Goal: Task Accomplishment & Management: Use online tool/utility

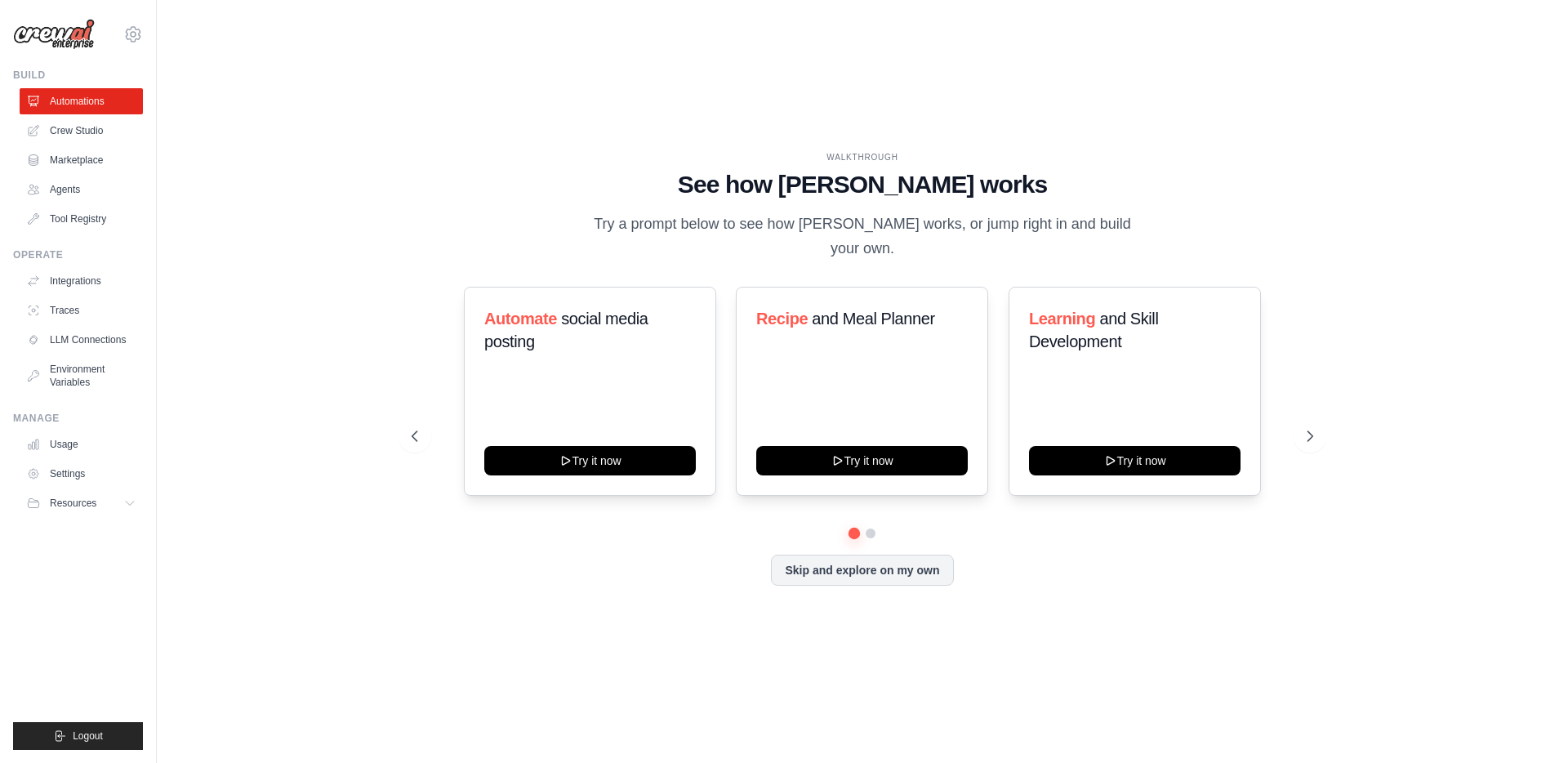
drag, startPoint x: 613, startPoint y: 235, endPoint x: 1174, endPoint y: 234, distance: 561.0
click at [1174, 234] on div "WALKTHROUGH See how [PERSON_NAME] works Try a prompt below to see how [PERSON_N…" at bounding box center [862, 206] width 902 height 109
click at [478, 253] on div "WALKTHROUGH See how [PERSON_NAME] works Try a prompt below to see how [PERSON_N…" at bounding box center [863, 381] width 941 height 461
drag, startPoint x: 495, startPoint y: 307, endPoint x: 548, endPoint y: 336, distance: 60.4
click at [548, 336] on h3 "Automate social media posting" at bounding box center [590, 330] width 212 height 46
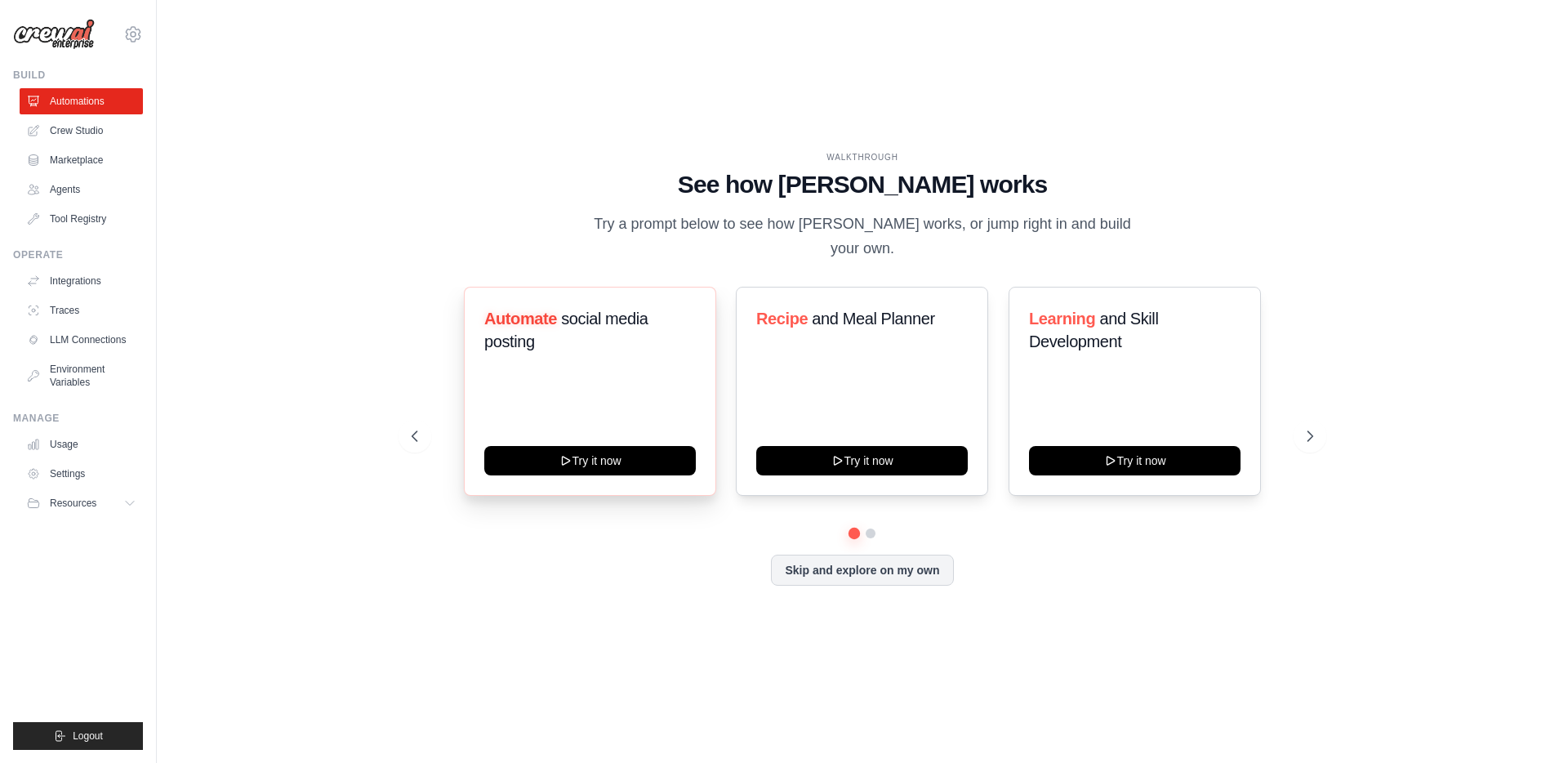
click at [569, 346] on div "Automate social media posting" at bounding box center [590, 337] width 212 height 59
drag, startPoint x: 764, startPoint y: 299, endPoint x: 896, endPoint y: 320, distance: 133.7
click at [896, 320] on div "Recipe and Meal Planner" at bounding box center [862, 325] width 212 height 36
click at [935, 332] on div "Recipe and Meal Planner Try it now" at bounding box center [862, 391] width 253 height 209
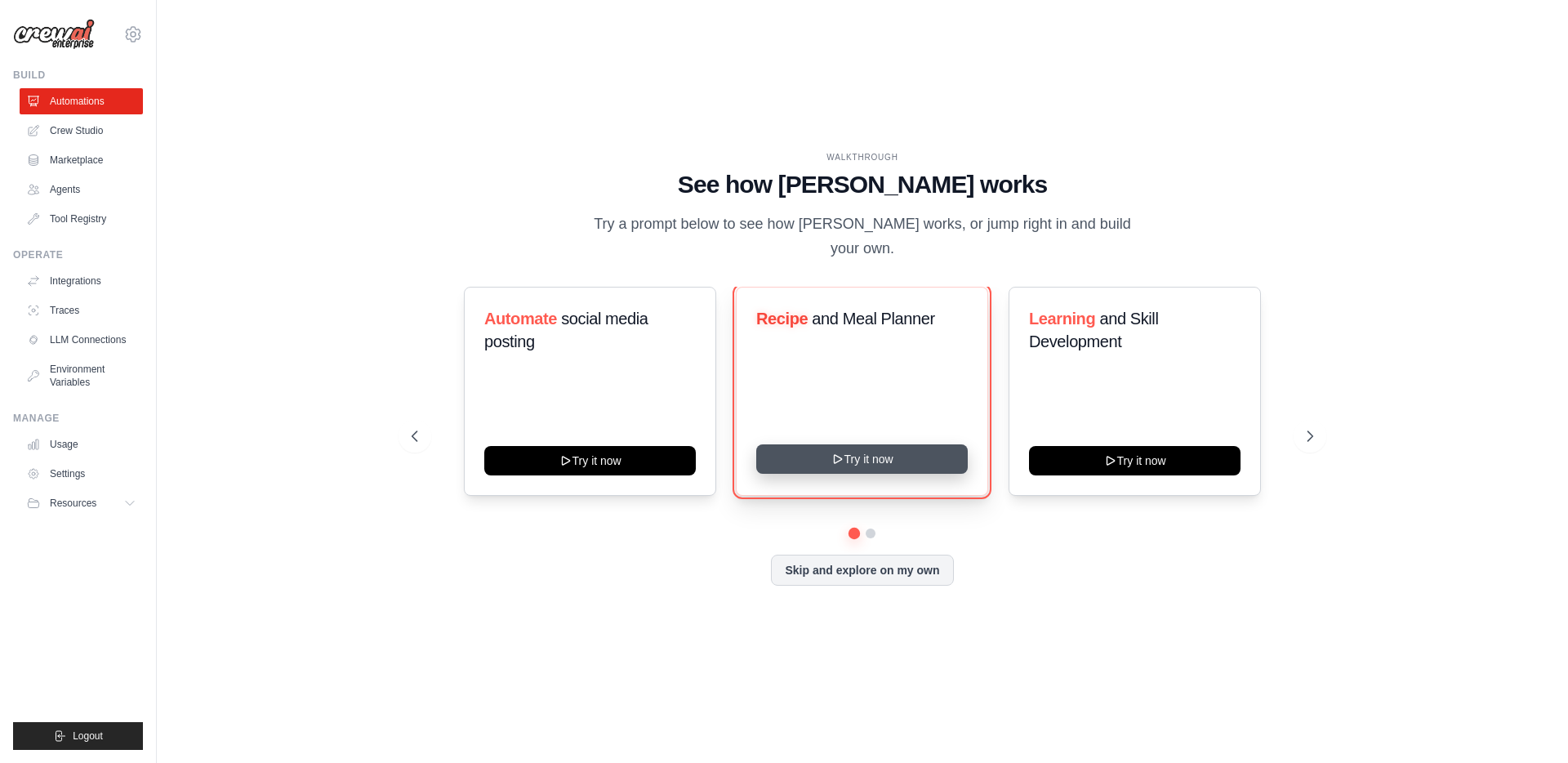
click at [886, 444] on button "Try it now" at bounding box center [862, 459] width 212 height 30
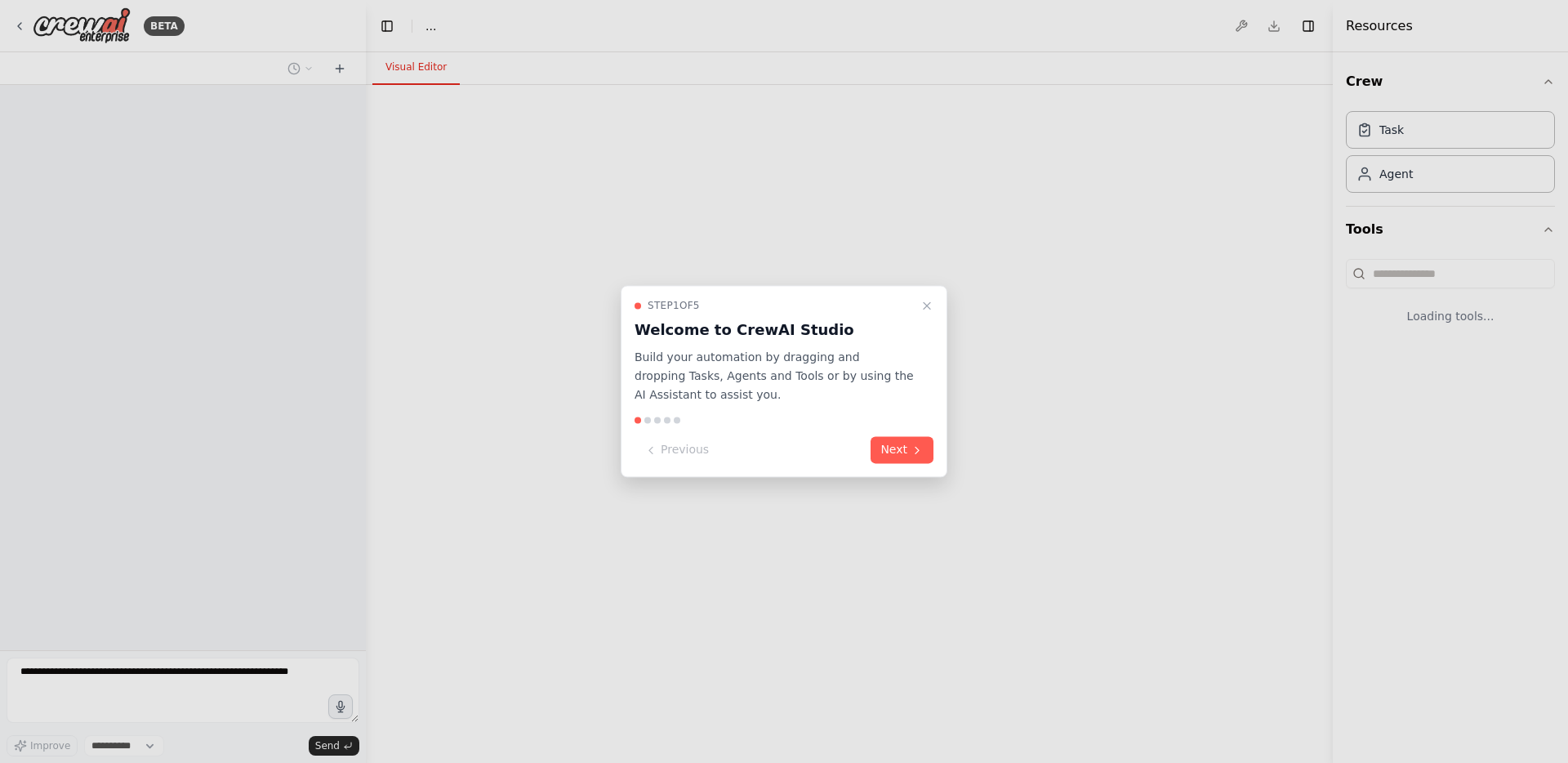
select select "****"
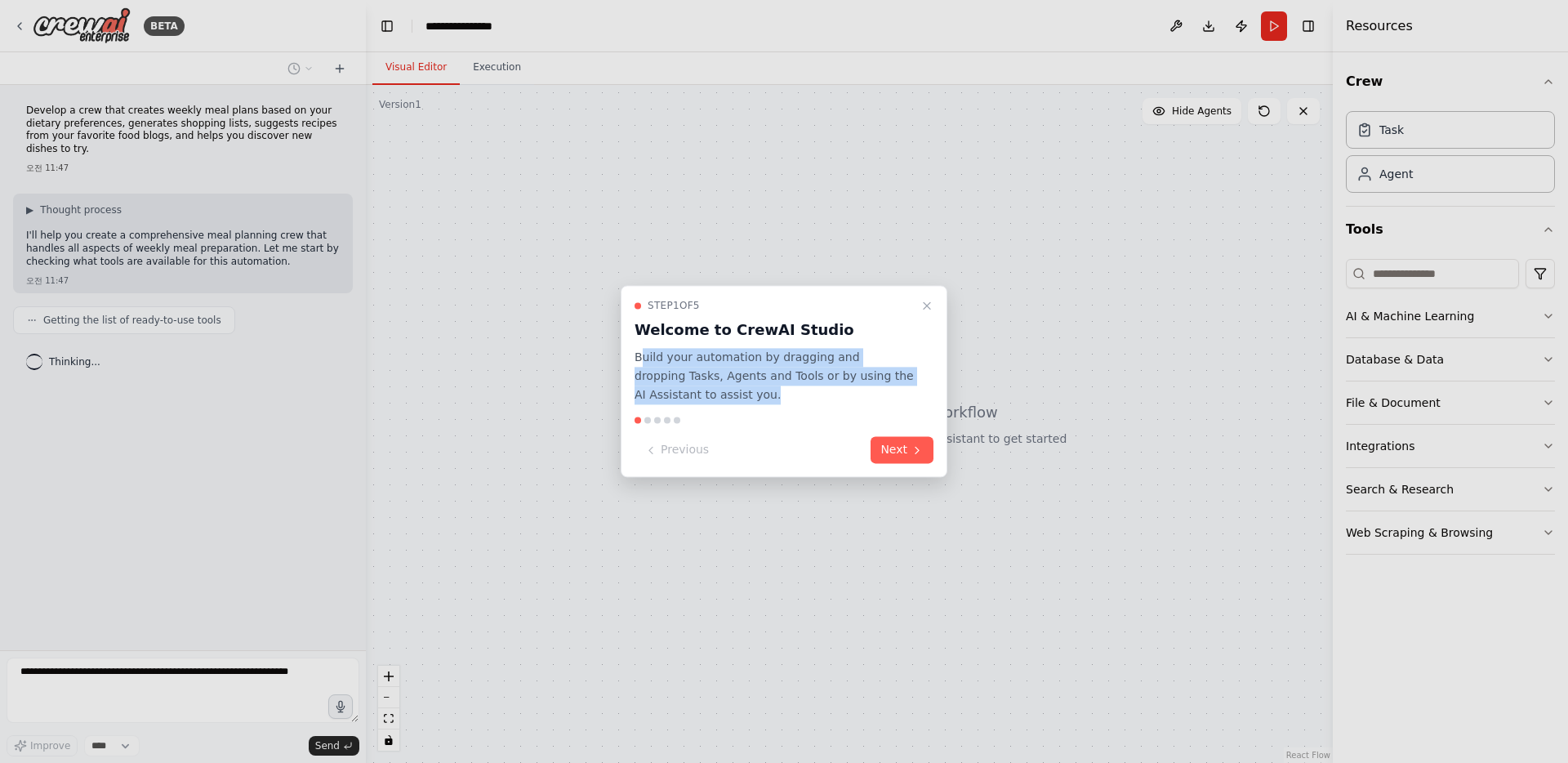
drag, startPoint x: 641, startPoint y: 353, endPoint x: 746, endPoint y: 396, distance: 113.5
click at [746, 396] on p "Build your automation by dragging and dropping Tasks, Agents and Tools or by us…" at bounding box center [774, 376] width 279 height 56
click at [728, 384] on p "Build your automation by dragging and dropping Tasks, Agents and Tools or by us…" at bounding box center [774, 376] width 279 height 56
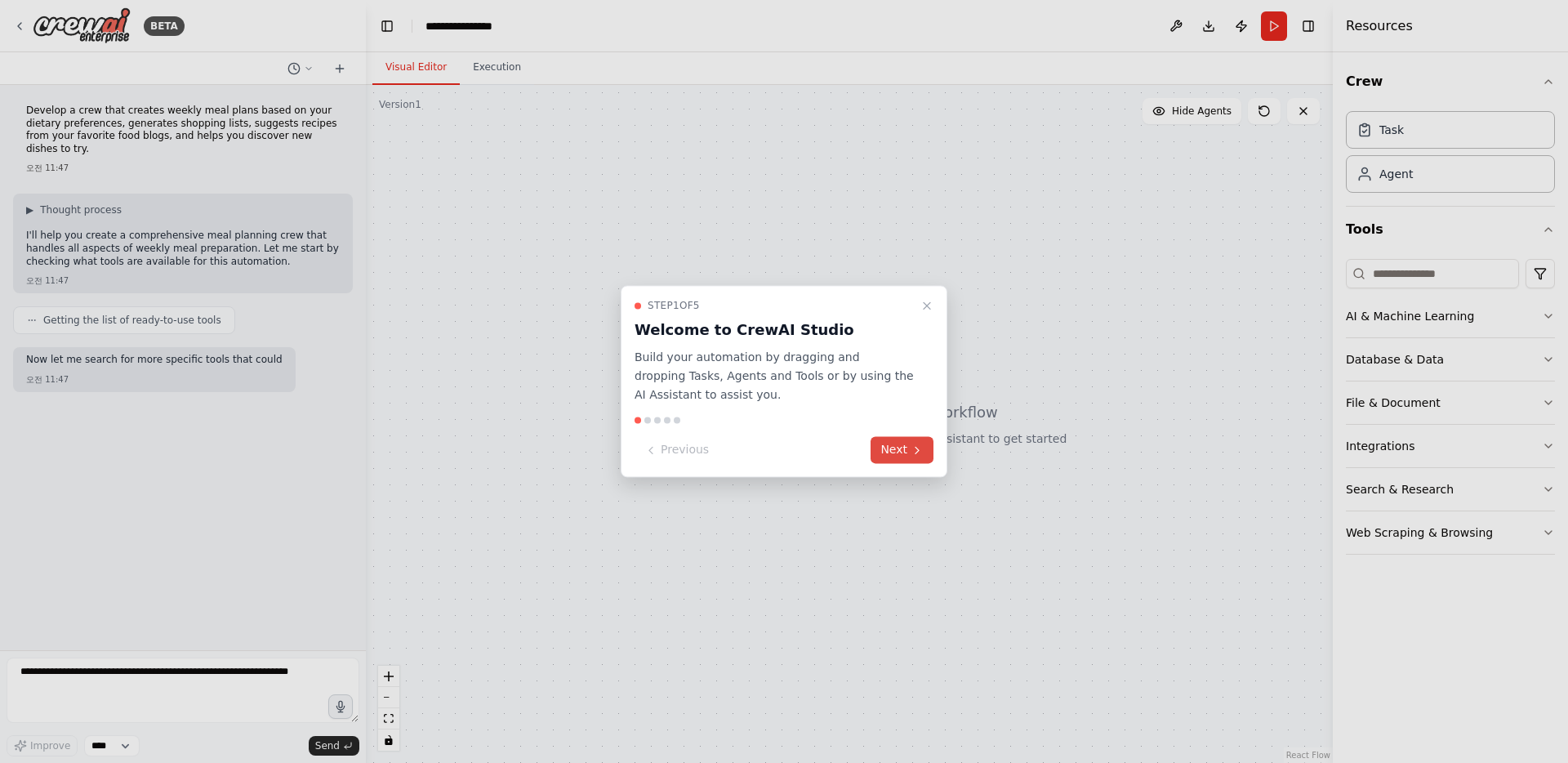
click at [909, 457] on button "Next" at bounding box center [902, 450] width 62 height 27
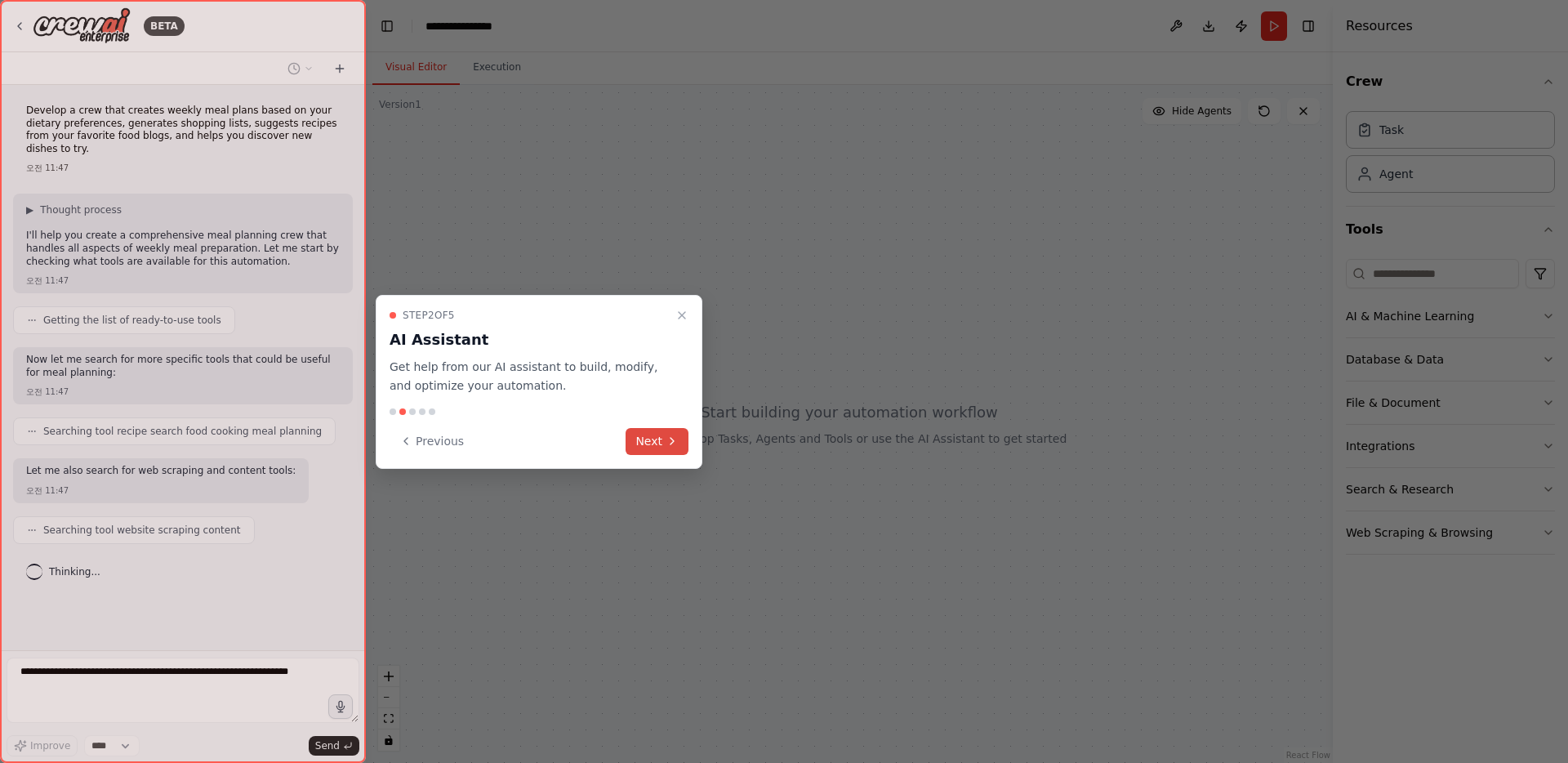
click at [660, 444] on button "Next" at bounding box center [657, 441] width 62 height 27
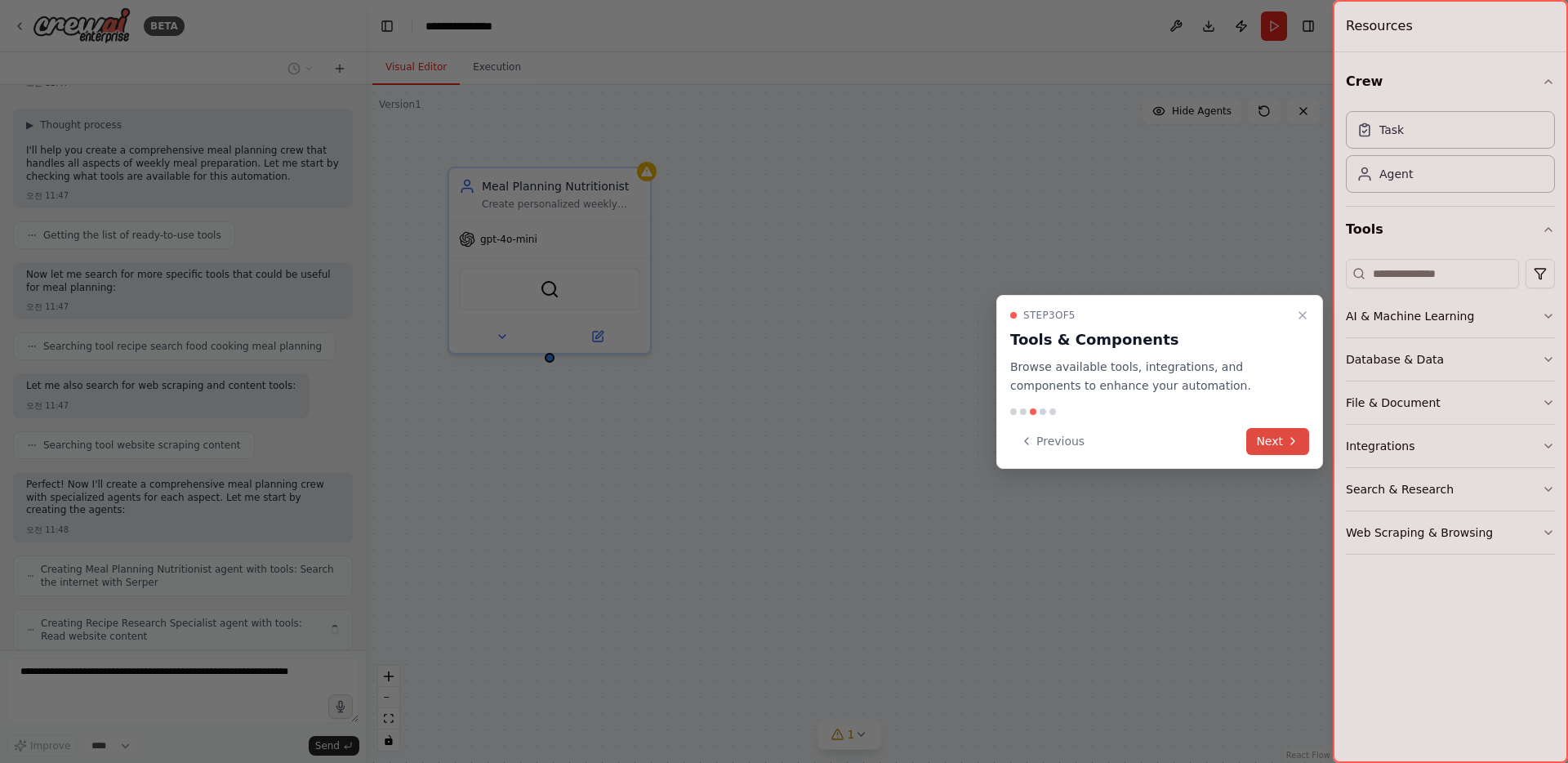
scroll to position [139, 0]
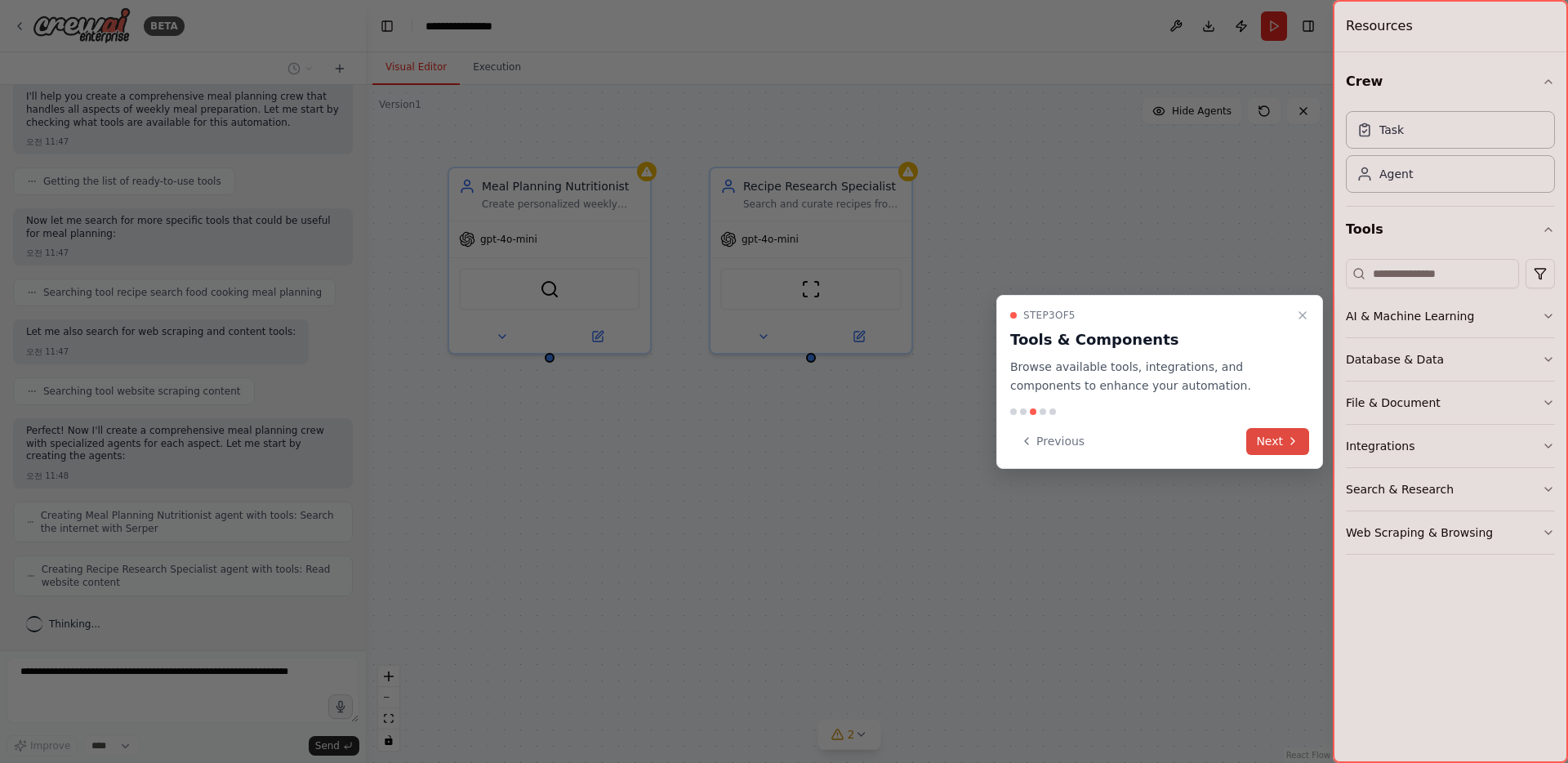
click at [1283, 442] on button "Next" at bounding box center [1277, 441] width 62 height 27
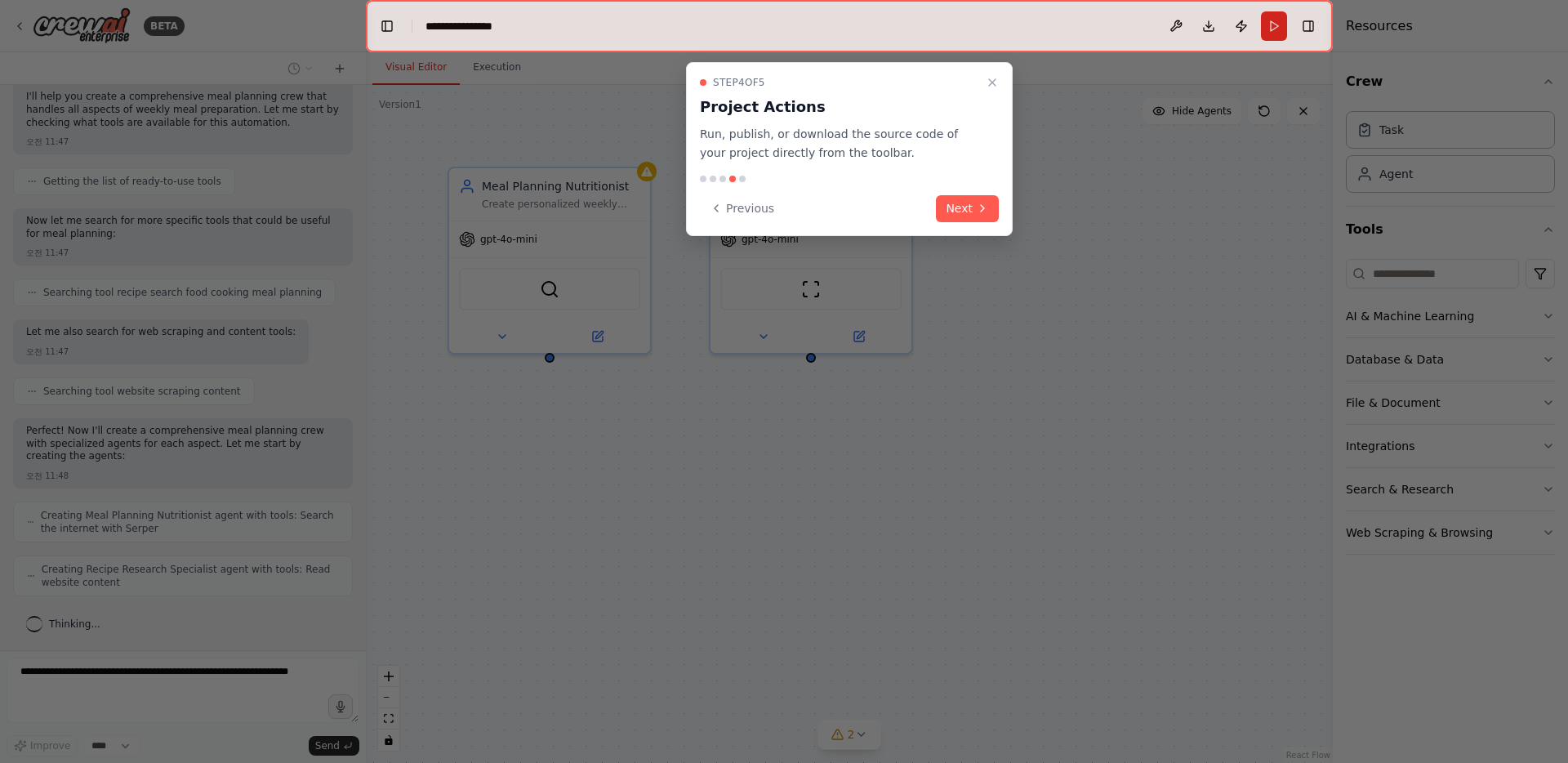
scroll to position [193, 0]
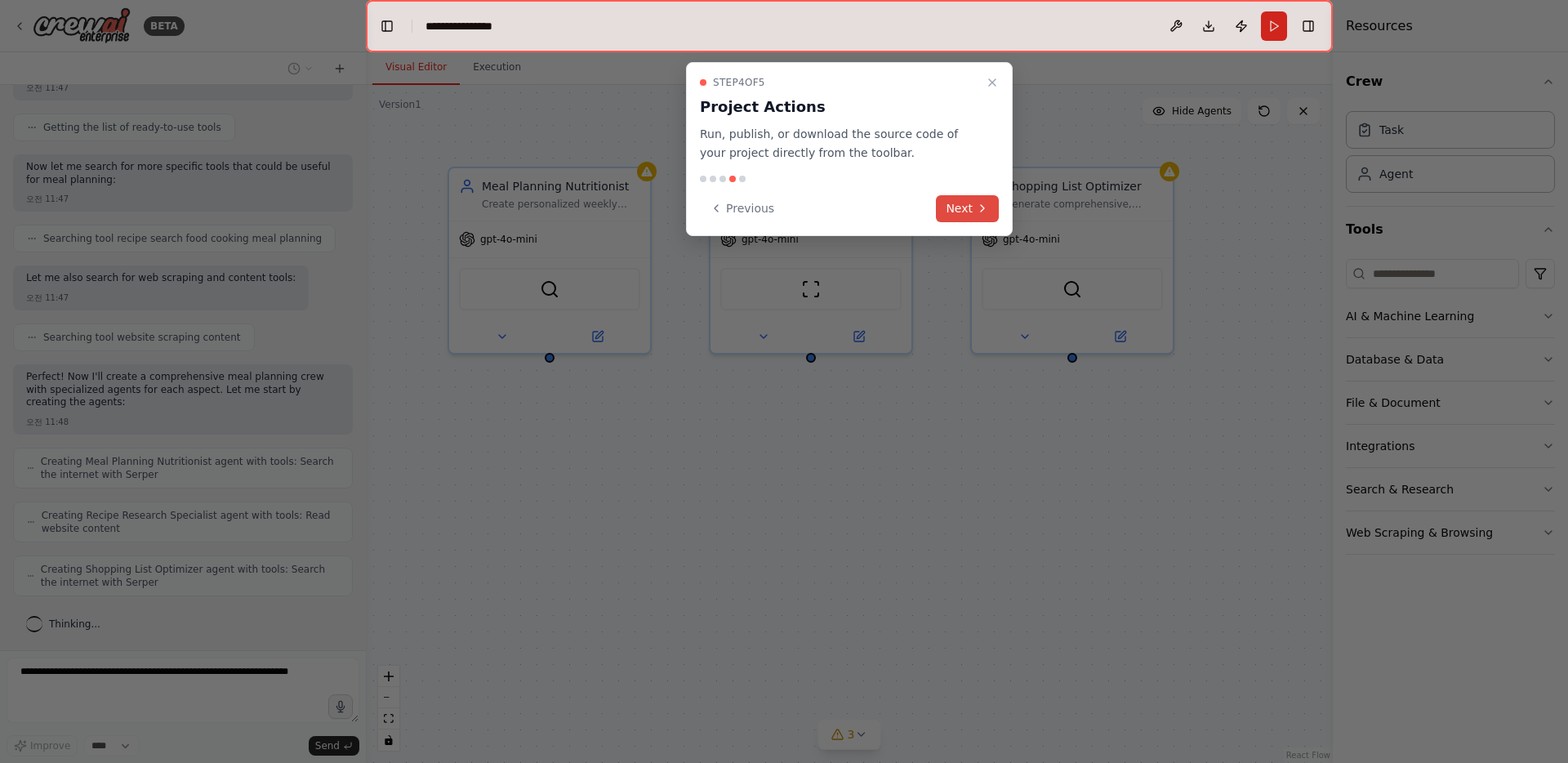
click at [976, 201] on button "Next" at bounding box center [968, 208] width 62 height 27
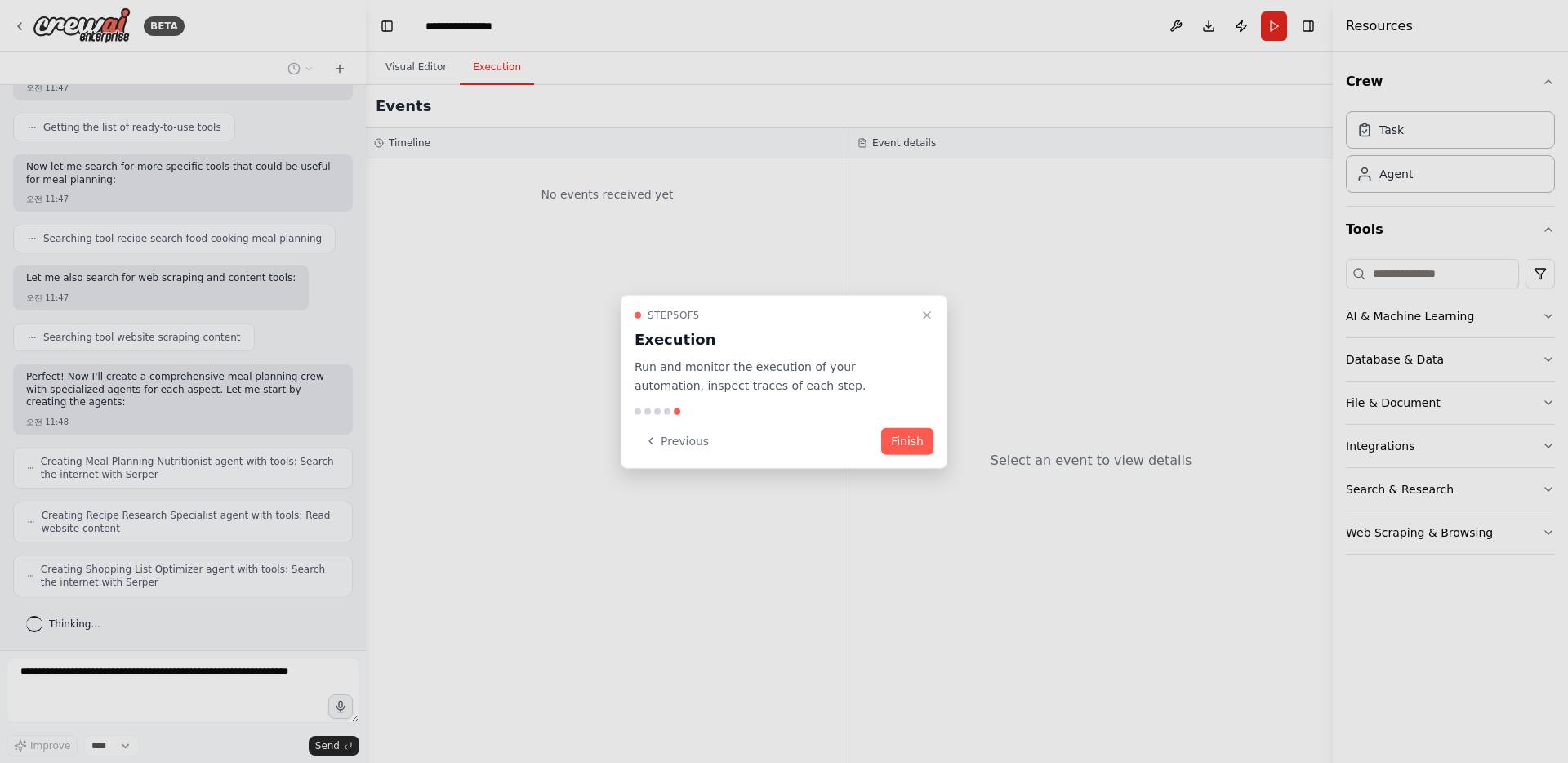
scroll to position [247, 0]
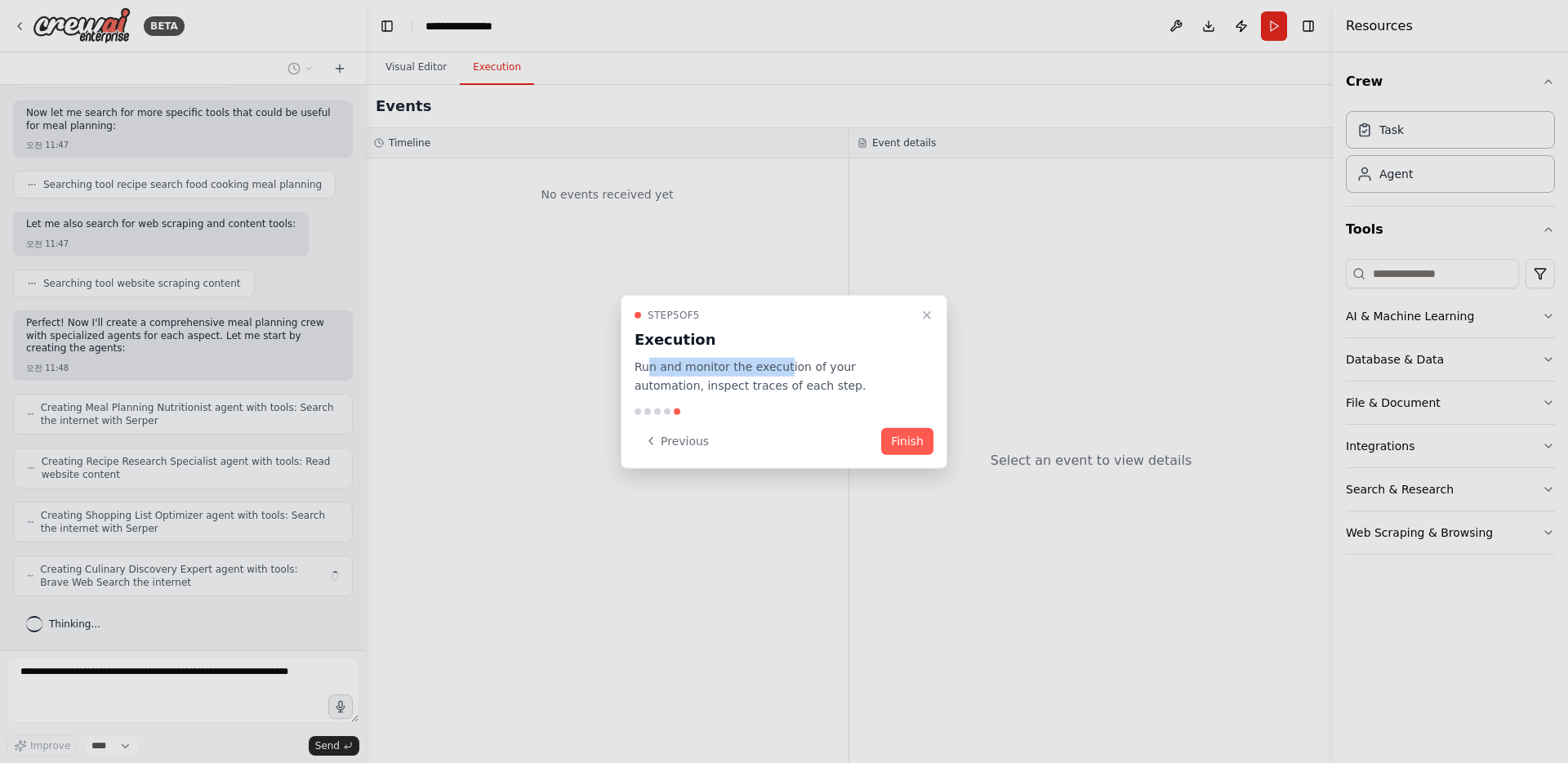
drag, startPoint x: 659, startPoint y: 372, endPoint x: 780, endPoint y: 367, distance: 121.1
click at [779, 367] on p "Run and monitor the execution of your automation, inspect traces of each step." at bounding box center [774, 376] width 279 height 37
click at [785, 368] on p "Run and monitor the execution of your automation, inspect traces of each step." at bounding box center [774, 376] width 279 height 37
click at [899, 436] on button "Finish" at bounding box center [907, 440] width 52 height 27
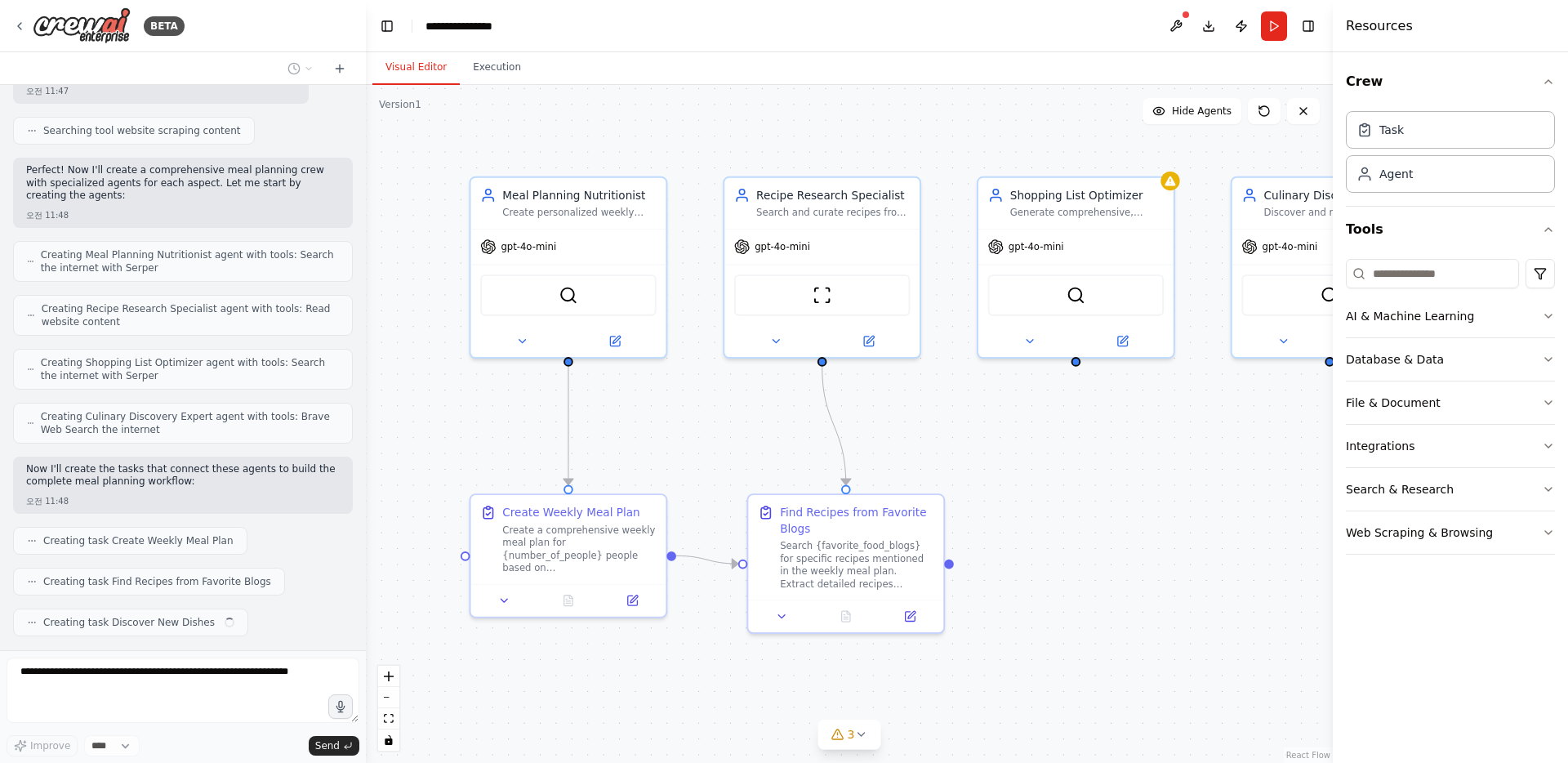
scroll to position [440, 0]
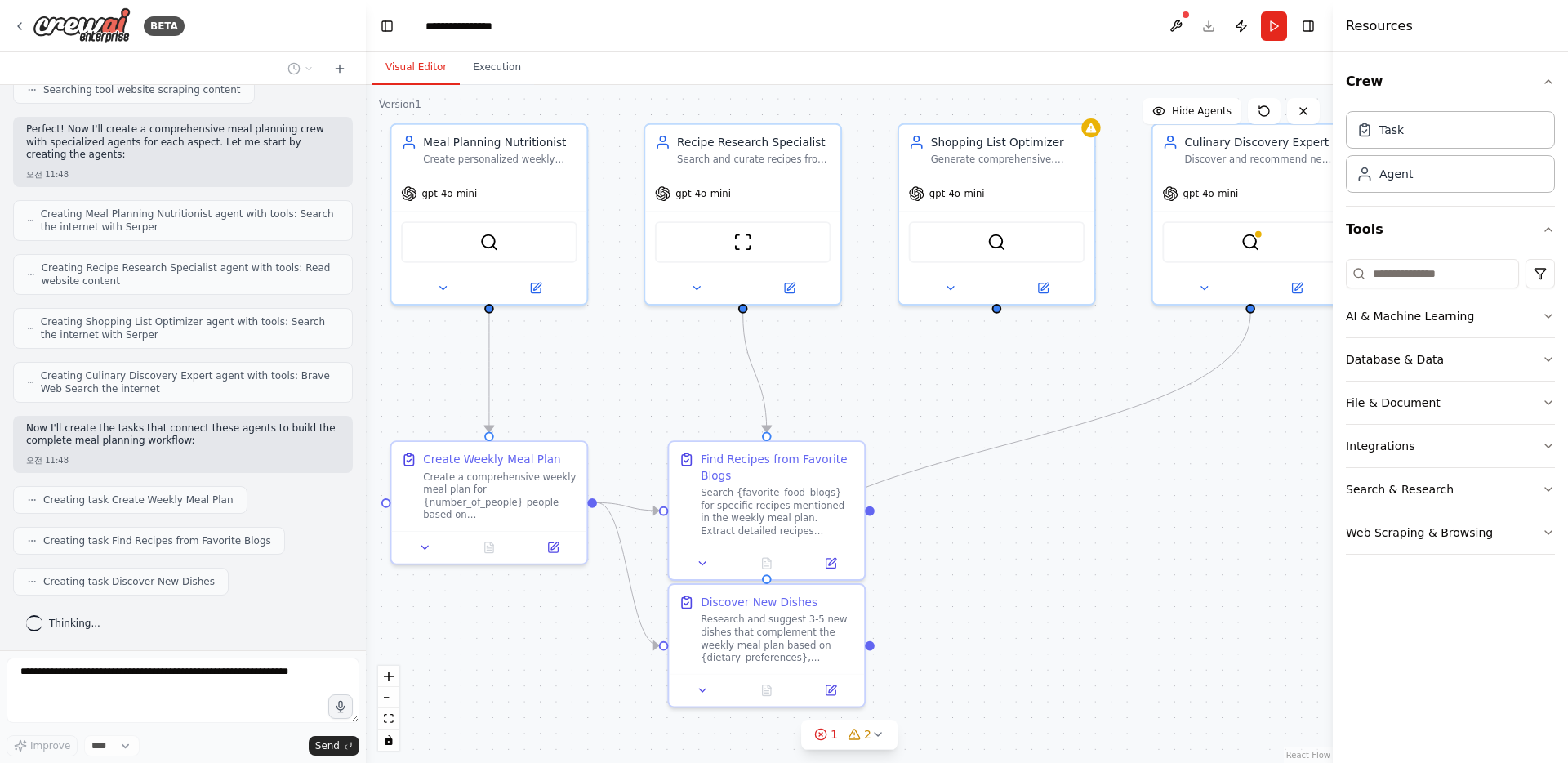
drag, startPoint x: 1184, startPoint y: 567, endPoint x: 1106, endPoint y: 513, distance: 94.9
click at [1106, 513] on div ".deletable-edge-delete-btn { width: 20px; height: 20px; border: 0px solid #ffff…" at bounding box center [850, 424] width 967 height 678
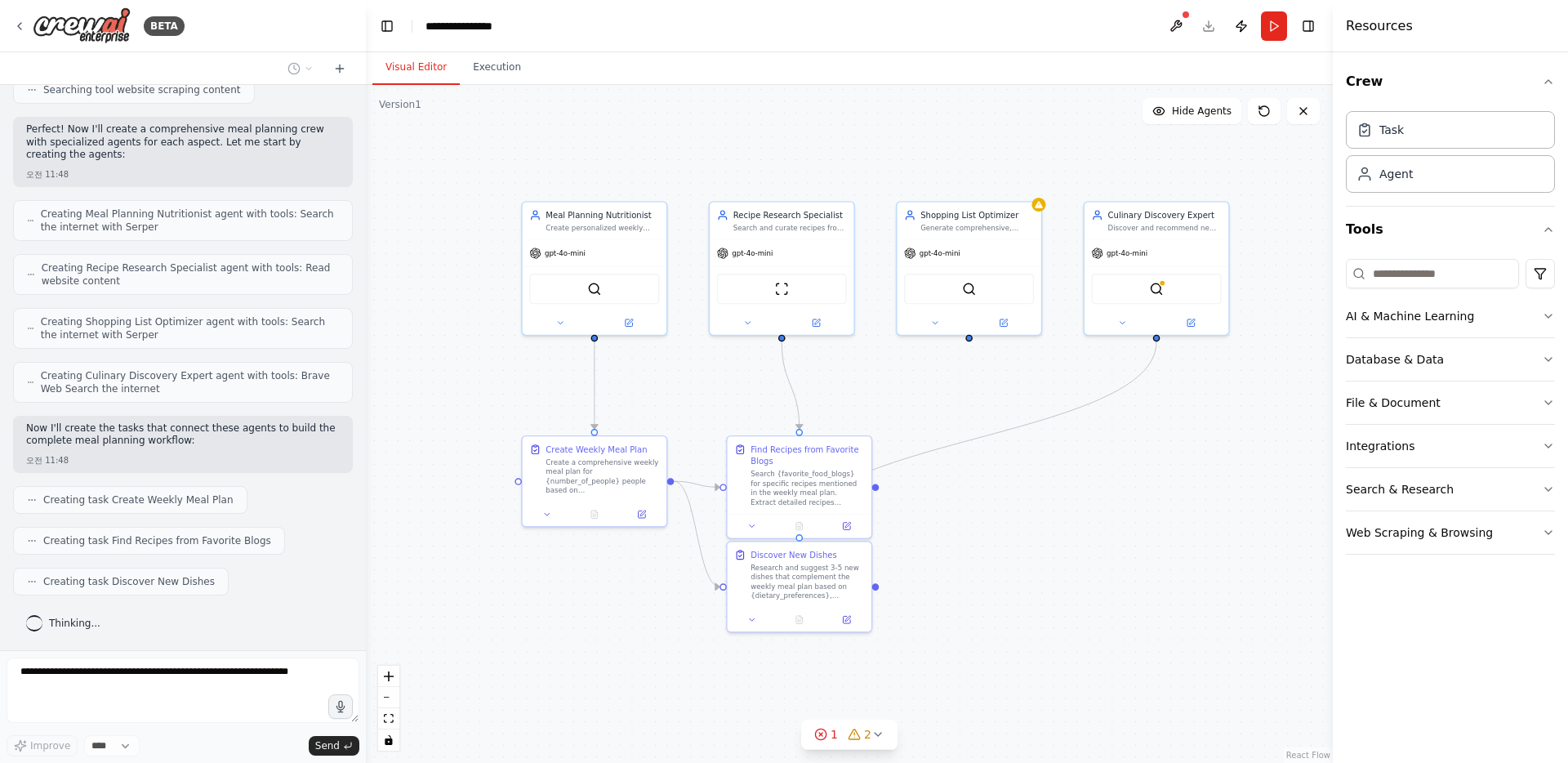
drag, startPoint x: 1168, startPoint y: 515, endPoint x: 1107, endPoint y: 491, distance: 65.6
click at [1107, 491] on div ".deletable-edge-delete-btn { width: 20px; height: 20px; border: 0px solid #ffff…" at bounding box center [850, 424] width 967 height 678
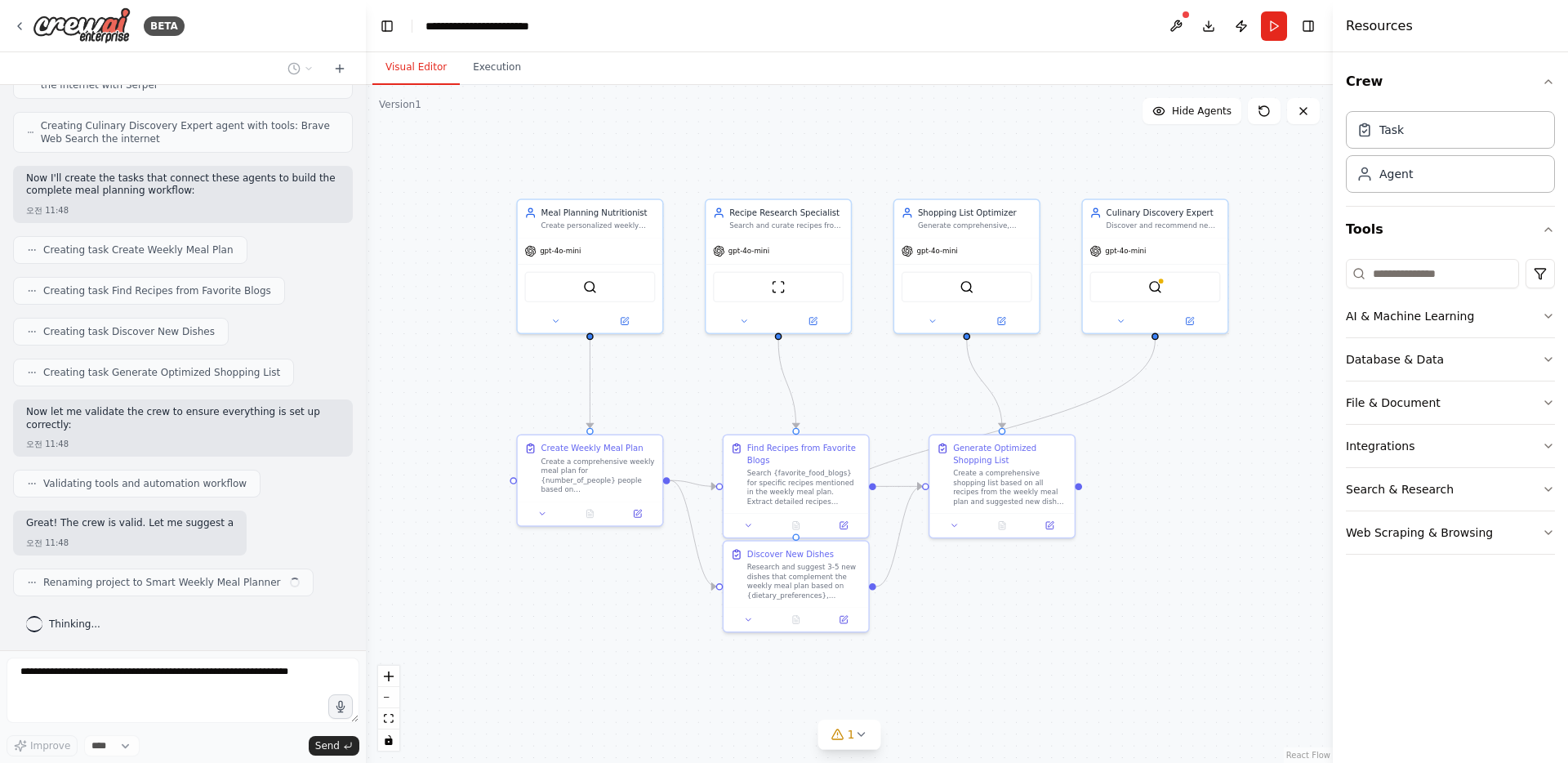
scroll to position [703, 0]
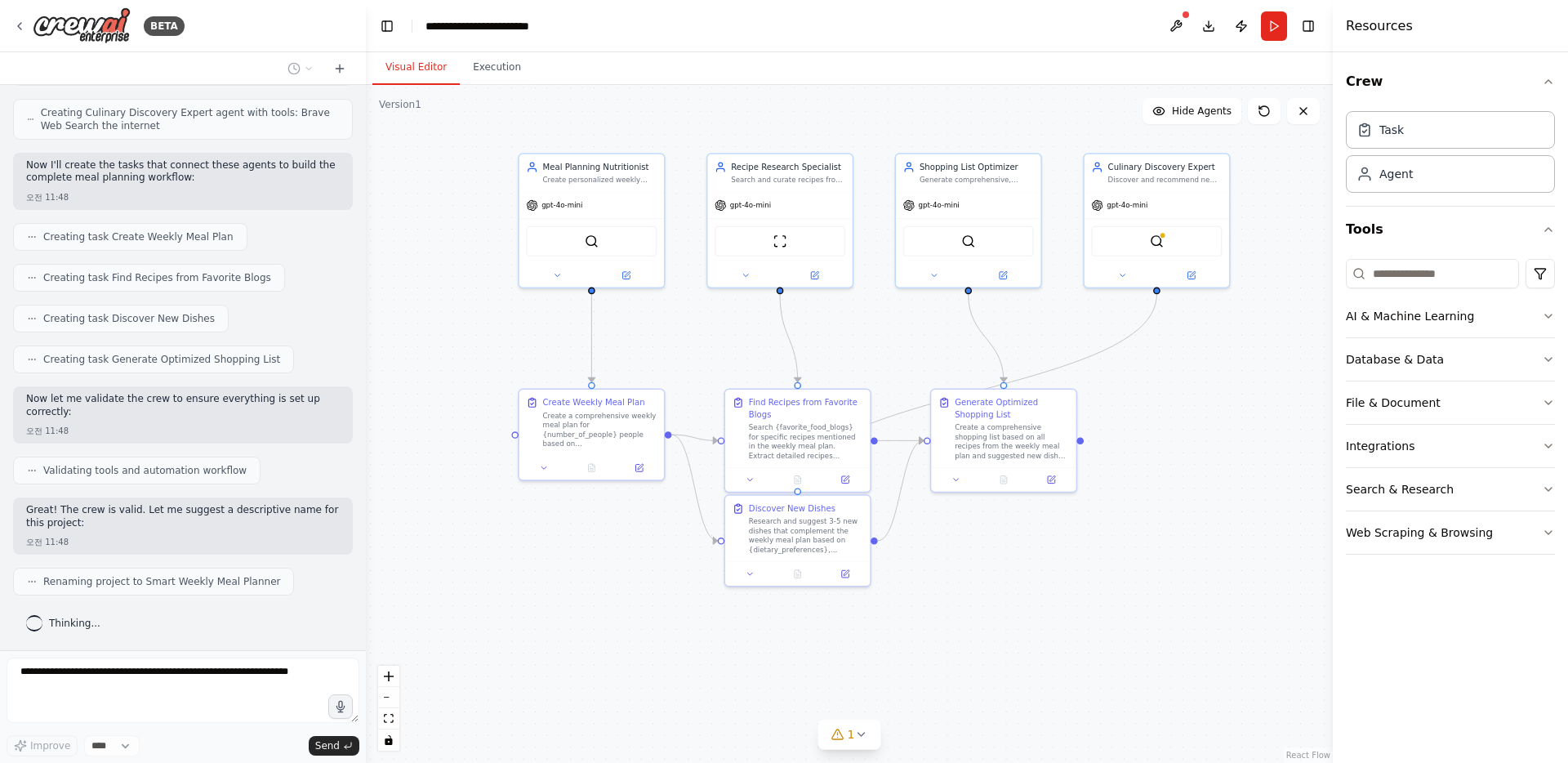
drag, startPoint x: 1131, startPoint y: 626, endPoint x: 1135, endPoint y: 582, distance: 44.2
click at [1135, 582] on div ".deletable-edge-delete-btn { width: 20px; height: 20px; border: 0px solid #ffff…" at bounding box center [850, 424] width 967 height 678
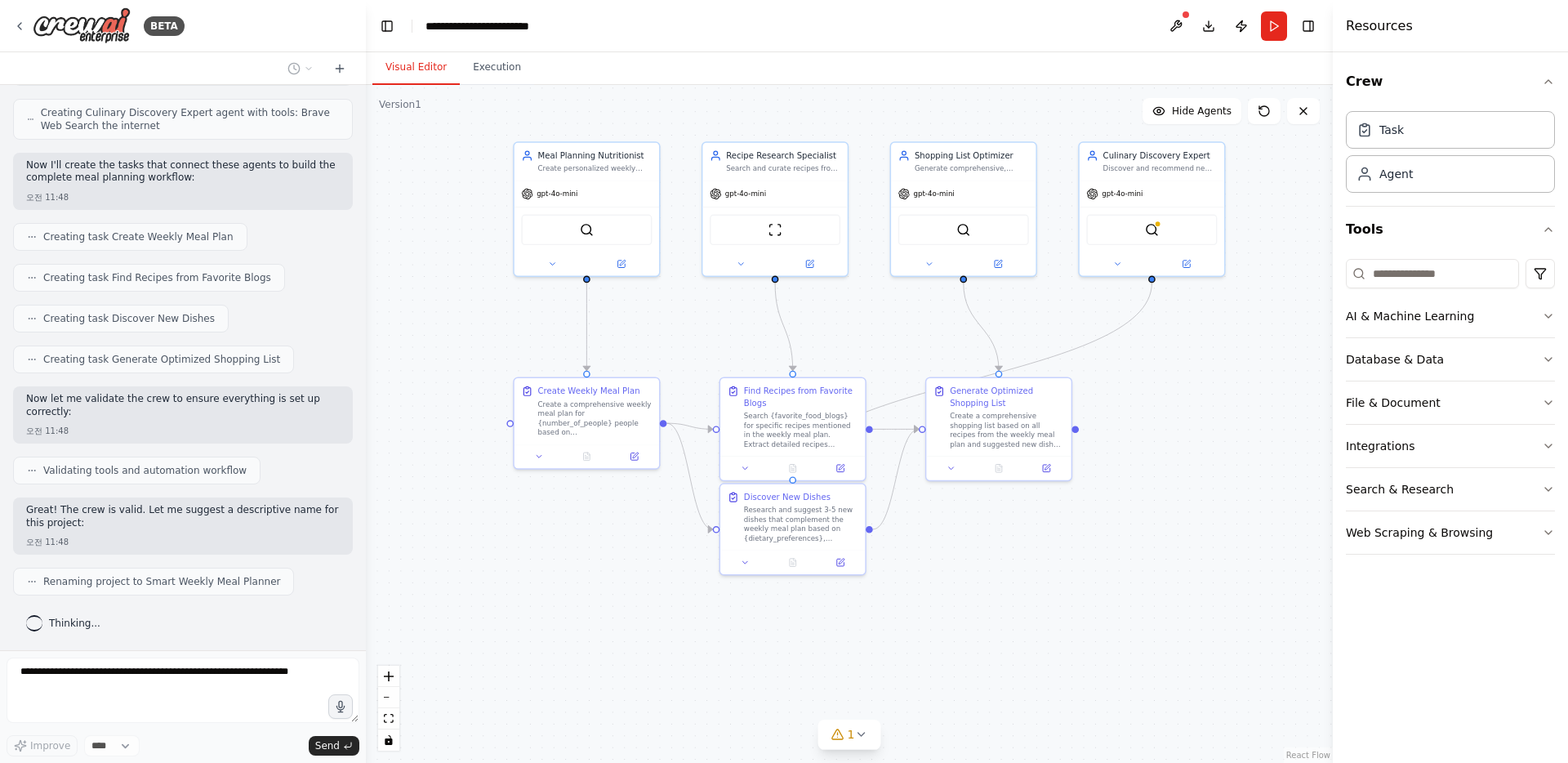
drag, startPoint x: 1065, startPoint y: 654, endPoint x: 1057, endPoint y: 639, distance: 17.0
click at [1057, 639] on div ".deletable-edge-delete-btn { width: 20px; height: 20px; border: 0px solid #ffff…" at bounding box center [850, 424] width 967 height 678
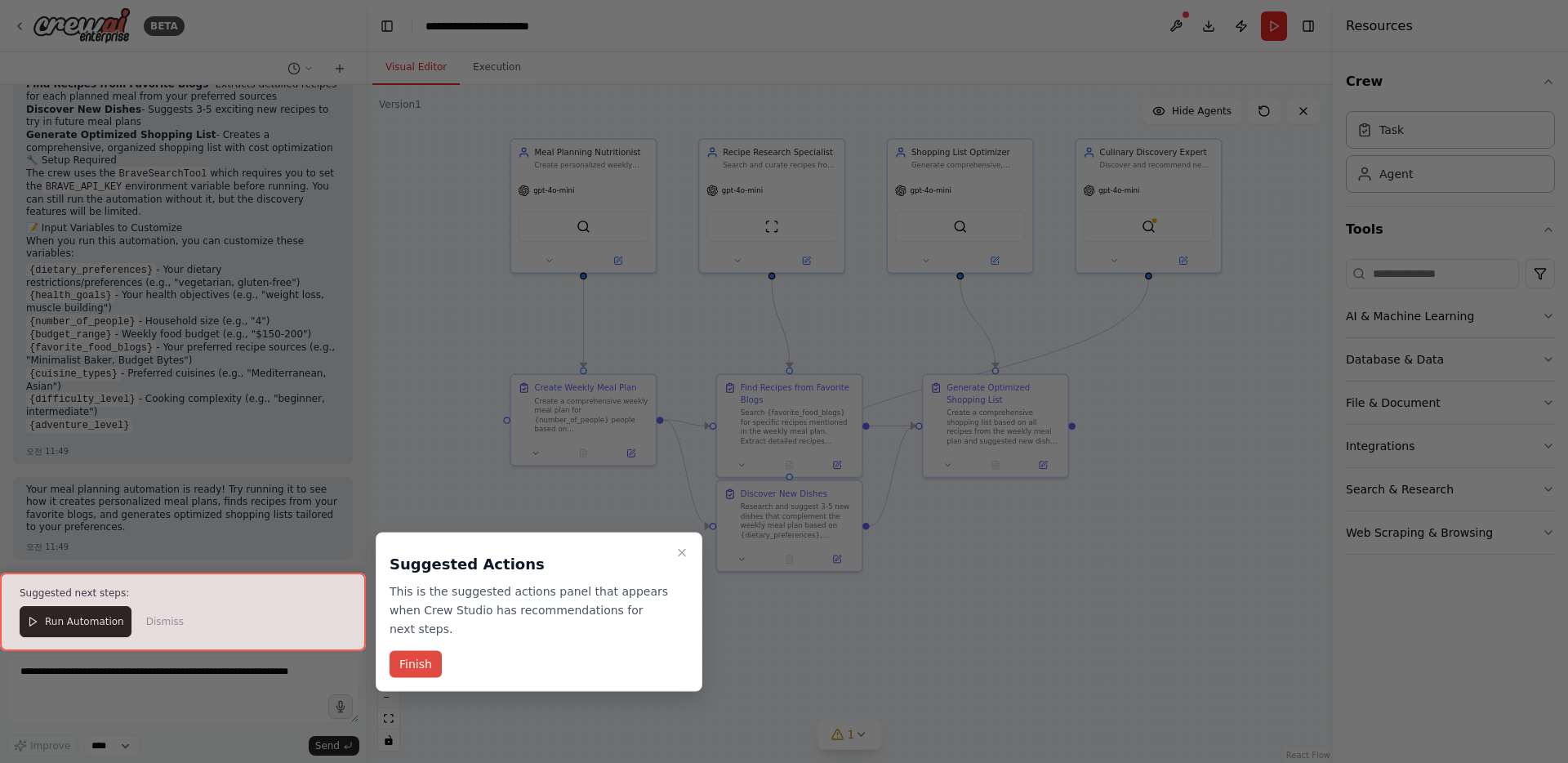
click at [411, 671] on button "Finish" at bounding box center [416, 664] width 52 height 27
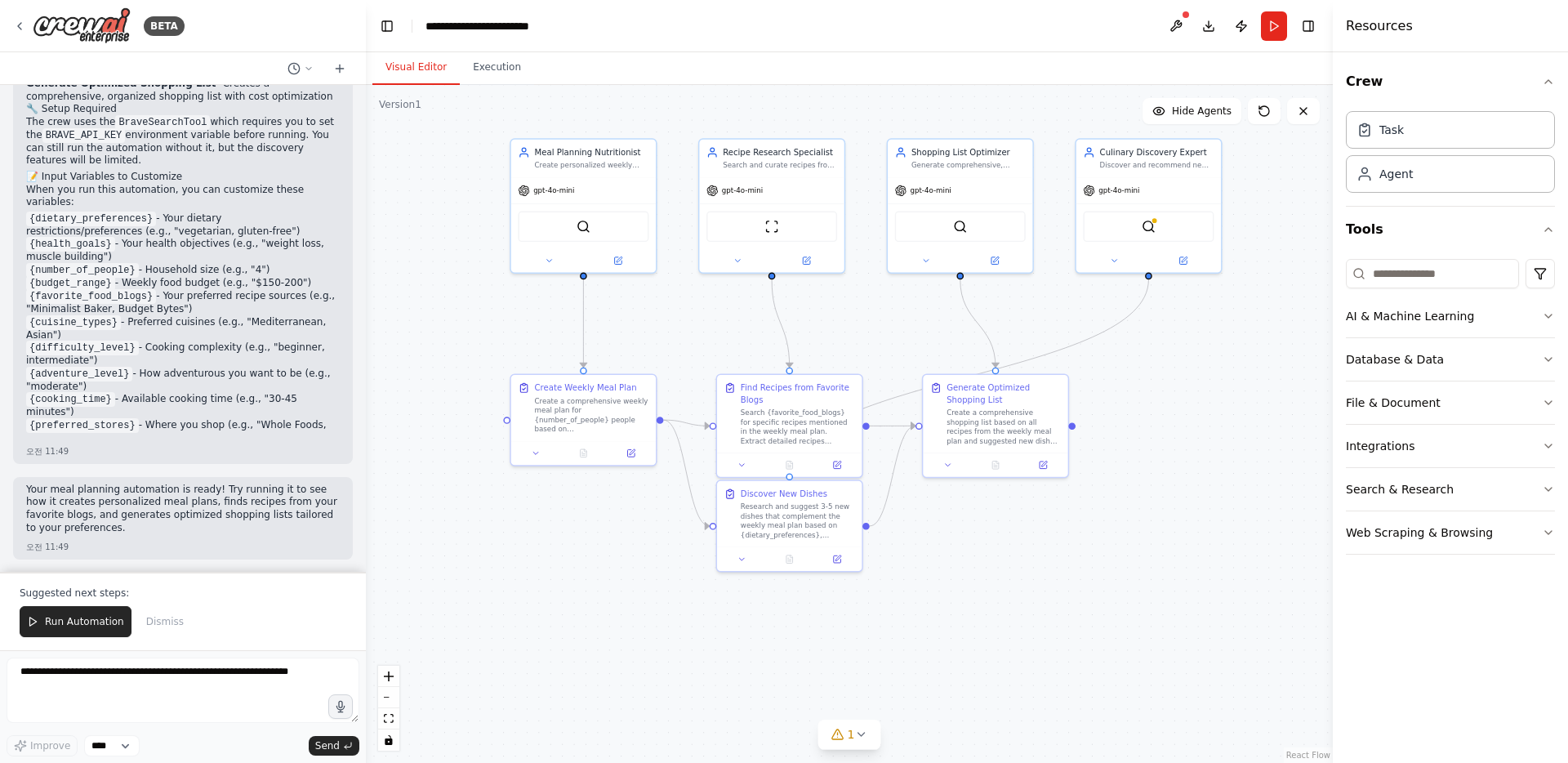
scroll to position [1556, 0]
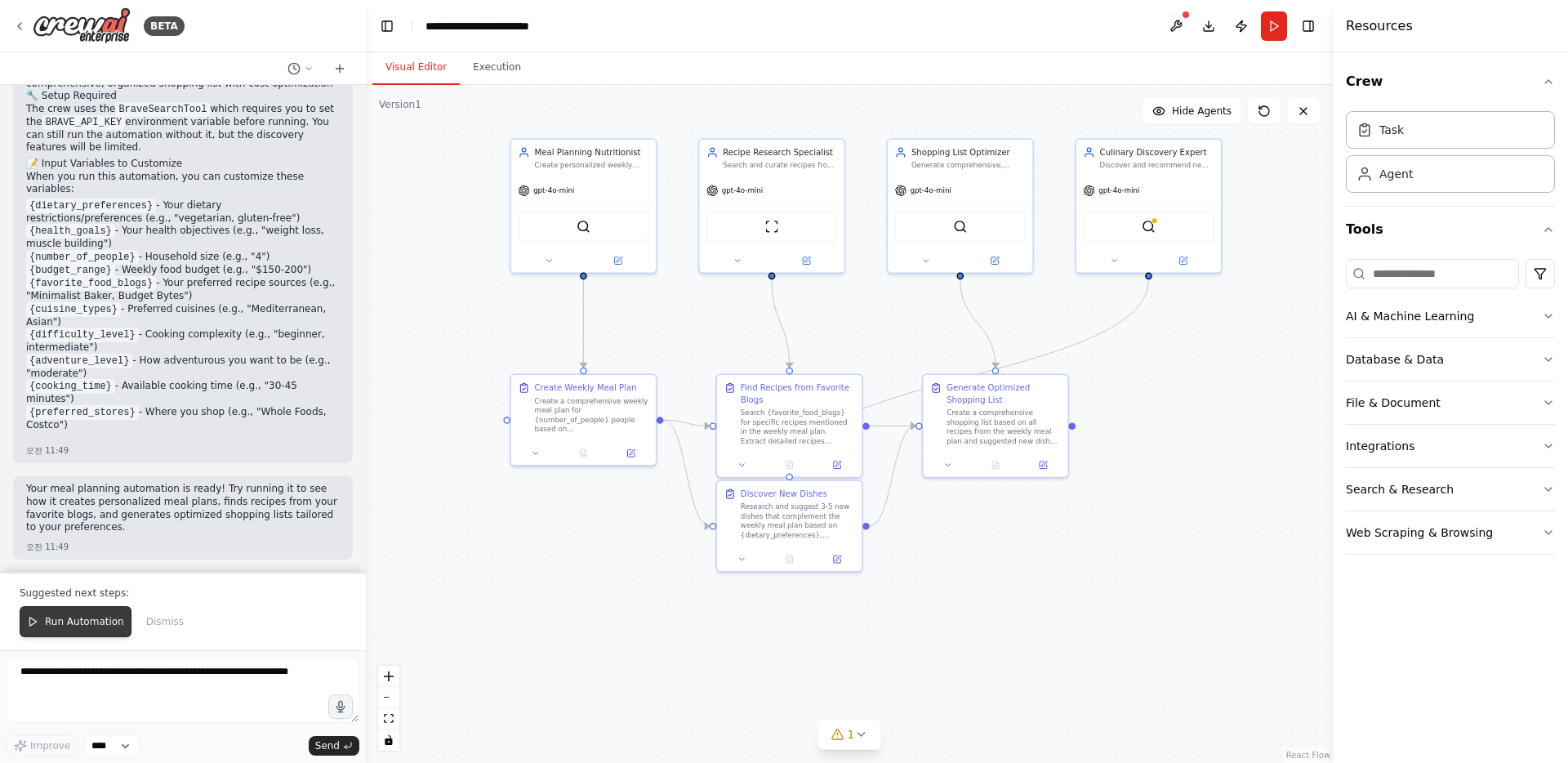
click at [58, 622] on span "Run Automation" at bounding box center [84, 622] width 79 height 13
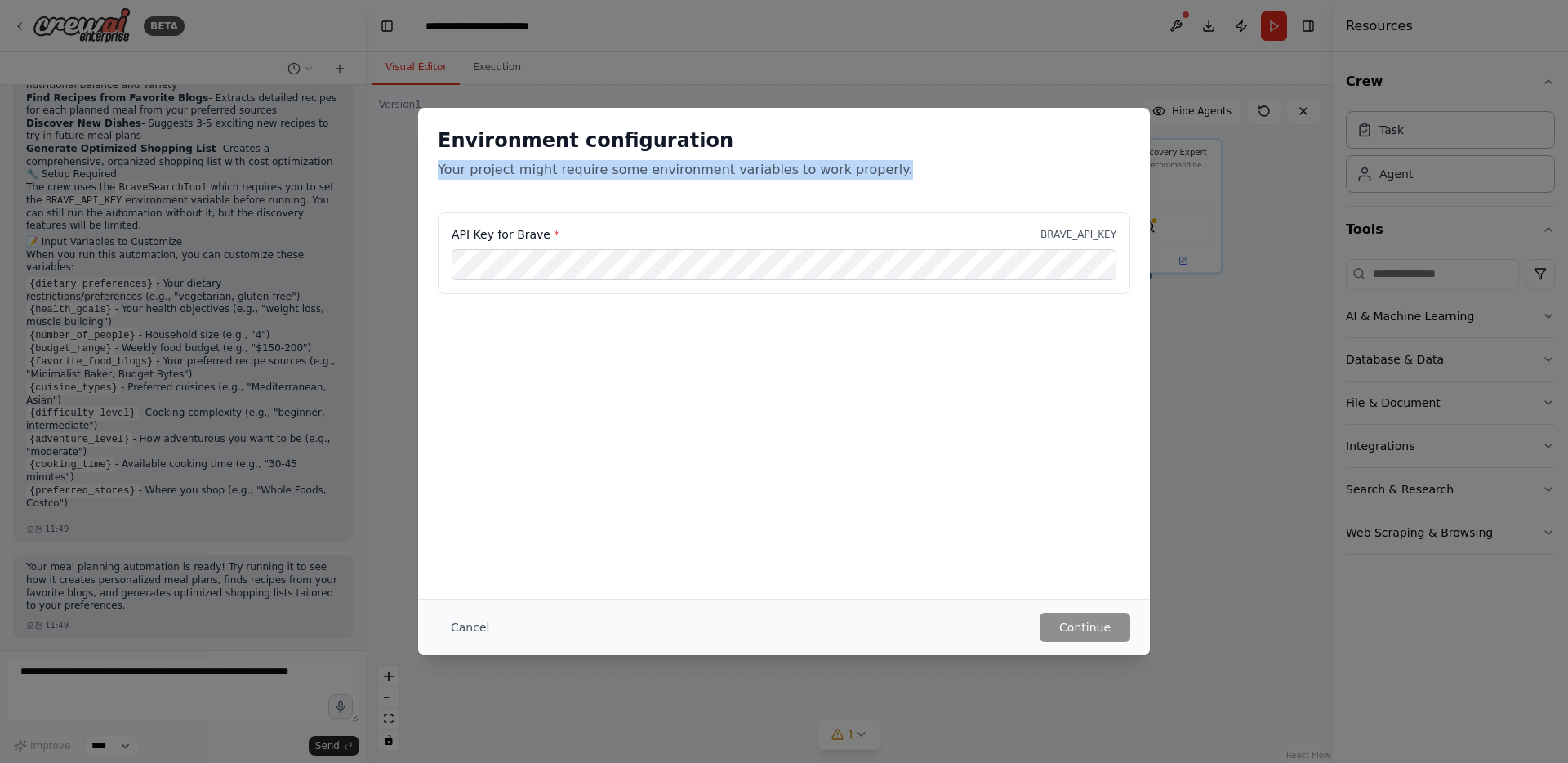
drag, startPoint x: 441, startPoint y: 161, endPoint x: 899, endPoint y: 161, distance: 458.0
click at [899, 161] on p "Your project might require some environment variables to work properly." at bounding box center [784, 169] width 692 height 20
copy p "Your project might require some environment variables to work properly."
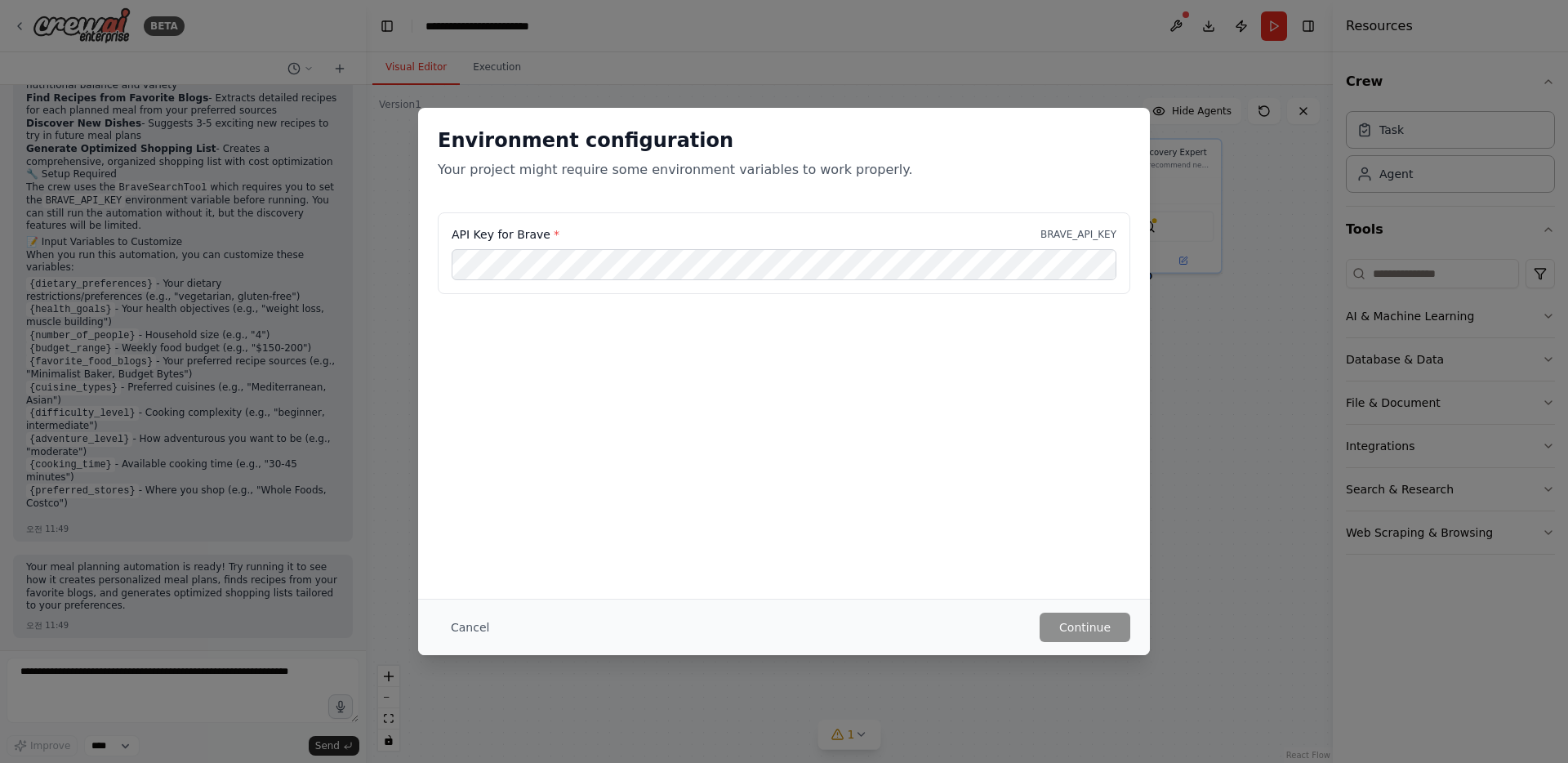
click at [640, 448] on div "Environment configuration Your project might require some environment variables…" at bounding box center [784, 353] width 732 height 491
click at [1081, 627] on button "Continue" at bounding box center [1085, 628] width 90 height 30
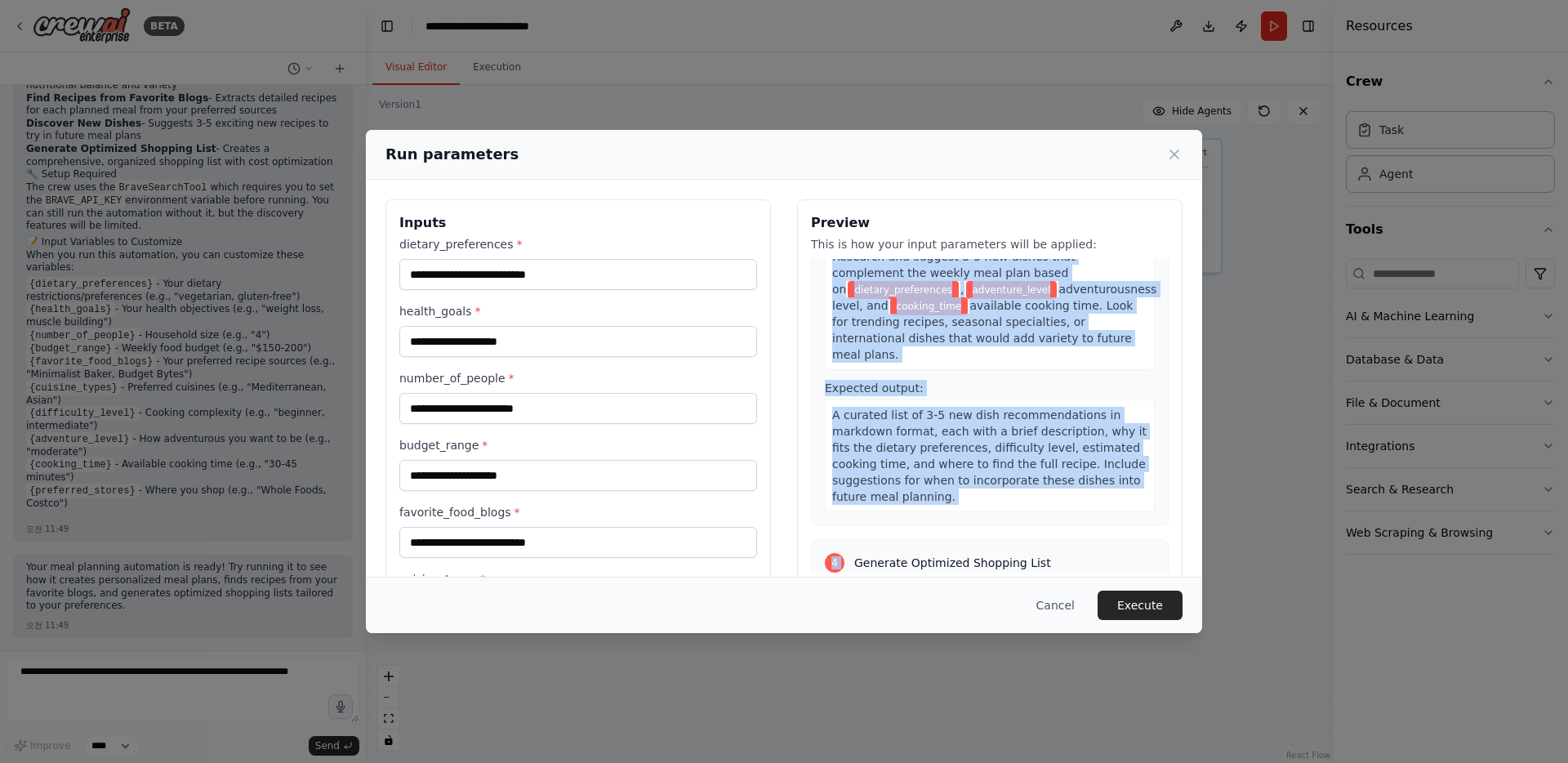
scroll to position [1069, 0]
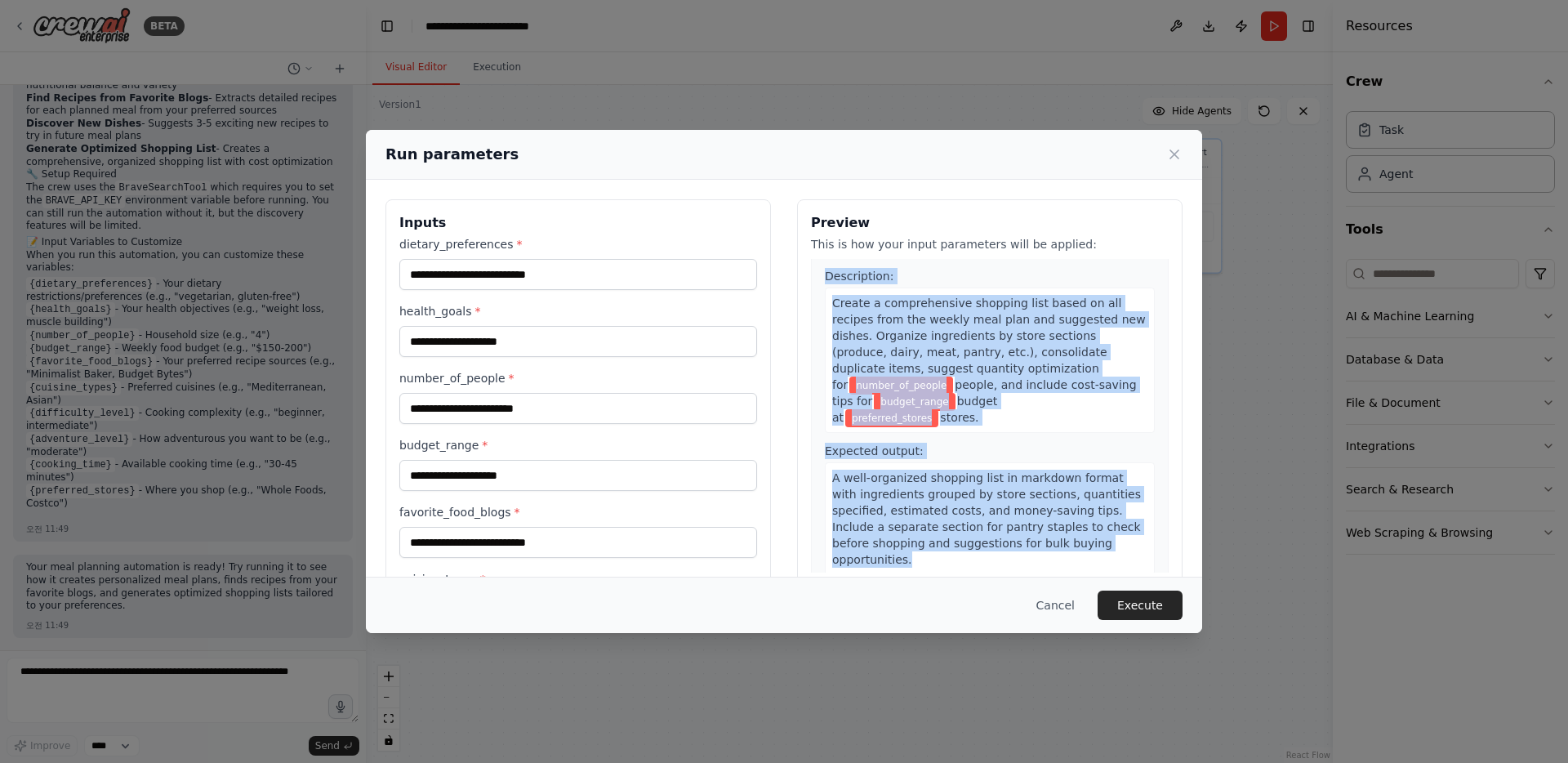
drag, startPoint x: 823, startPoint y: 330, endPoint x: 987, endPoint y: 546, distance: 271.2
click at [987, 546] on div "1 Create Weekly Meal Plan Description: Create a comprehensive weekly meal plan …" at bounding box center [990, 415] width 358 height 313
copy div "Create a comprehensive weekly meal plan for number_of_people people based on di…"
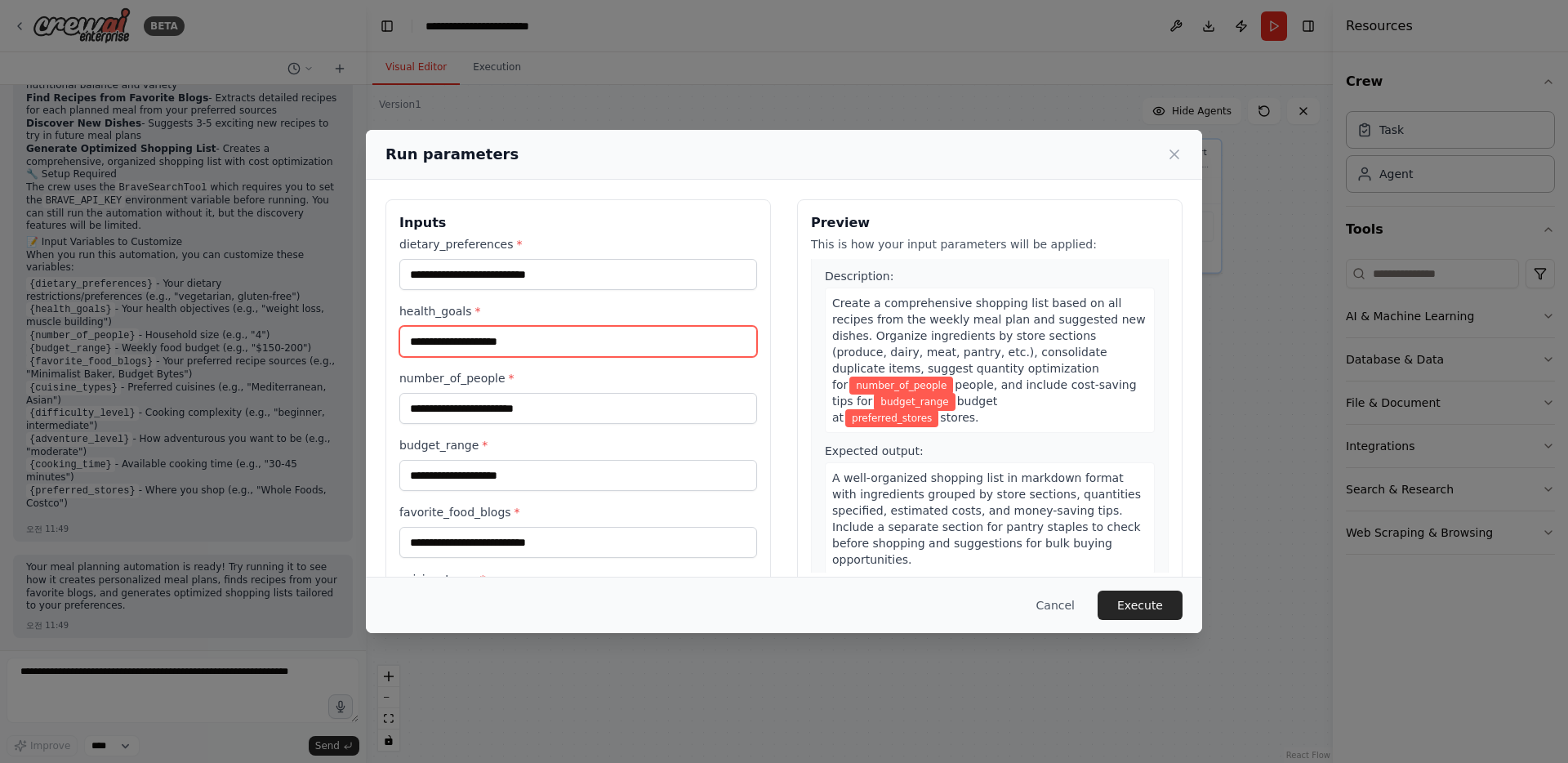
click at [488, 334] on input "health_goals *" at bounding box center [578, 341] width 358 height 31
click at [965, 271] on div "Description: Create a comprehensive shopping list based on all recipes from the…" at bounding box center [990, 351] width 330 height 165
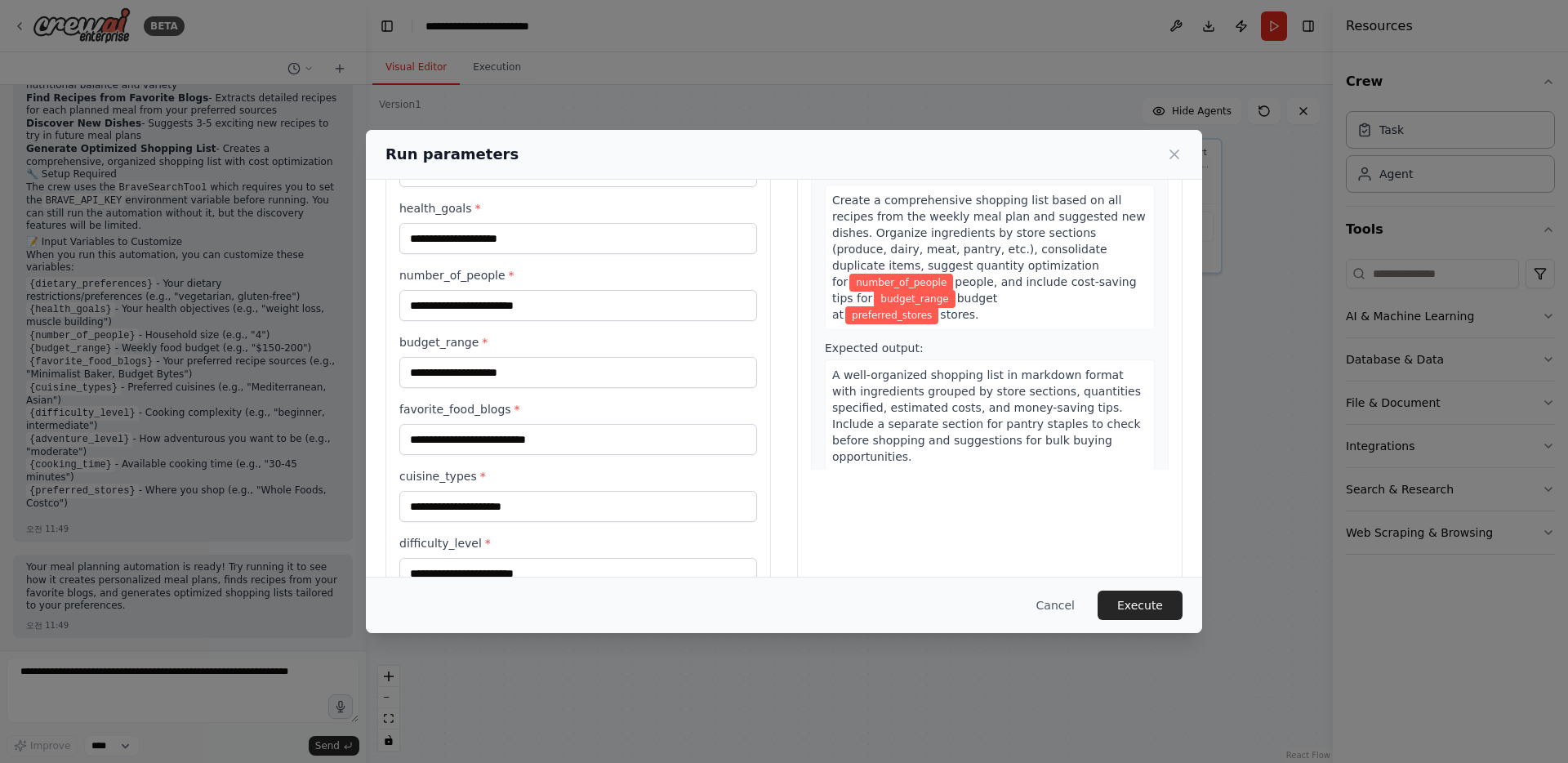
scroll to position [208, 0]
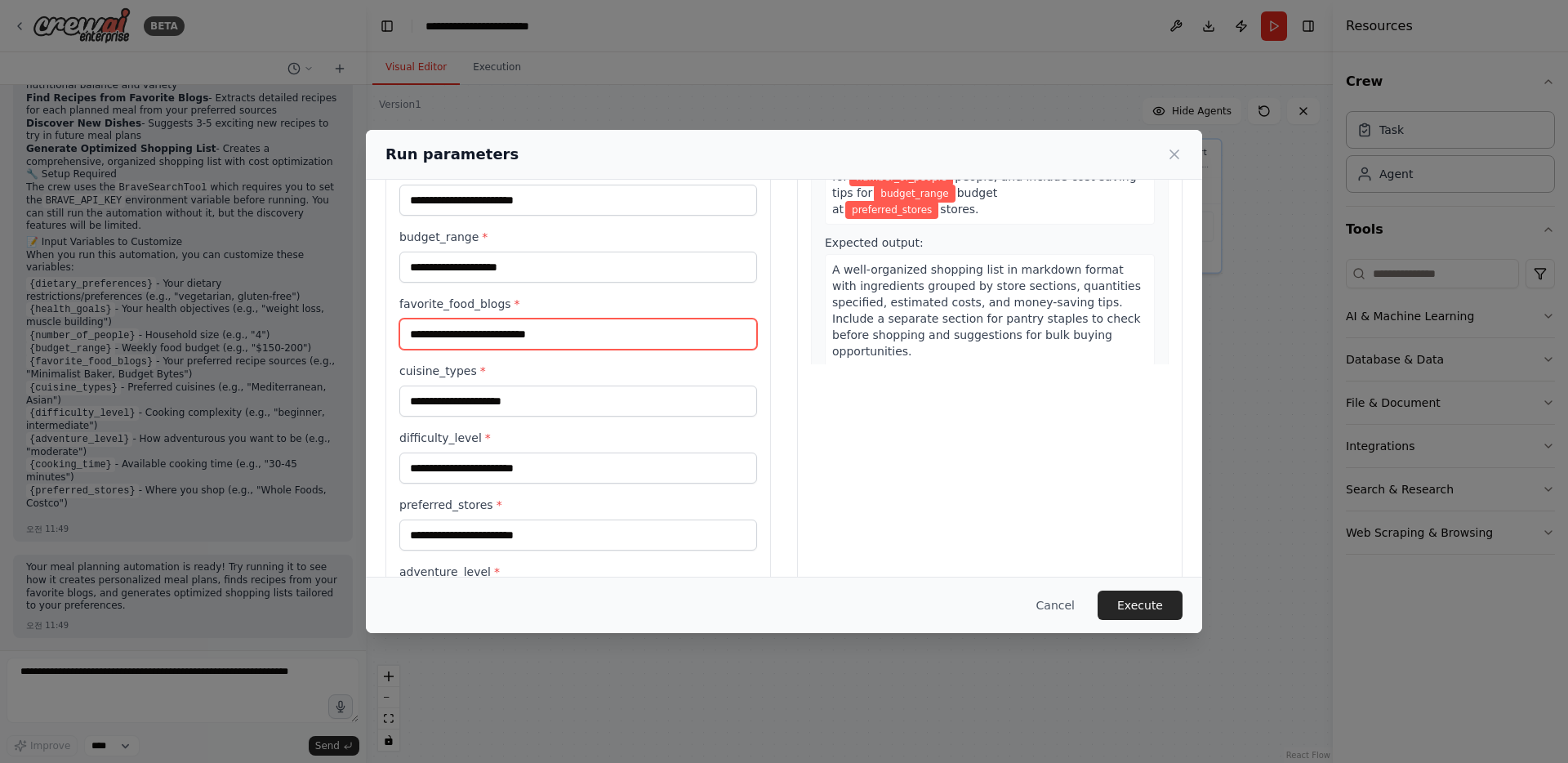
click at [529, 326] on input "favorite_food_blogs *" at bounding box center [578, 334] width 358 height 31
paste input "**********"
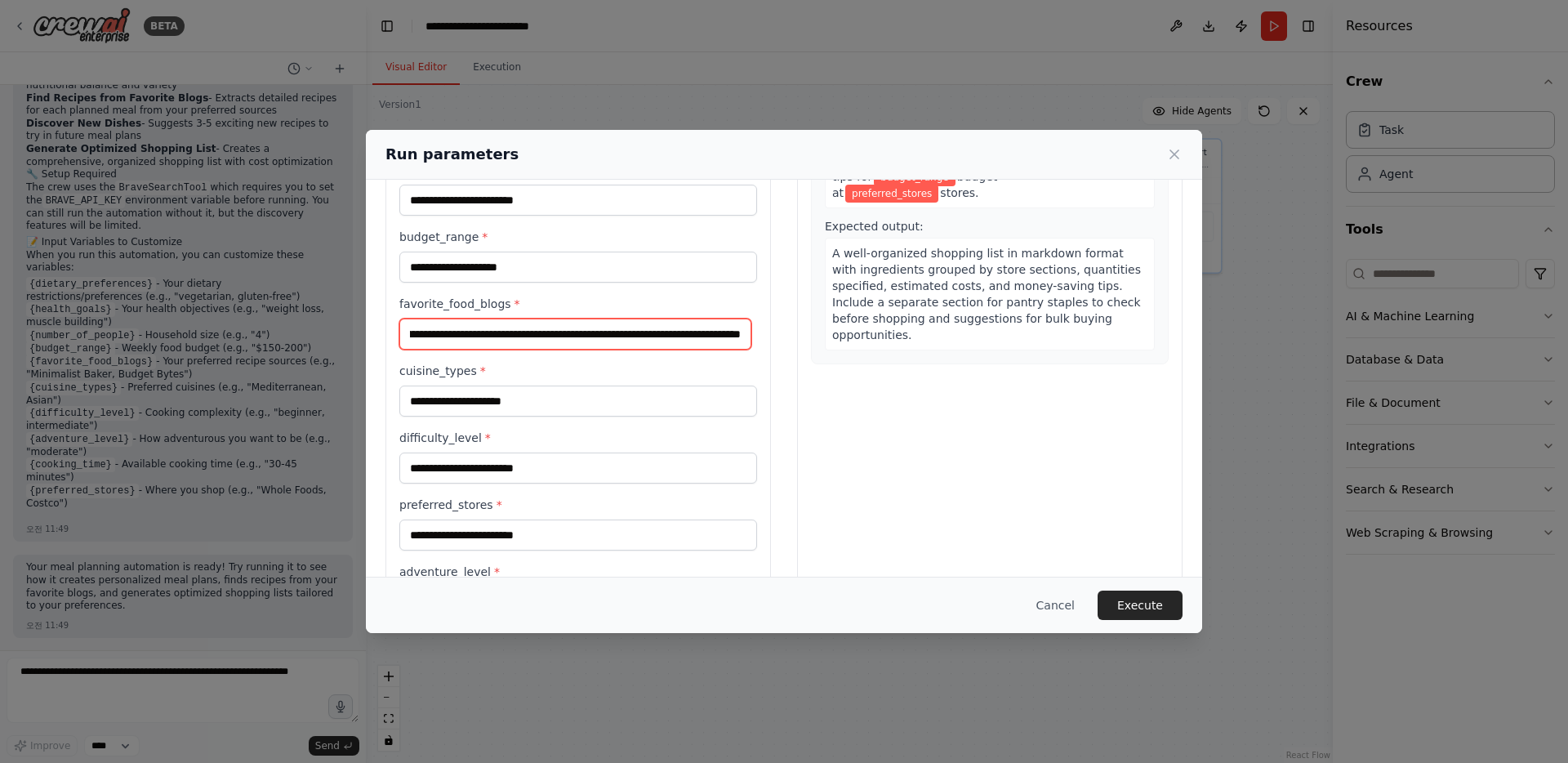
type input "**********"
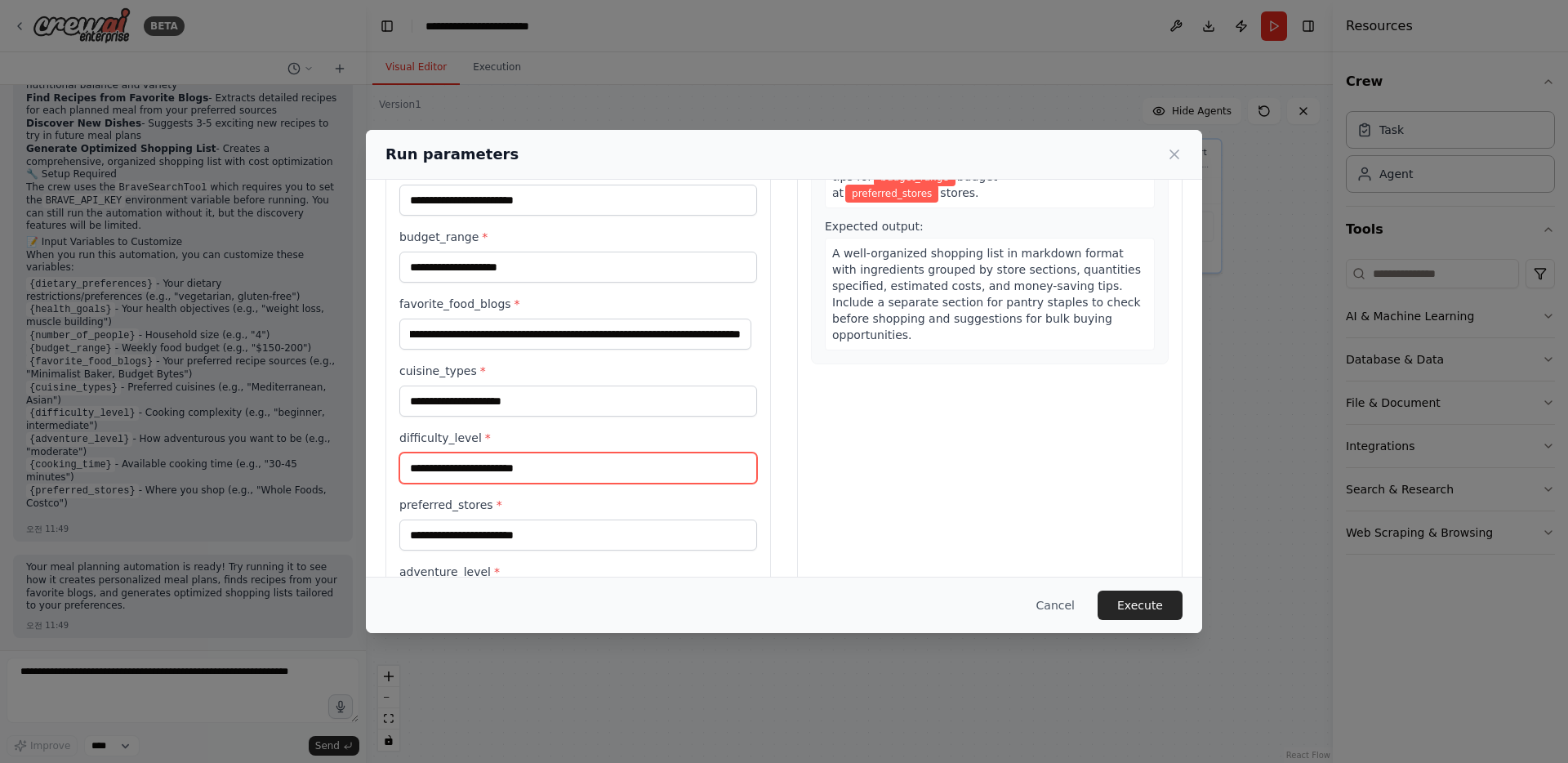
scroll to position [0, 0]
click at [527, 459] on input "difficulty_level *" at bounding box center [578, 468] width 358 height 31
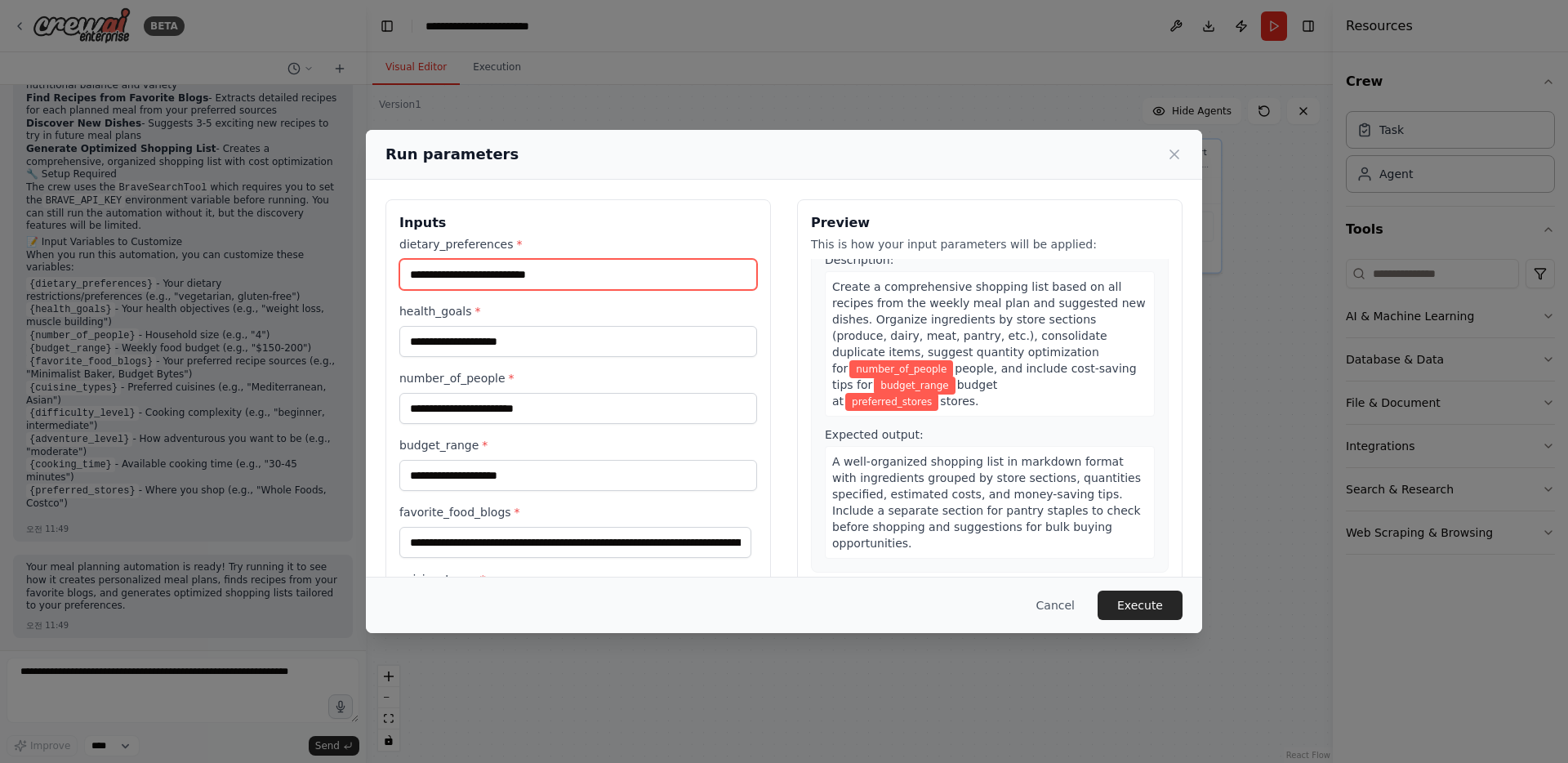
click at [520, 272] on input "dietary_preferences *" at bounding box center [578, 274] width 358 height 31
type input "*"
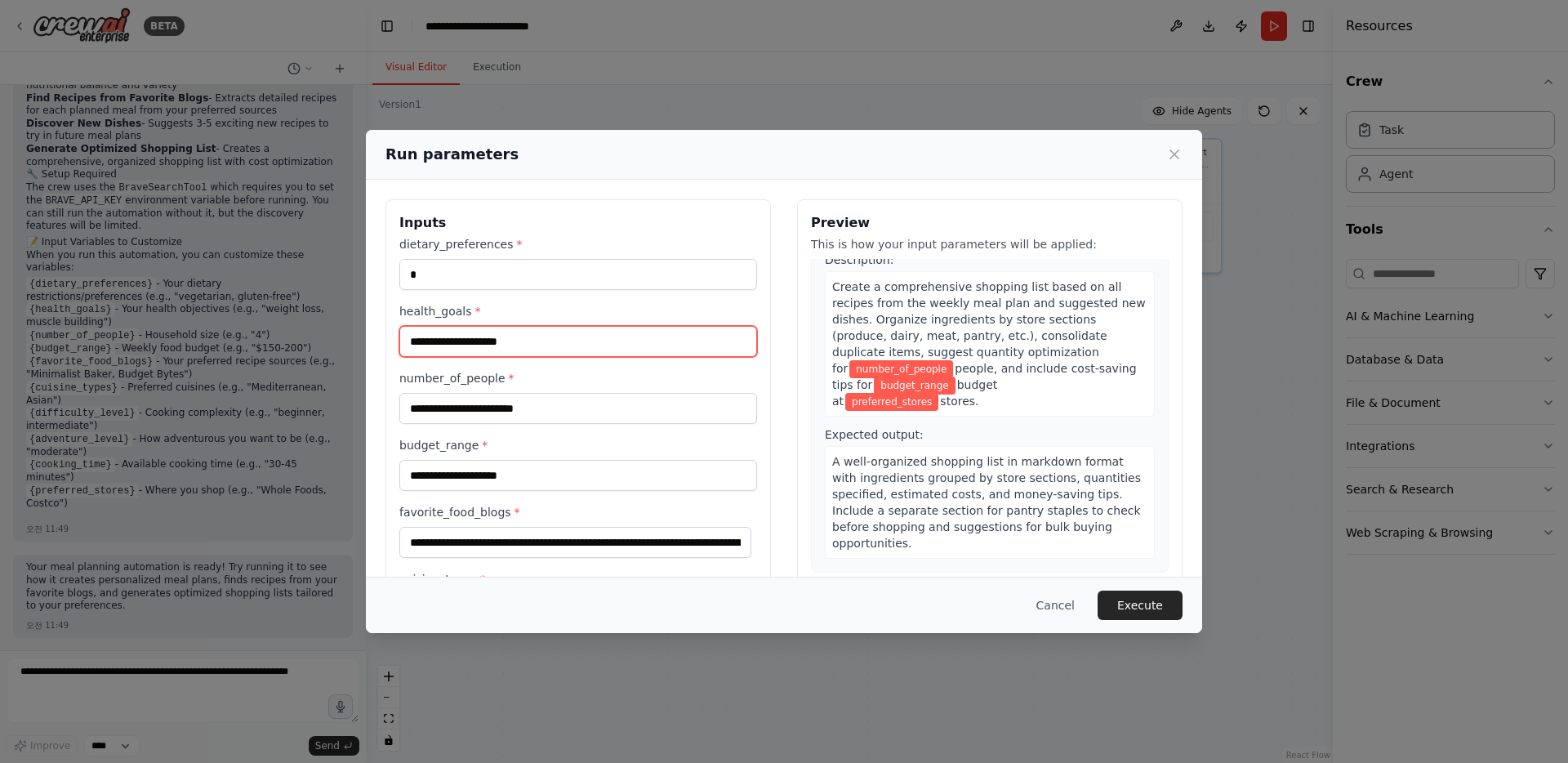
click at [497, 343] on input "health_goals *" at bounding box center [578, 341] width 358 height 31
type input "*"
click at [555, 409] on input "number_of_people *" at bounding box center [578, 409] width 358 height 31
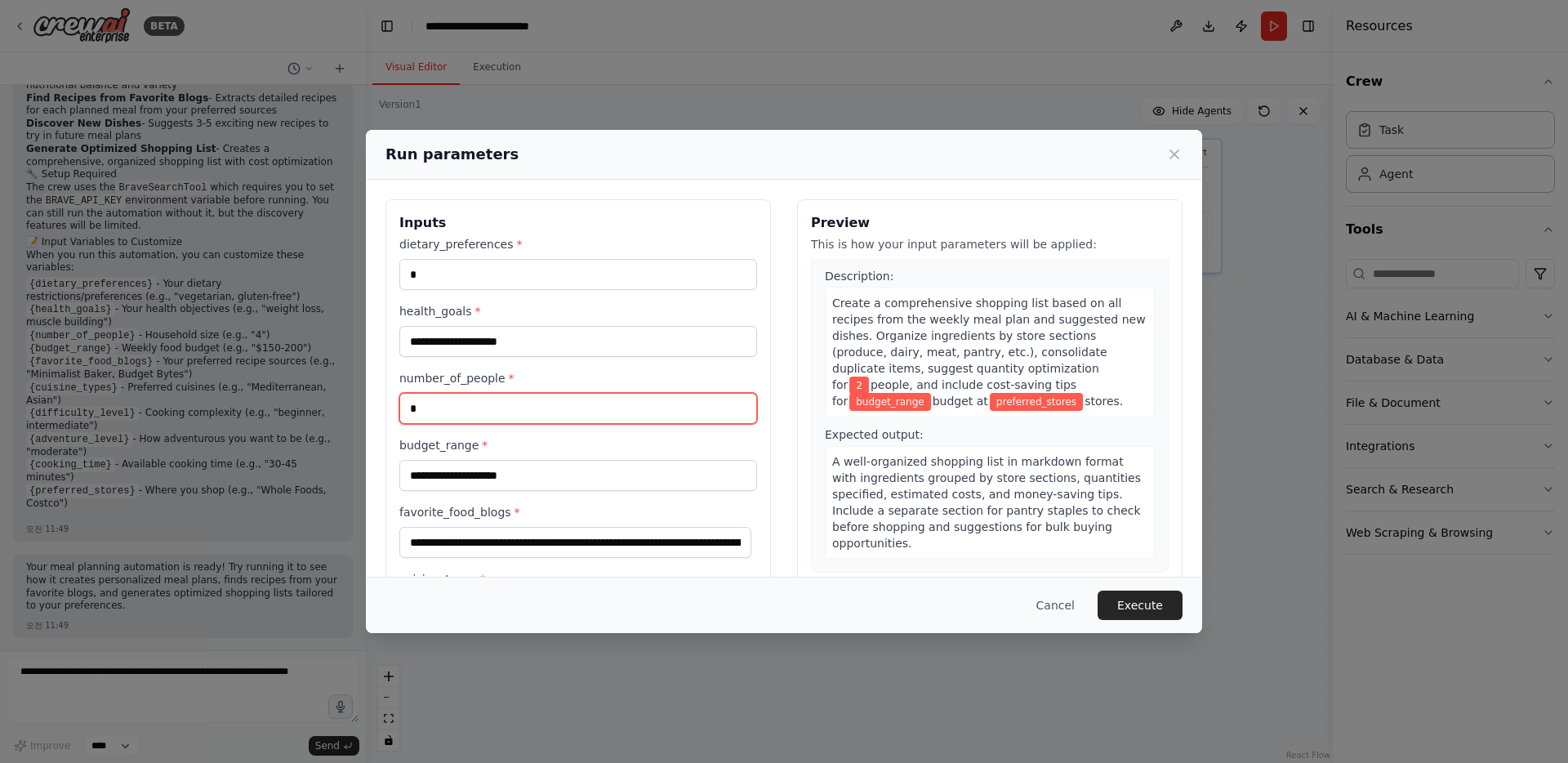
type input "*"
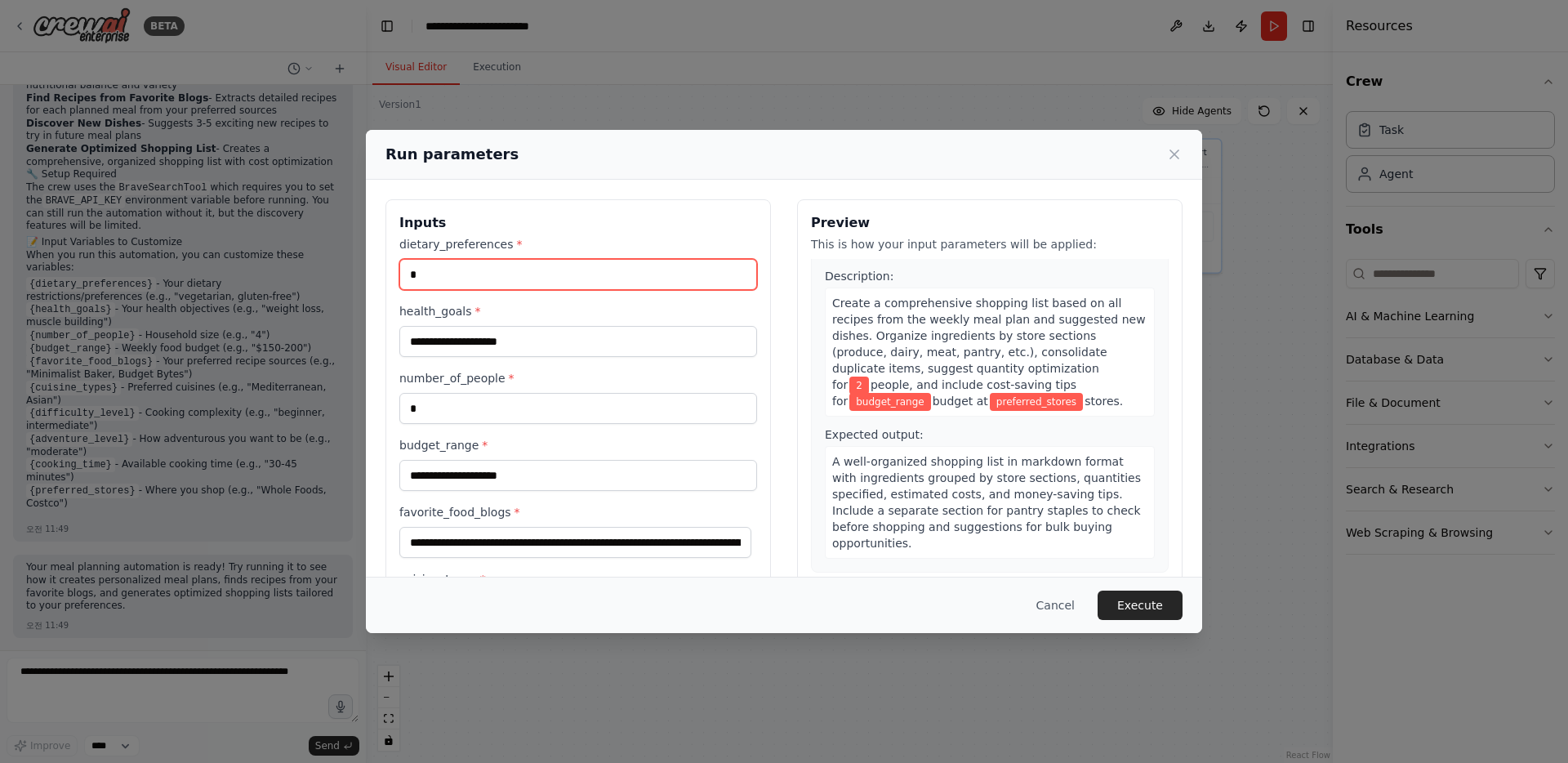
click at [607, 277] on input "*" at bounding box center [578, 274] width 358 height 31
type input "**********"
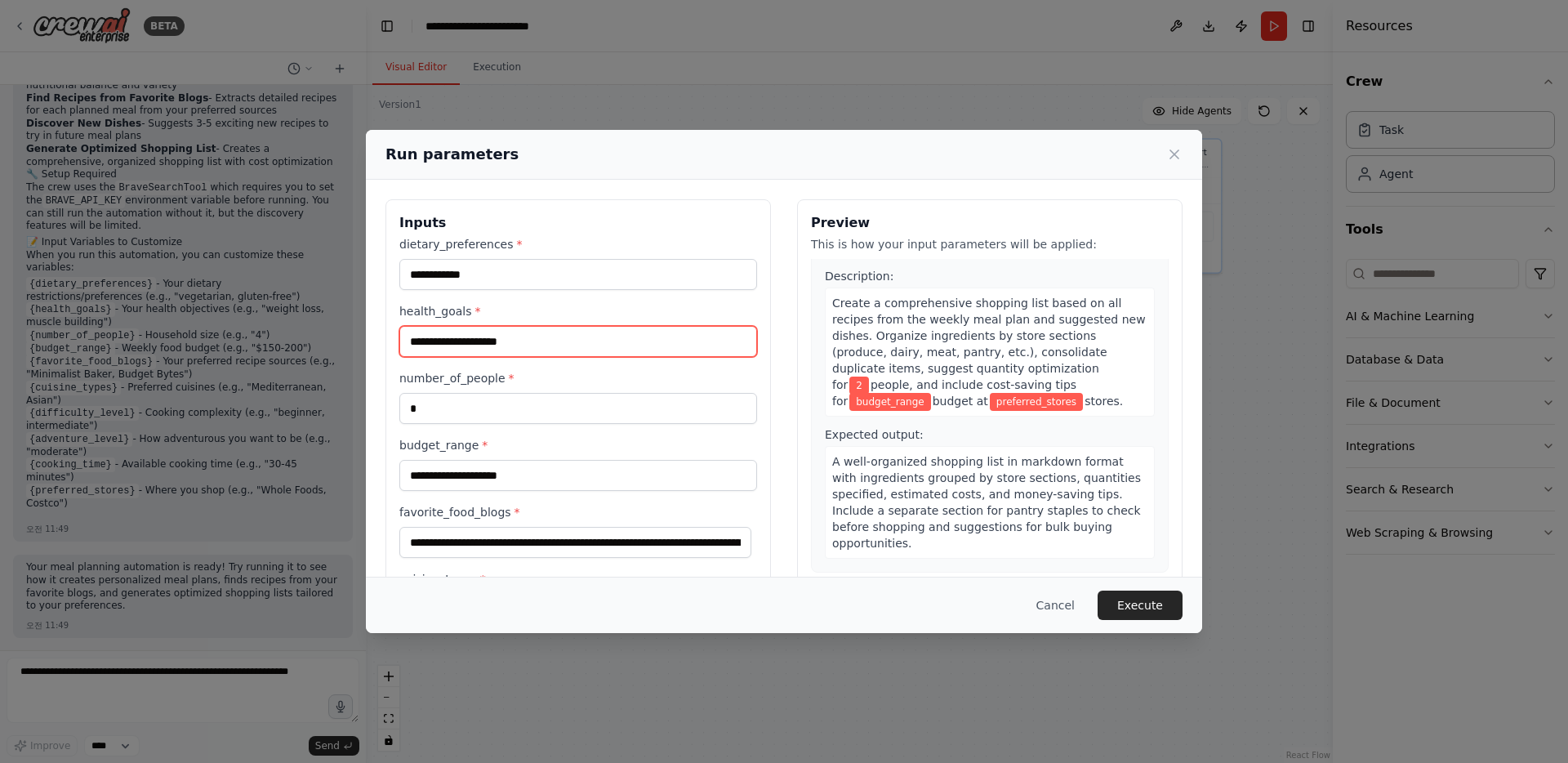
click at [539, 343] on input "health_goals *" at bounding box center [578, 341] width 358 height 31
type input "*"
type input "**********"
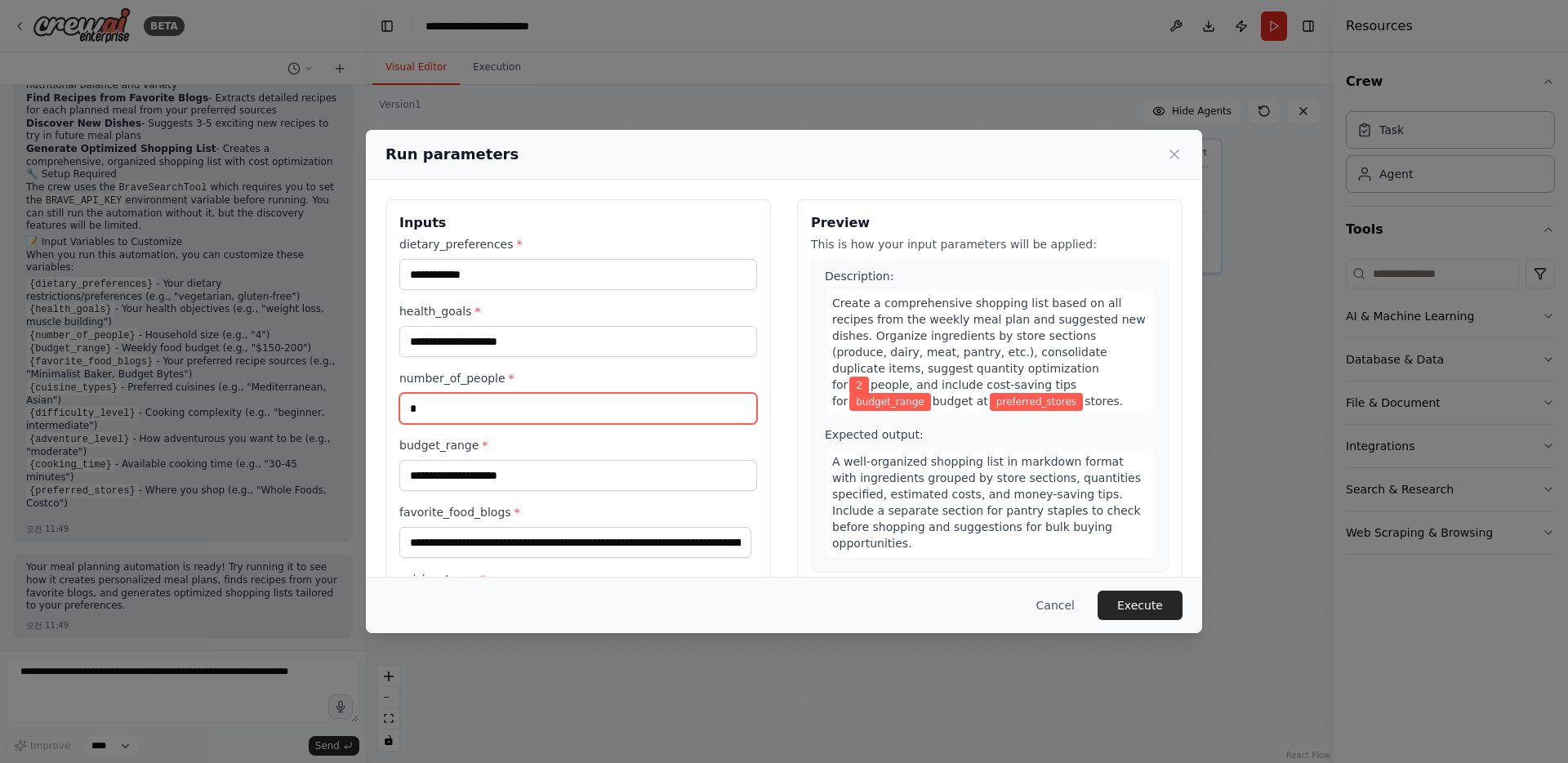
click at [523, 415] on input "*" at bounding box center [578, 409] width 358 height 31
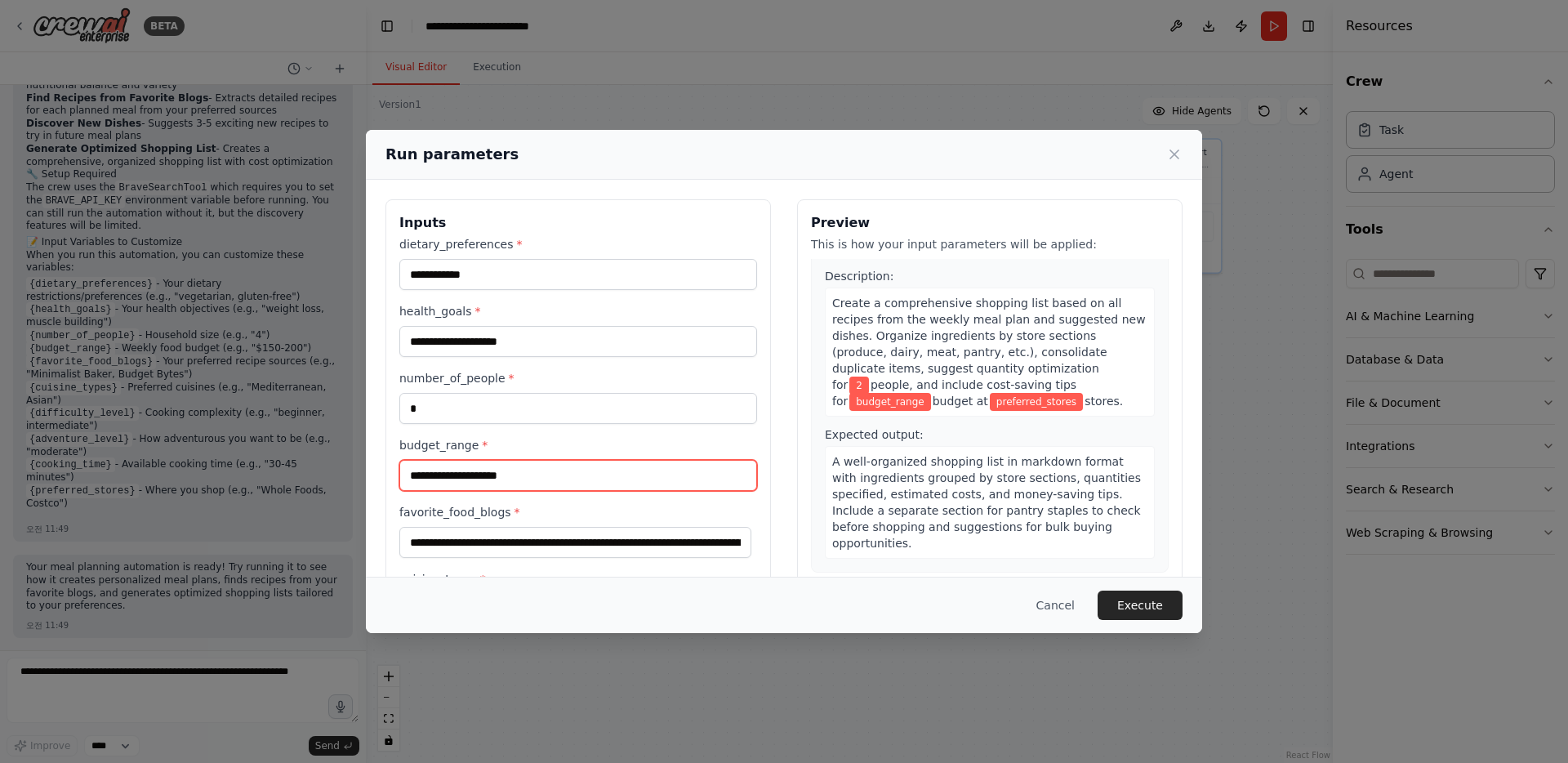
click at [508, 470] on input "budget_range *" at bounding box center [578, 476] width 358 height 31
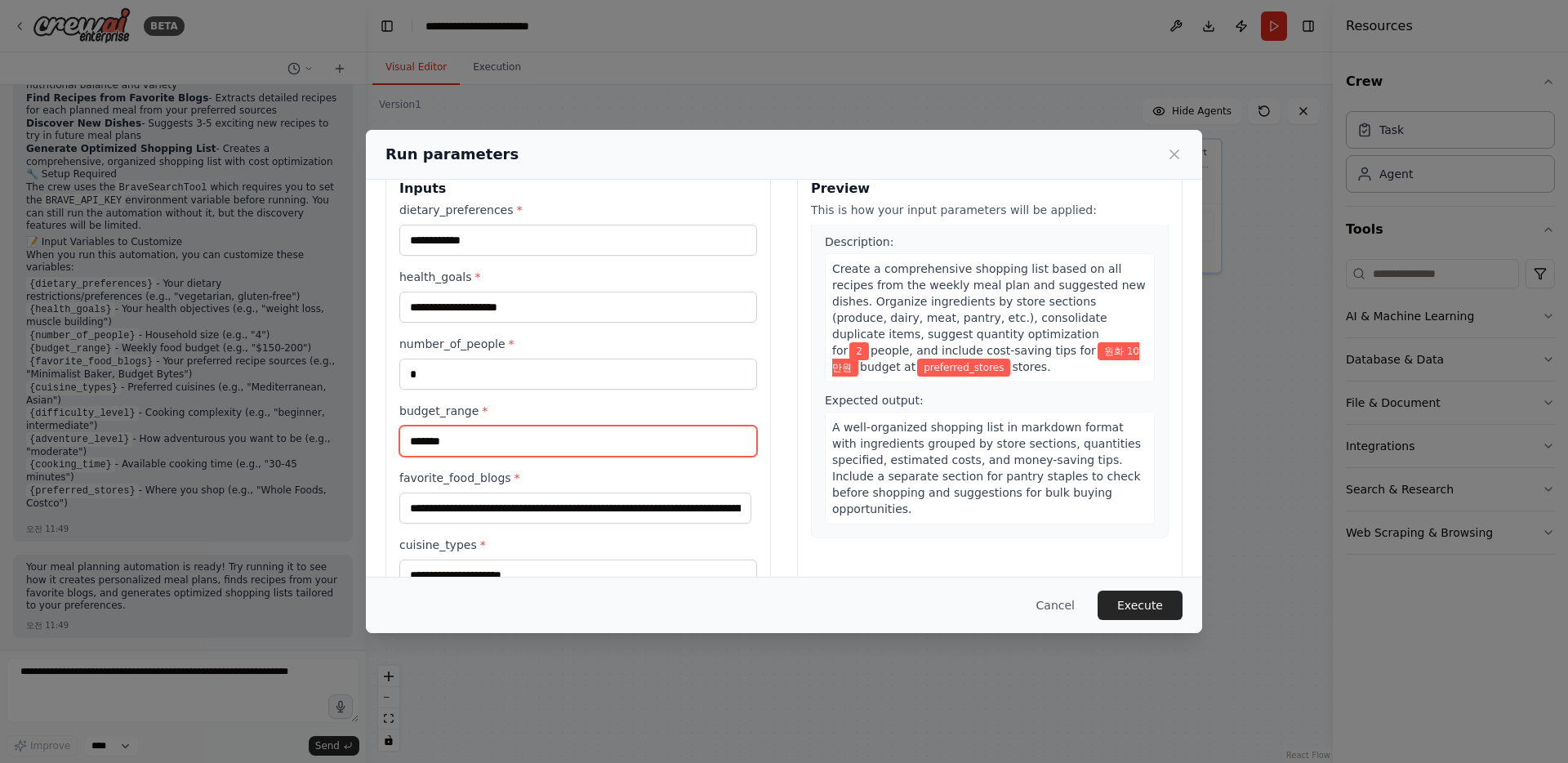
scroll to position [35, 0]
click at [433, 444] on input "*******" at bounding box center [578, 441] width 358 height 31
click at [526, 445] on input "**********" at bounding box center [578, 441] width 358 height 31
type input "*"
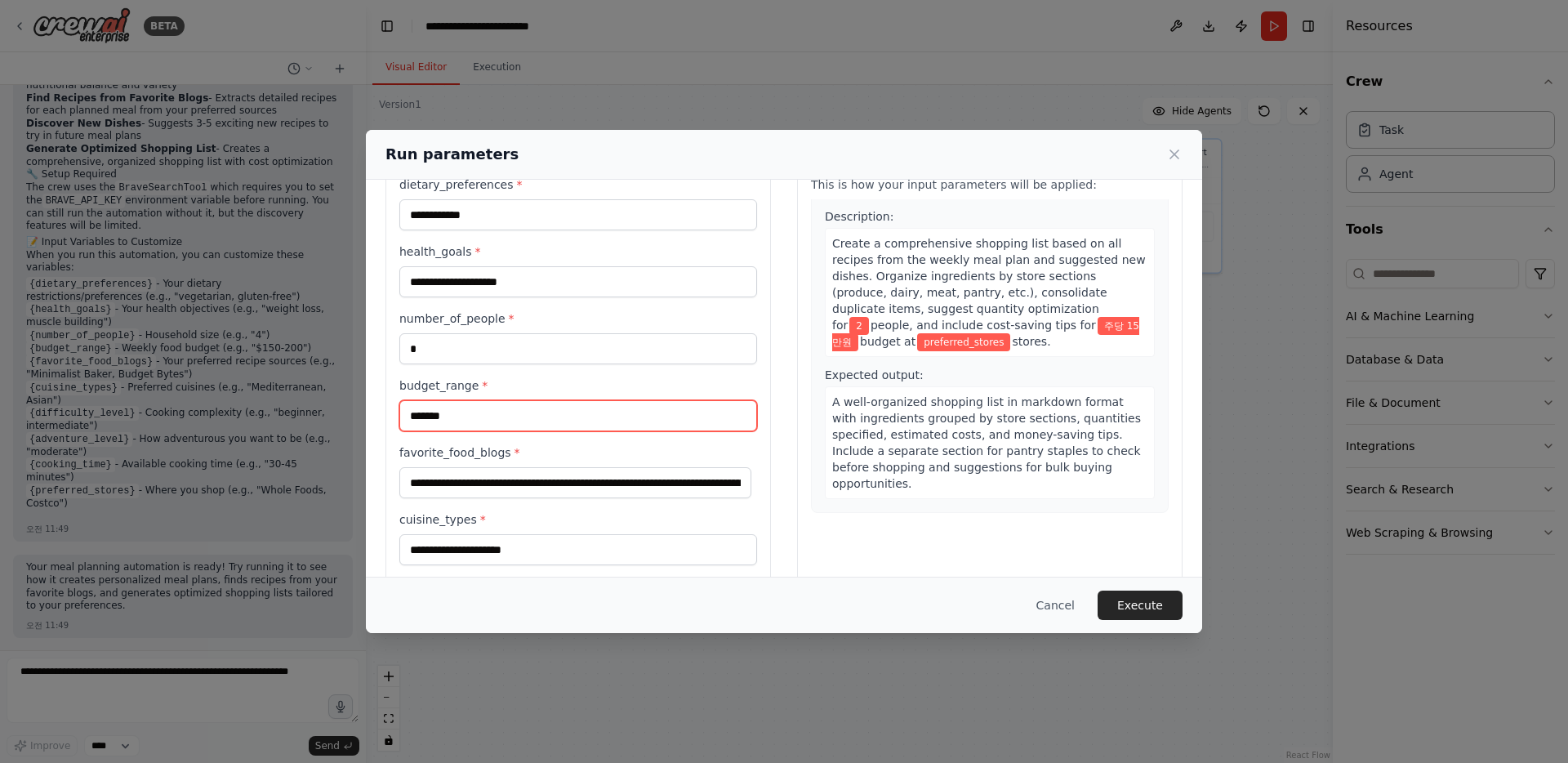
scroll to position [115, 0]
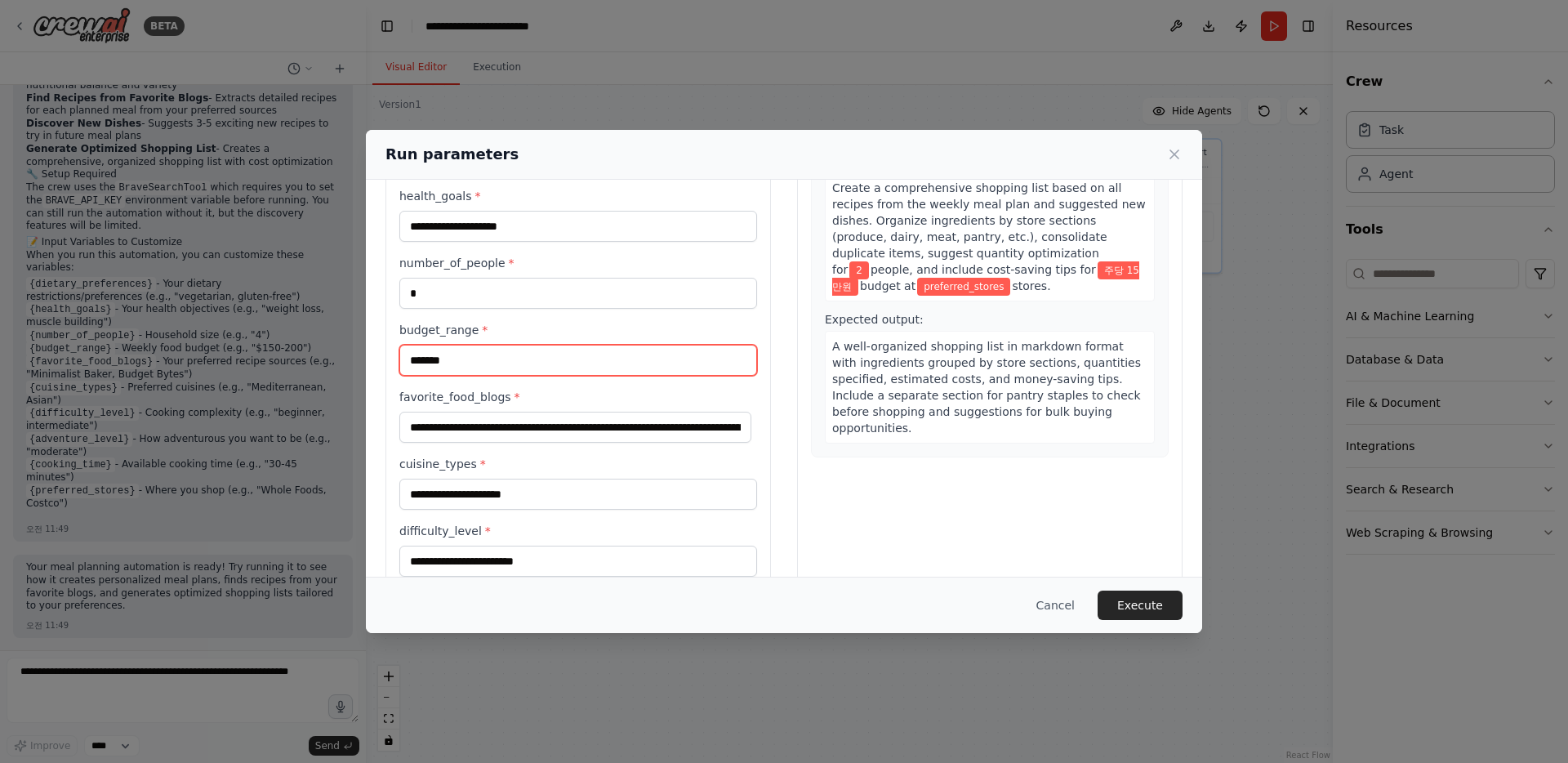
type input "*******"
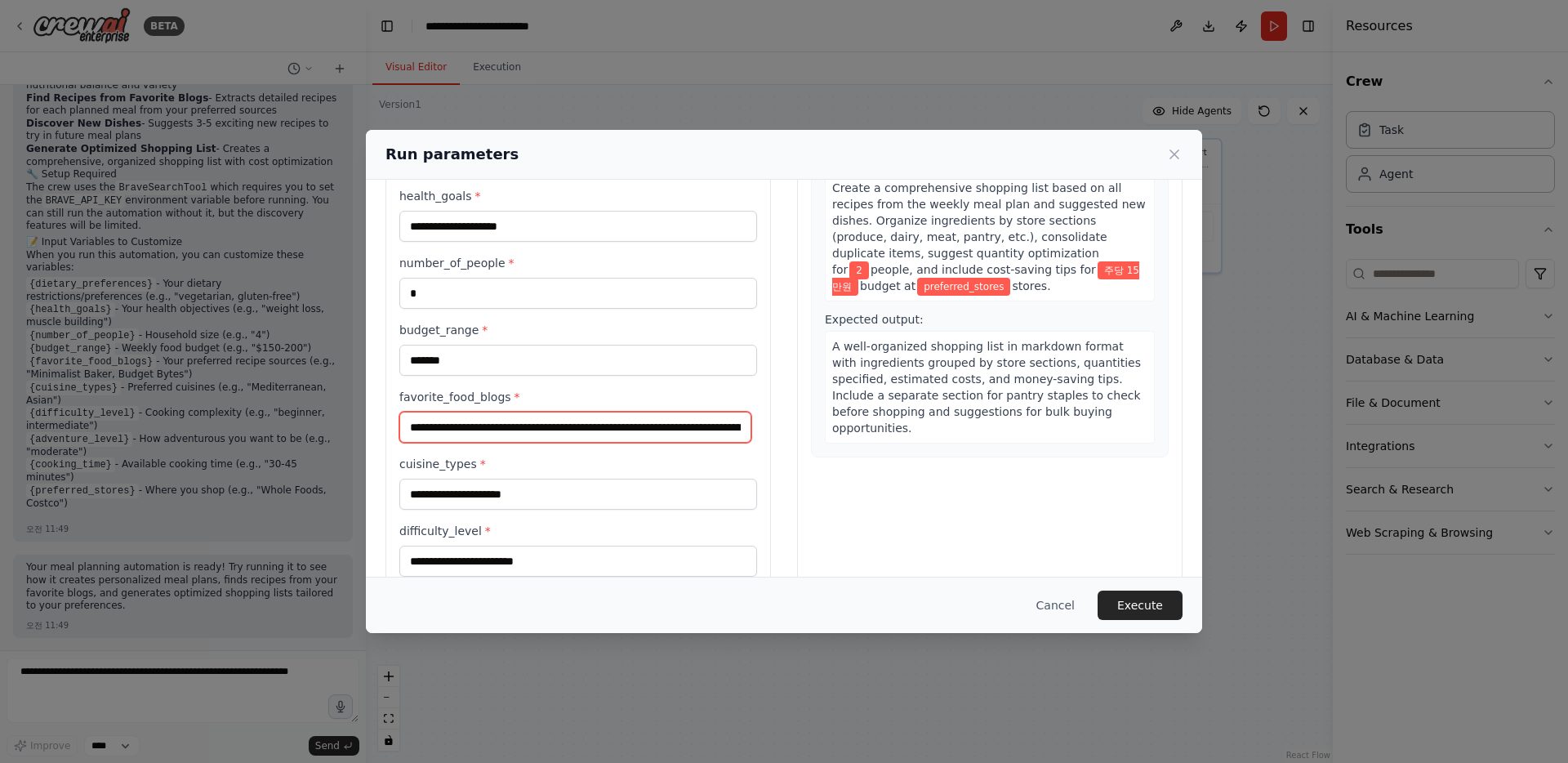
click at [511, 421] on input "**********" at bounding box center [575, 427] width 352 height 31
click at [614, 421] on input "**********" at bounding box center [575, 427] width 352 height 31
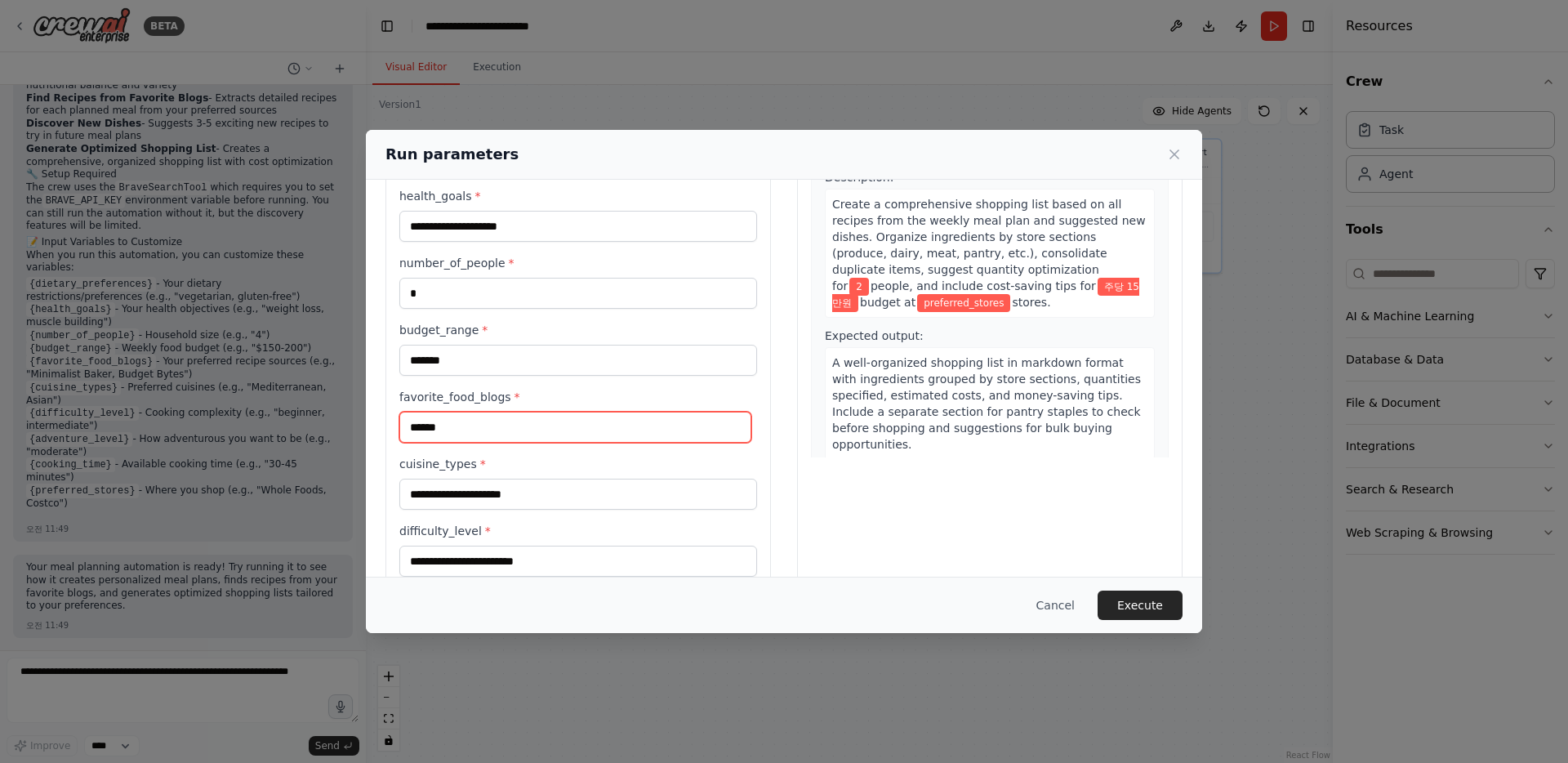
type input "******"
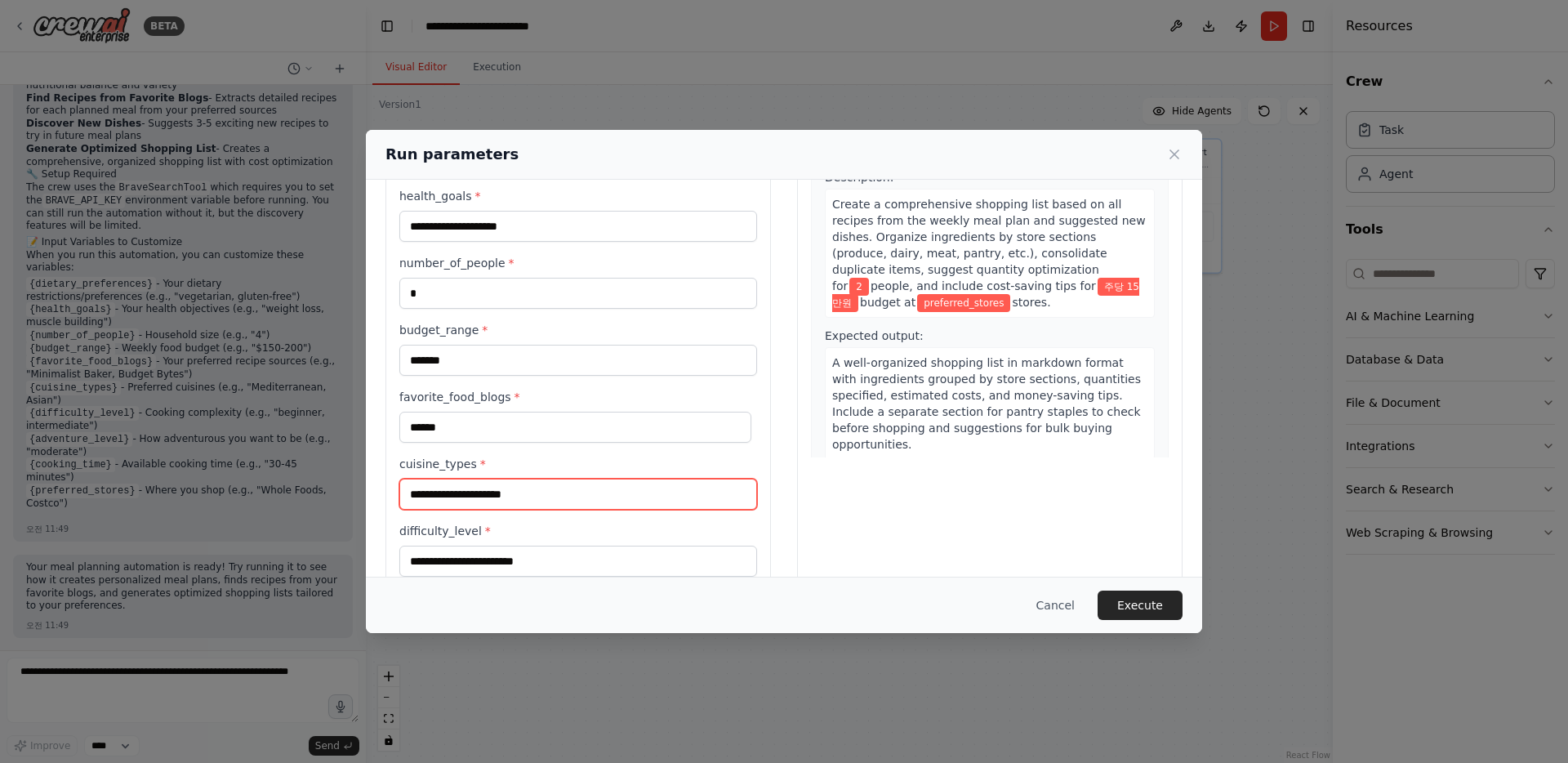
click at [556, 505] on input "cuisine_types *" at bounding box center [578, 494] width 358 height 31
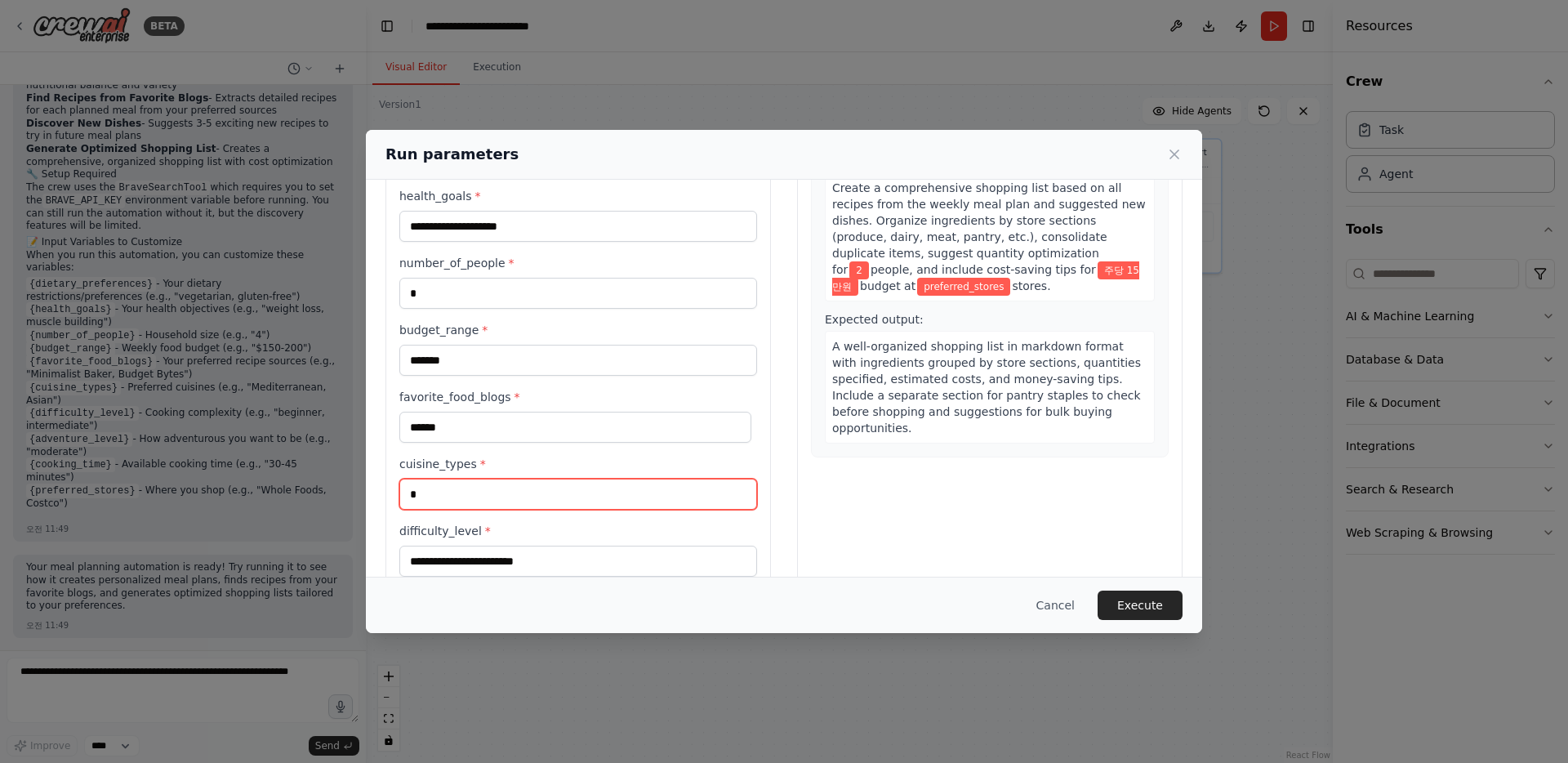
type input "*"
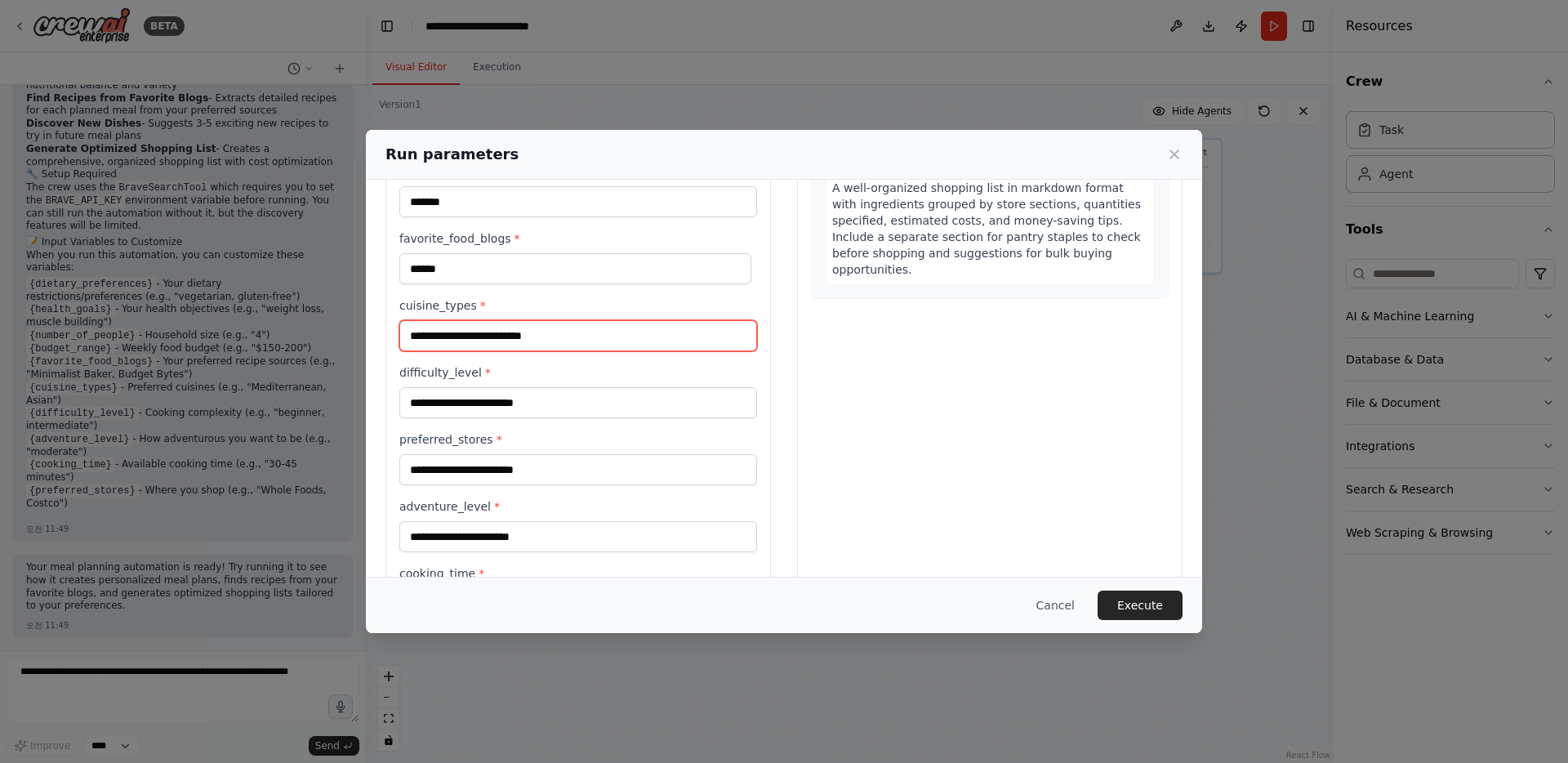
scroll to position [278, 0]
type input "**********"
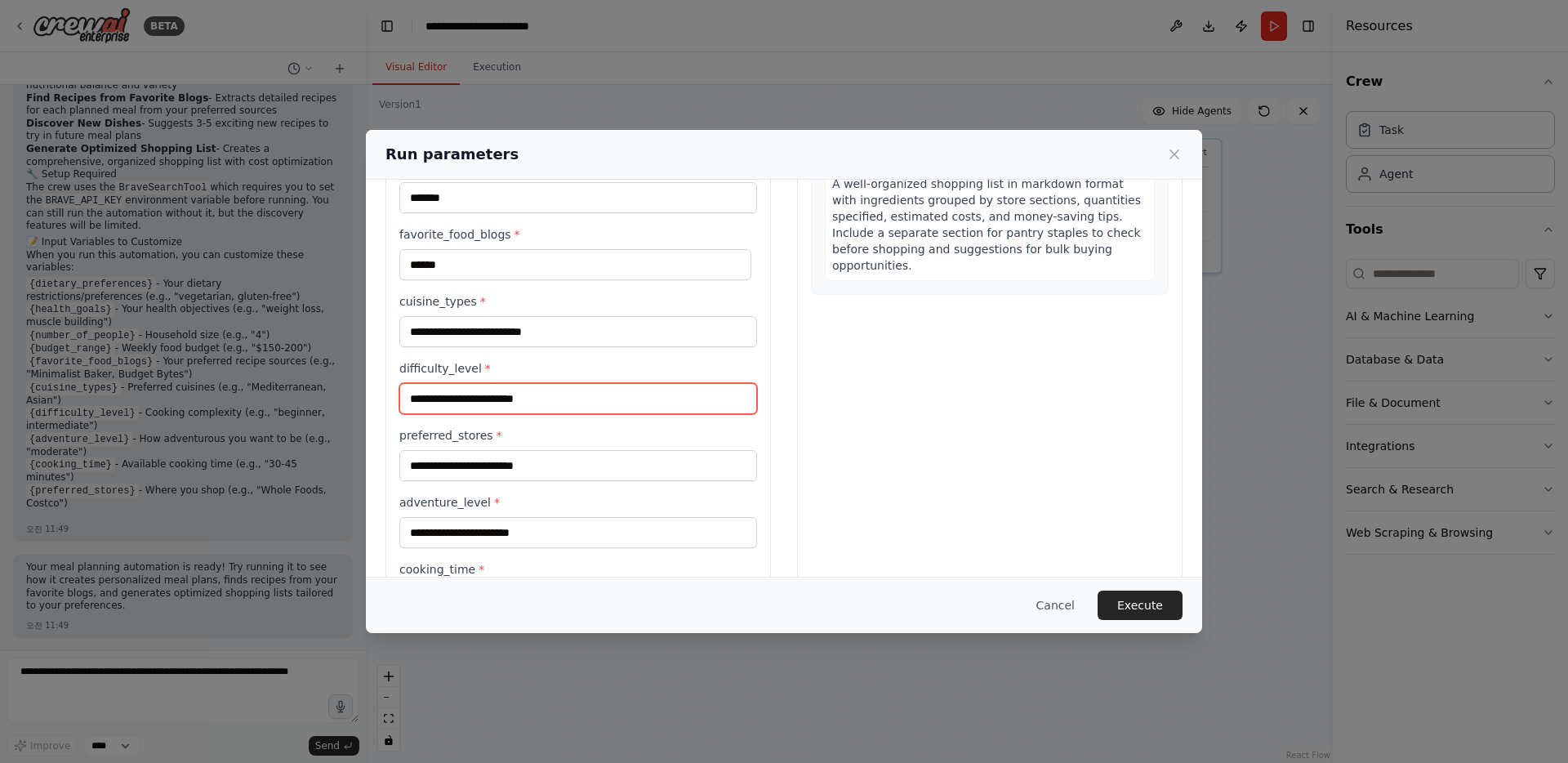
click at [558, 402] on input "difficulty_level *" at bounding box center [578, 398] width 358 height 31
click at [523, 405] on input "difficulty_level *" at bounding box center [578, 398] width 358 height 31
type input "*****"
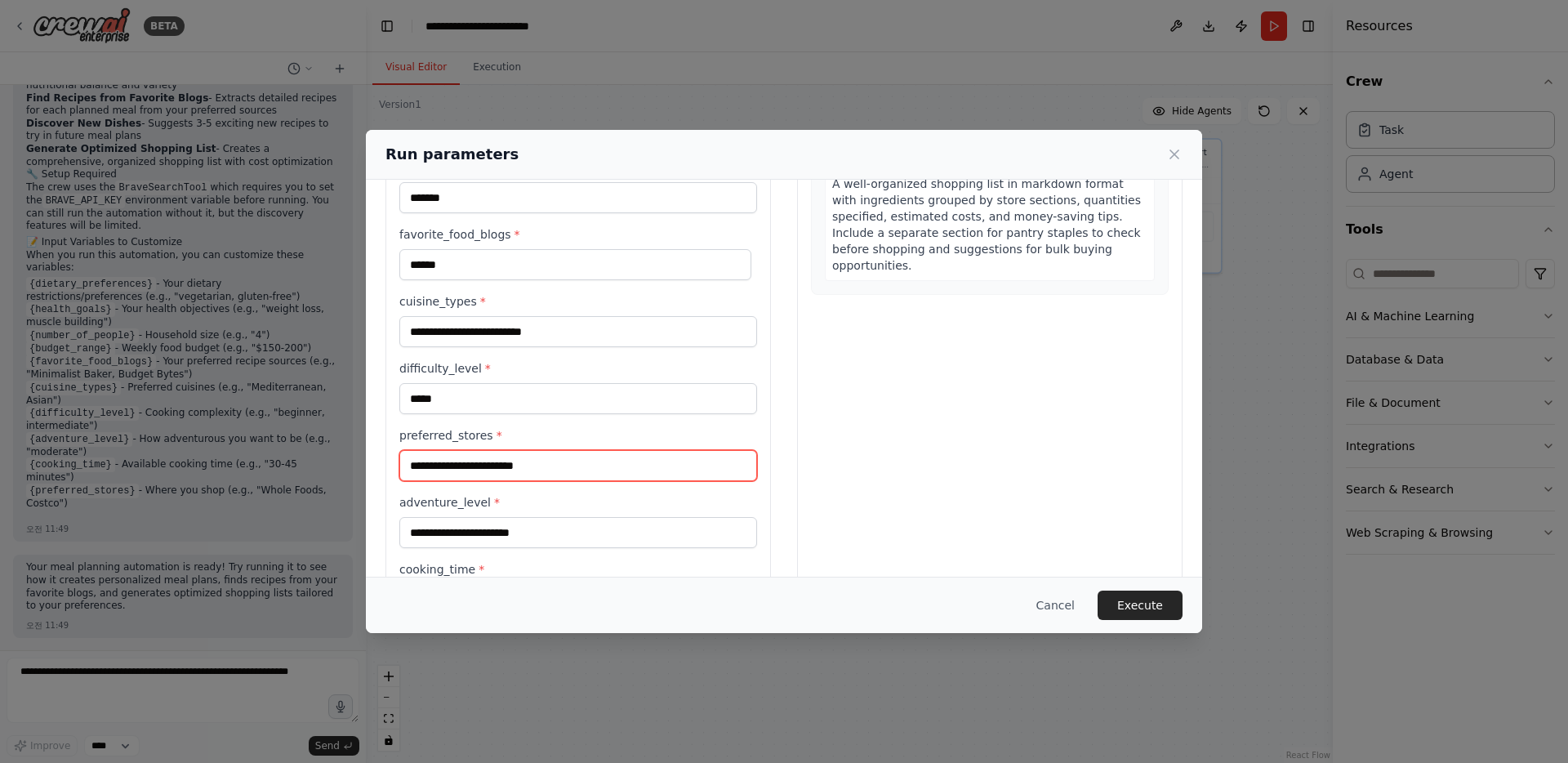
click at [515, 470] on input "preferred_stores *" at bounding box center [578, 466] width 358 height 31
type input "*"
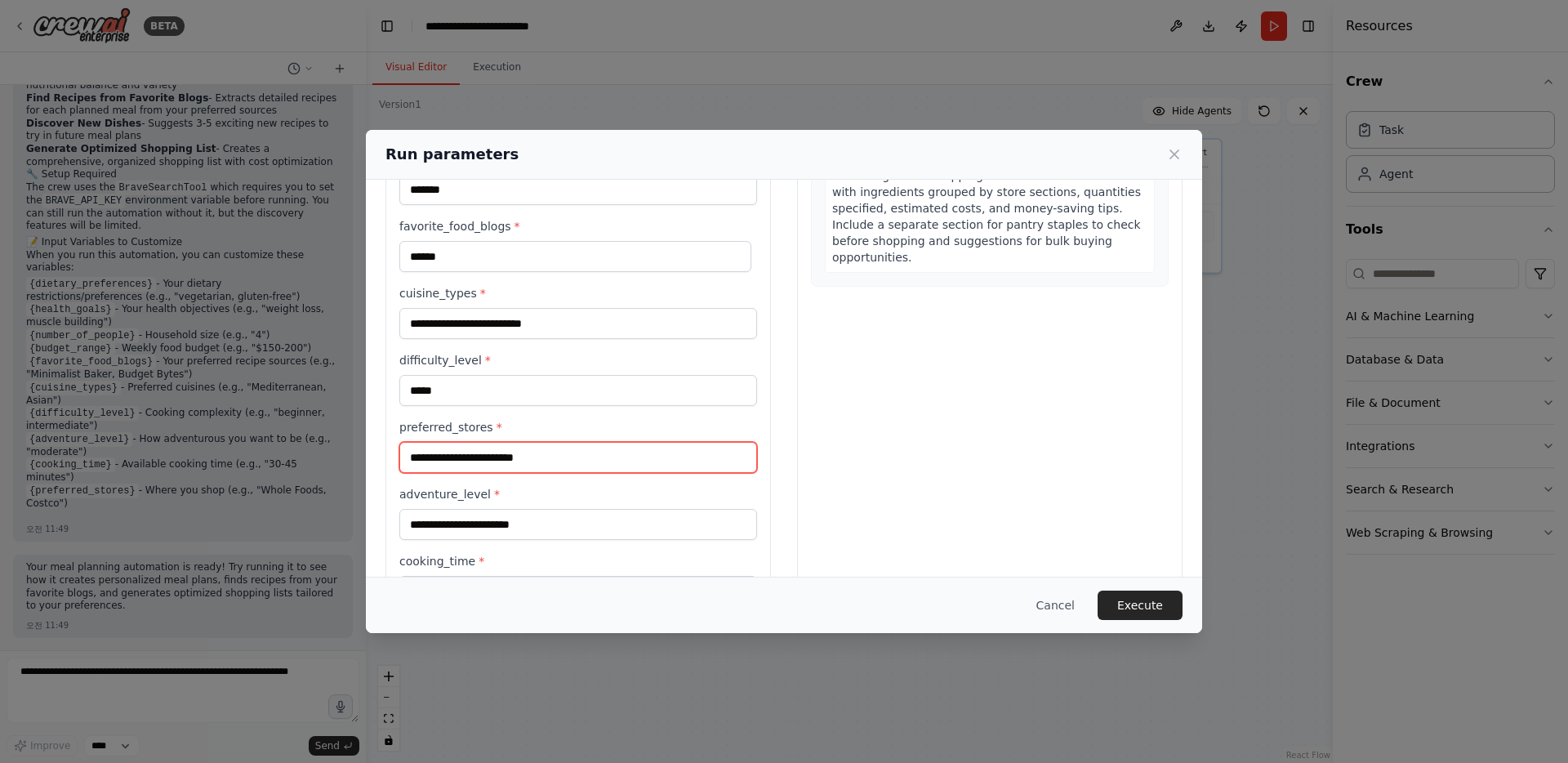
scroll to position [293, 0]
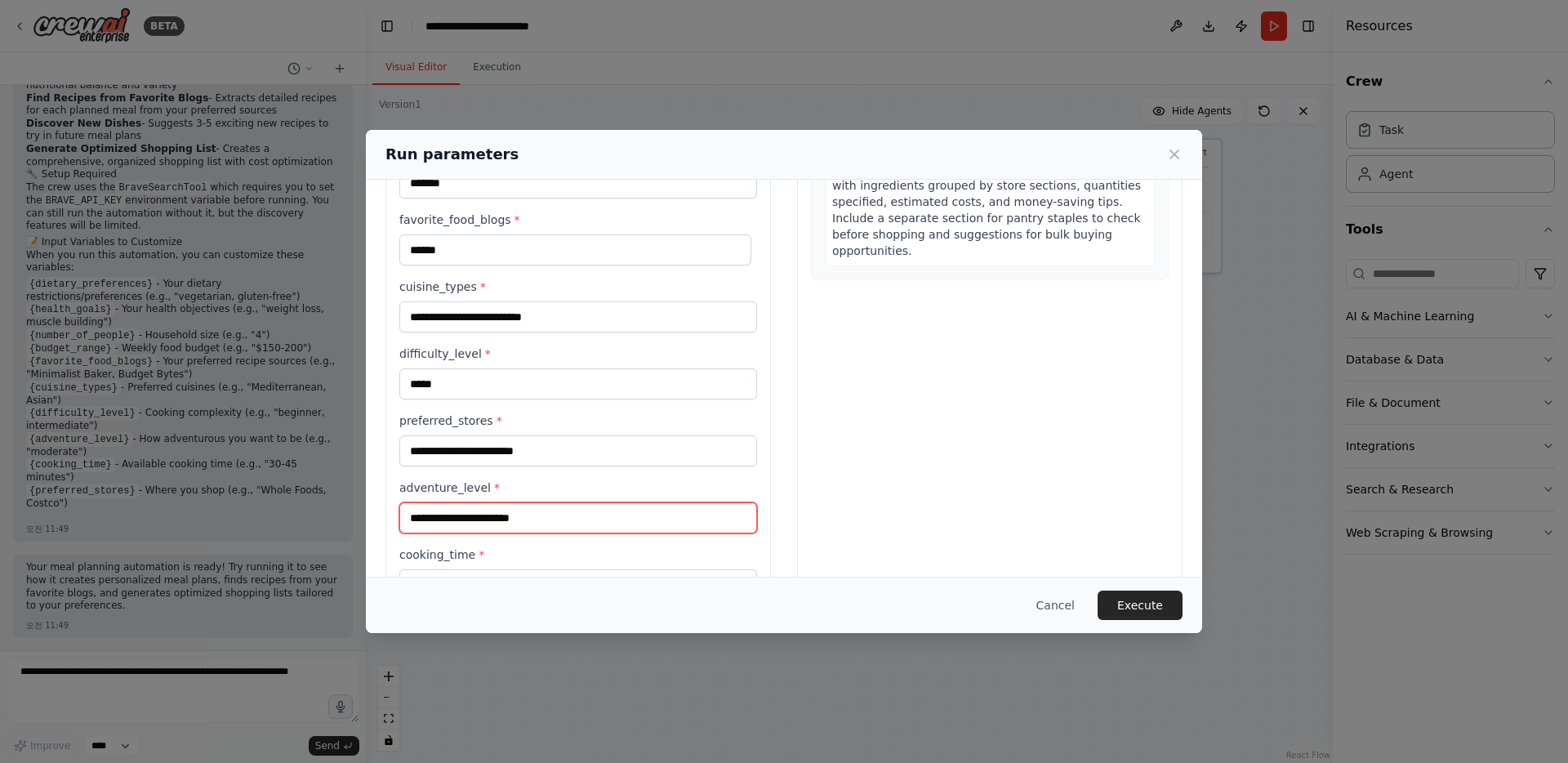
click at [427, 508] on input "adventure_level *" at bounding box center [578, 518] width 358 height 31
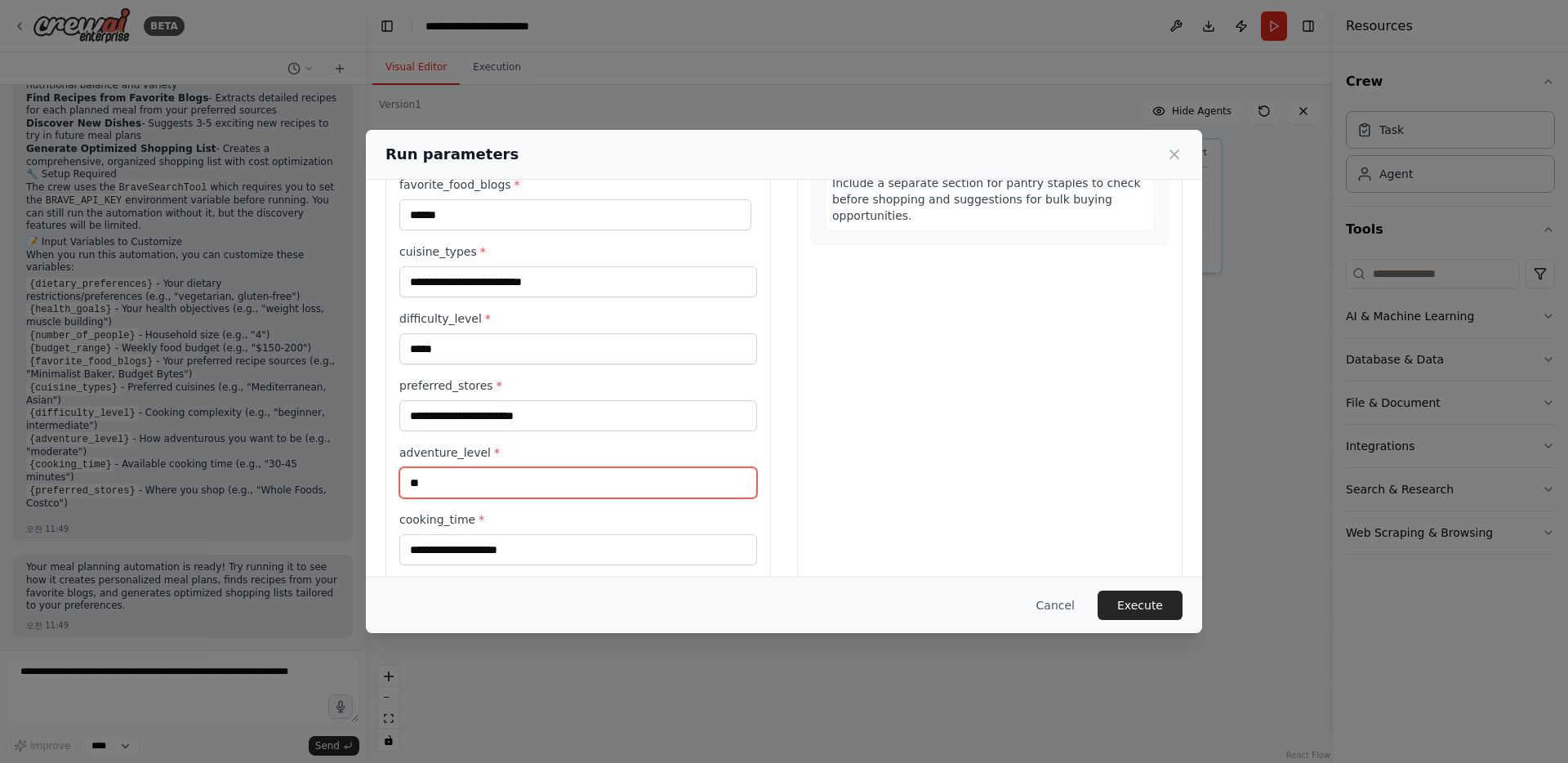
scroll to position [349, 0]
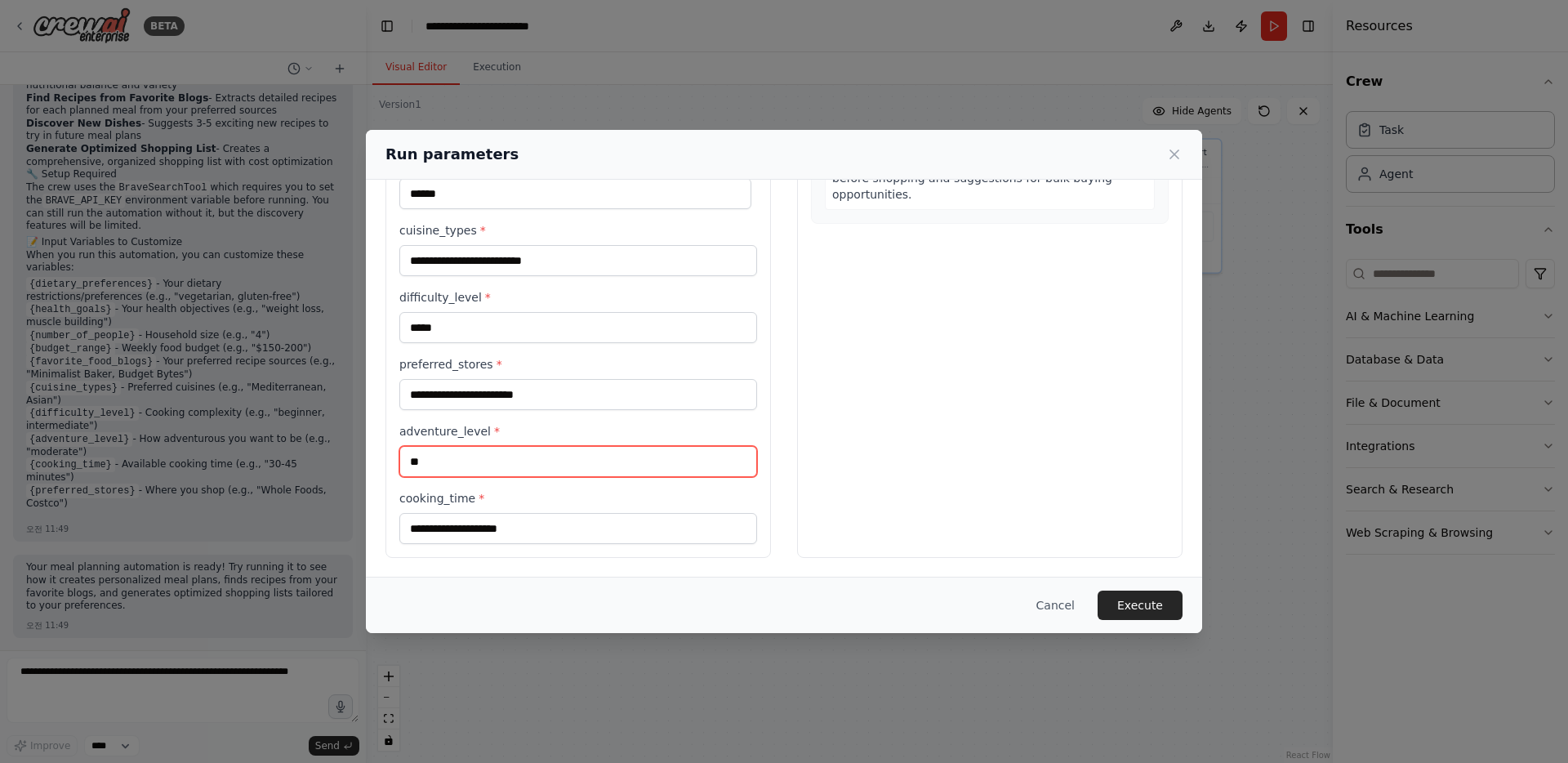
type input "**"
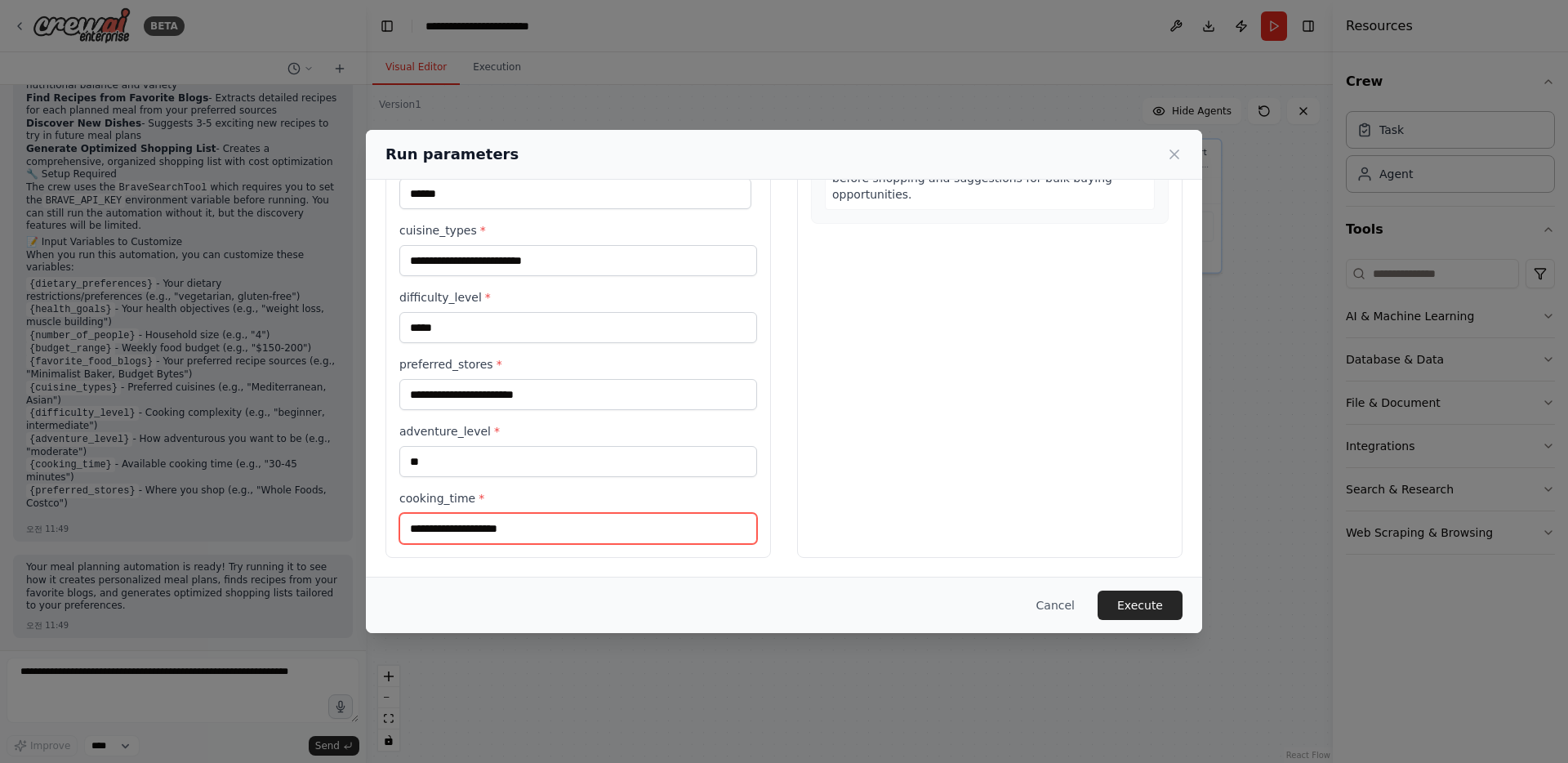
click at [549, 534] on input "cooking_time *" at bounding box center [578, 529] width 358 height 31
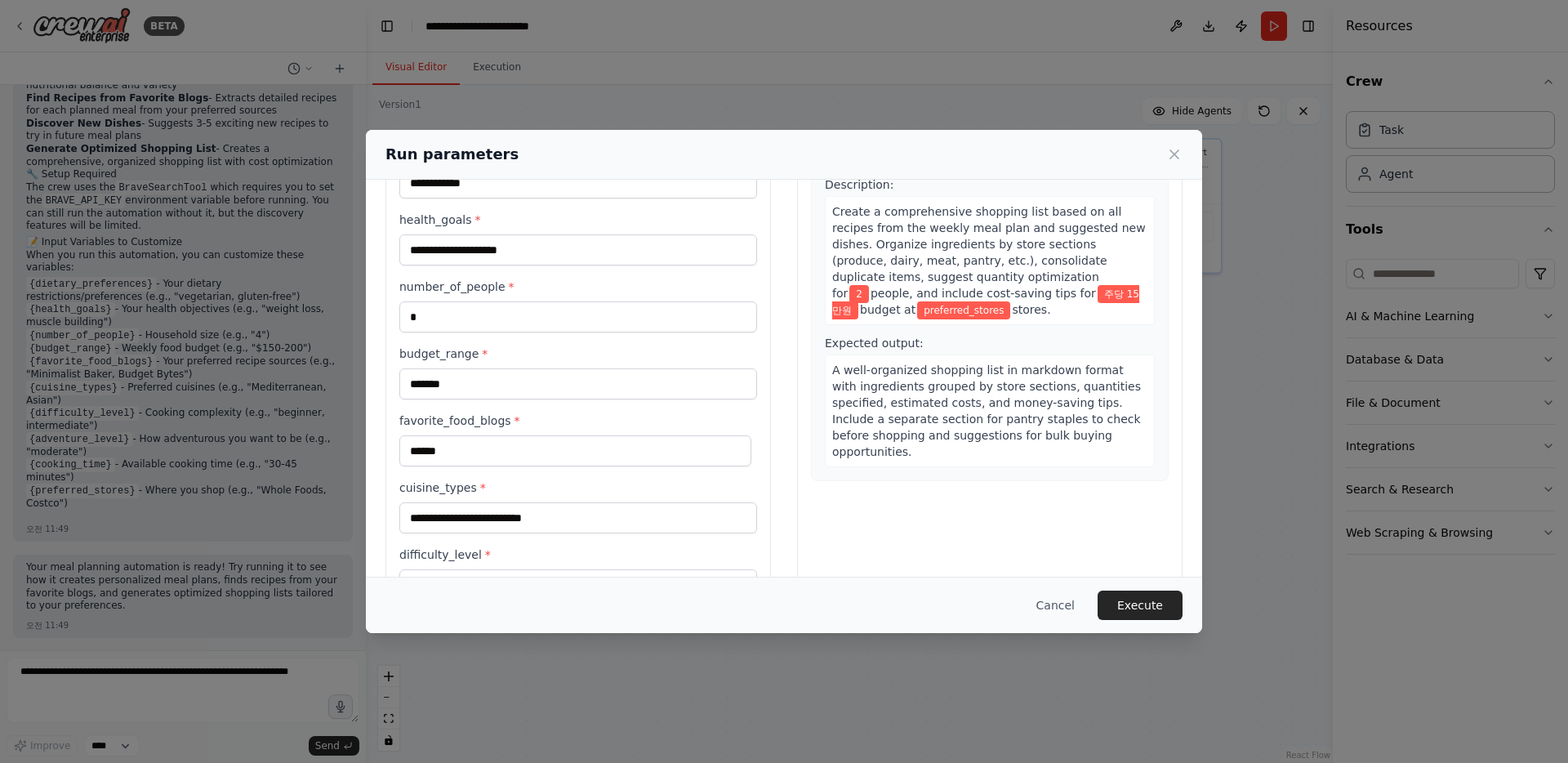
scroll to position [89, 0]
type input "**********"
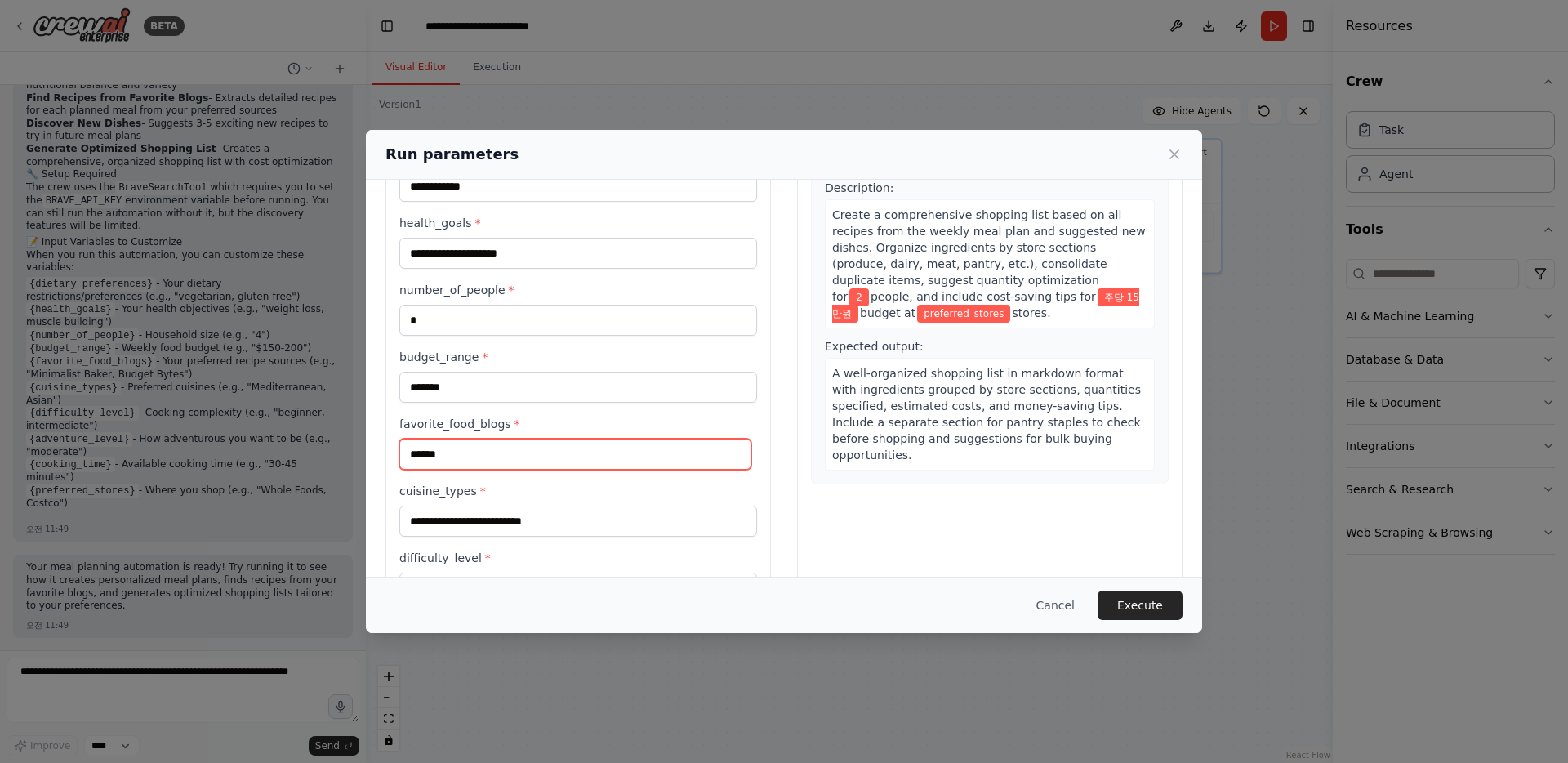
click at [669, 465] on input "******" at bounding box center [575, 454] width 352 height 31
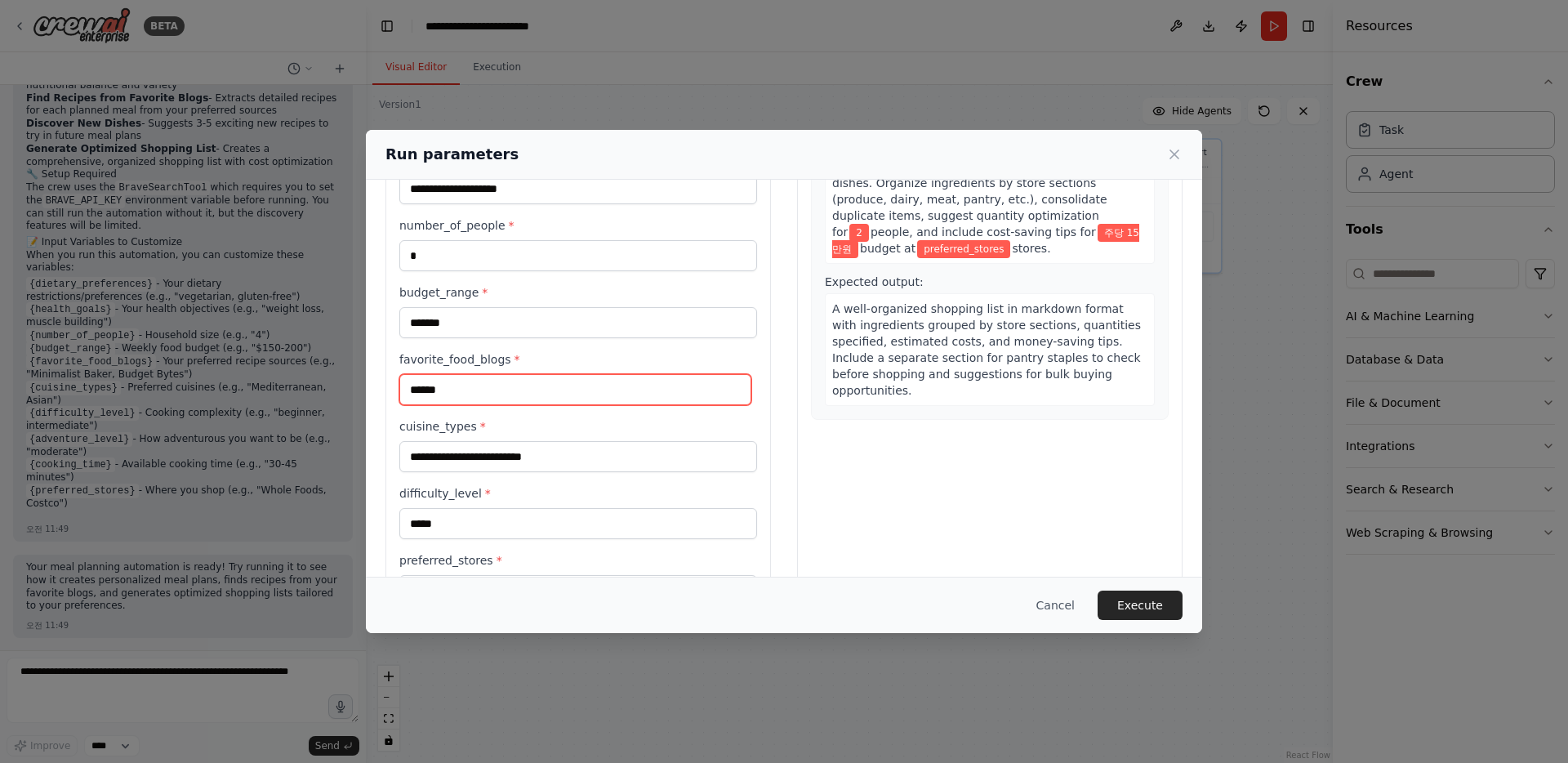
scroll to position [266, 0]
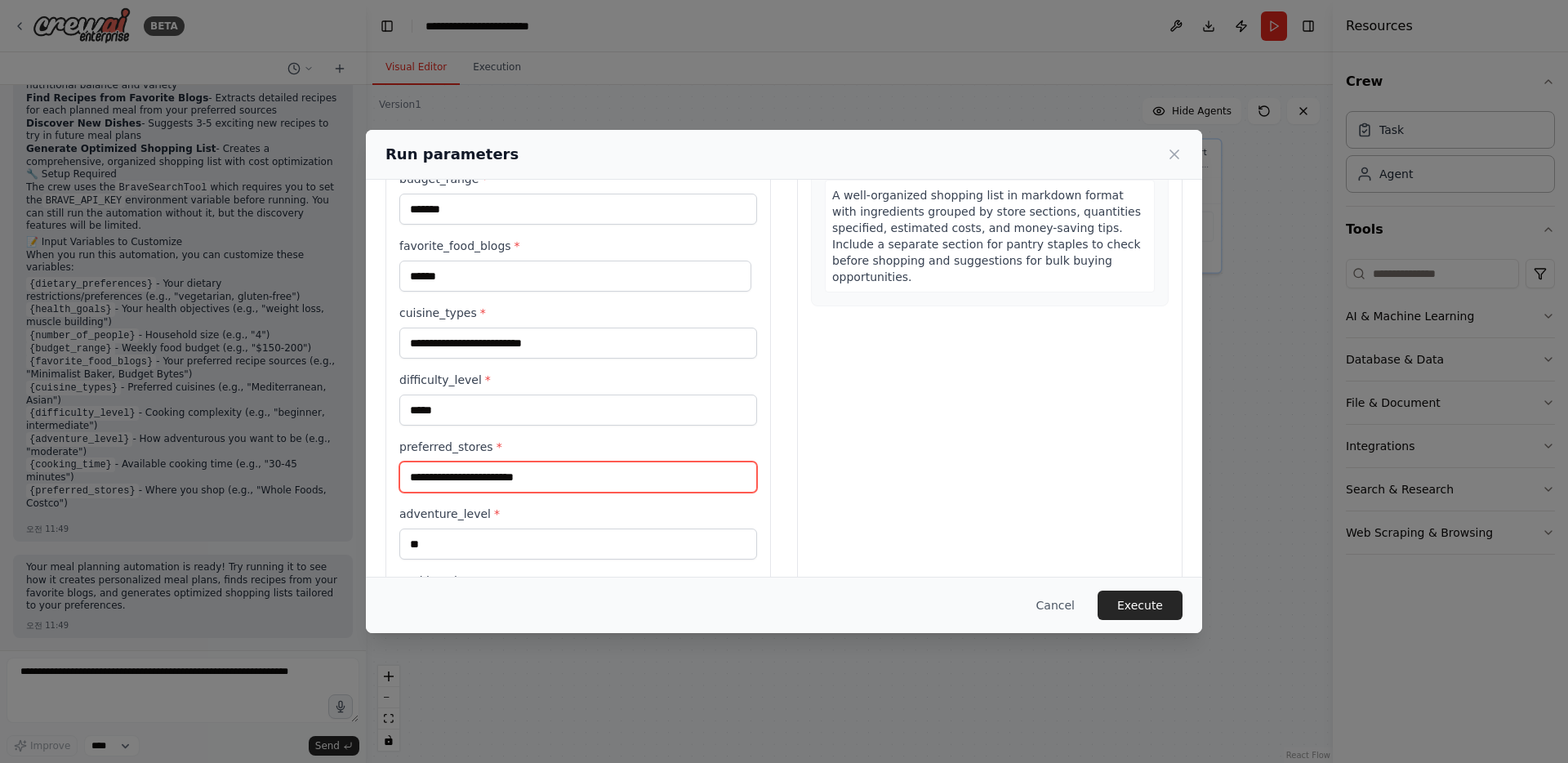
click at [581, 478] on input "preferred_stores *" at bounding box center [578, 477] width 358 height 31
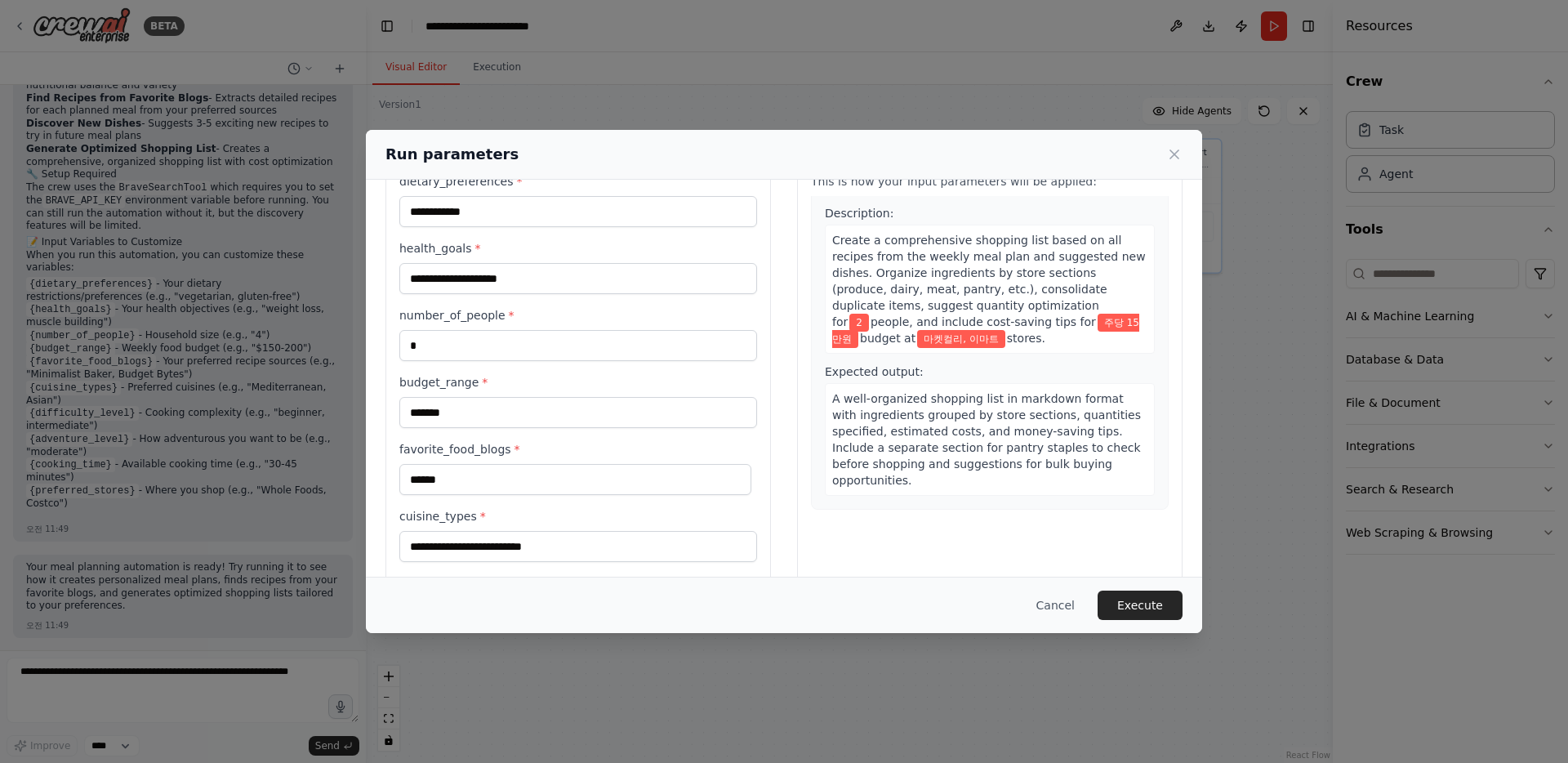
scroll to position [0, 0]
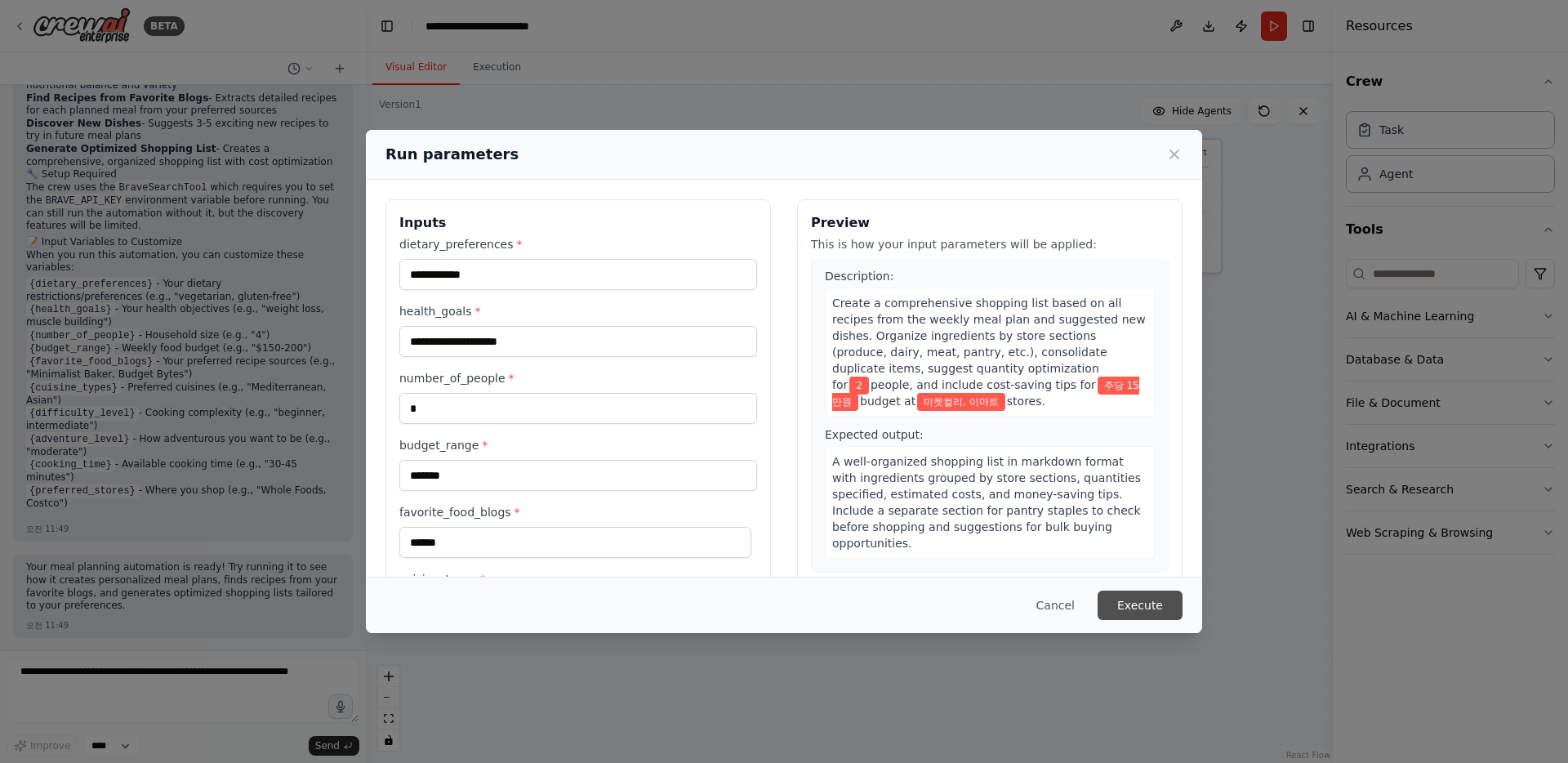
type input "*********"
click at [1142, 601] on button "Execute" at bounding box center [1140, 605] width 85 height 30
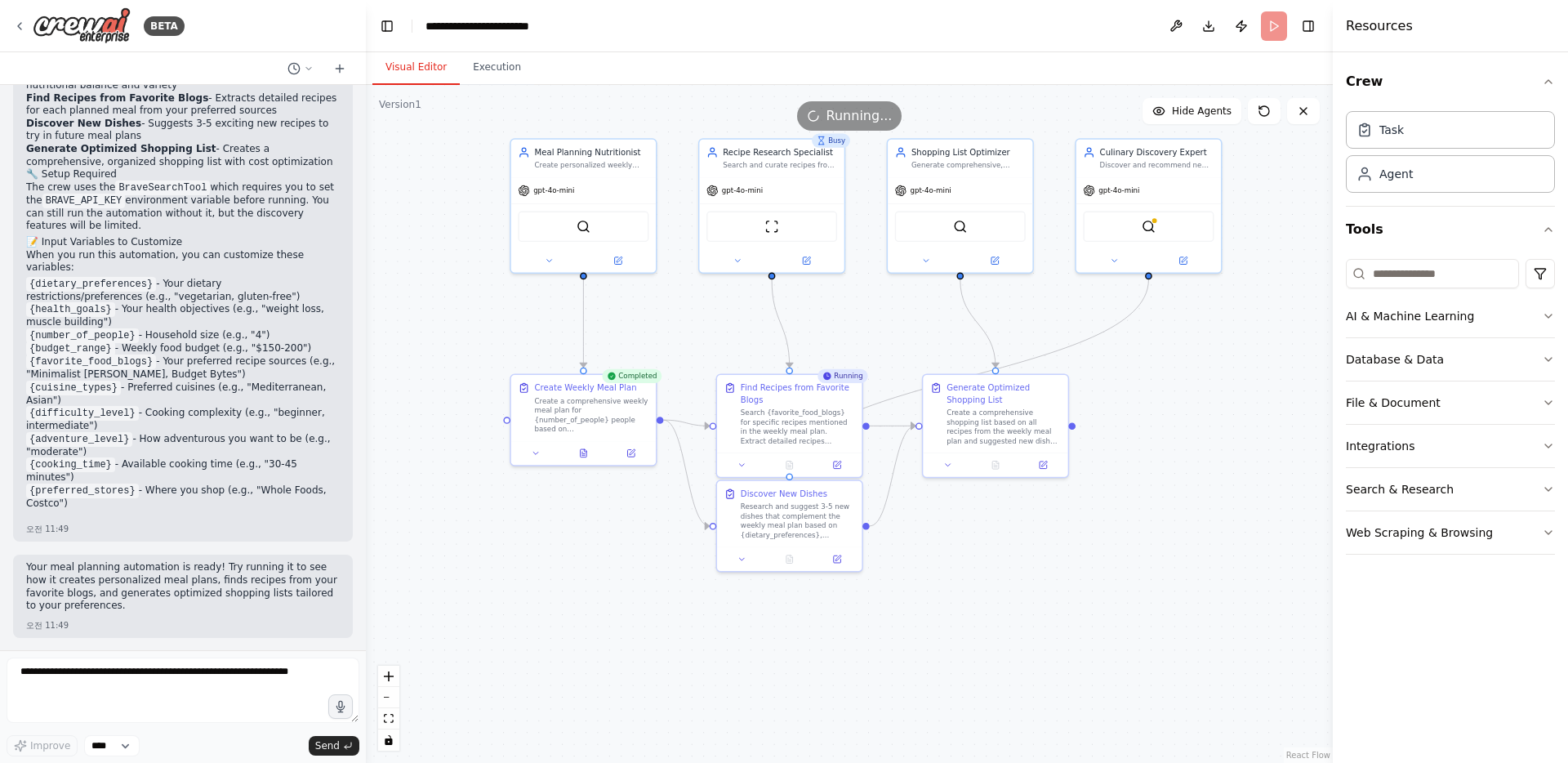
click at [1085, 621] on div ".deletable-edge-delete-btn { width: 20px; height: 20px; border: 0px solid #ffff…" at bounding box center [850, 424] width 967 height 678
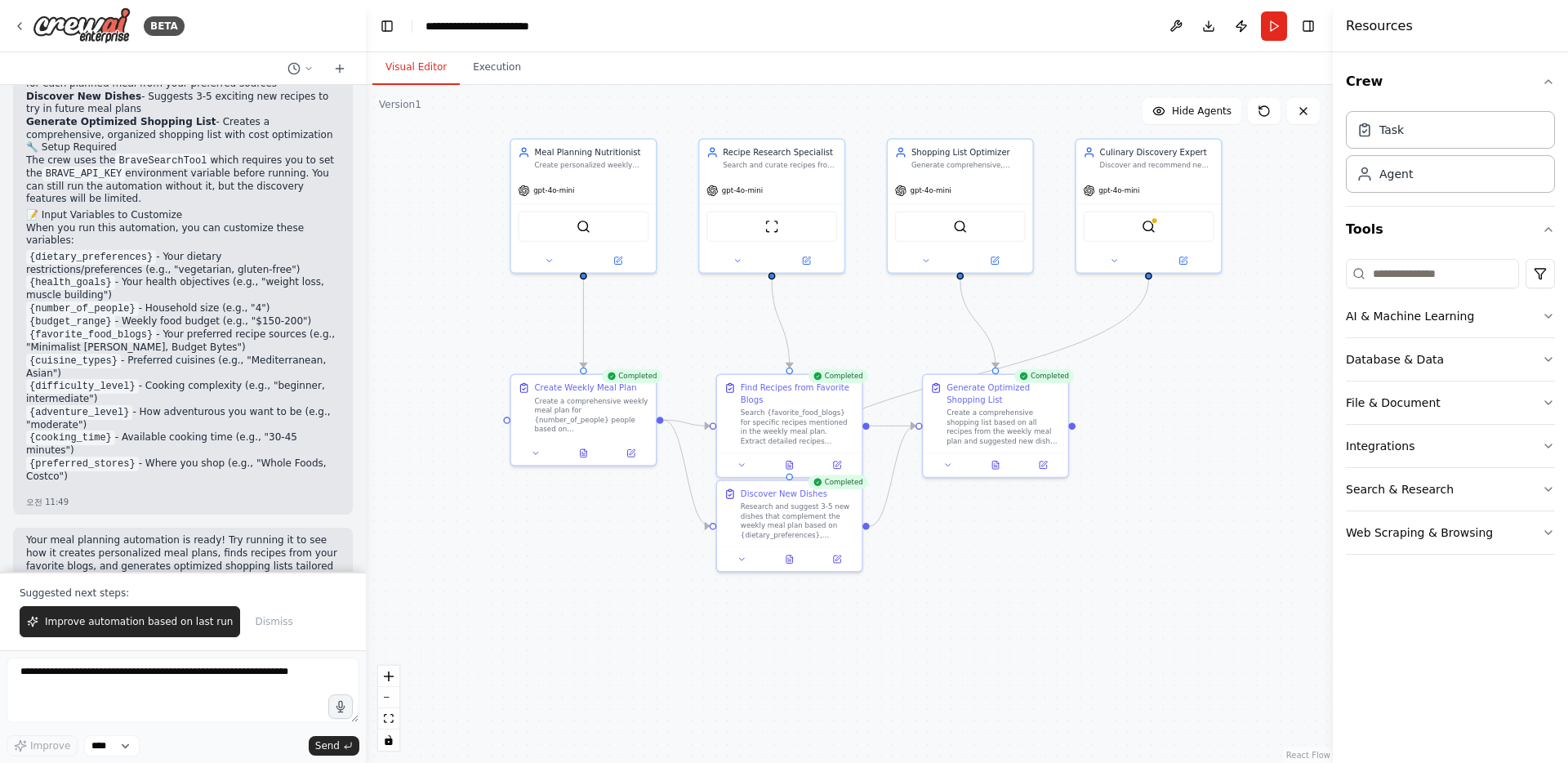
scroll to position [1556, 0]
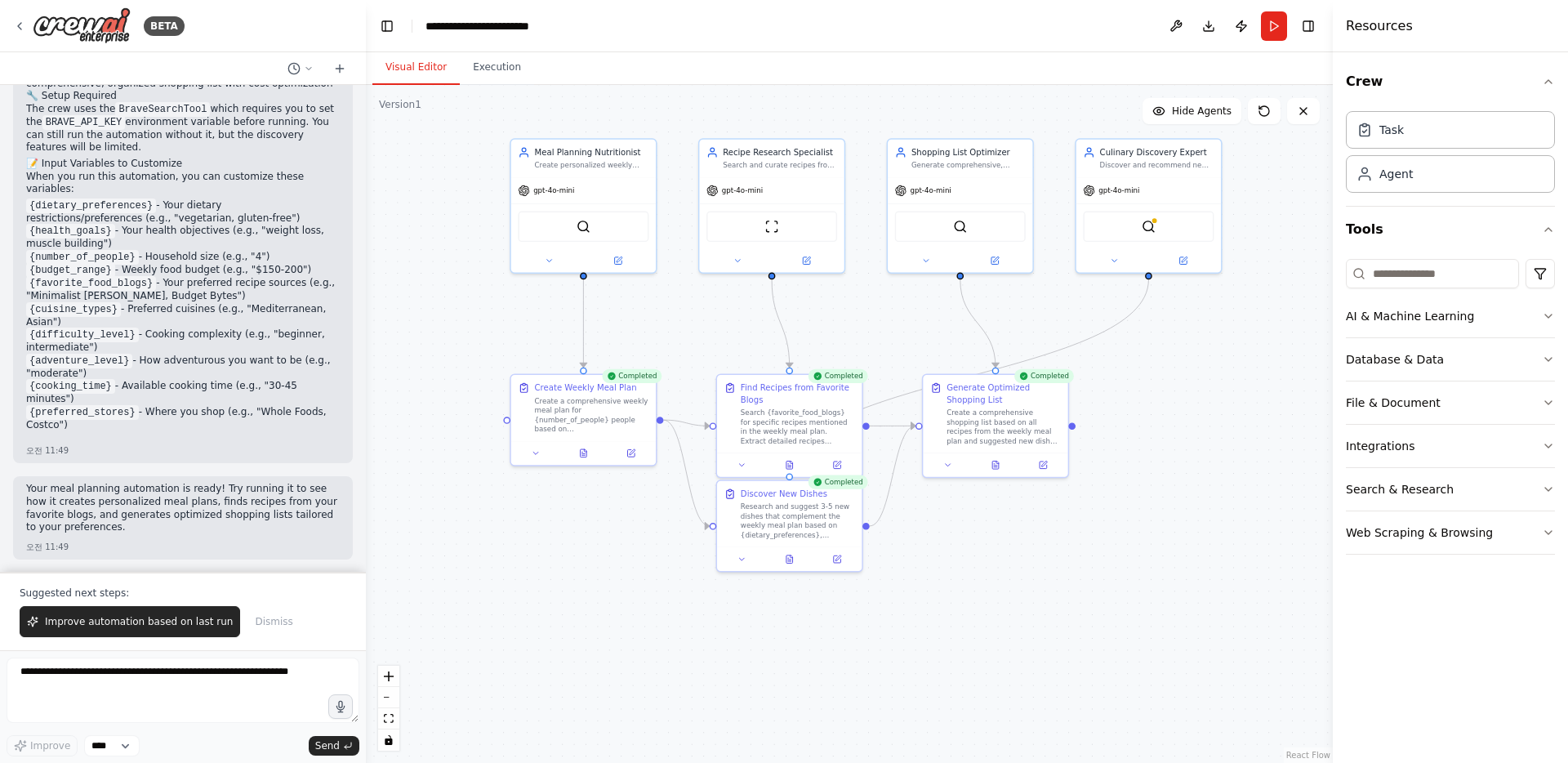
click at [1167, 324] on div ".deletable-edge-delete-btn { width: 20px; height: 20px; border: 0px solid #ffff…" at bounding box center [850, 424] width 967 height 678
click at [136, 628] on span "Improve automation based on last run" at bounding box center [139, 622] width 187 height 13
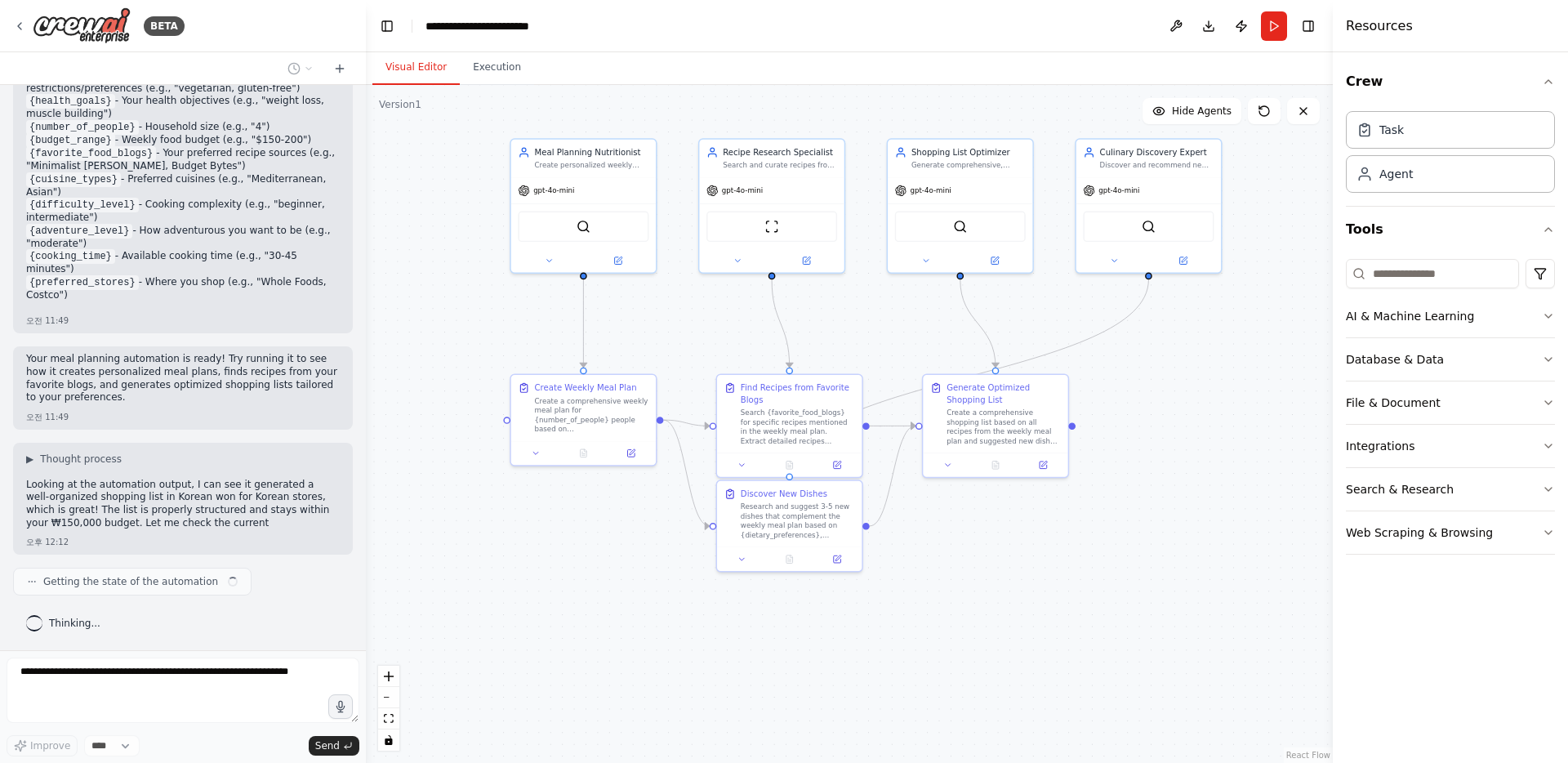
scroll to position [1699, 0]
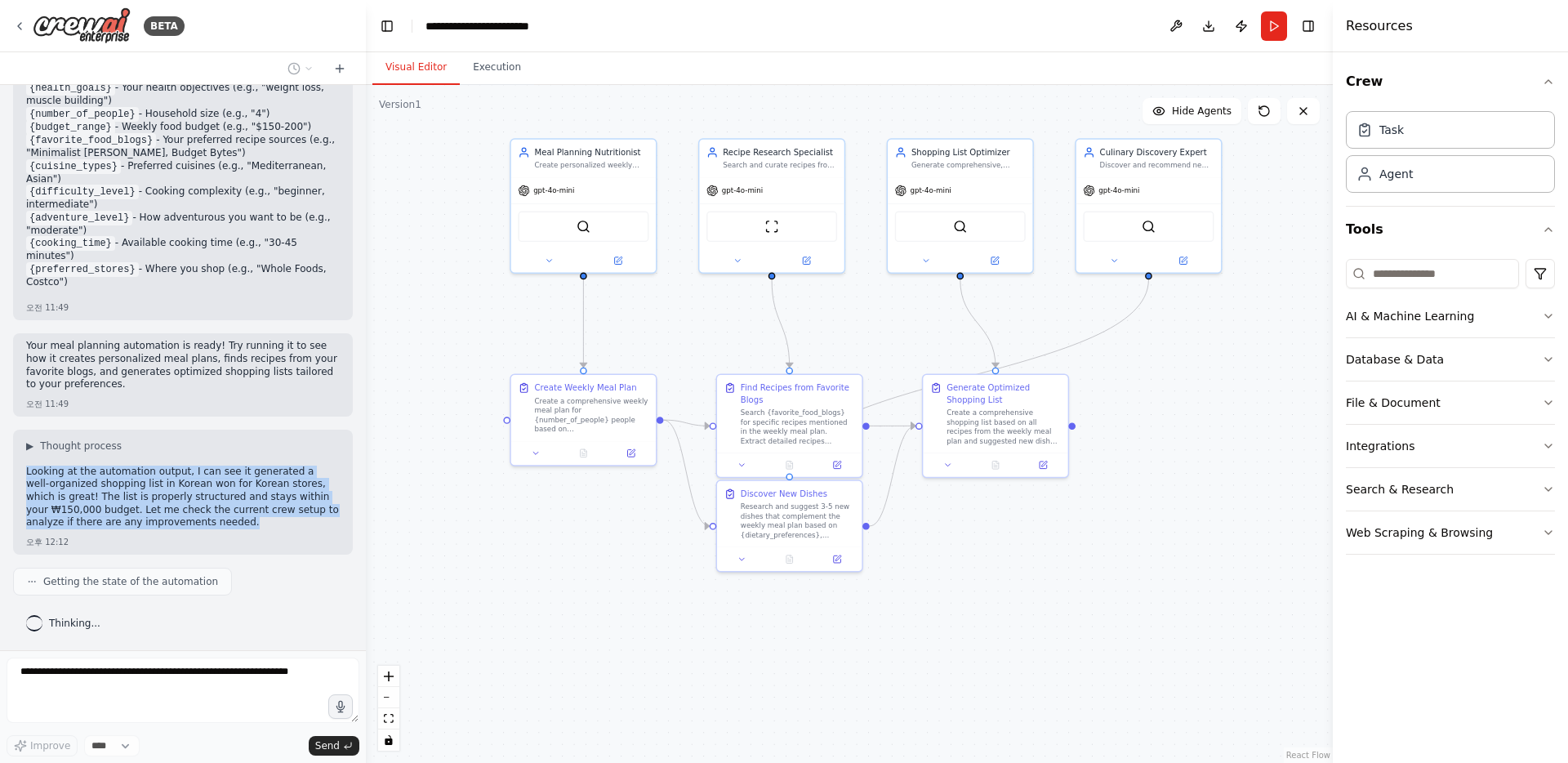
drag, startPoint x: 25, startPoint y: 468, endPoint x: 286, endPoint y: 525, distance: 267.2
click at [286, 525] on div "▶ Thought process Looking at the automation output, I can see it generated a we…" at bounding box center [182, 492] width 339 height 125
copy p "Looking at the automation output, I can see it generated a well-organized shopp…"
click at [498, 61] on button "Execution" at bounding box center [497, 68] width 75 height 35
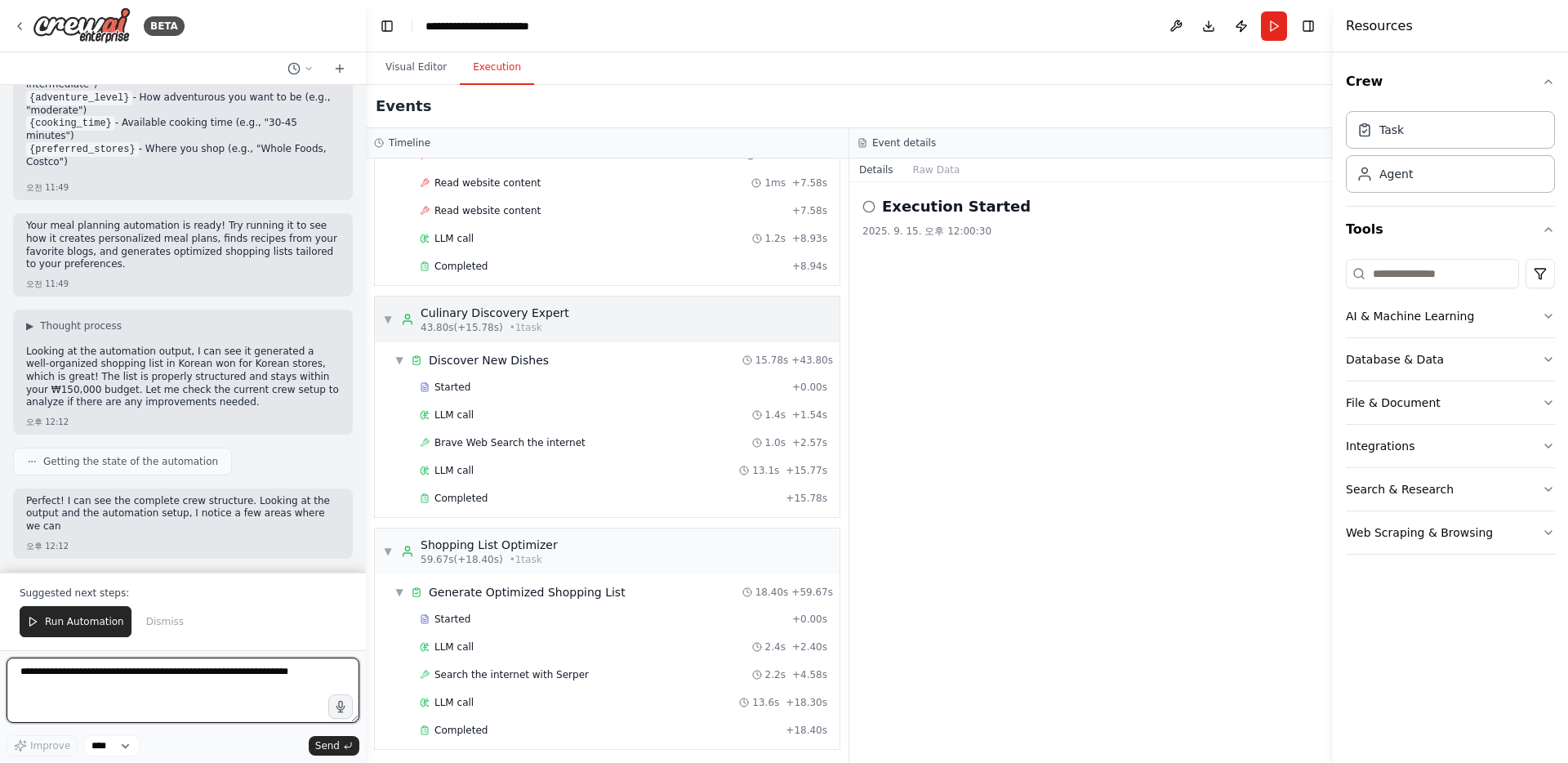
scroll to position [784, 0]
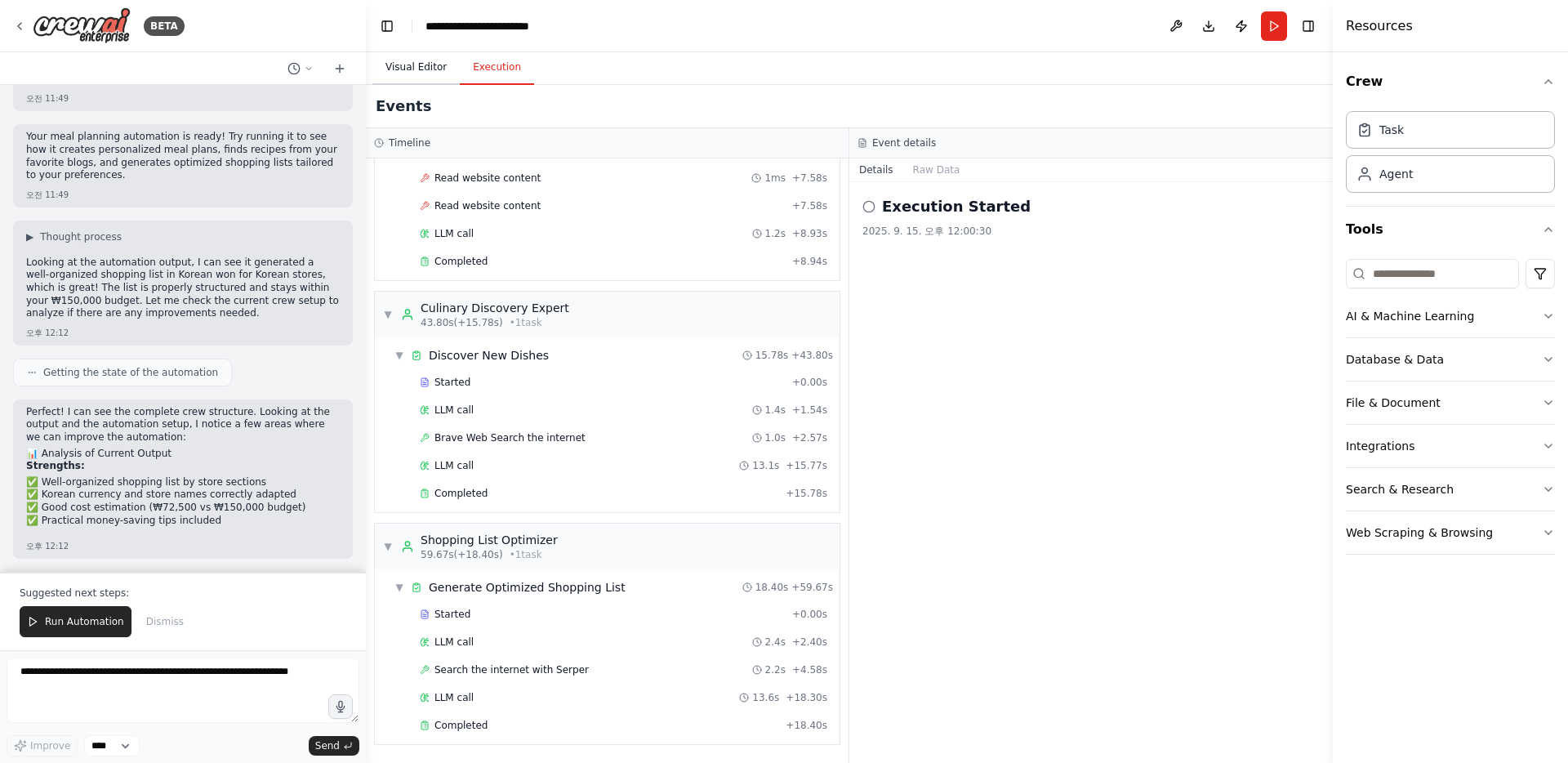
click at [424, 60] on button "Visual Editor" at bounding box center [416, 68] width 88 height 35
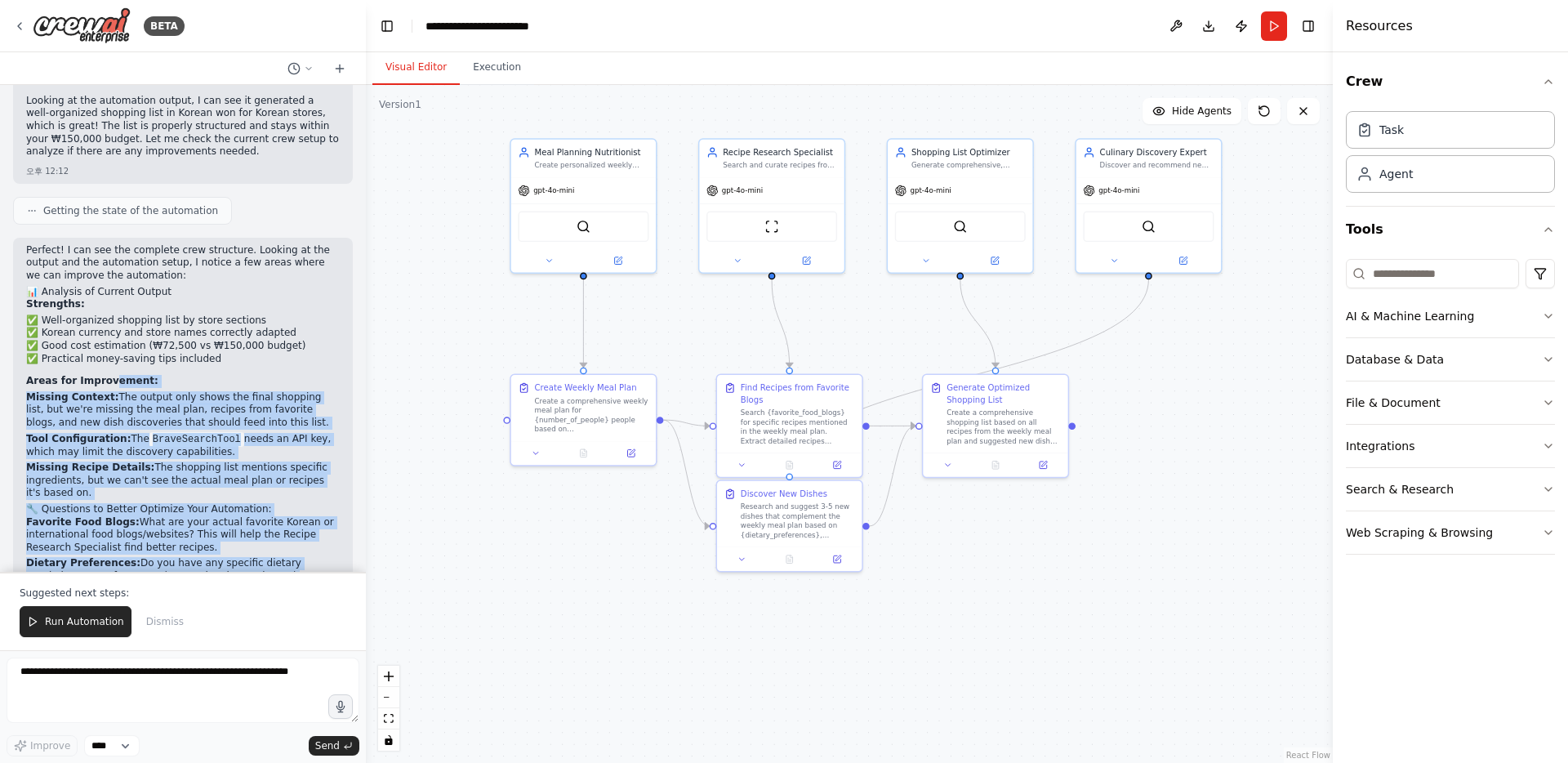
scroll to position [2060, 0]
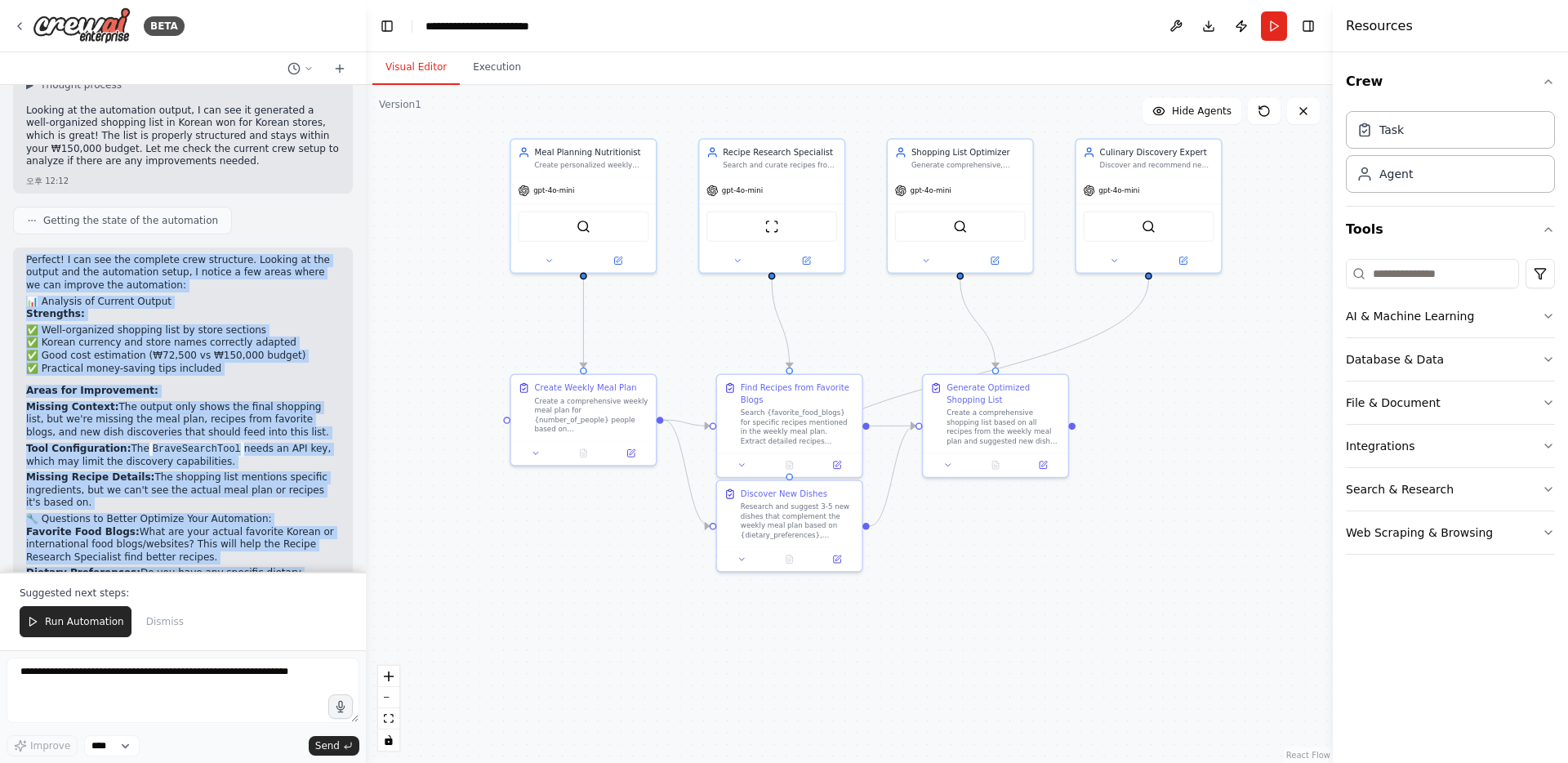
drag, startPoint x: 181, startPoint y: 477, endPoint x: 11, endPoint y: 264, distance: 272.5
click at [10, 264] on div "Develop a crew that creates weekly meal plans based on your dietary preferences…" at bounding box center [183, 328] width 366 height 487
copy div "Perfect! I can see the complete crew structure. Looking at the output and the a…"
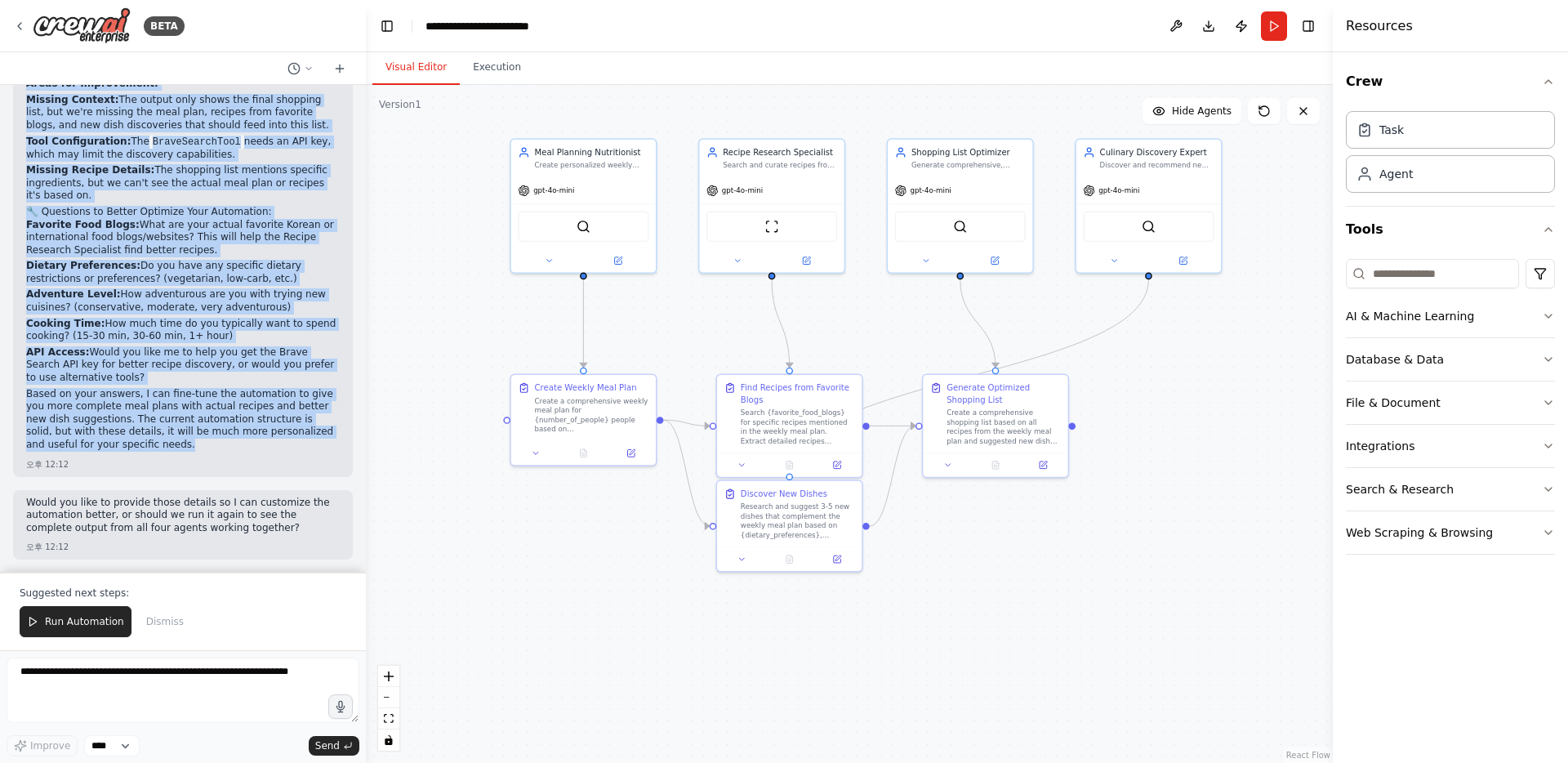
click at [240, 431] on p "Based on your answers, I can fine-tune the automation to give you more complete…" at bounding box center [182, 419] width 313 height 63
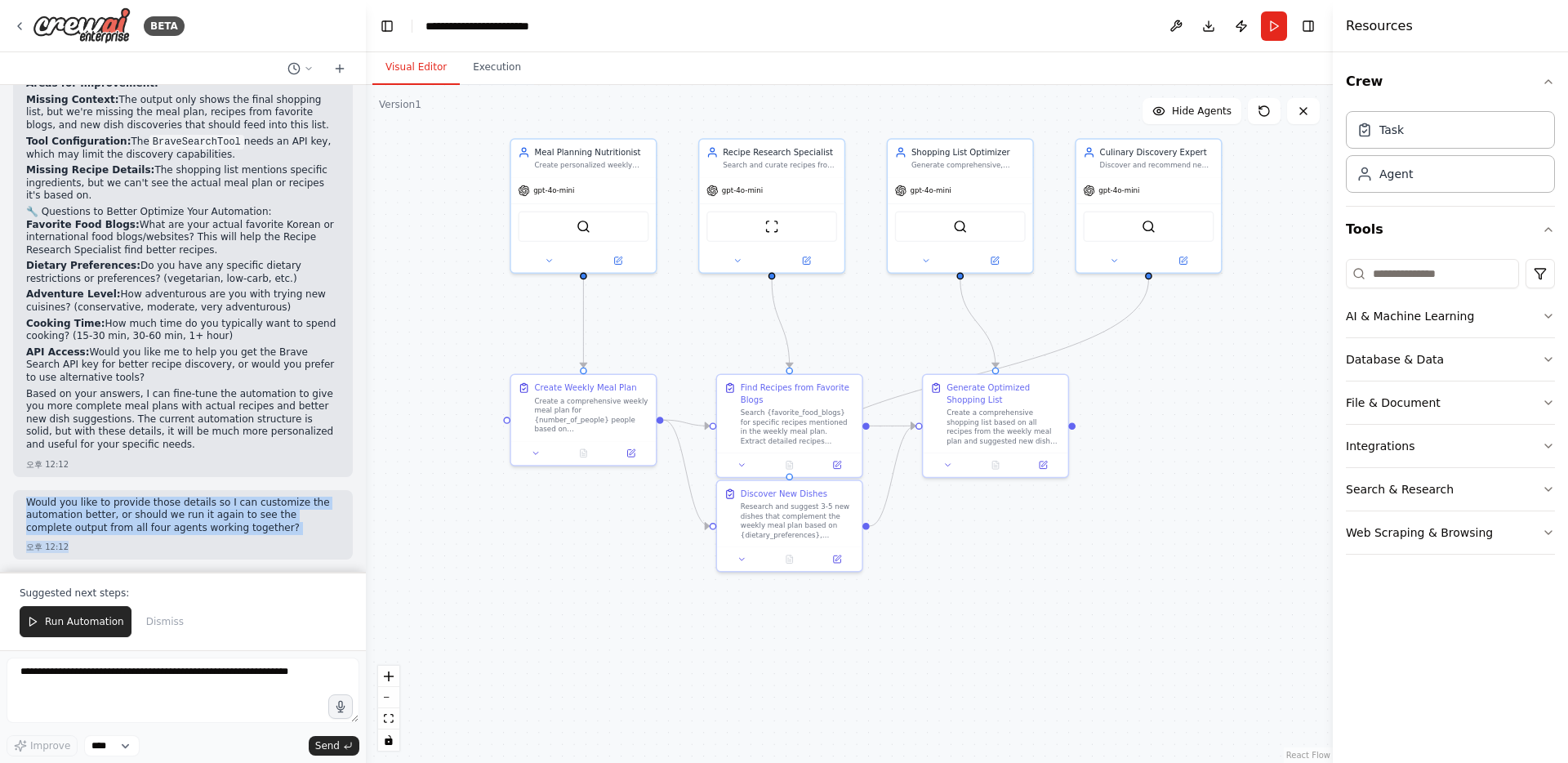
drag, startPoint x: 26, startPoint y: 502, endPoint x: 268, endPoint y: 542, distance: 245.3
click at [268, 542] on div "Would you like to provide those details so I can customize the automation bette…" at bounding box center [182, 525] width 339 height 70
click at [55, 622] on span "Run Automation" at bounding box center [84, 622] width 79 height 13
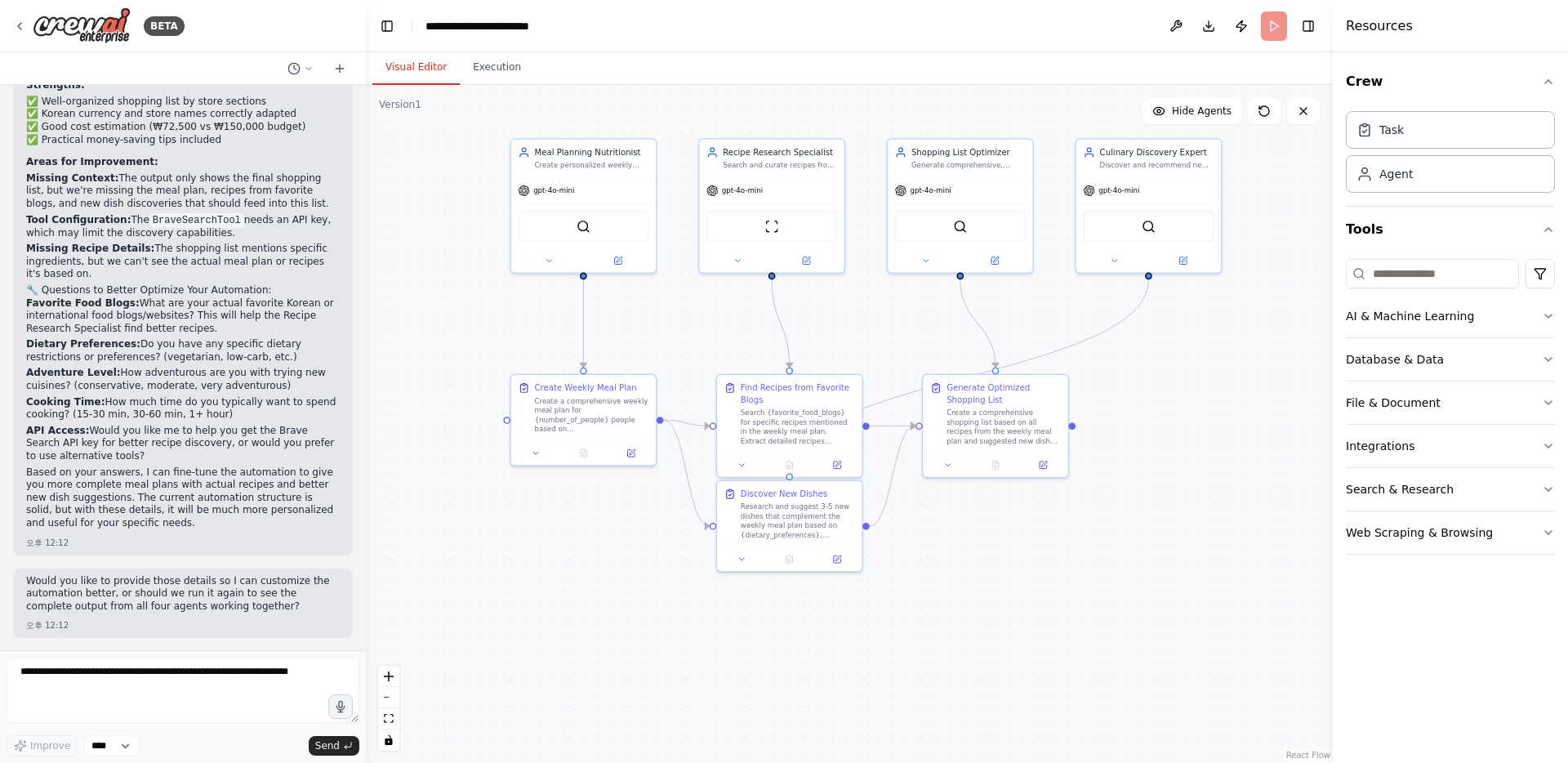
click at [265, 603] on p "Would you like to provide those details so I can customize the automation bette…" at bounding box center [182, 595] width 313 height 38
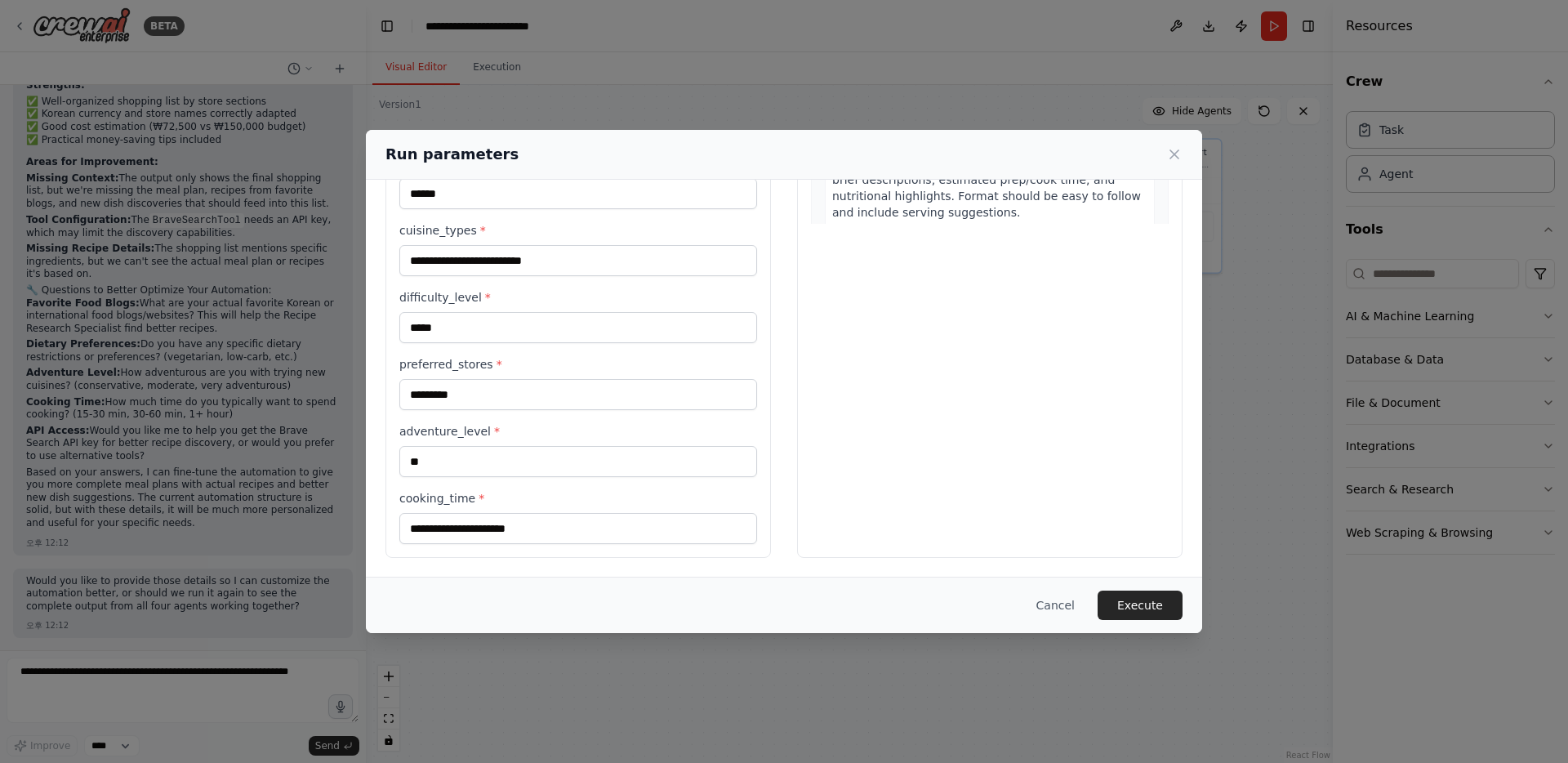
scroll to position [0, 0]
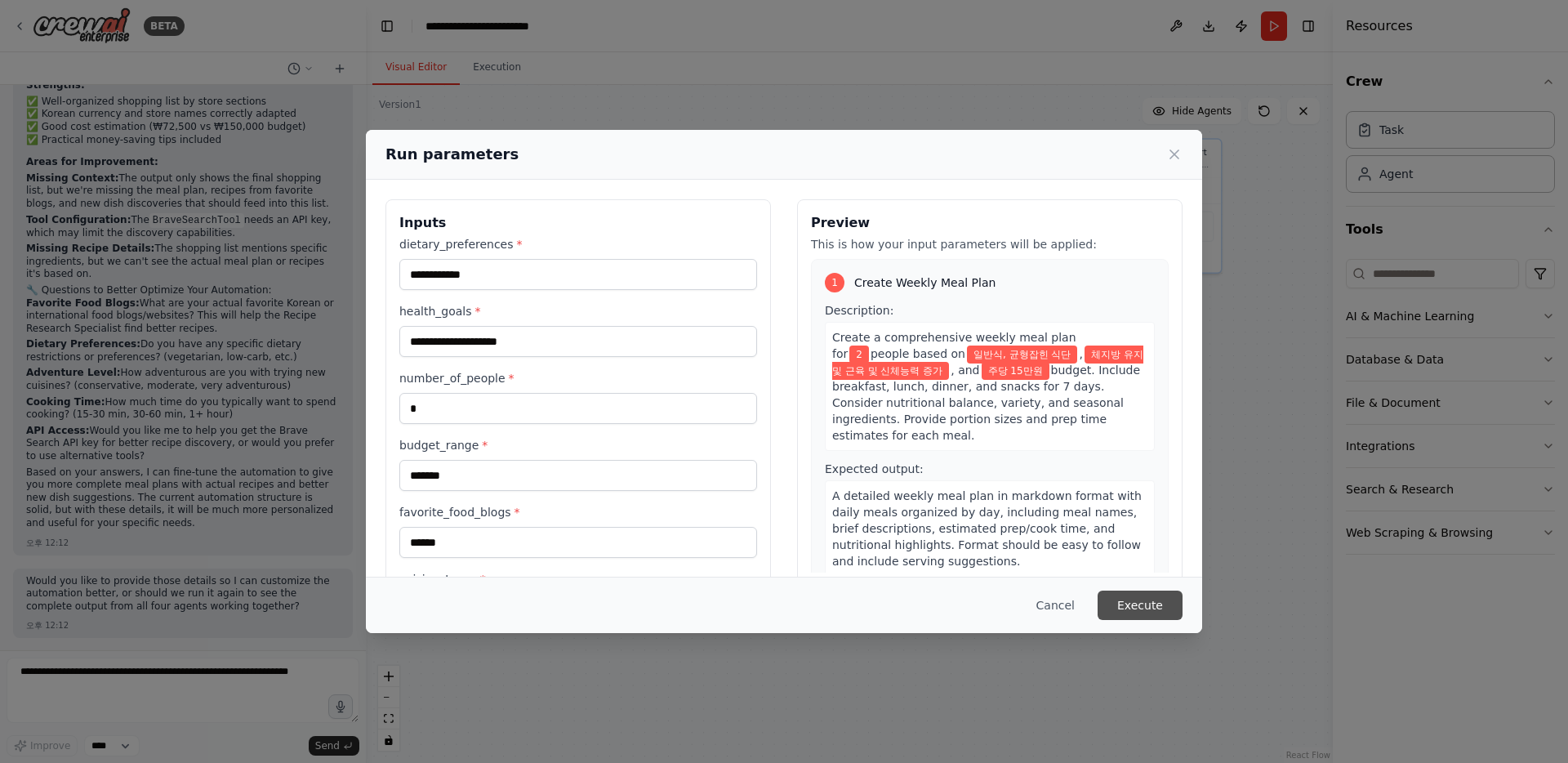
click at [1169, 600] on button "Execute" at bounding box center [1140, 605] width 85 height 30
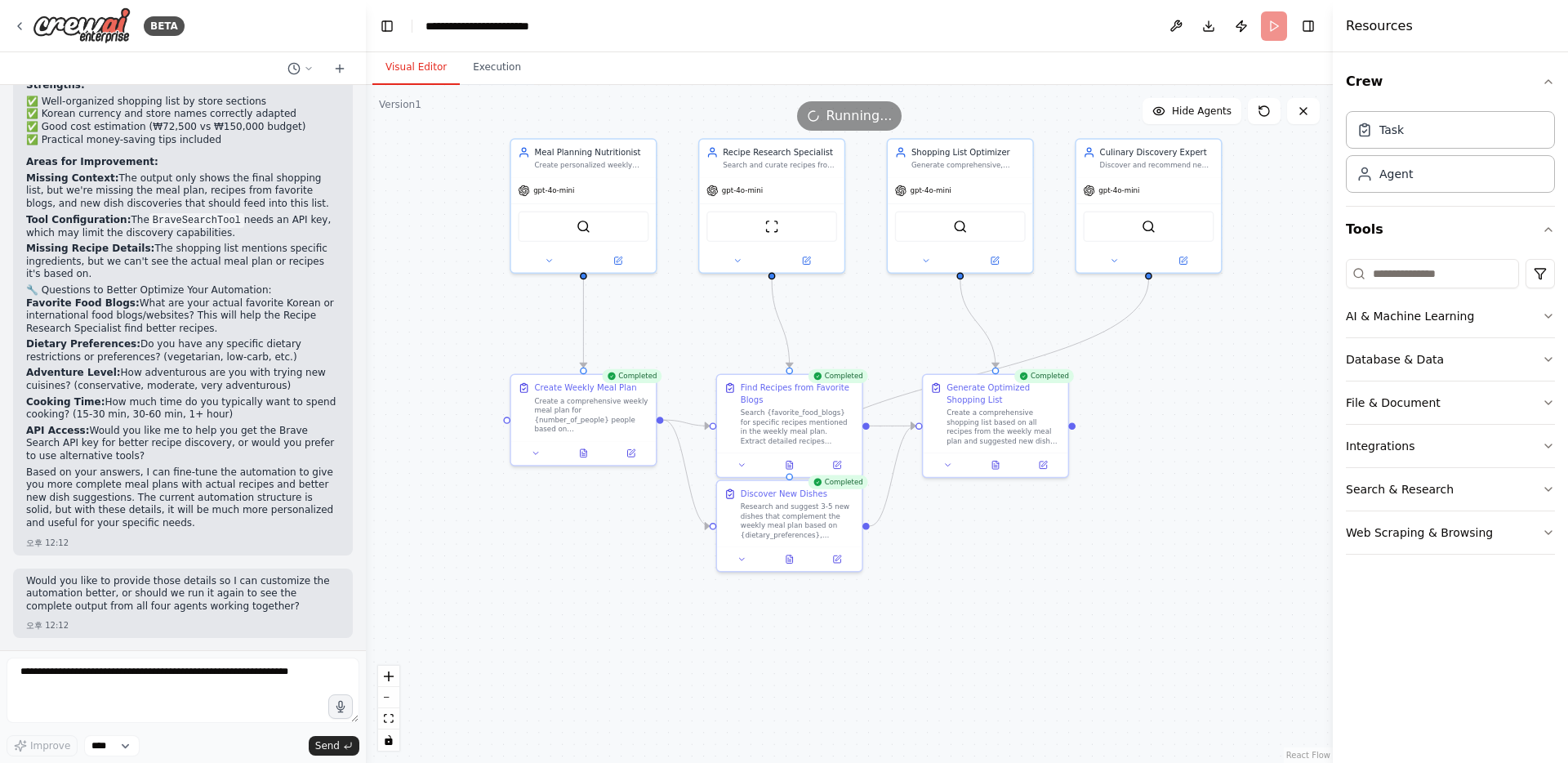
scroll to position [2366, 0]
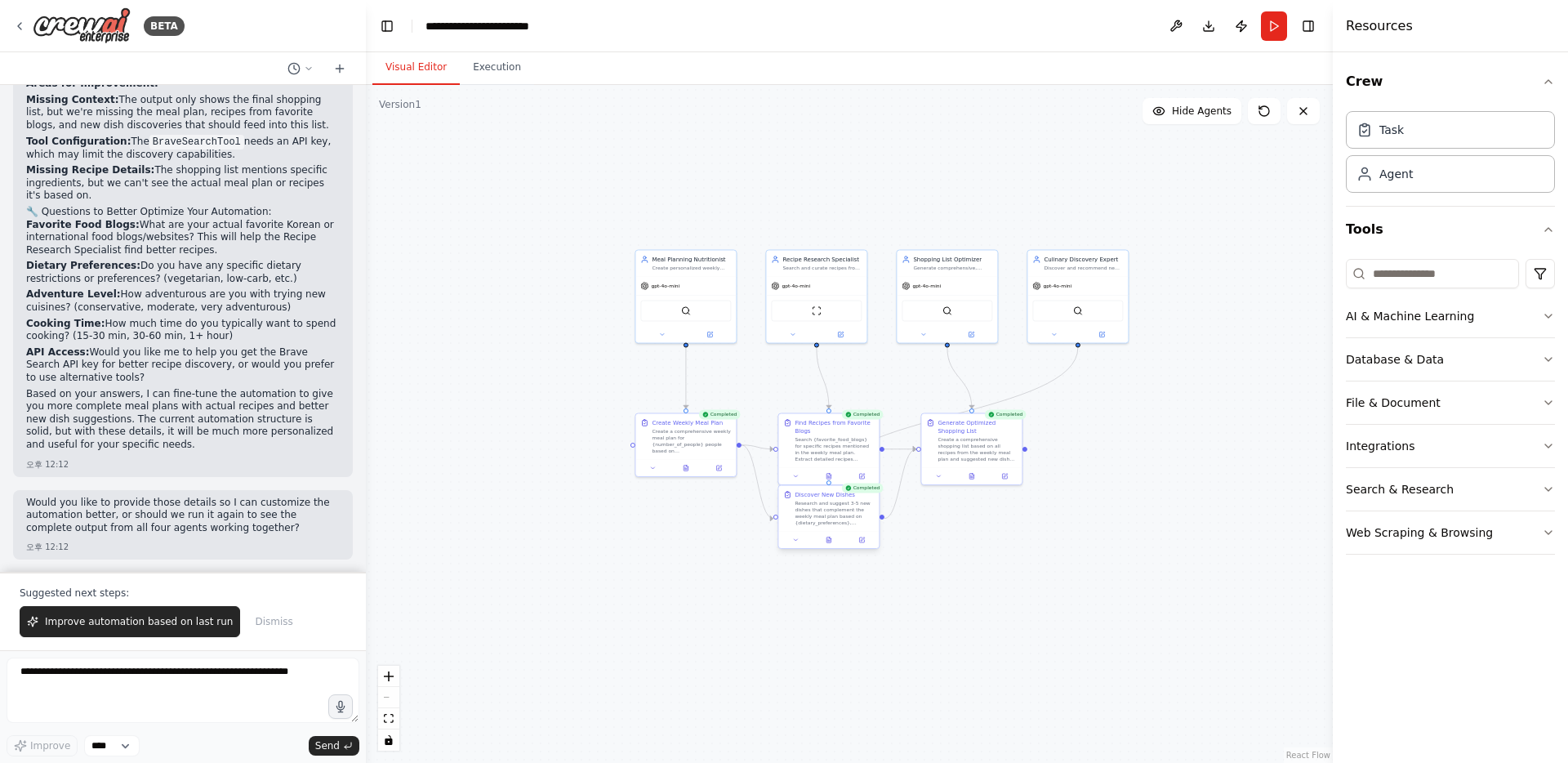
click at [841, 515] on div "Research and suggest 3-5 new dishes that complement the weekly meal plan based …" at bounding box center [834, 513] width 79 height 26
click at [1036, 587] on div ".deletable-edge-delete-btn { width: 20px; height: 20px; border: 0px solid #ffff…" at bounding box center [850, 424] width 967 height 678
click at [831, 543] on icon at bounding box center [829, 540] width 7 height 7
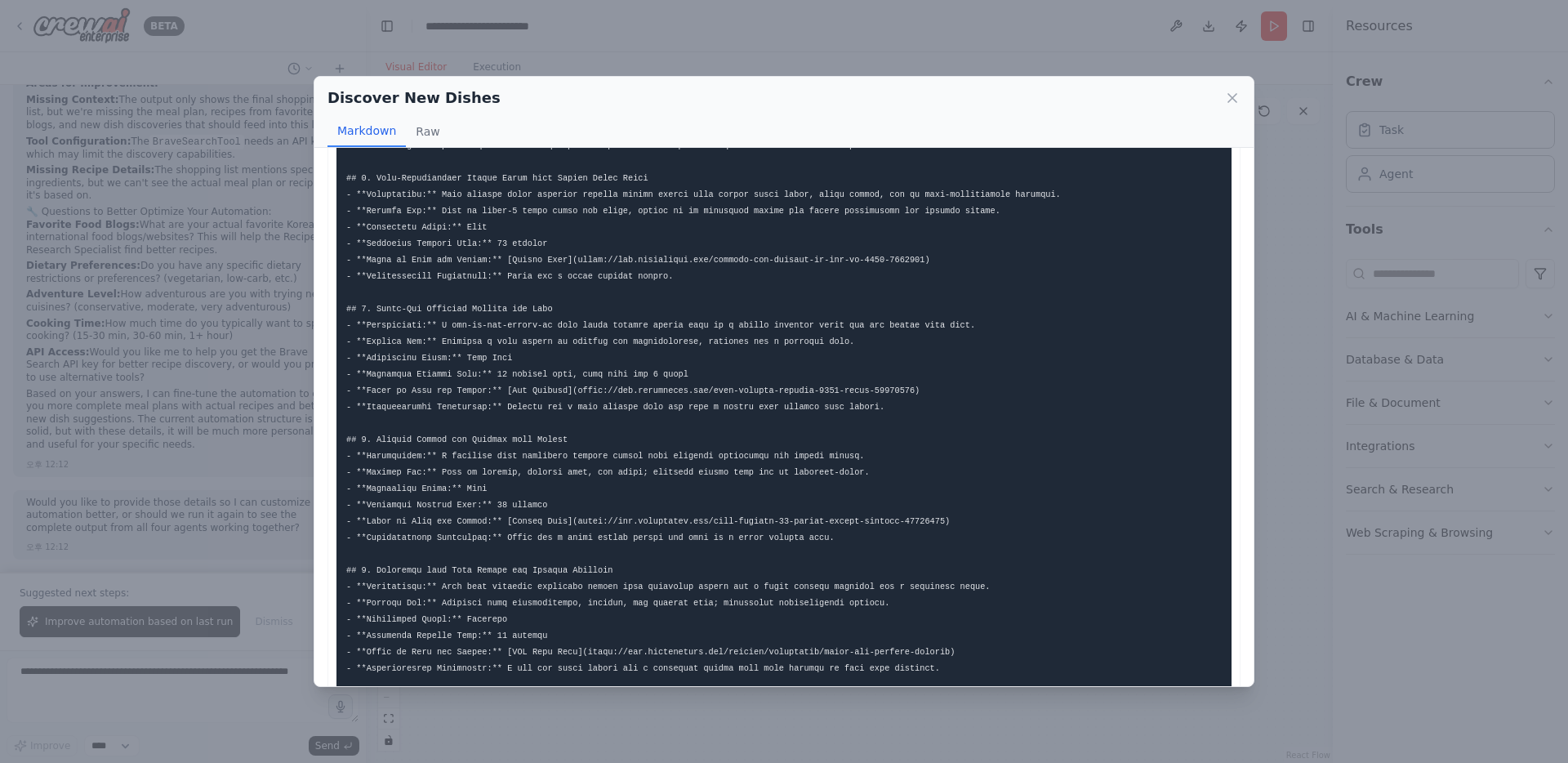
scroll to position [222, 0]
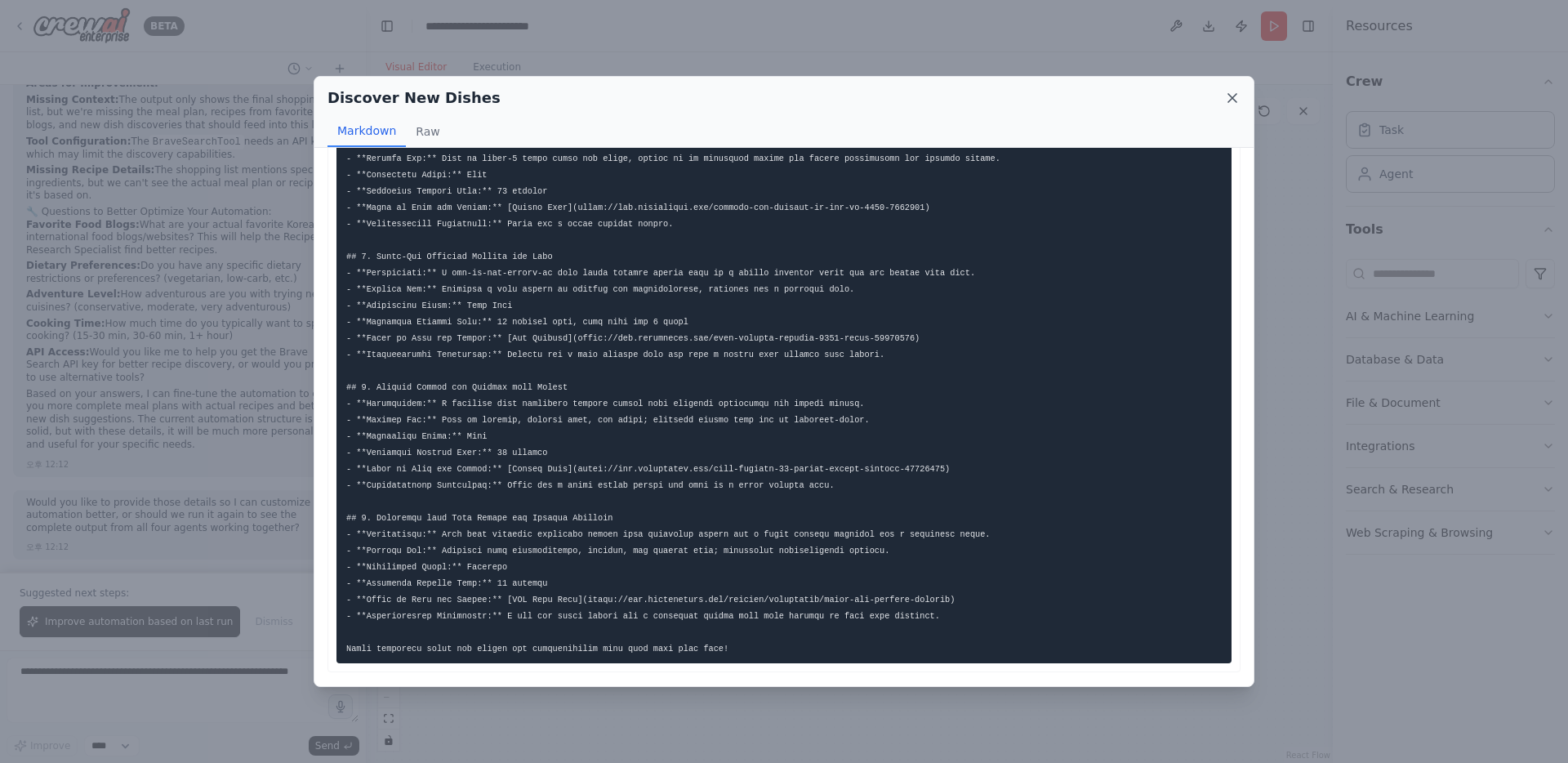
click at [1234, 102] on icon at bounding box center [1232, 98] width 16 height 16
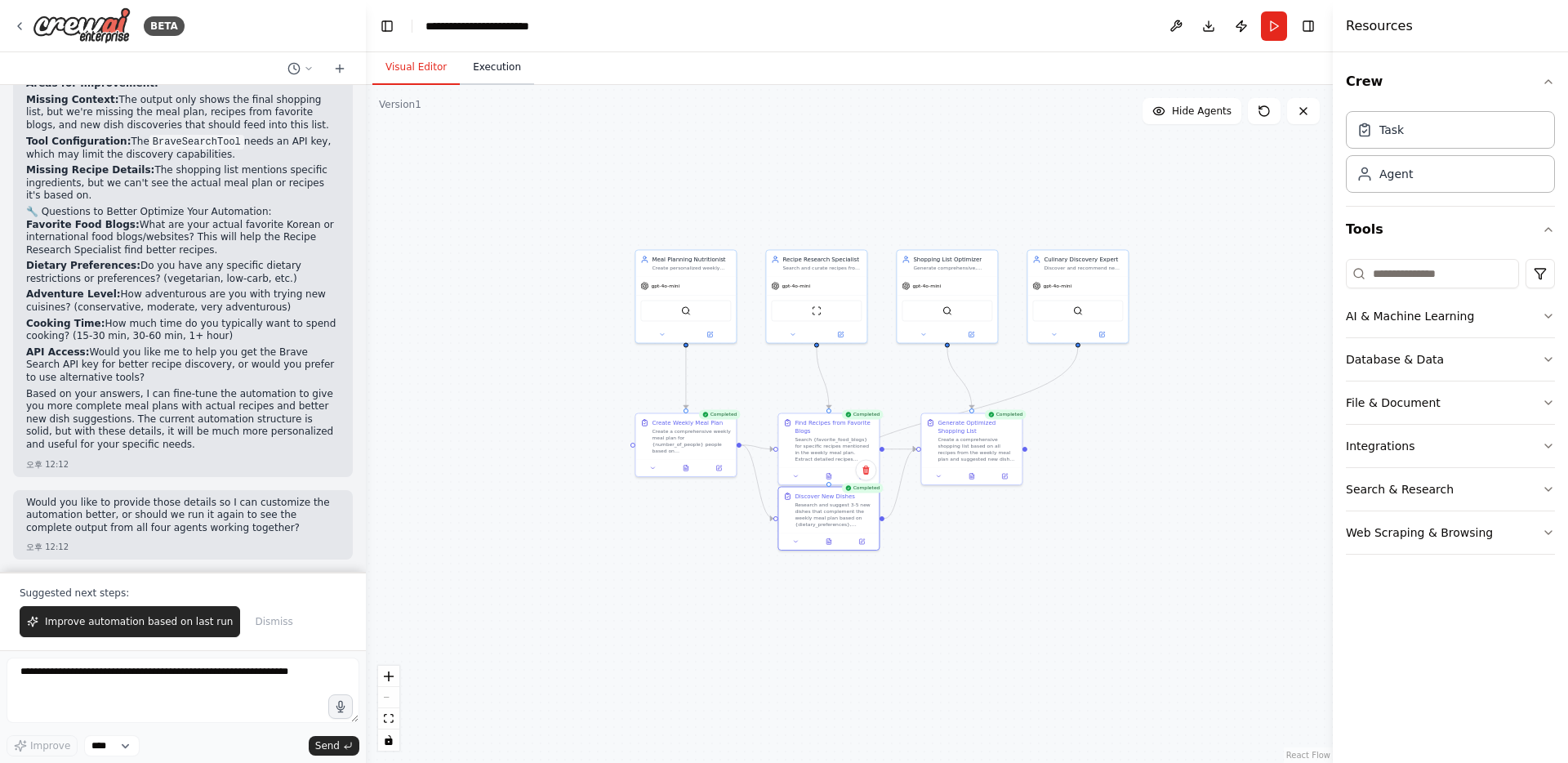
click at [474, 63] on button "Execution" at bounding box center [497, 68] width 75 height 35
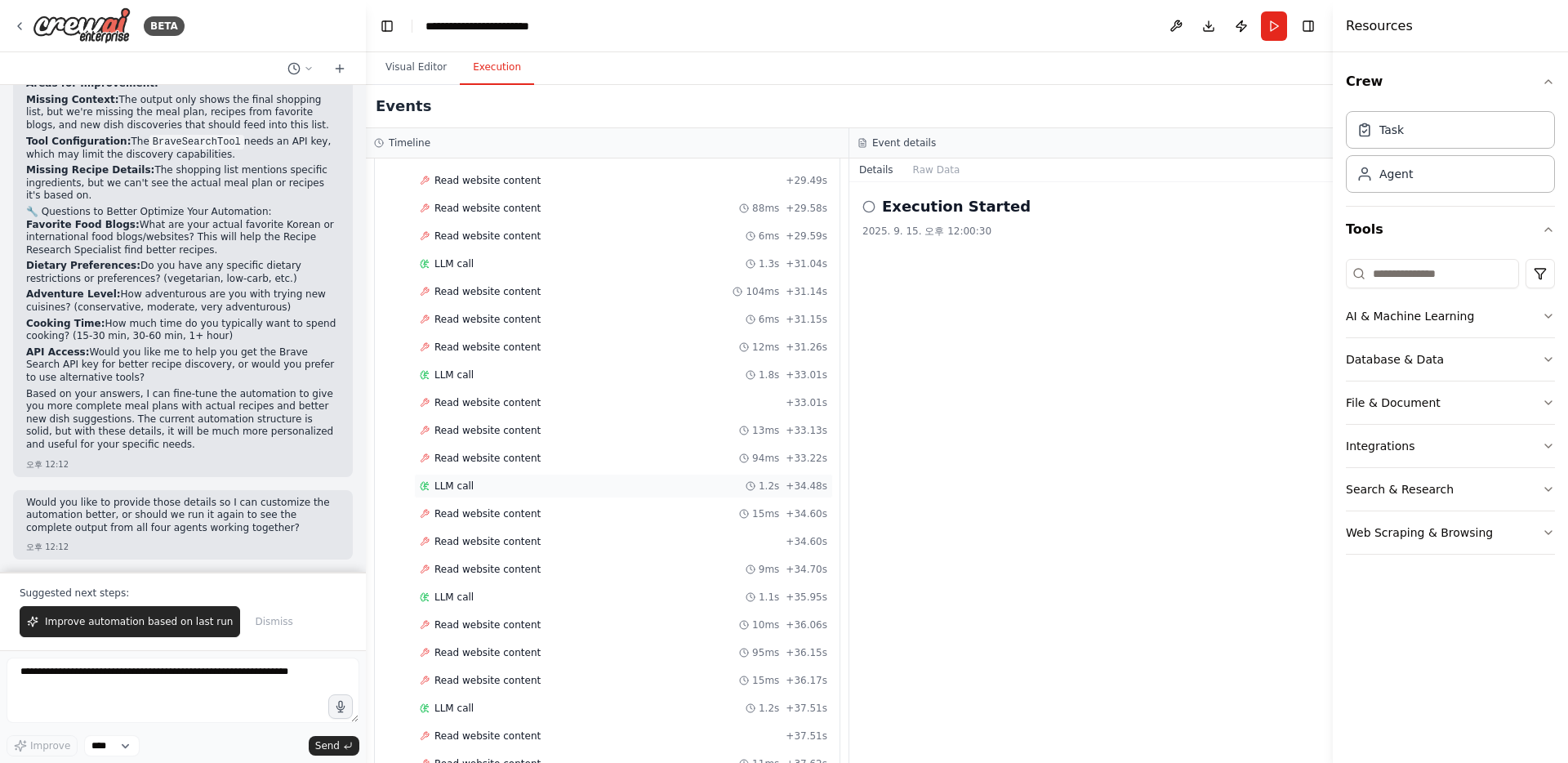
scroll to position [3117, 0]
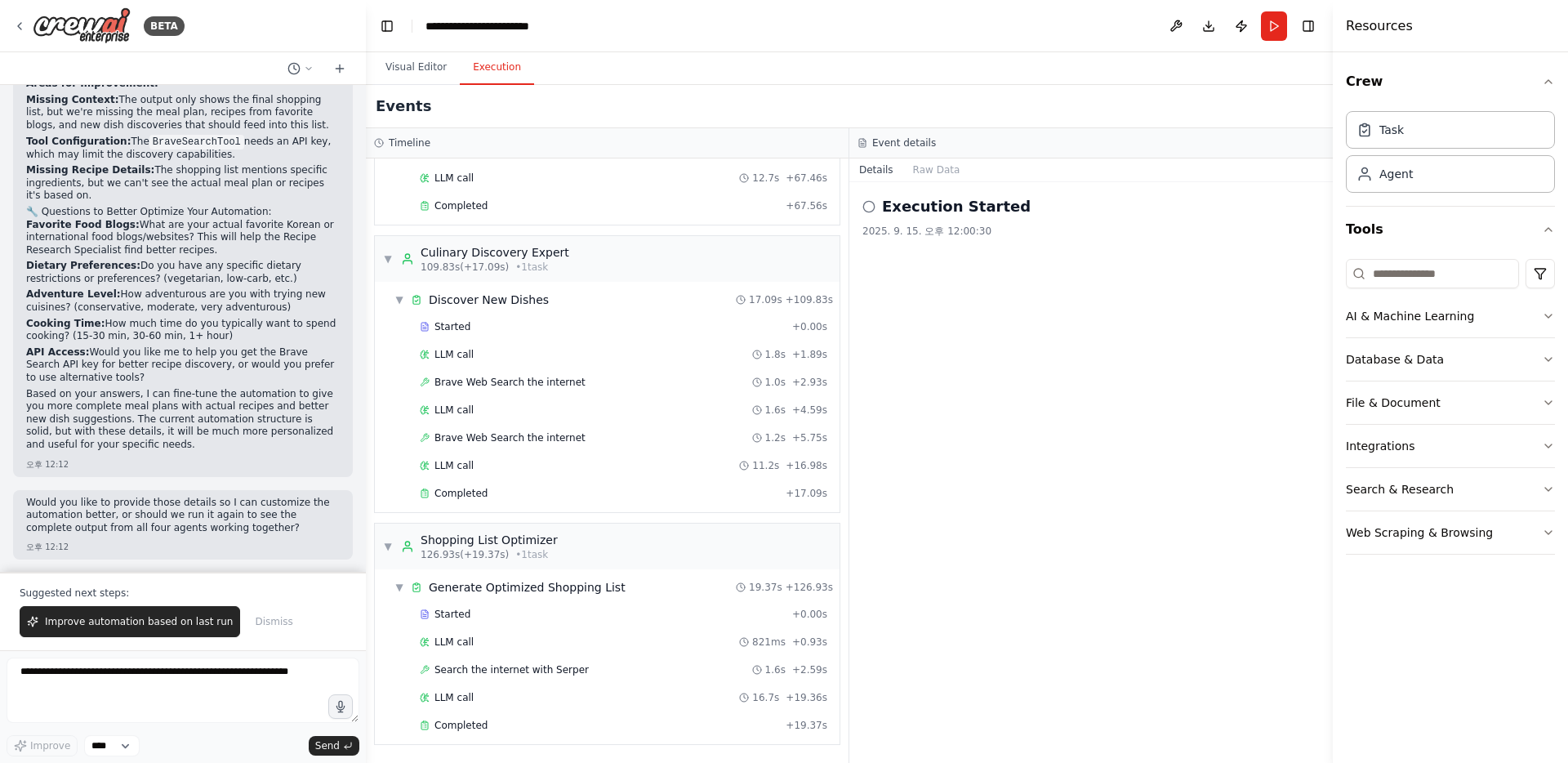
click at [1047, 422] on div "Execution Started 2025. 9. 15. 오후 12:00:30" at bounding box center [1091, 472] width 483 height 581
click at [882, 166] on button "Details" at bounding box center [876, 170] width 54 height 23
click at [443, 69] on button "Visual Editor" at bounding box center [416, 68] width 88 height 35
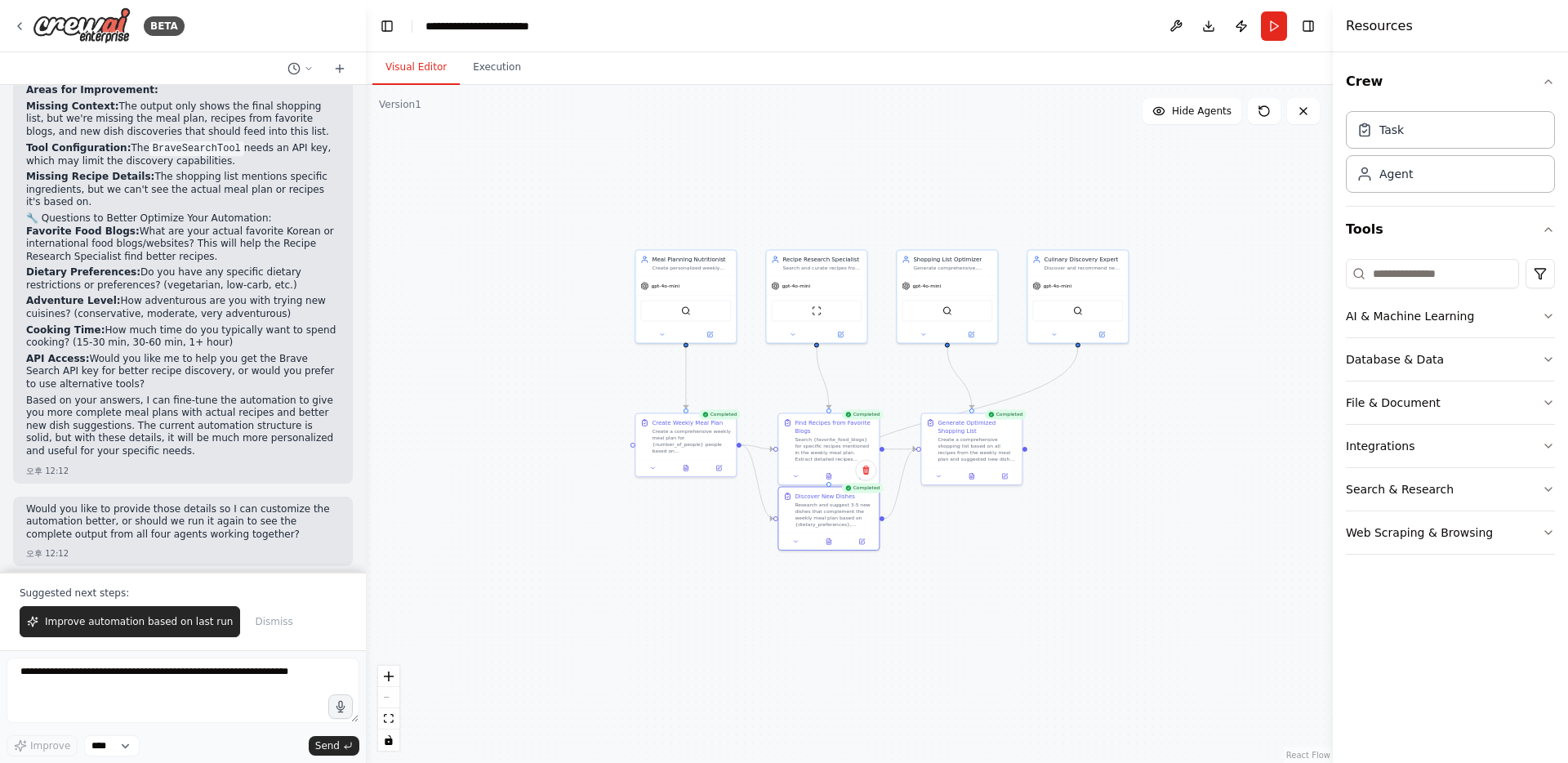
scroll to position [2366, 0]
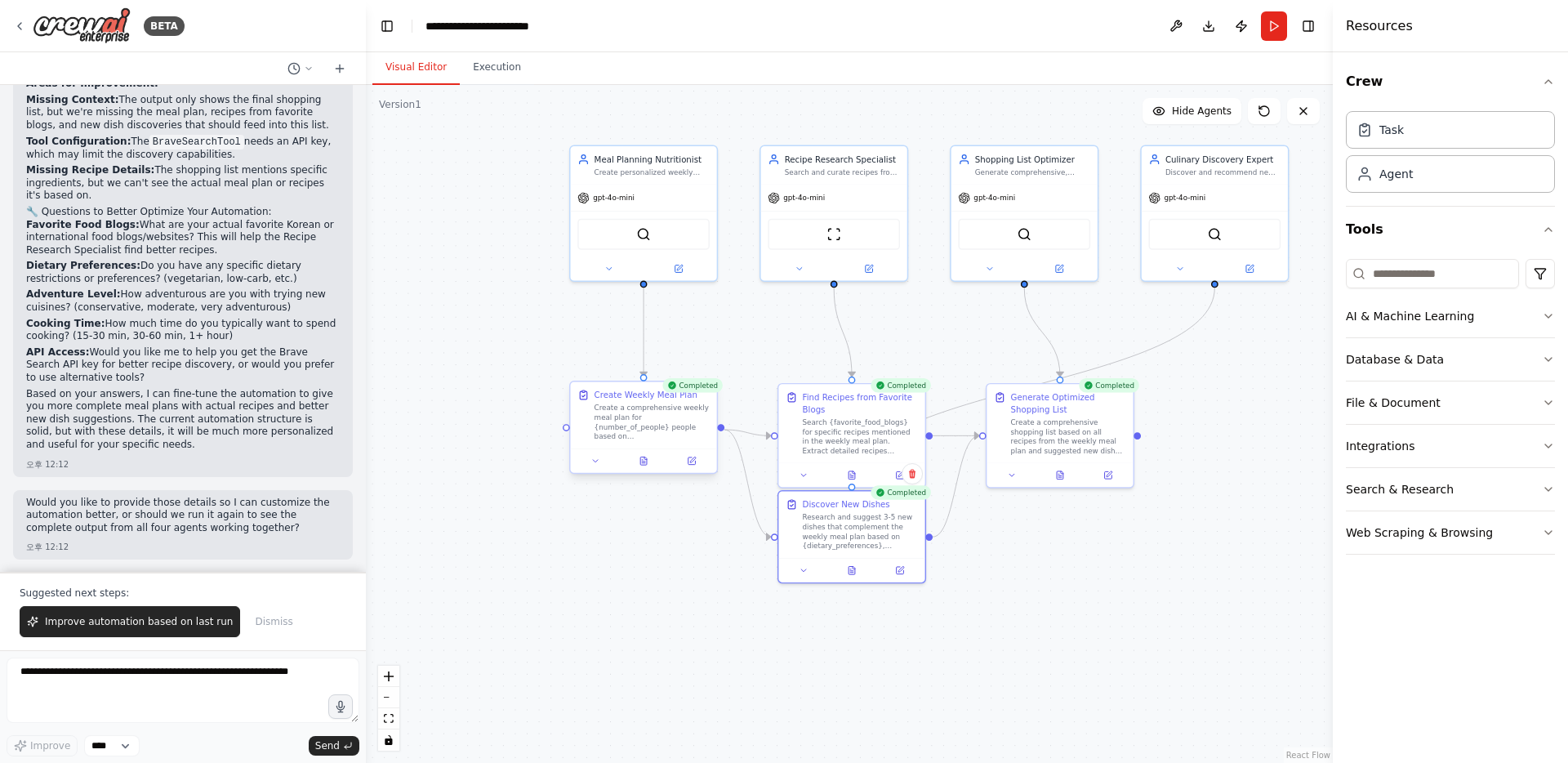
click at [690, 408] on div "Create a comprehensive weekly meal plan for {number_of_people} people based on …" at bounding box center [652, 423] width 115 height 38
click at [692, 385] on div "Completed" at bounding box center [692, 385] width 61 height 14
click at [600, 463] on icon at bounding box center [594, 460] width 10 height 10
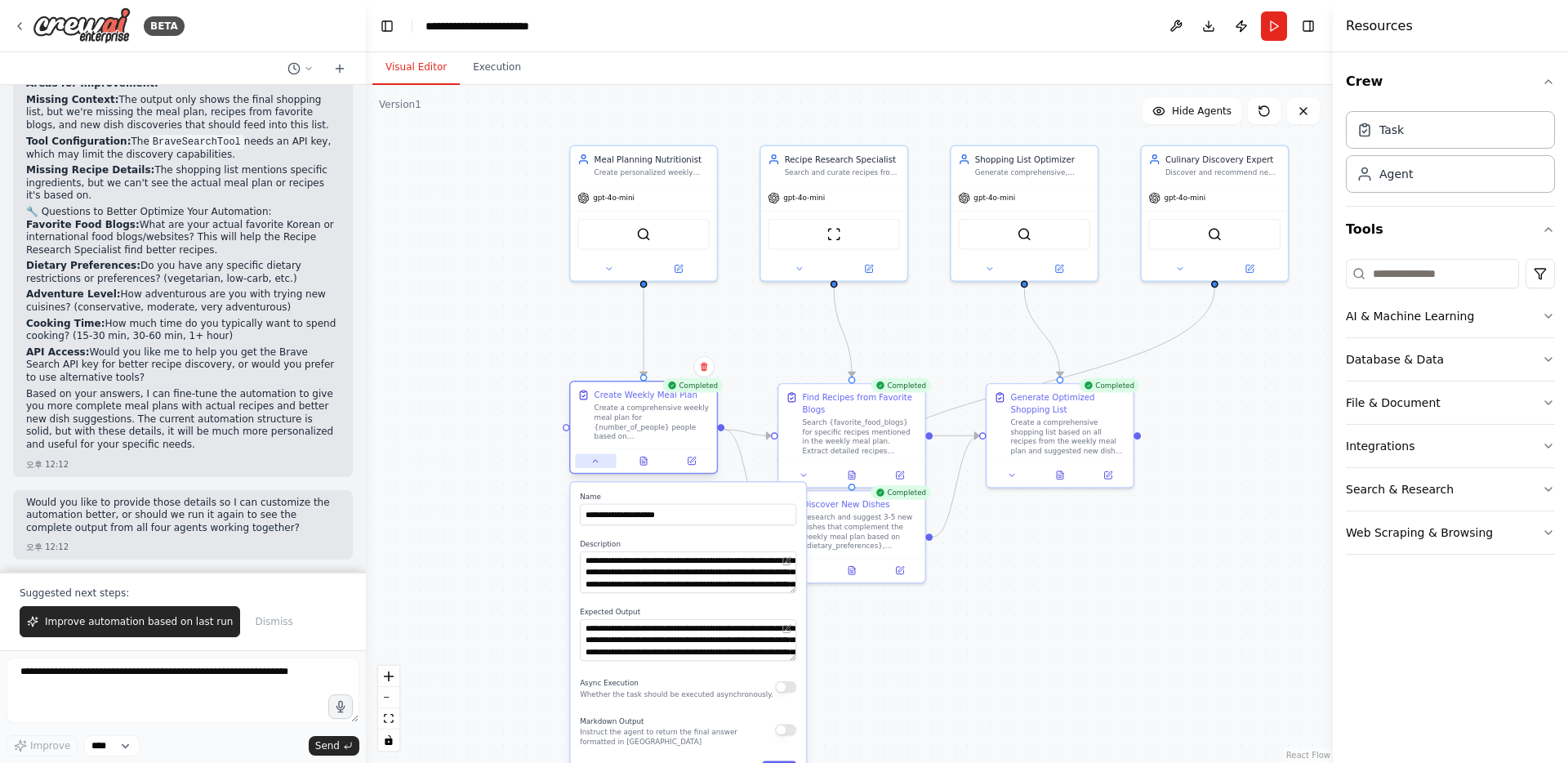
click at [600, 463] on icon at bounding box center [594, 460] width 10 height 10
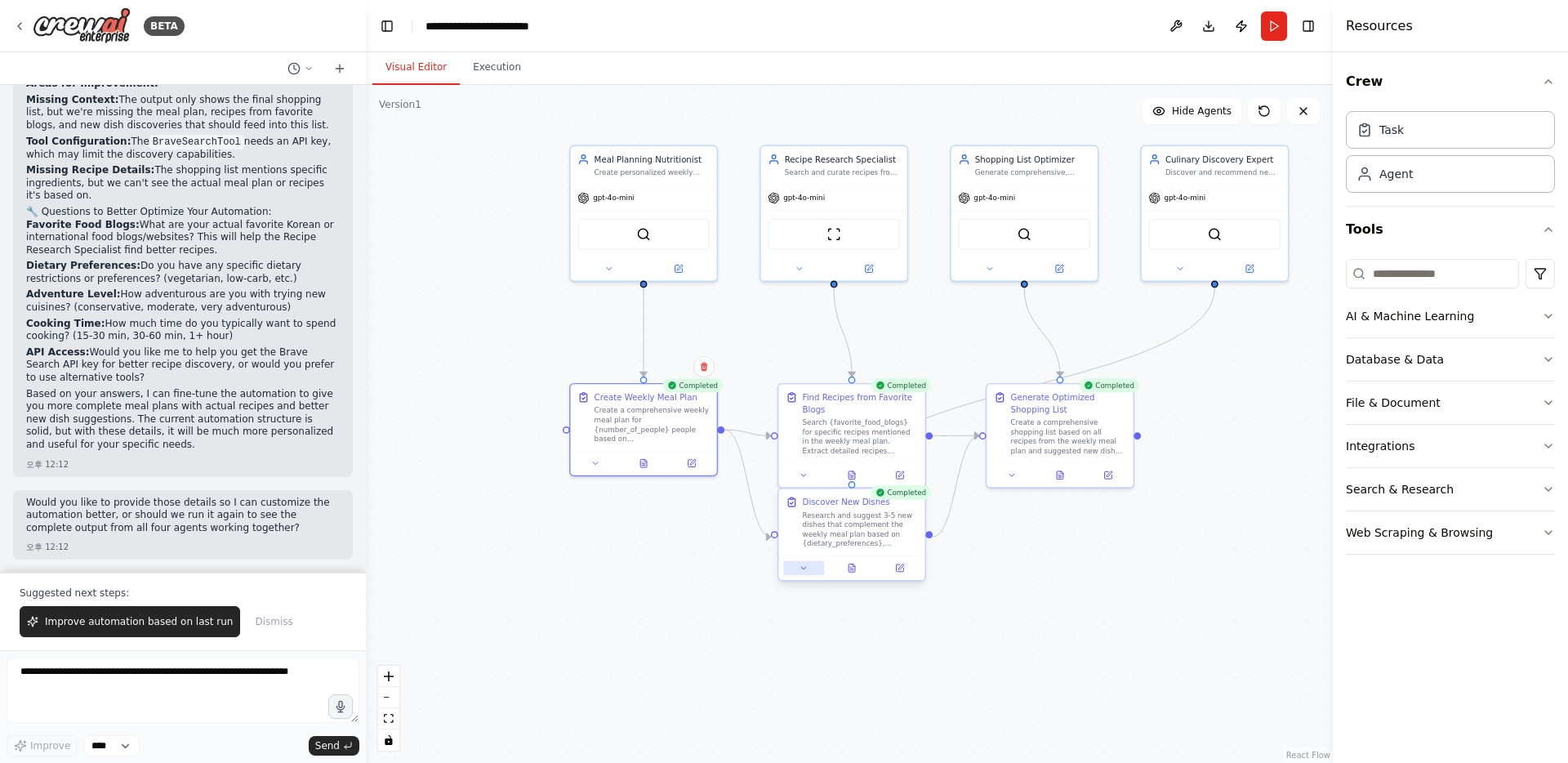
click at [795, 569] on button at bounding box center [804, 569] width 41 height 14
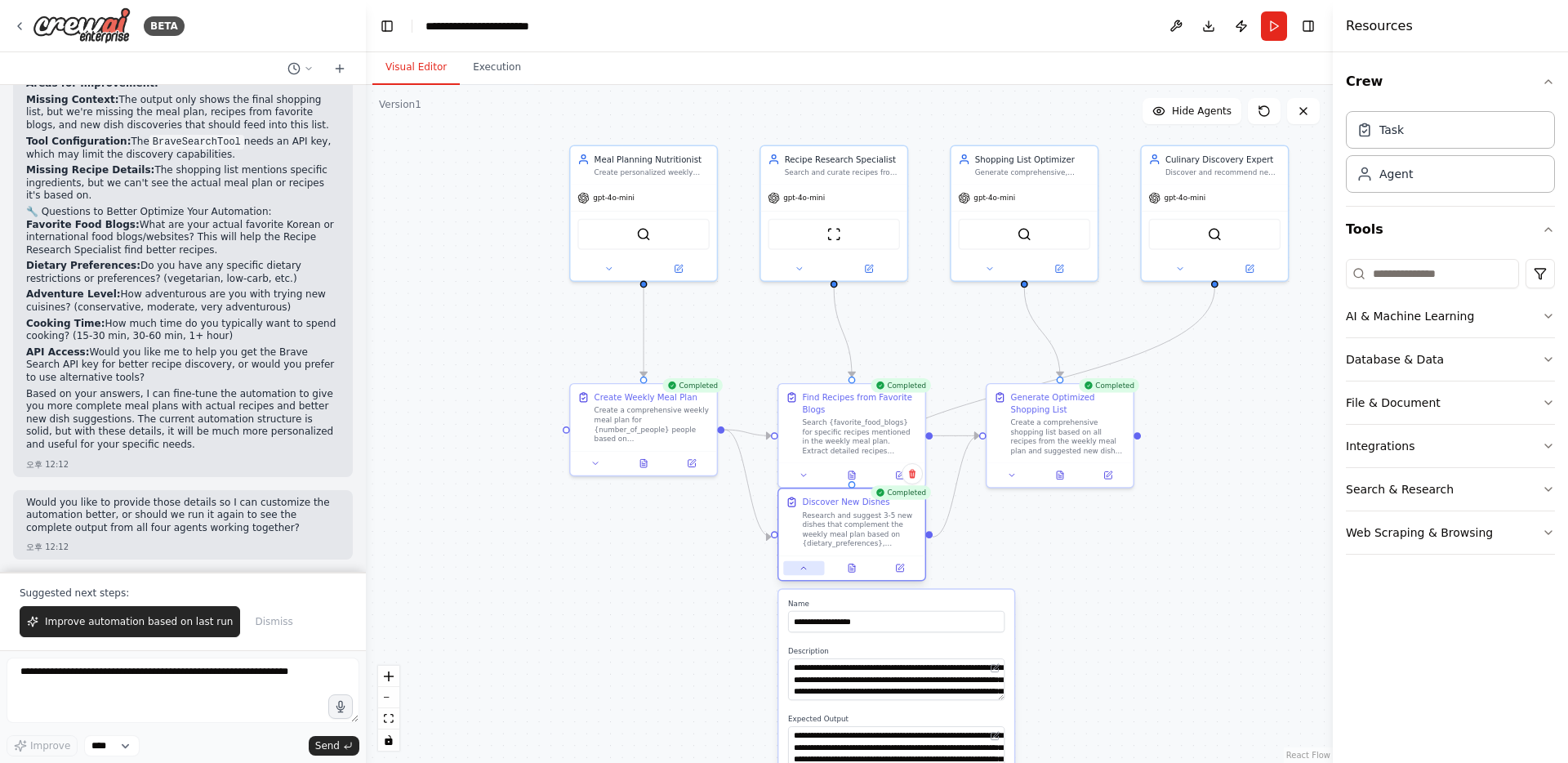
click at [795, 569] on button at bounding box center [804, 569] width 41 height 14
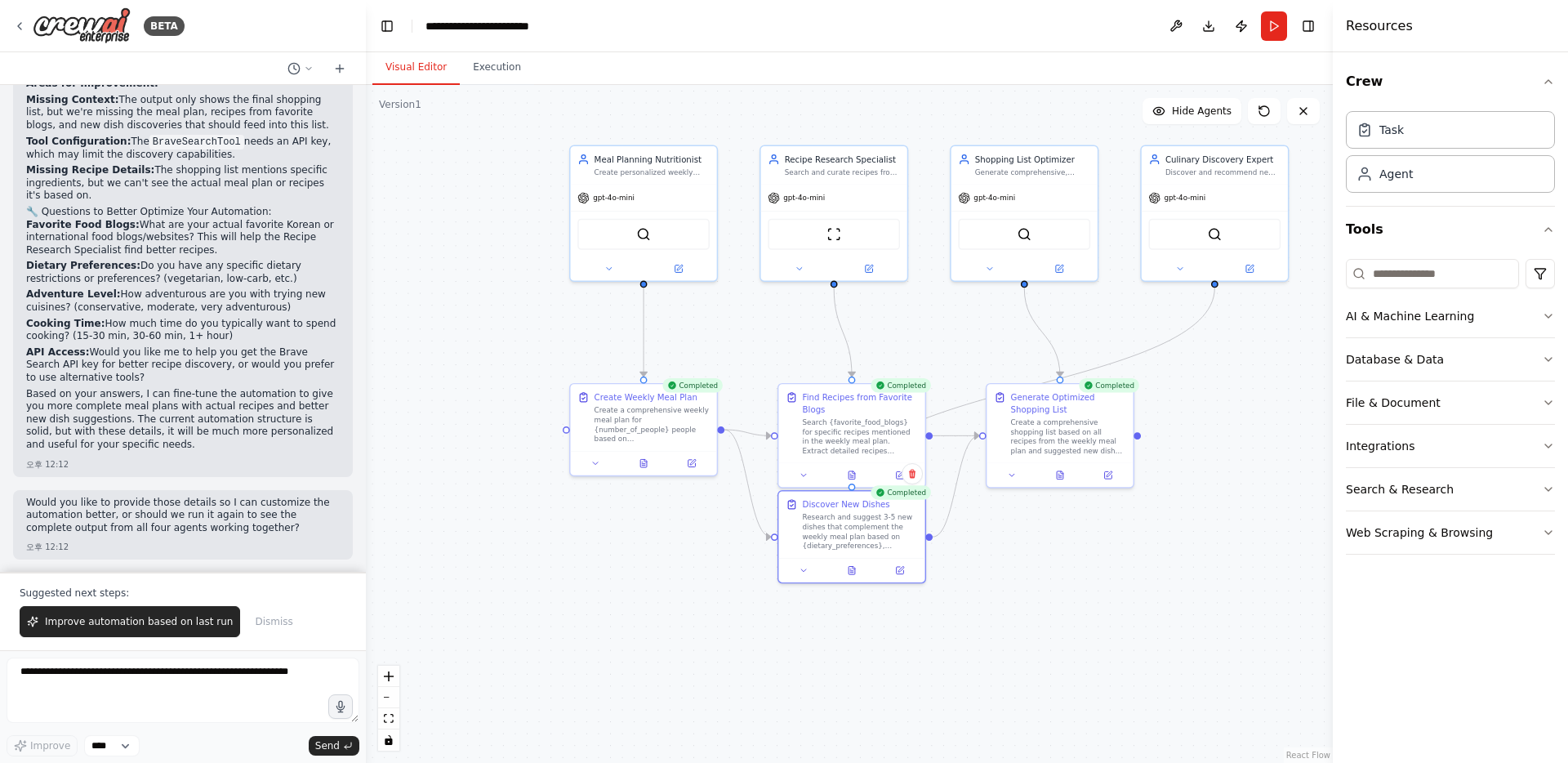
click at [1152, 601] on div ".deletable-edge-delete-btn { width: 20px; height: 20px; border: 0px solid #ffff…" at bounding box center [850, 424] width 967 height 678
drag, startPoint x: 1242, startPoint y: 432, endPoint x: 1163, endPoint y: 574, distance: 162.5
click at [1163, 574] on div ".deletable-edge-delete-btn { width: 20px; height: 20px; border: 0px solid #ffff…" at bounding box center [850, 424] width 967 height 678
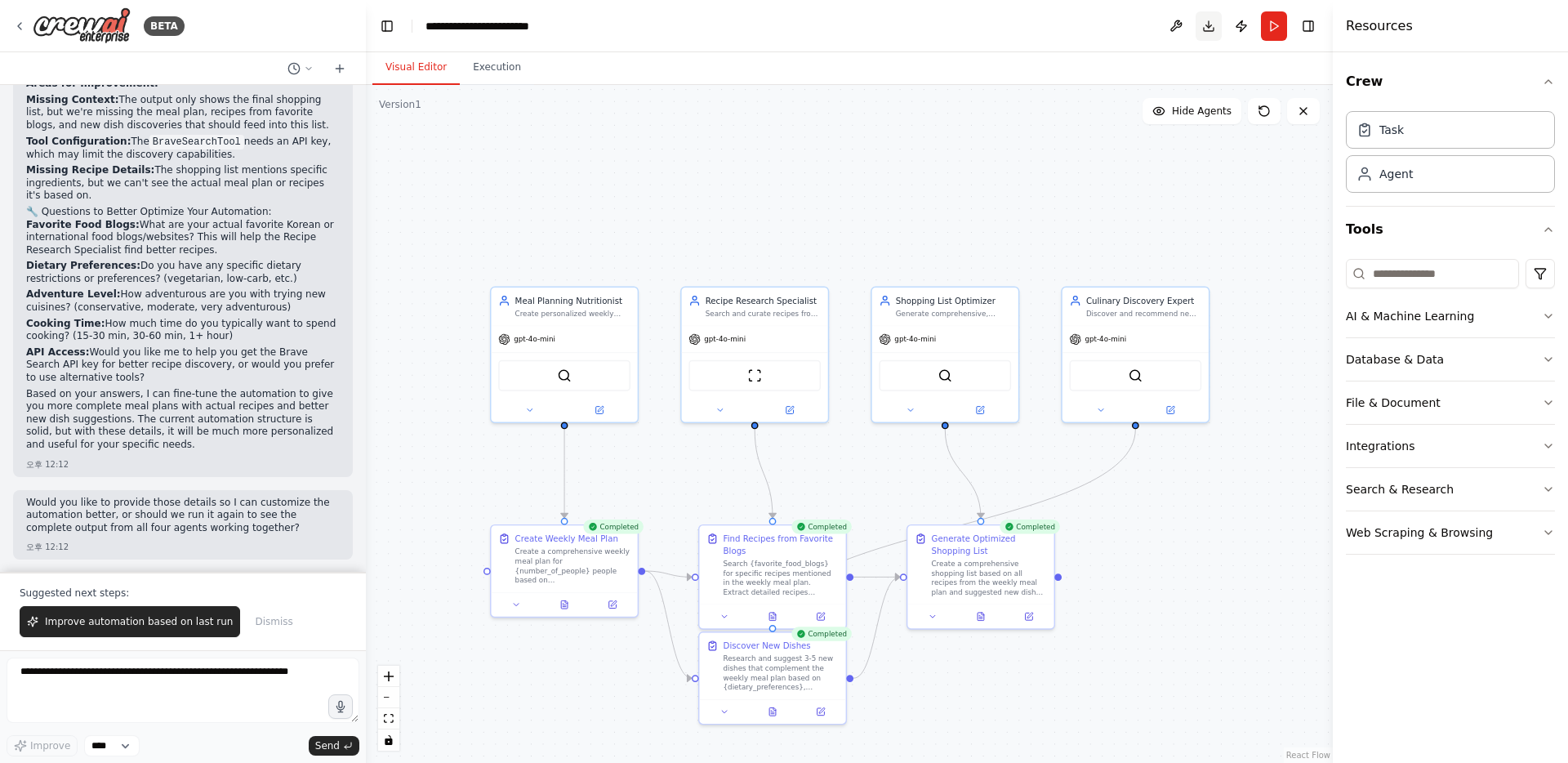
click at [1204, 23] on button "Download" at bounding box center [1209, 26] width 26 height 30
click at [306, 69] on icon at bounding box center [308, 68] width 10 height 10
click at [589, 144] on div ".deletable-edge-delete-btn { width: 20px; height: 20px; border: 0px solid #ffff…" at bounding box center [850, 424] width 967 height 678
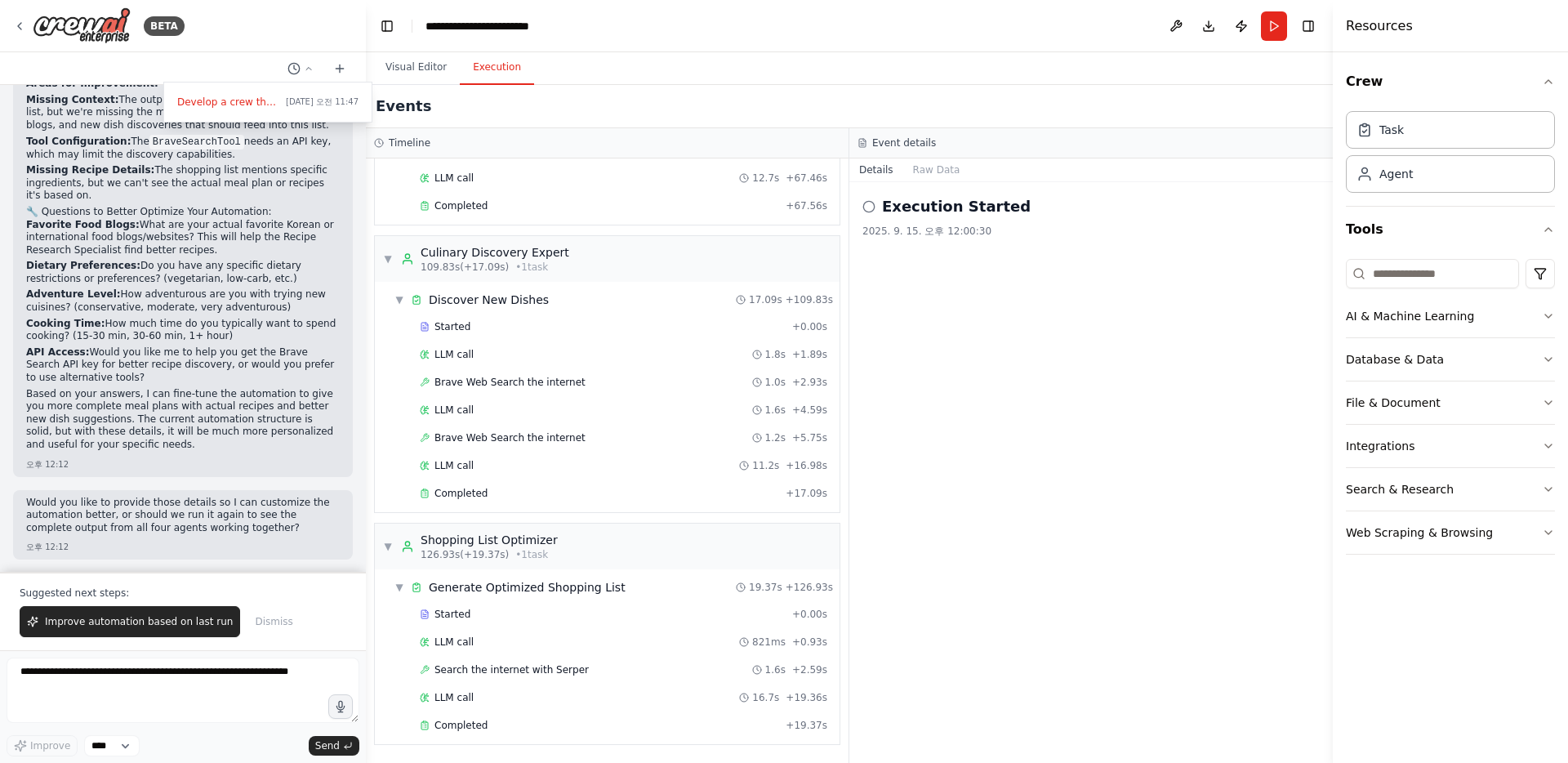
click at [482, 62] on button "Execution" at bounding box center [497, 68] width 75 height 35
click at [869, 204] on icon at bounding box center [869, 207] width 13 height 13
click at [534, 719] on div "Completed" at bounding box center [600, 725] width 359 height 13
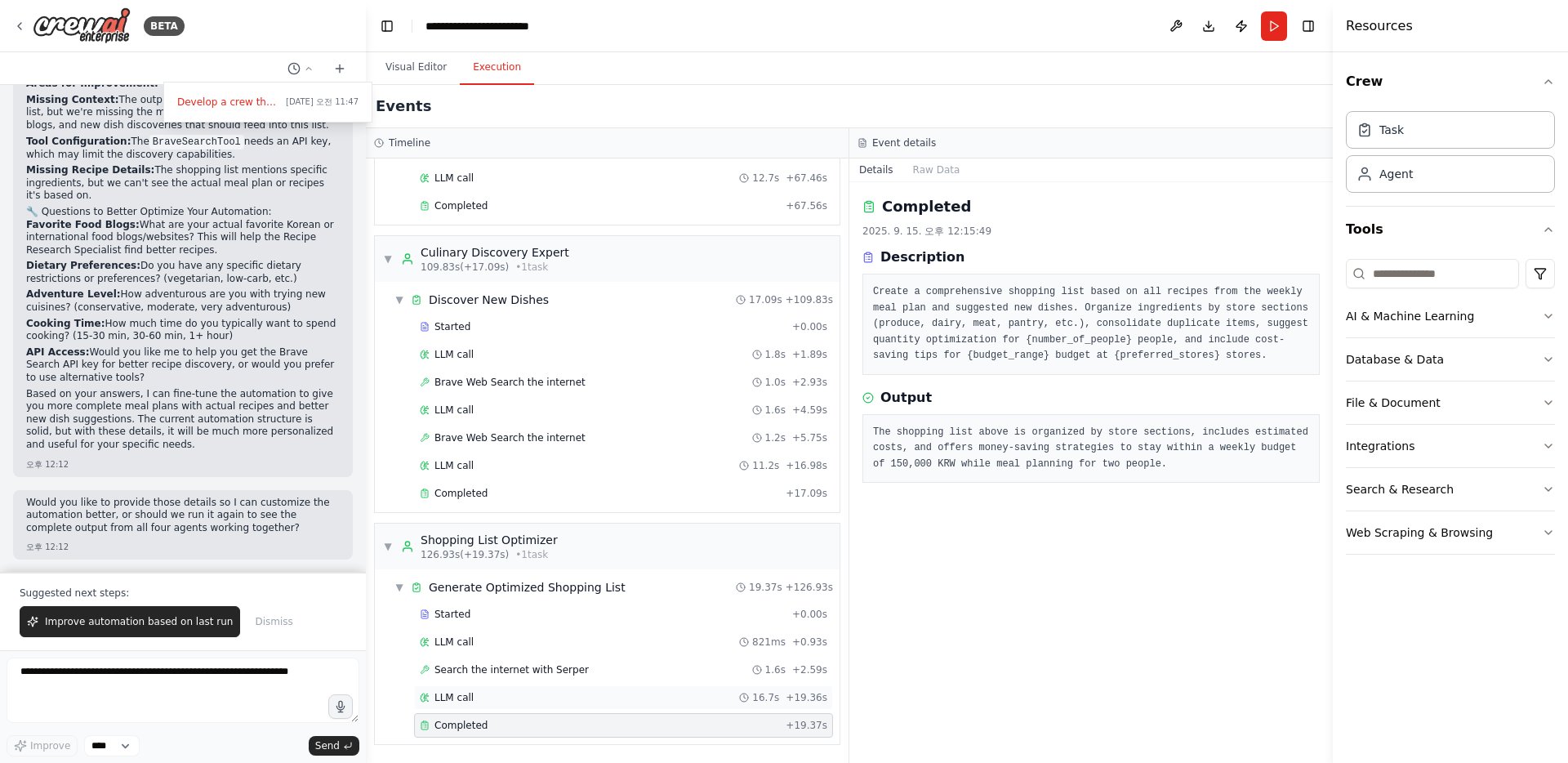
click at [534, 686] on div "LLM call 16.7s + 19.36s" at bounding box center [623, 698] width 419 height 24
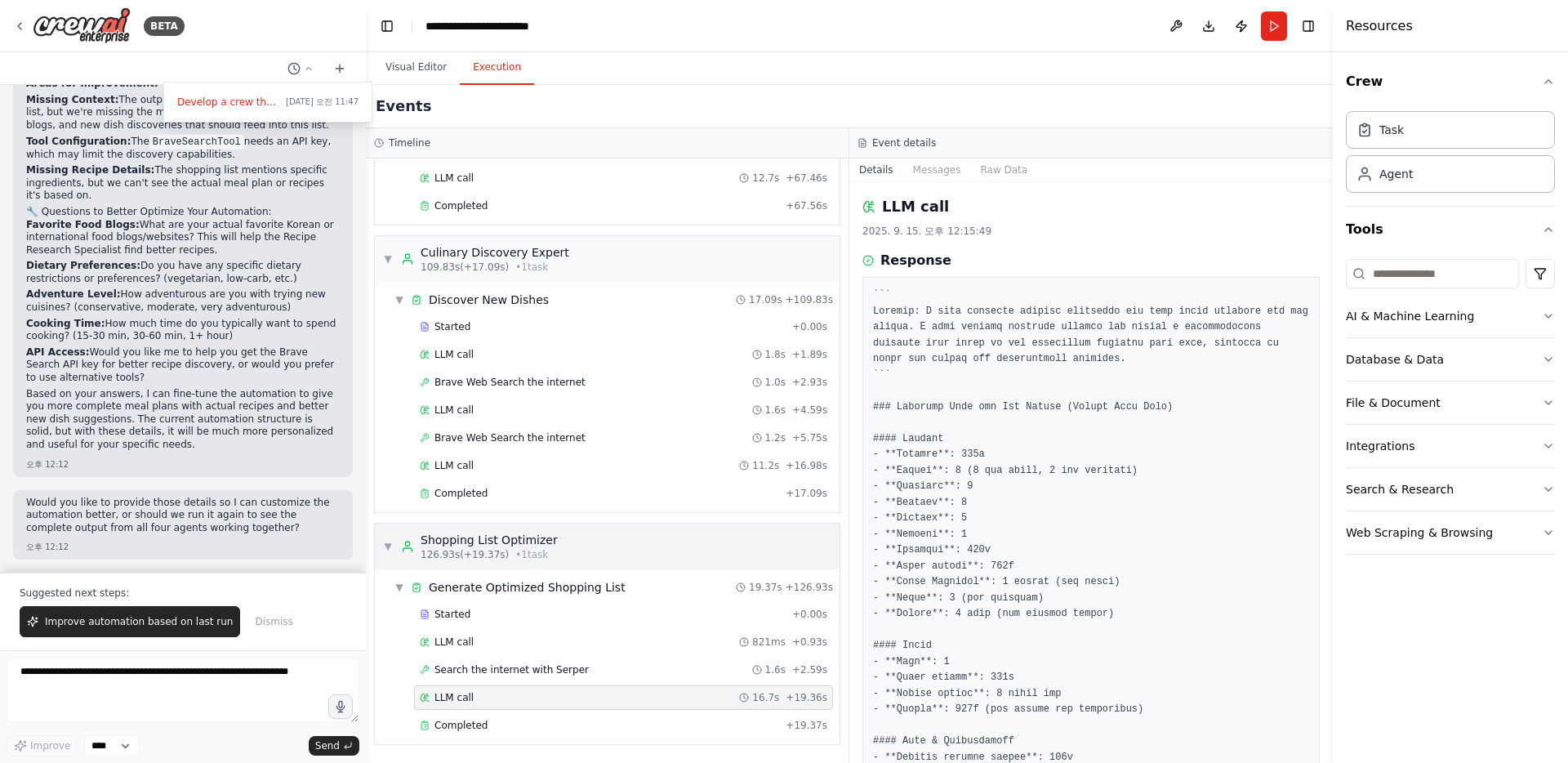
click at [545, 555] on div "126.93s (+19.37s) • 1 task" at bounding box center [489, 554] width 137 height 13
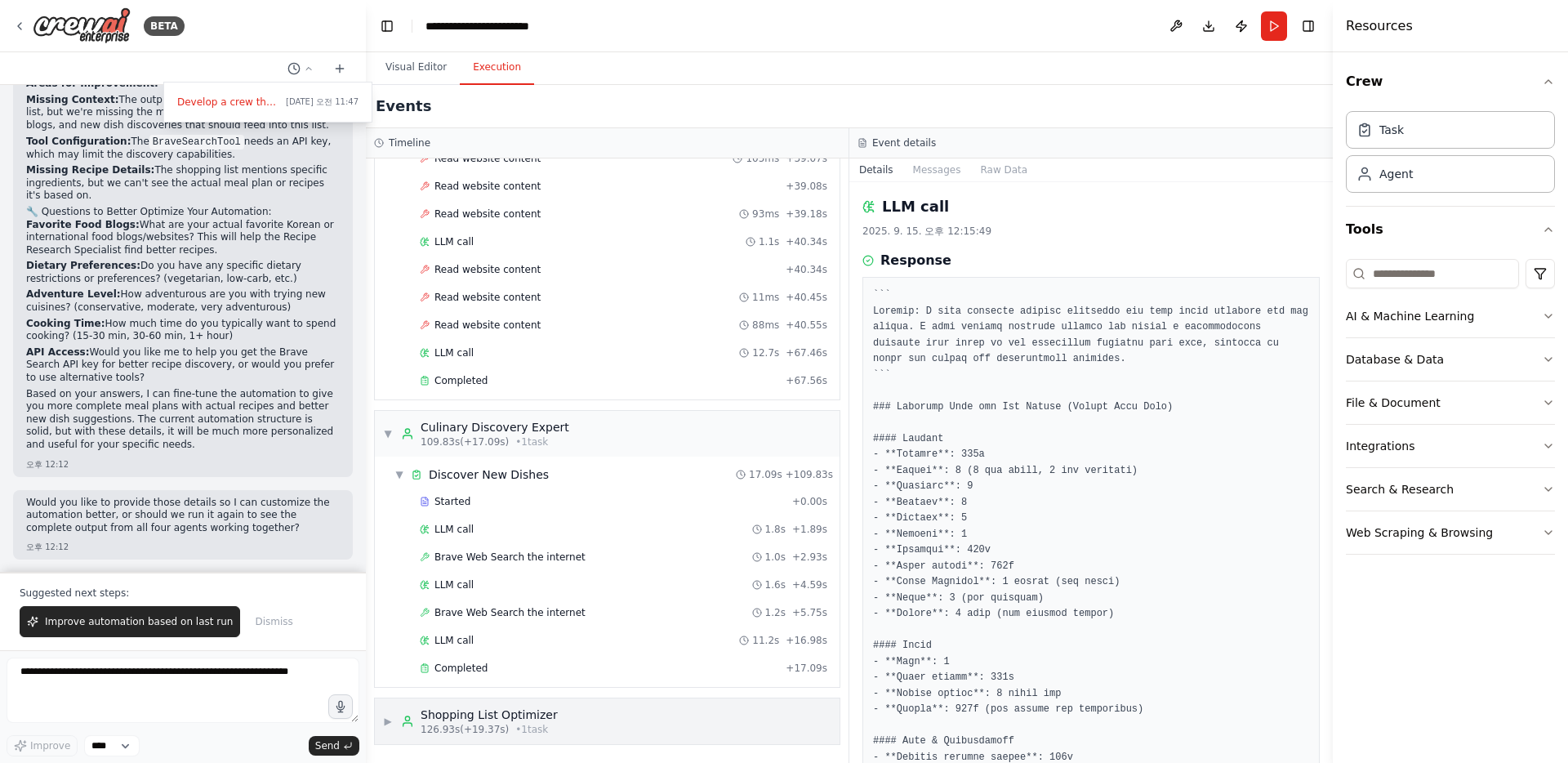
click at [488, 732] on span "126.93s (+19.37s)" at bounding box center [465, 729] width 89 height 13
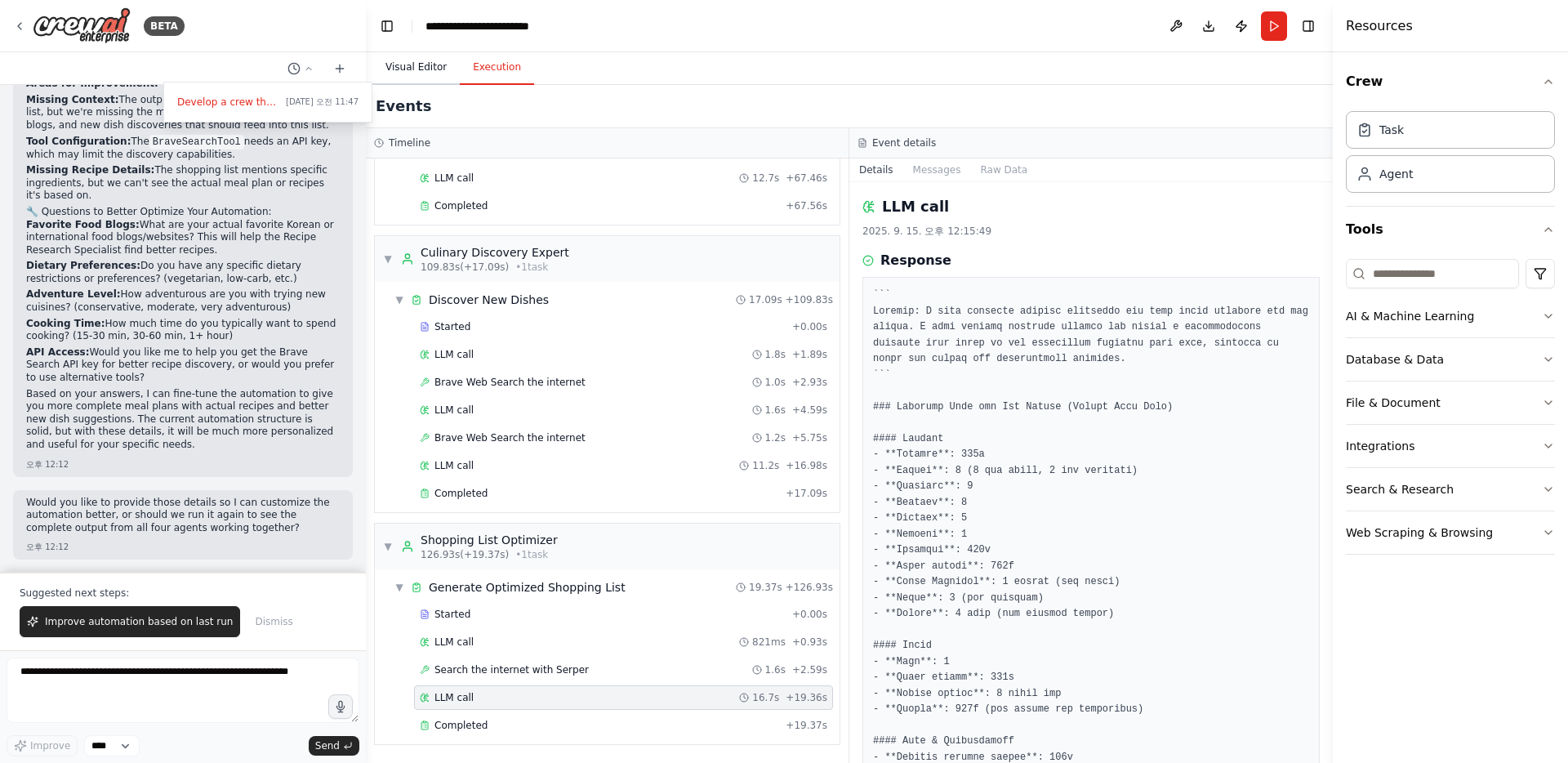
click at [423, 76] on button "Visual Editor" at bounding box center [416, 68] width 88 height 35
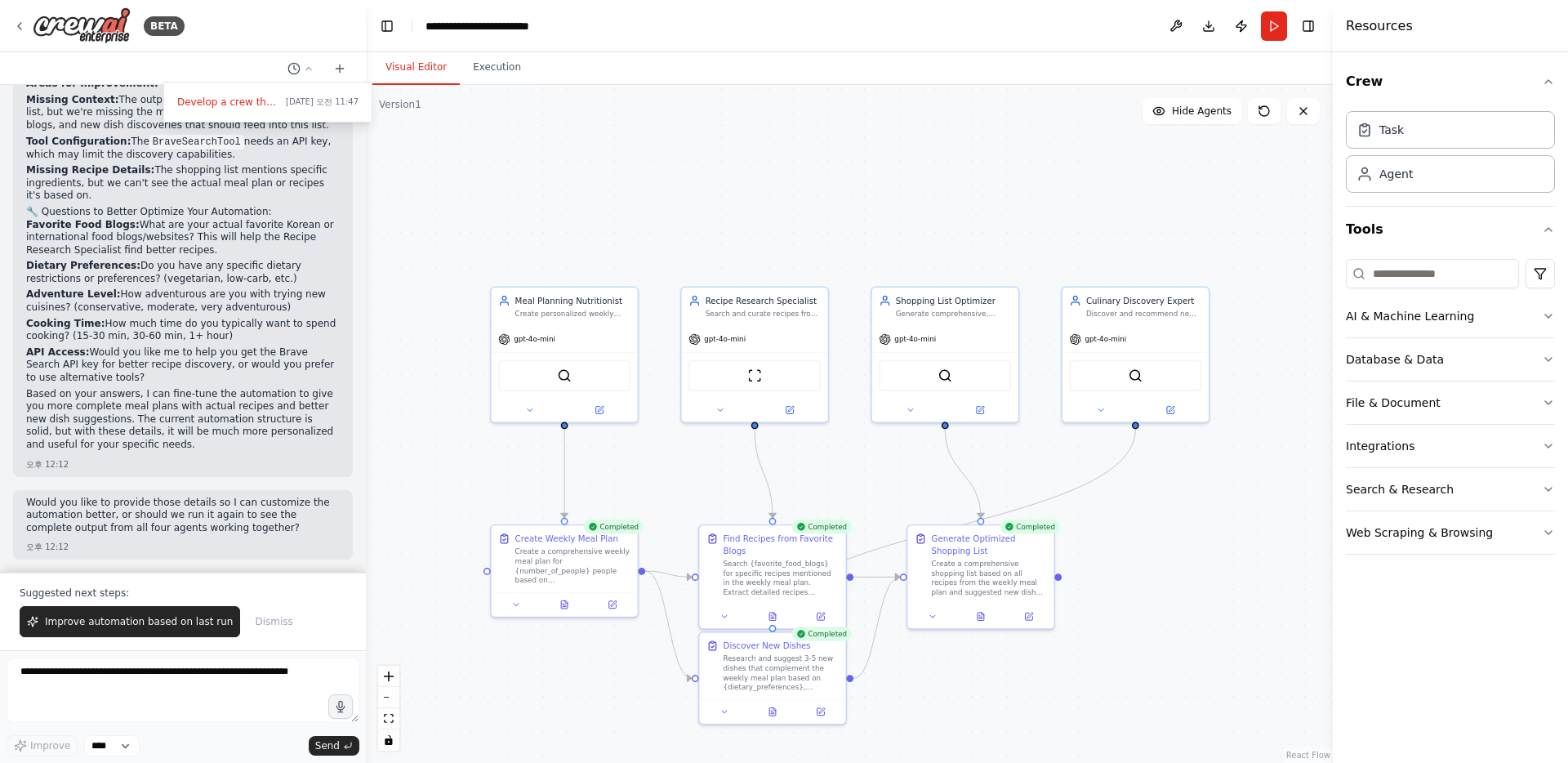
click at [1459, 630] on div "Crew Task Agent Tools AI & Machine Learning Database & Data File & Document Int…" at bounding box center [1450, 407] width 235 height 711
click at [1492, 407] on button "File & Document" at bounding box center [1450, 402] width 209 height 43
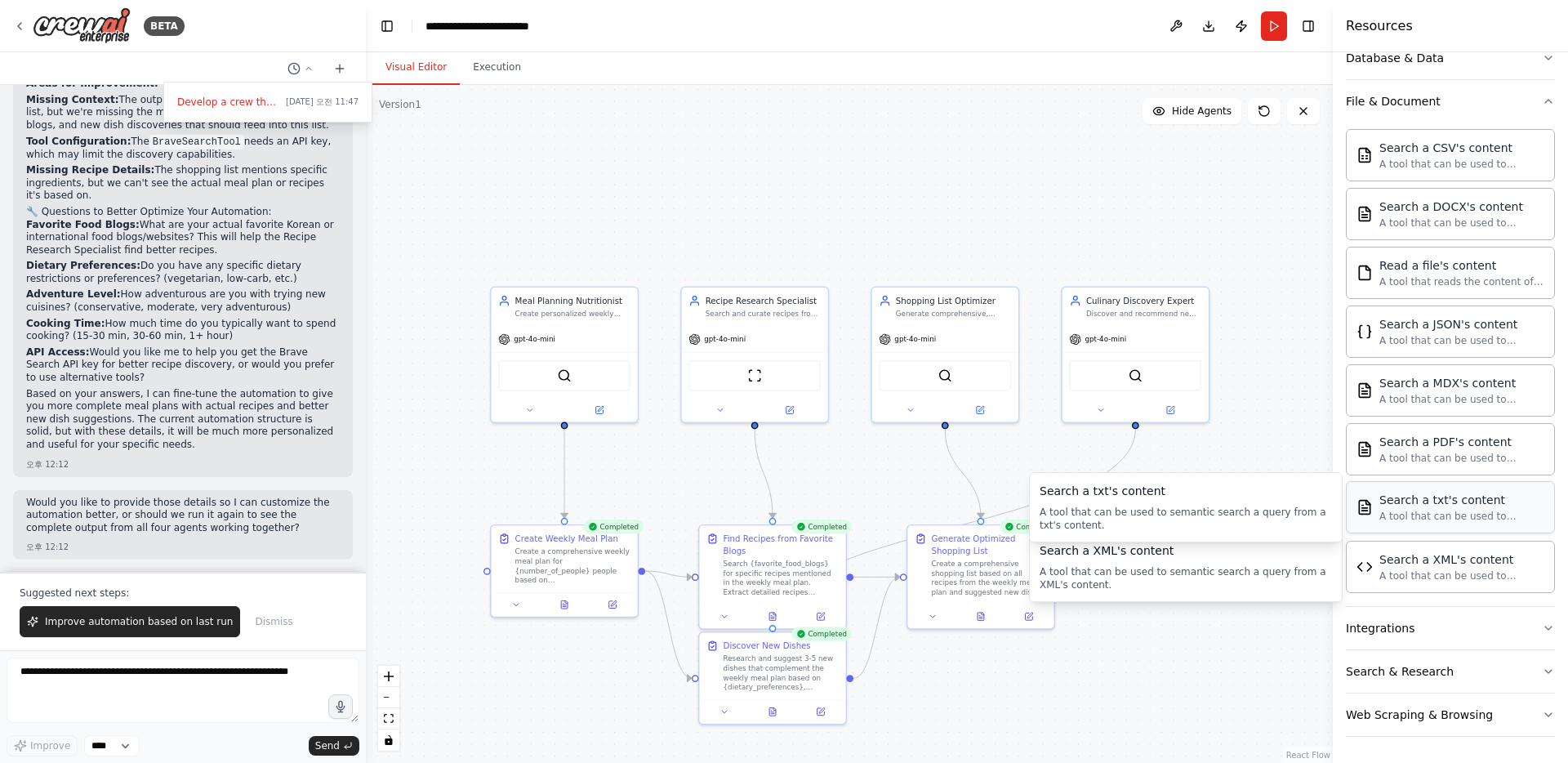
scroll to position [0, 0]
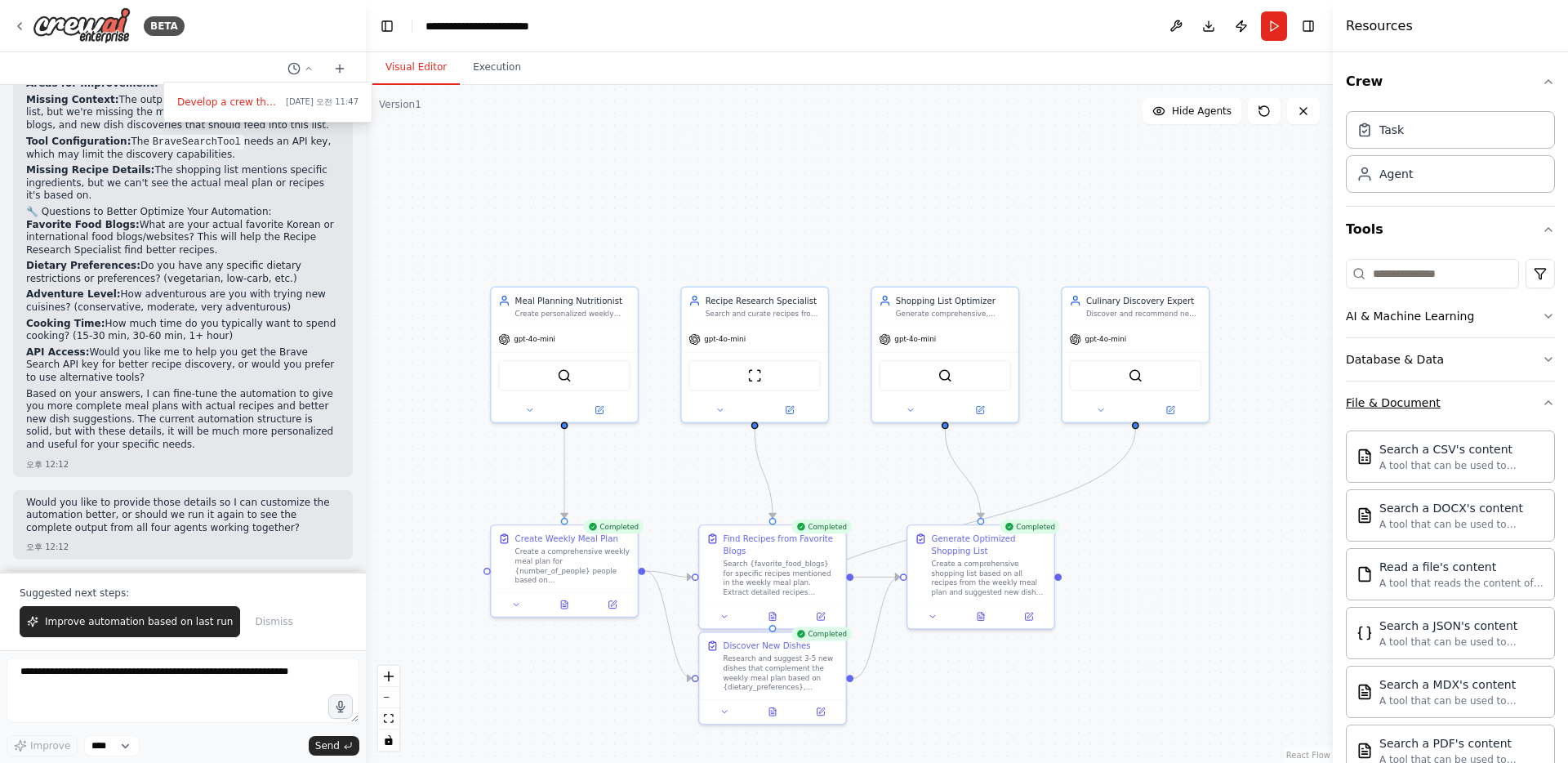
click at [1471, 397] on button "File & Document" at bounding box center [1450, 402] width 209 height 43
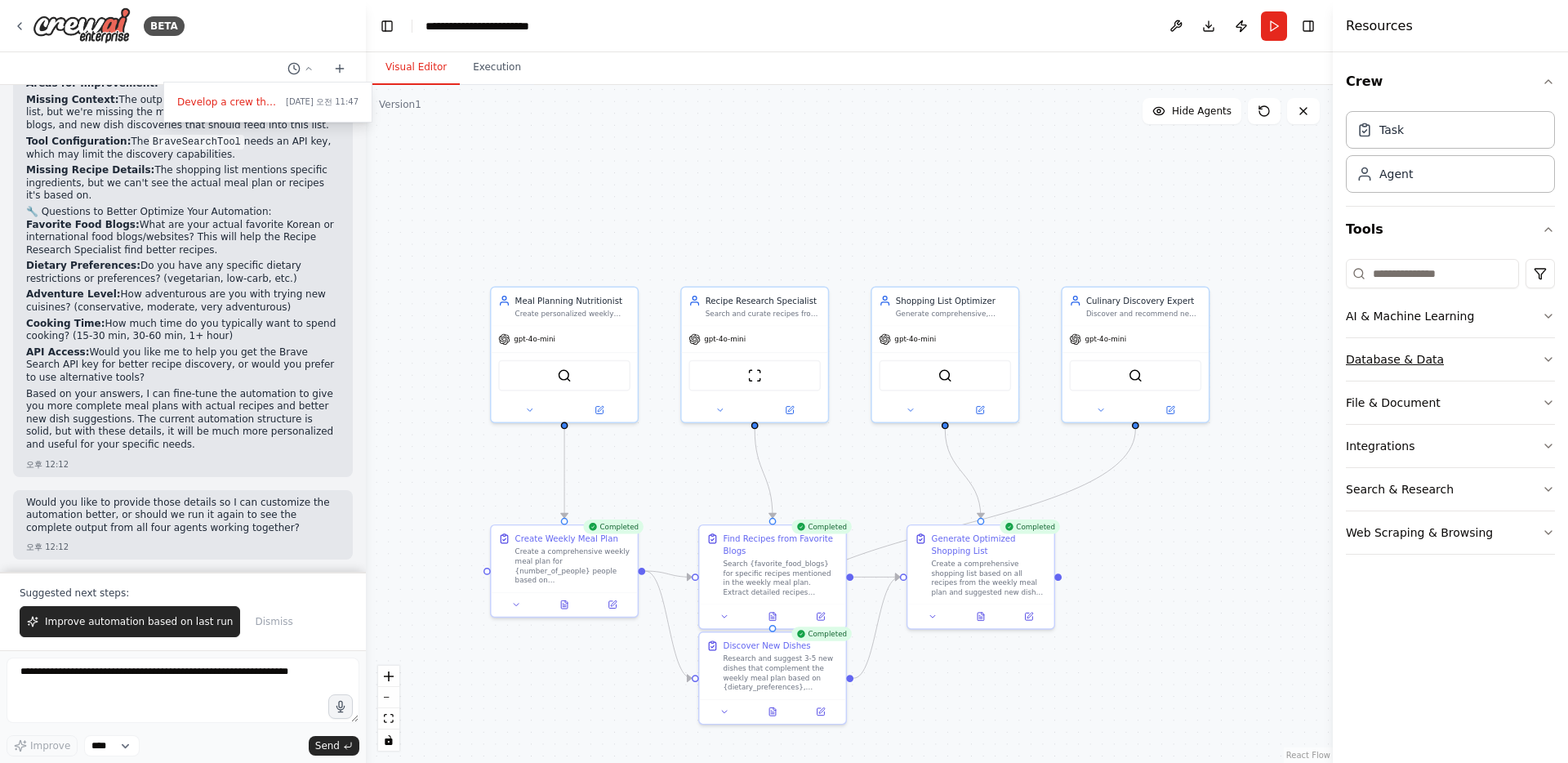
click at [1479, 348] on button "Database & Data" at bounding box center [1450, 359] width 209 height 43
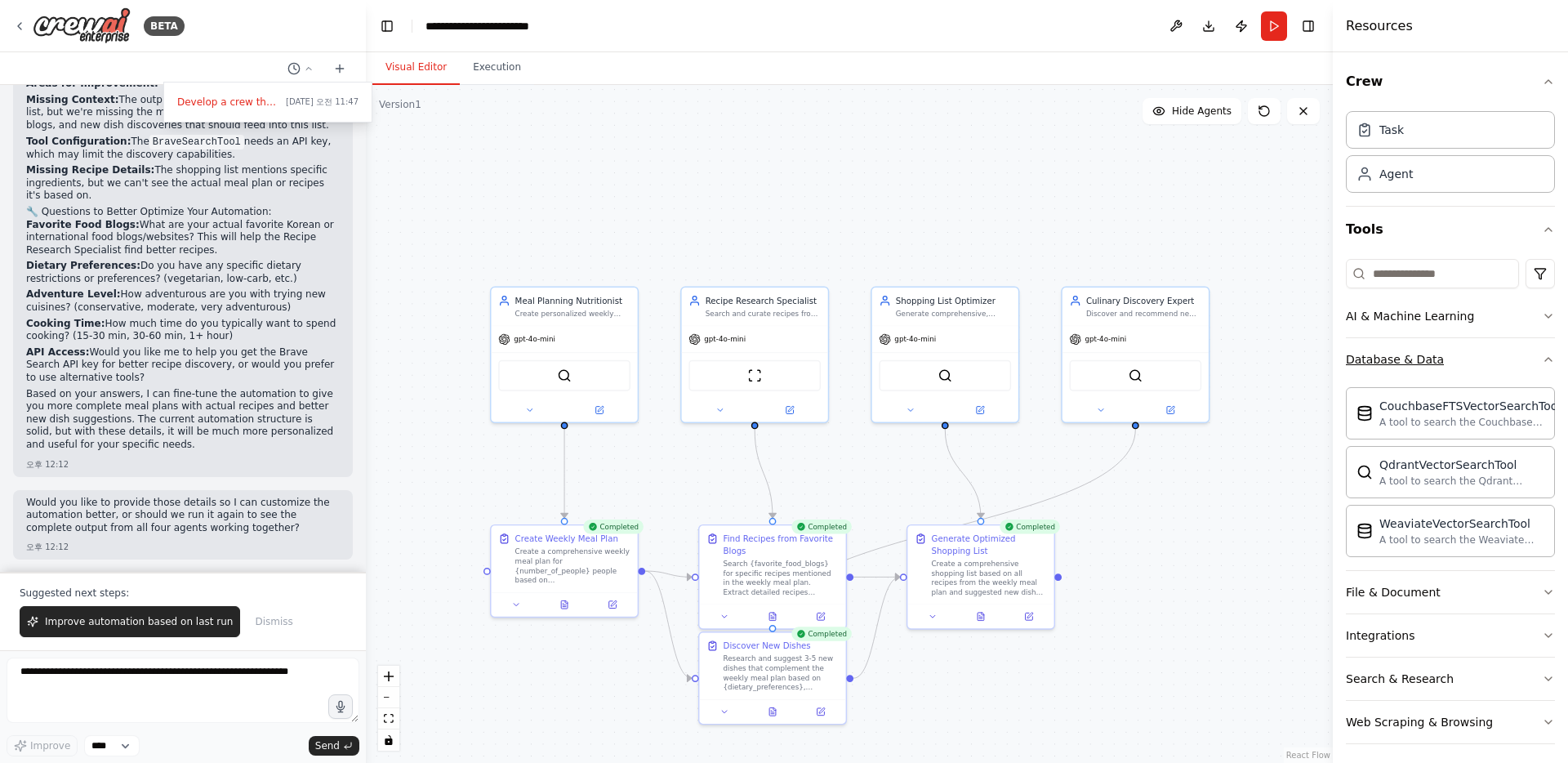
click at [1479, 348] on button "Database & Data" at bounding box center [1450, 359] width 209 height 43
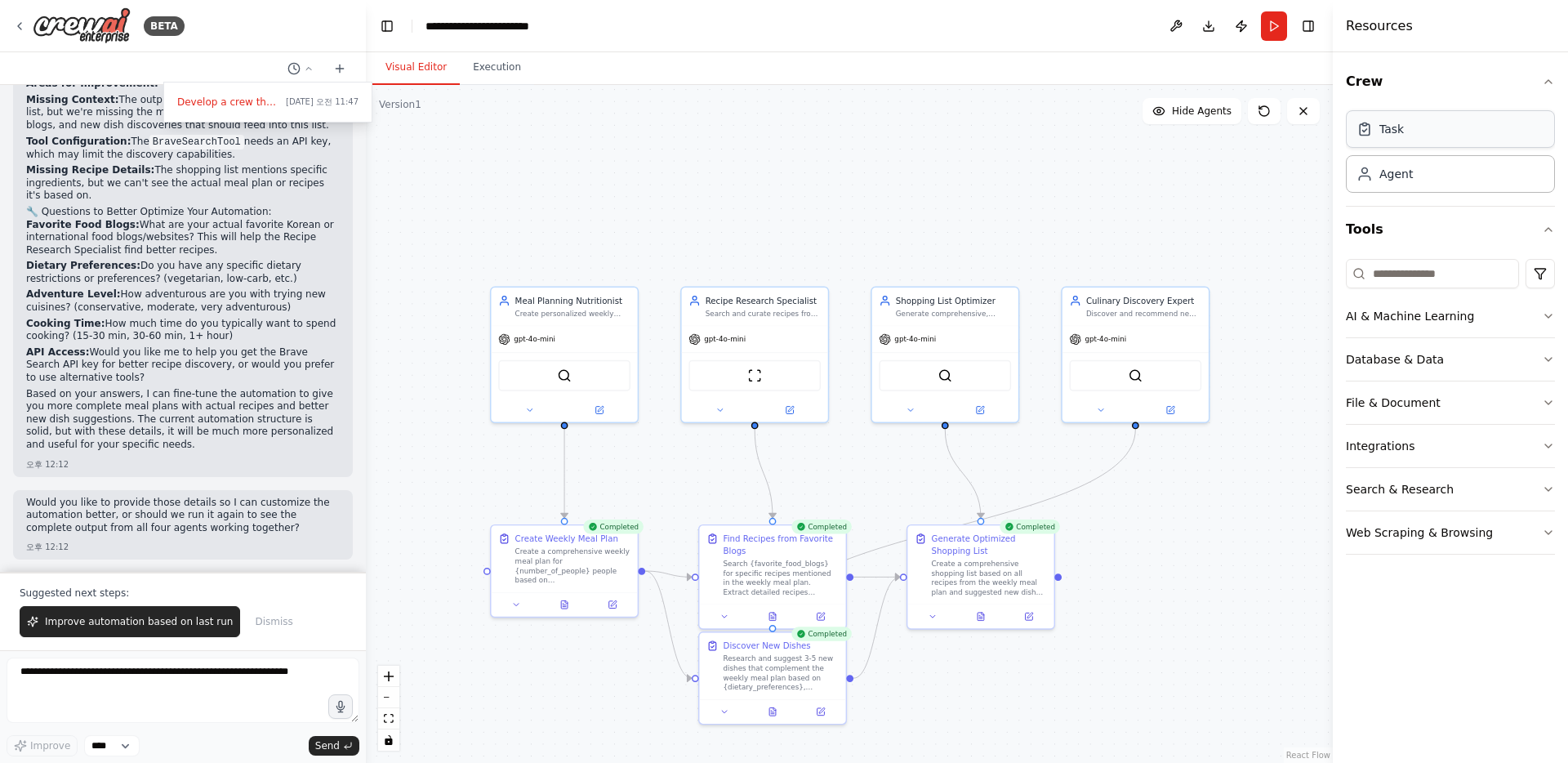
click at [1403, 125] on div "Task" at bounding box center [1392, 128] width 24 height 16
click at [1172, 112] on button "Hide Agents" at bounding box center [1192, 111] width 99 height 26
click at [1172, 112] on span "Show Agents" at bounding box center [1199, 110] width 63 height 13
click at [1241, 24] on button "Publish" at bounding box center [1241, 26] width 26 height 30
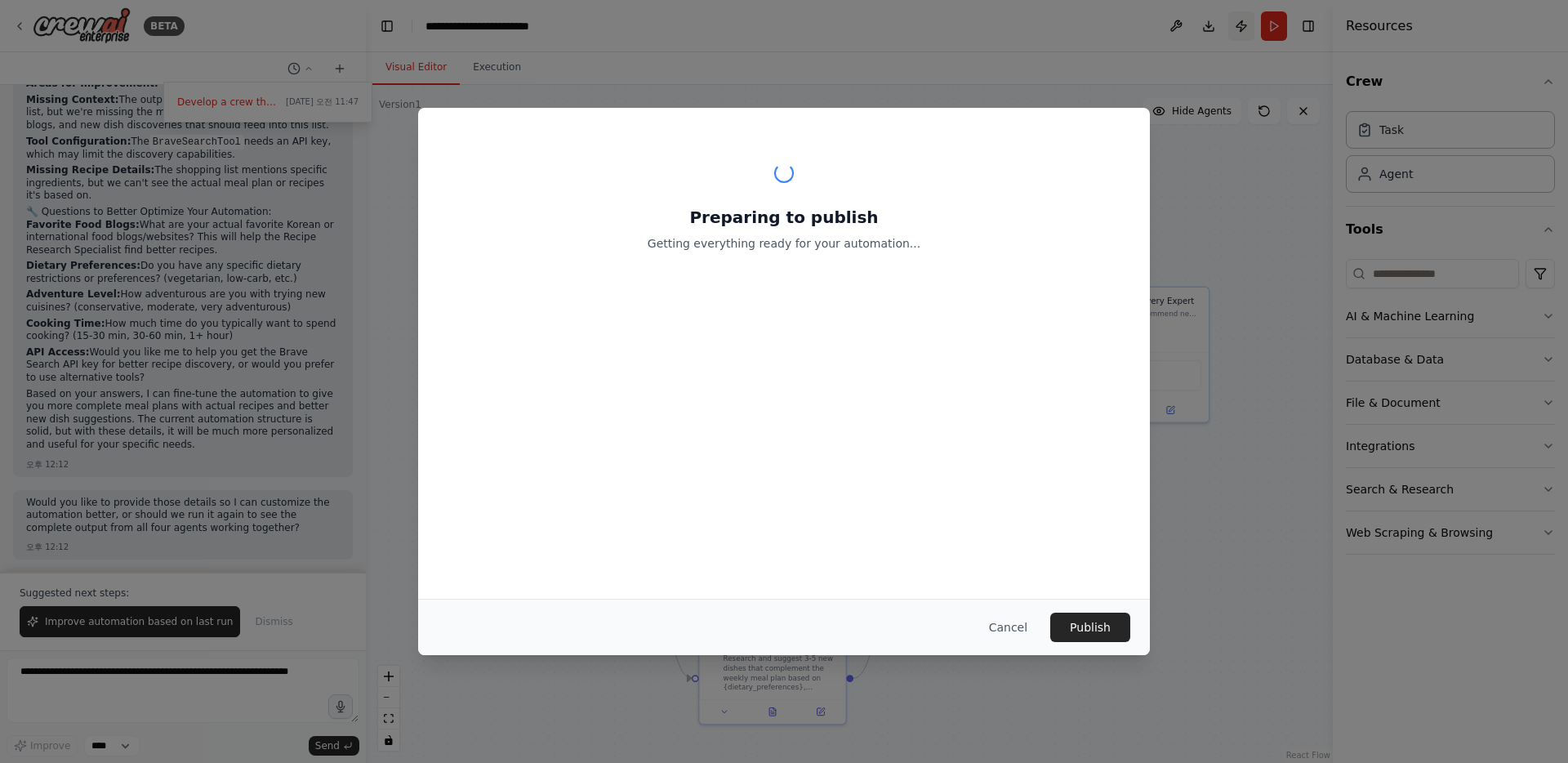
click at [1240, 32] on header "**********" at bounding box center [850, 26] width 967 height 52
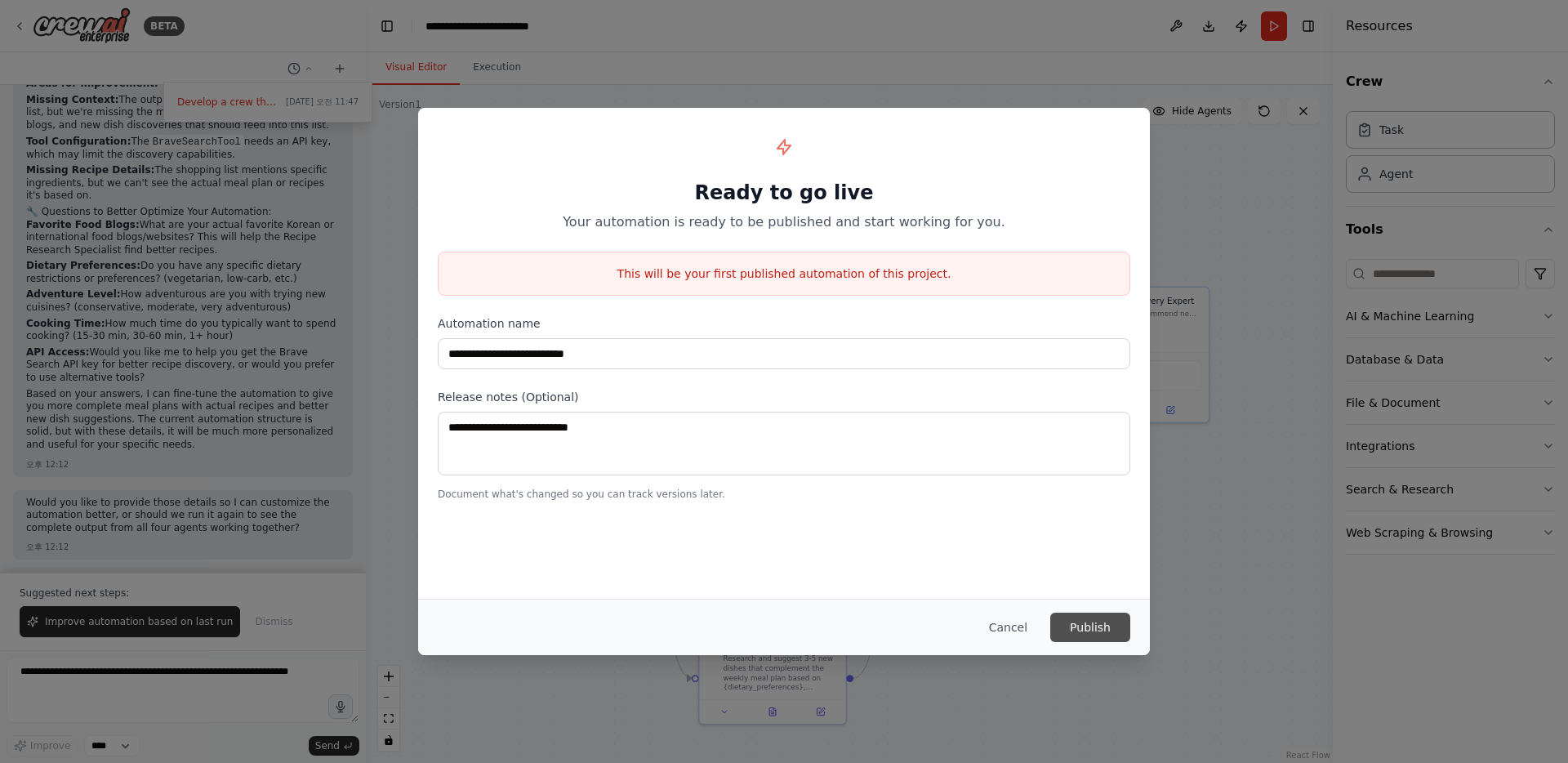
click at [1086, 631] on button "Publish" at bounding box center [1090, 628] width 80 height 30
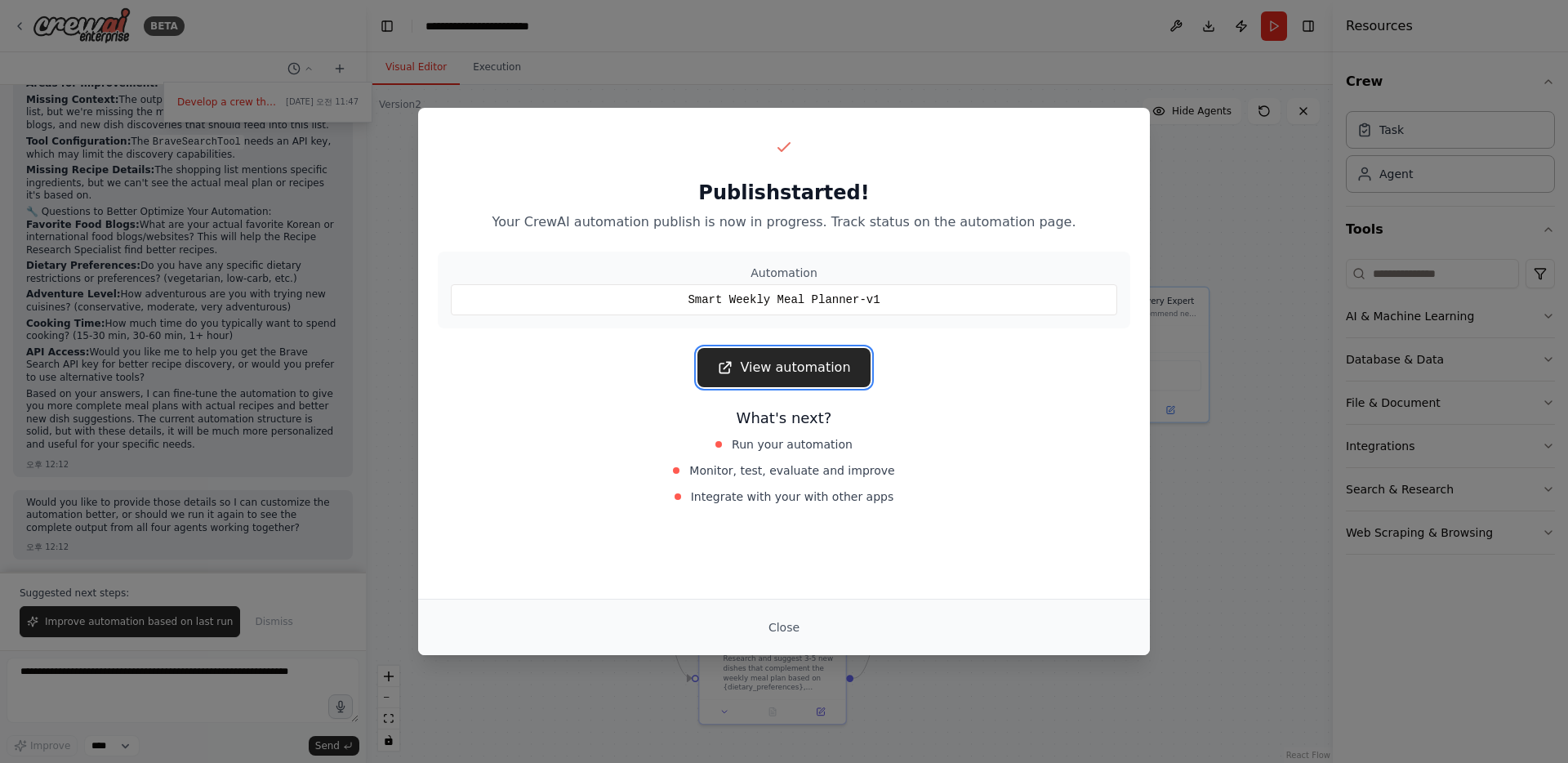
click at [806, 366] on link "View automation" at bounding box center [784, 367] width 173 height 39
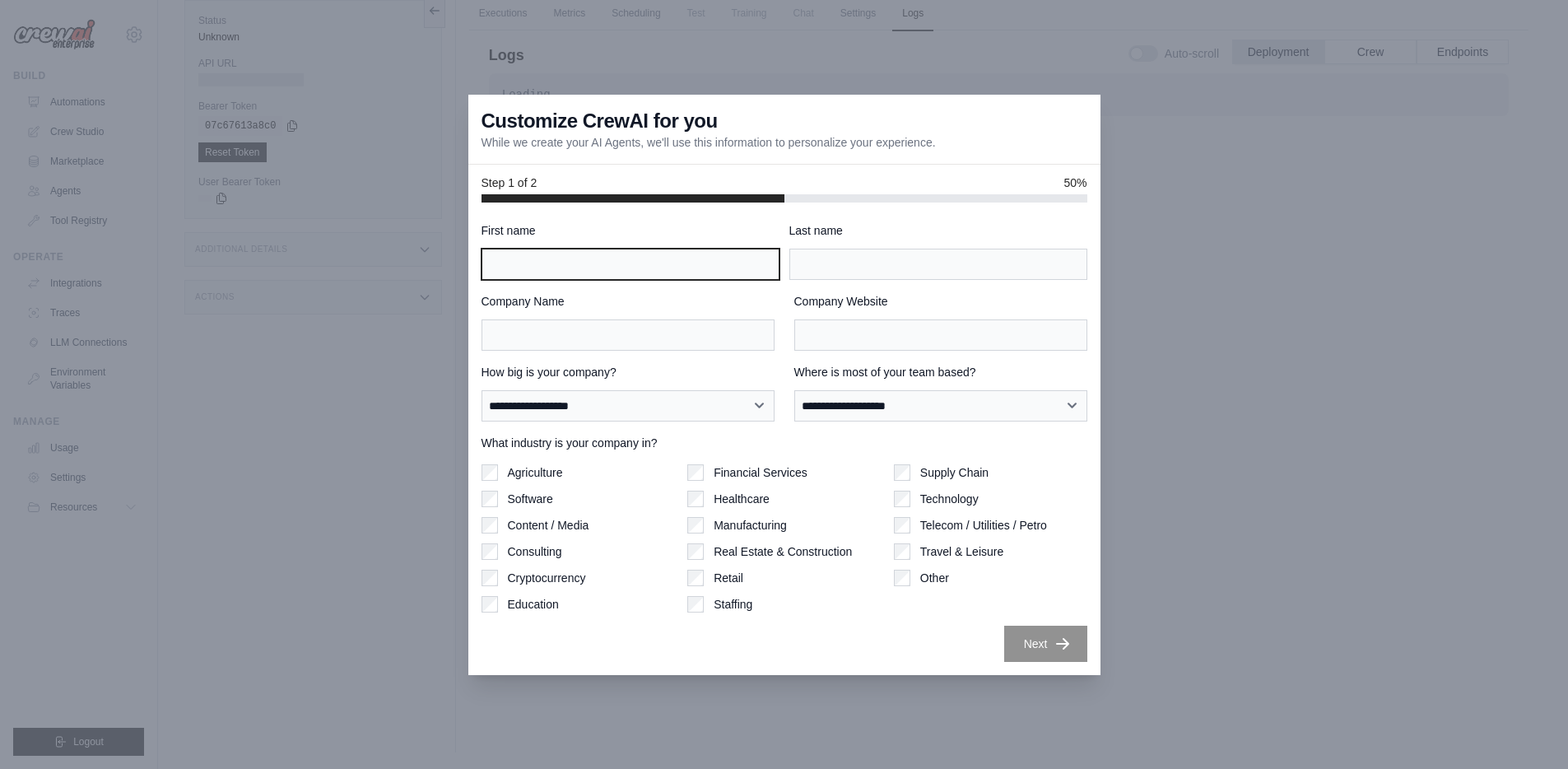
click at [672, 273] on input "First name" at bounding box center [631, 264] width 298 height 31
type input "*"
type input "********"
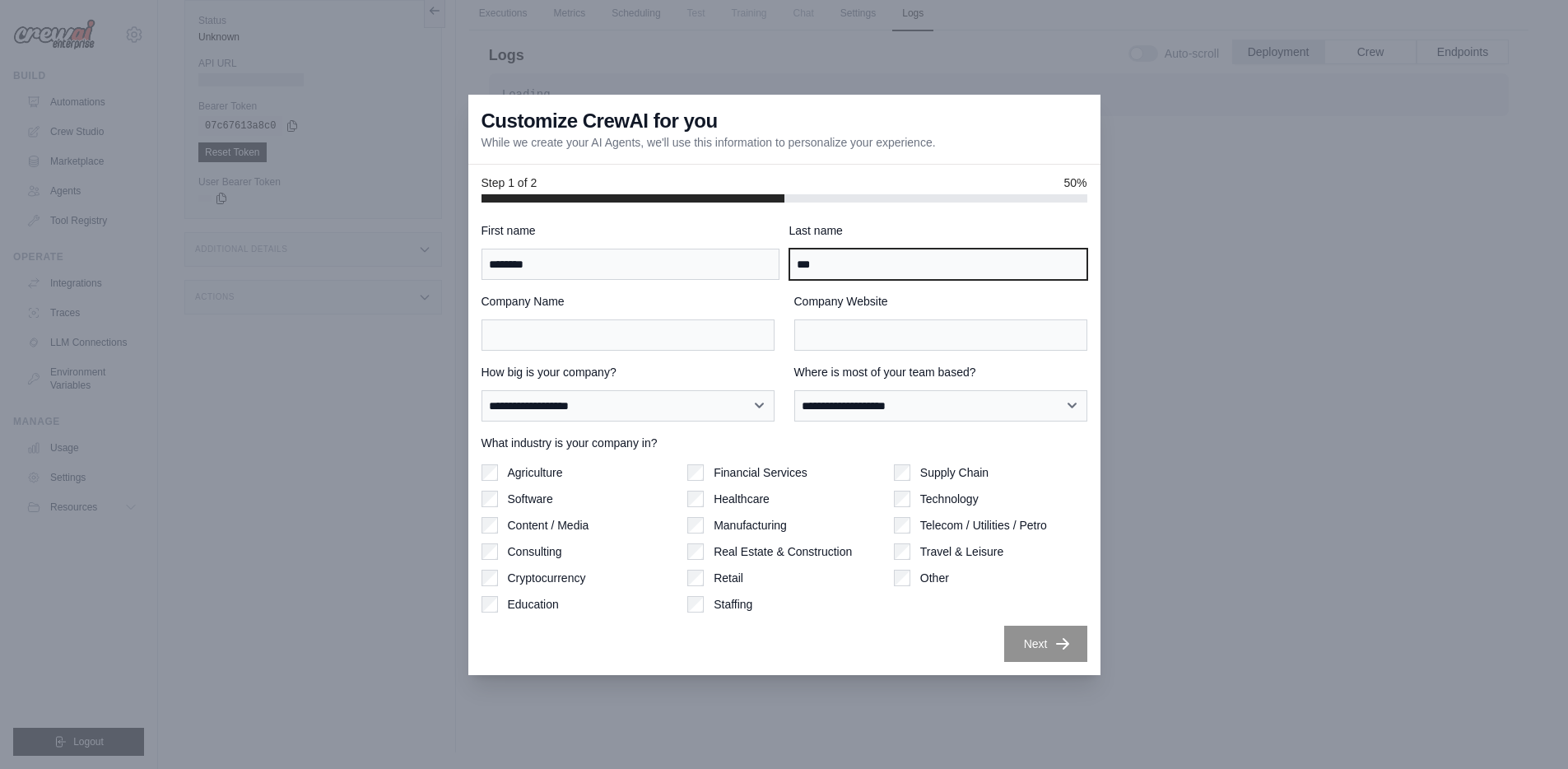
type input "***"
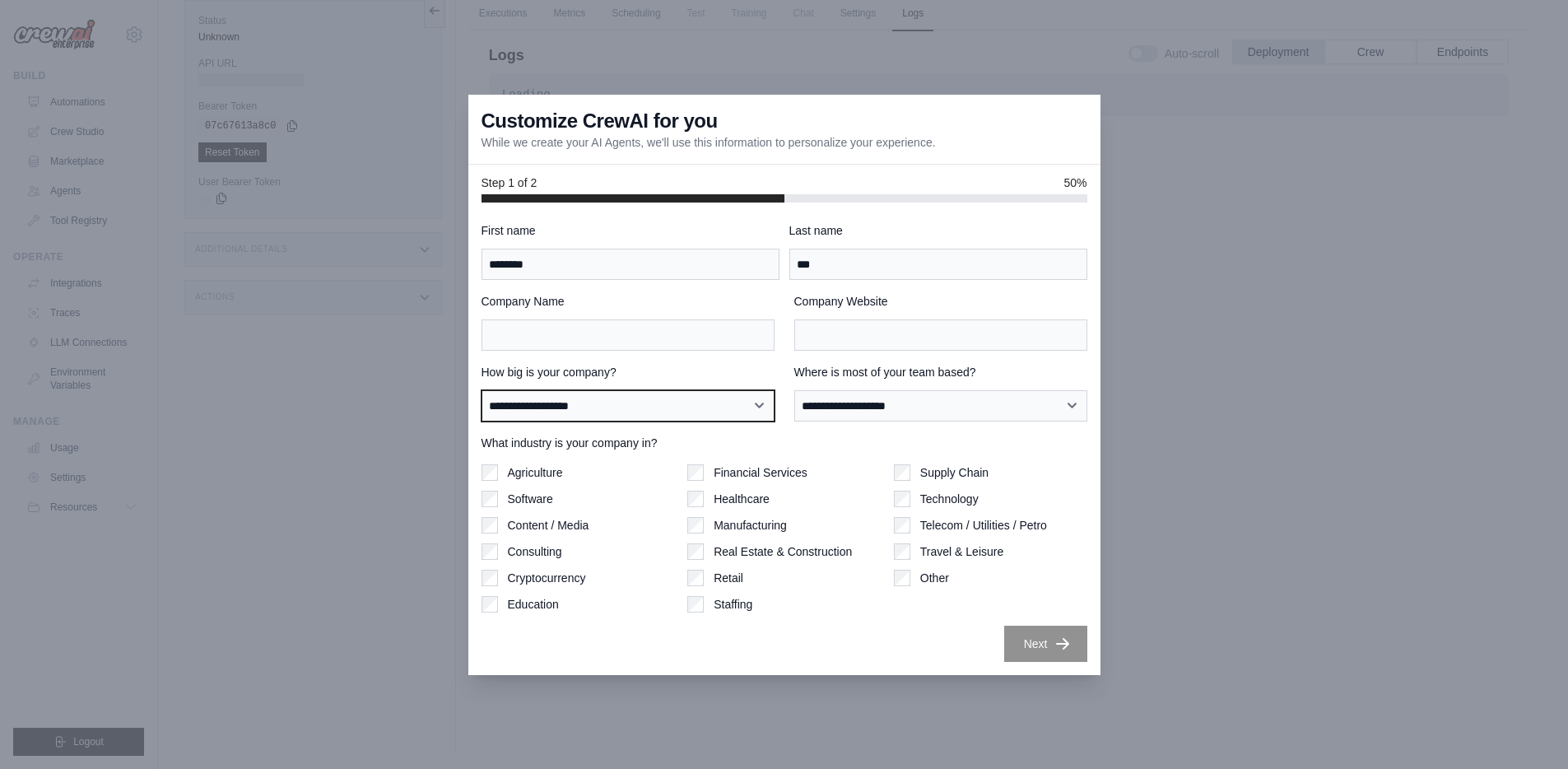
click at [620, 405] on select "**********" at bounding box center [628, 406] width 293 height 31
select select "**********"
click at [482, 390] on select "**********" at bounding box center [628, 406] width 293 height 31
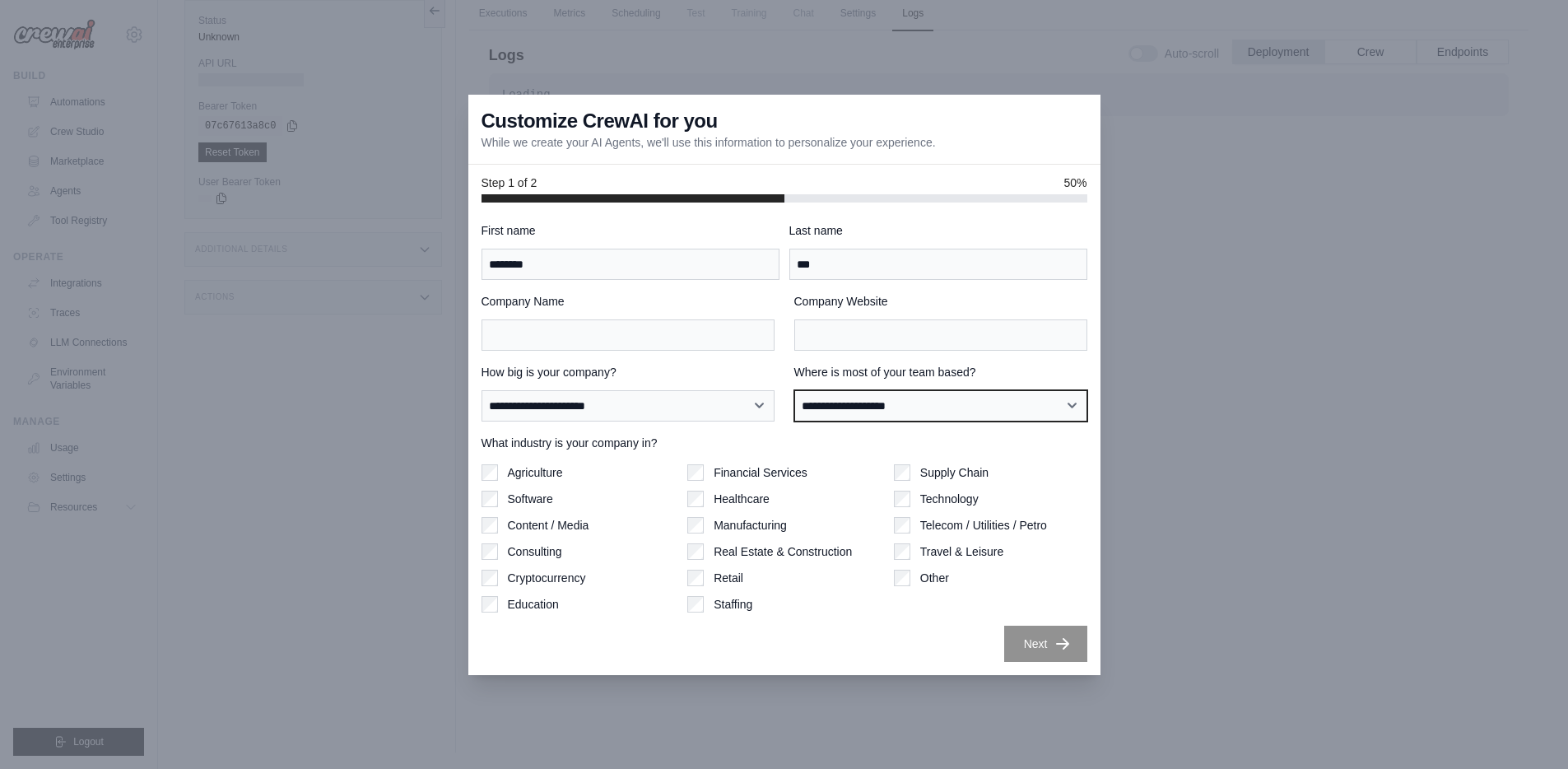
click at [934, 404] on select "**********" at bounding box center [940, 406] width 293 height 31
select select "**********"
click at [794, 390] on select "**********" at bounding box center [940, 406] width 293 height 31
click at [623, 199] on div at bounding box center [633, 198] width 303 height 8
click at [549, 351] on div "**********" at bounding box center [784, 442] width 606 height 440
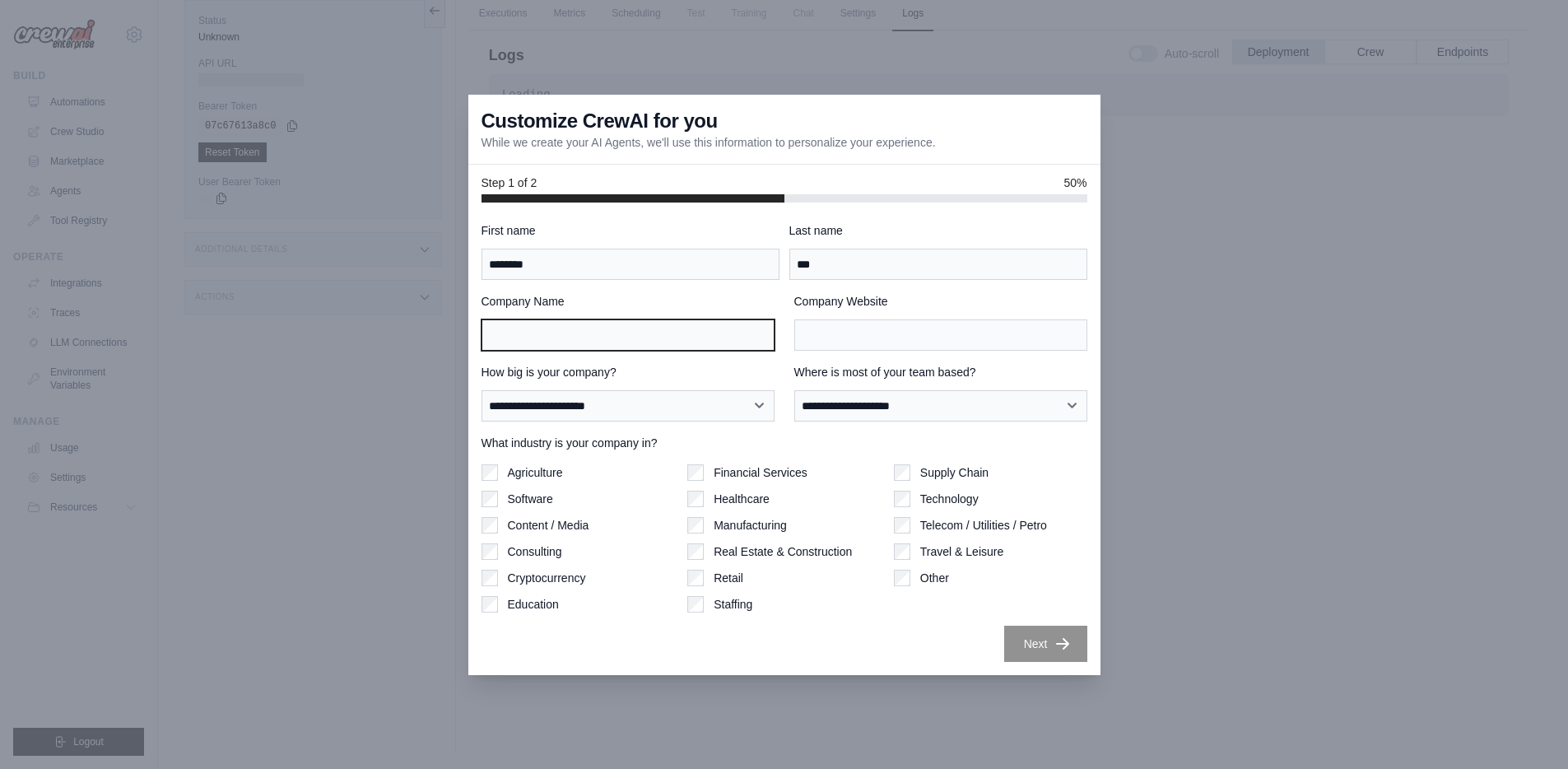
click at [549, 342] on input "Company Name" at bounding box center [628, 335] width 293 height 31
type input "******"
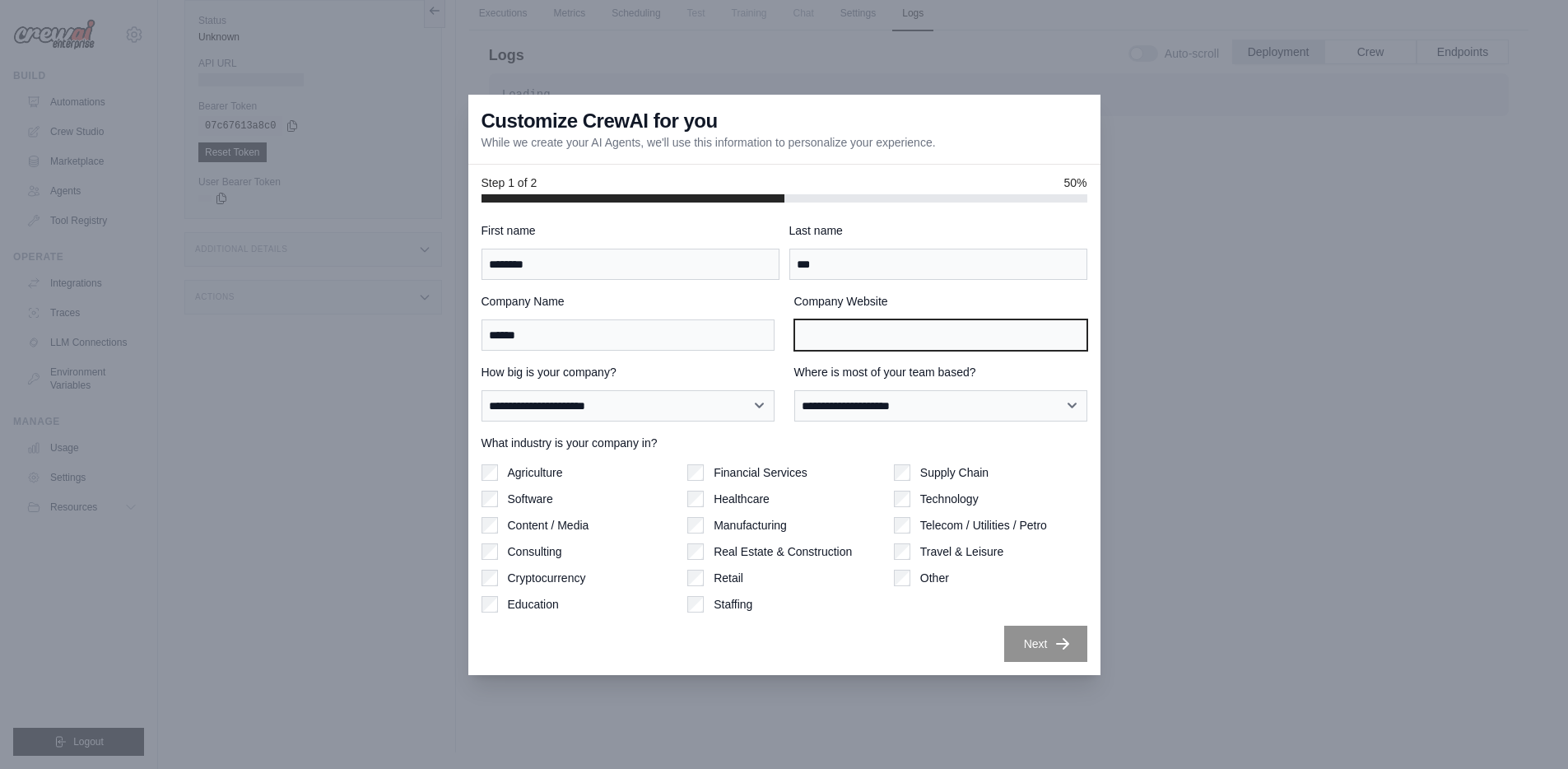
click at [854, 323] on input "Company Website" at bounding box center [940, 335] width 293 height 31
type input "*"
click at [876, 633] on div "Next" at bounding box center [784, 643] width 606 height 36
click at [886, 334] on input "*" at bounding box center [940, 335] width 293 height 31
type input "*"
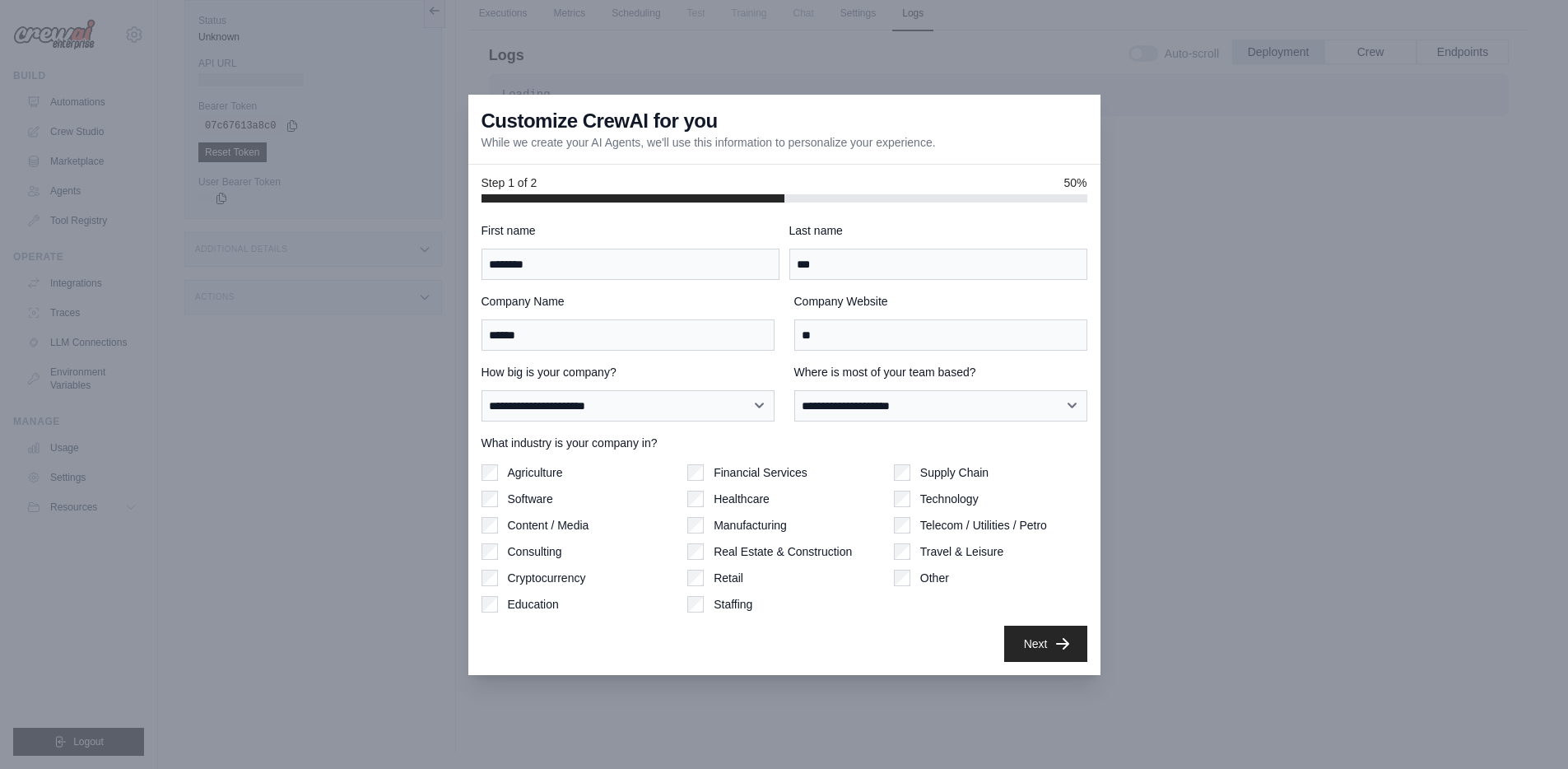
click at [860, 640] on div "Next" at bounding box center [784, 643] width 606 height 36
click at [1046, 648] on button "Next" at bounding box center [1045, 642] width 83 height 36
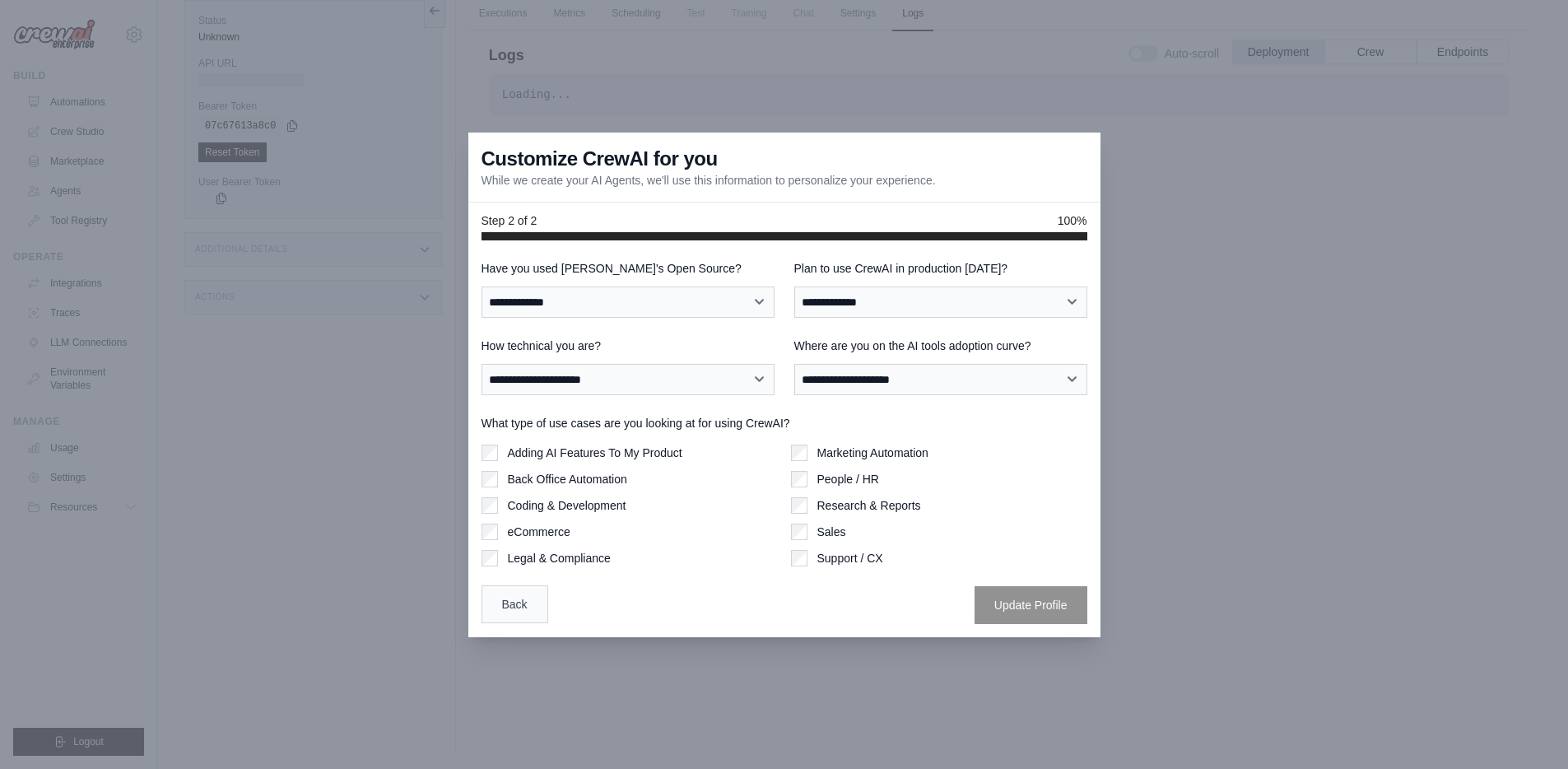
click at [519, 612] on button "Back" at bounding box center [515, 604] width 66 height 38
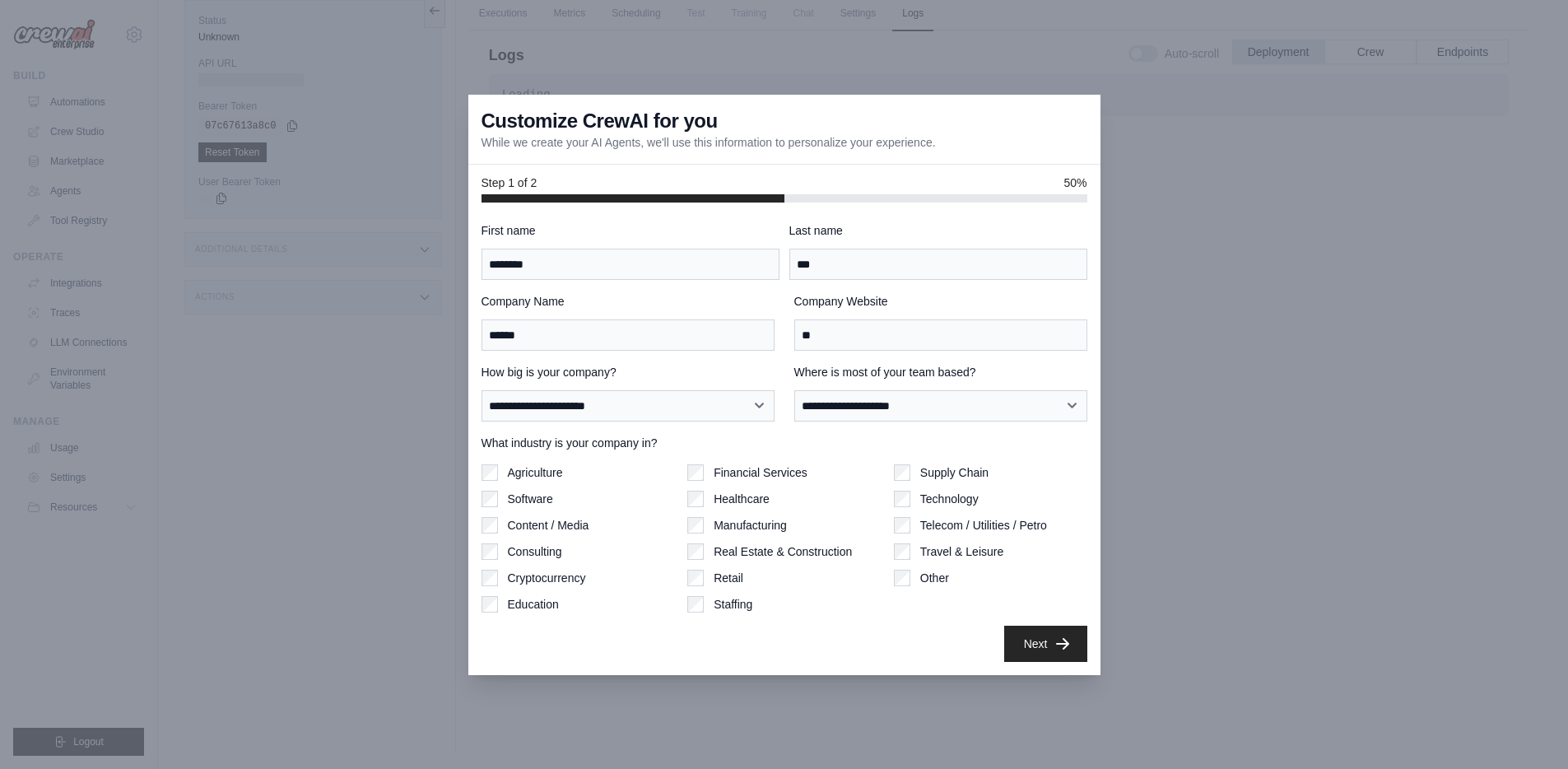
click at [1195, 498] on div at bounding box center [784, 384] width 1568 height 769
click at [1181, 276] on div at bounding box center [784, 384] width 1568 height 769
drag, startPoint x: 854, startPoint y: 328, endPoint x: 707, endPoint y: 326, distance: 147.0
click at [707, 326] on div "Company Name ****** Company Website **" at bounding box center [784, 322] width 606 height 58
paste input "**********"
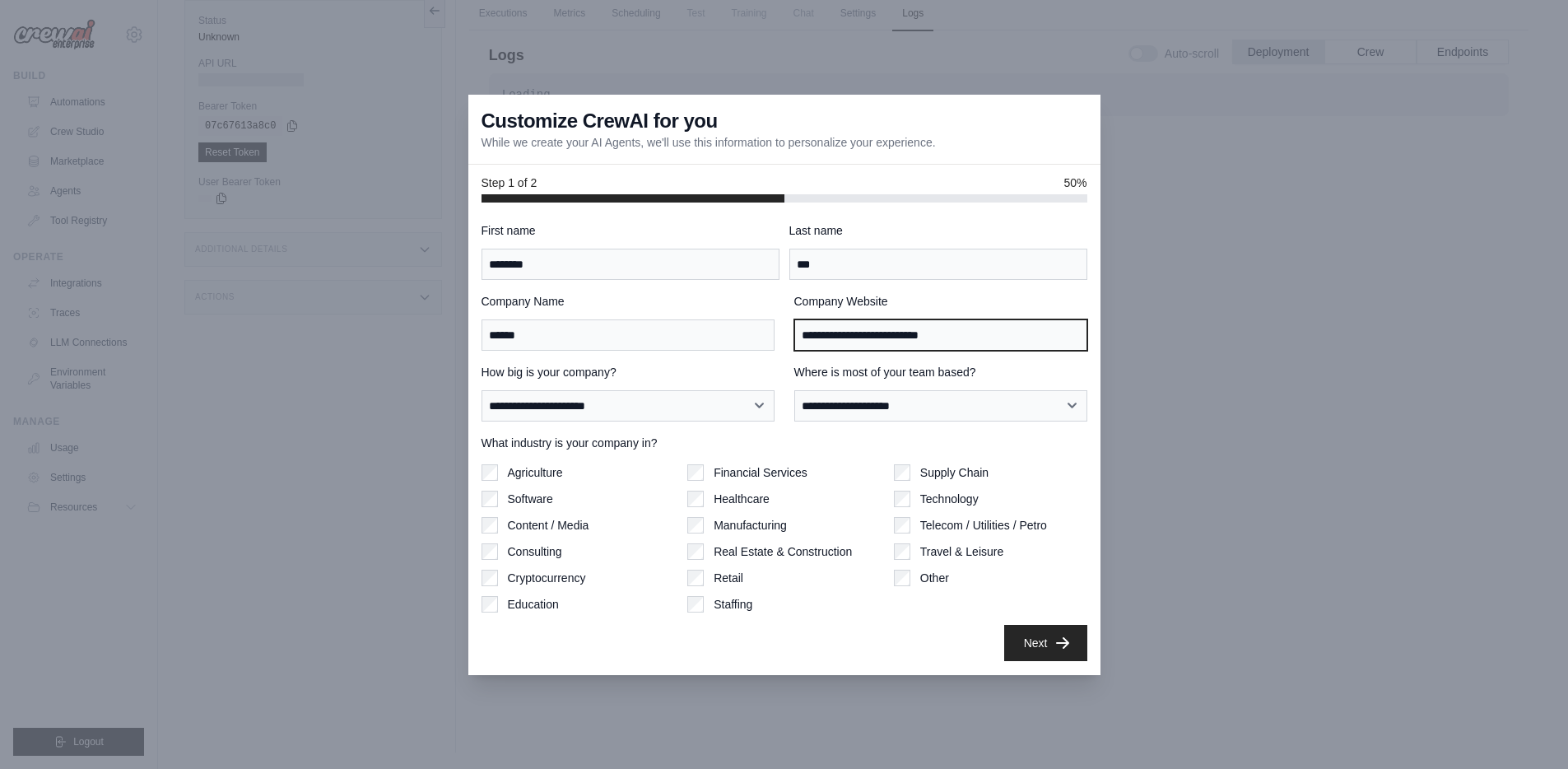
type input "**********"
click at [1042, 647] on button "Next" at bounding box center [1045, 642] width 83 height 36
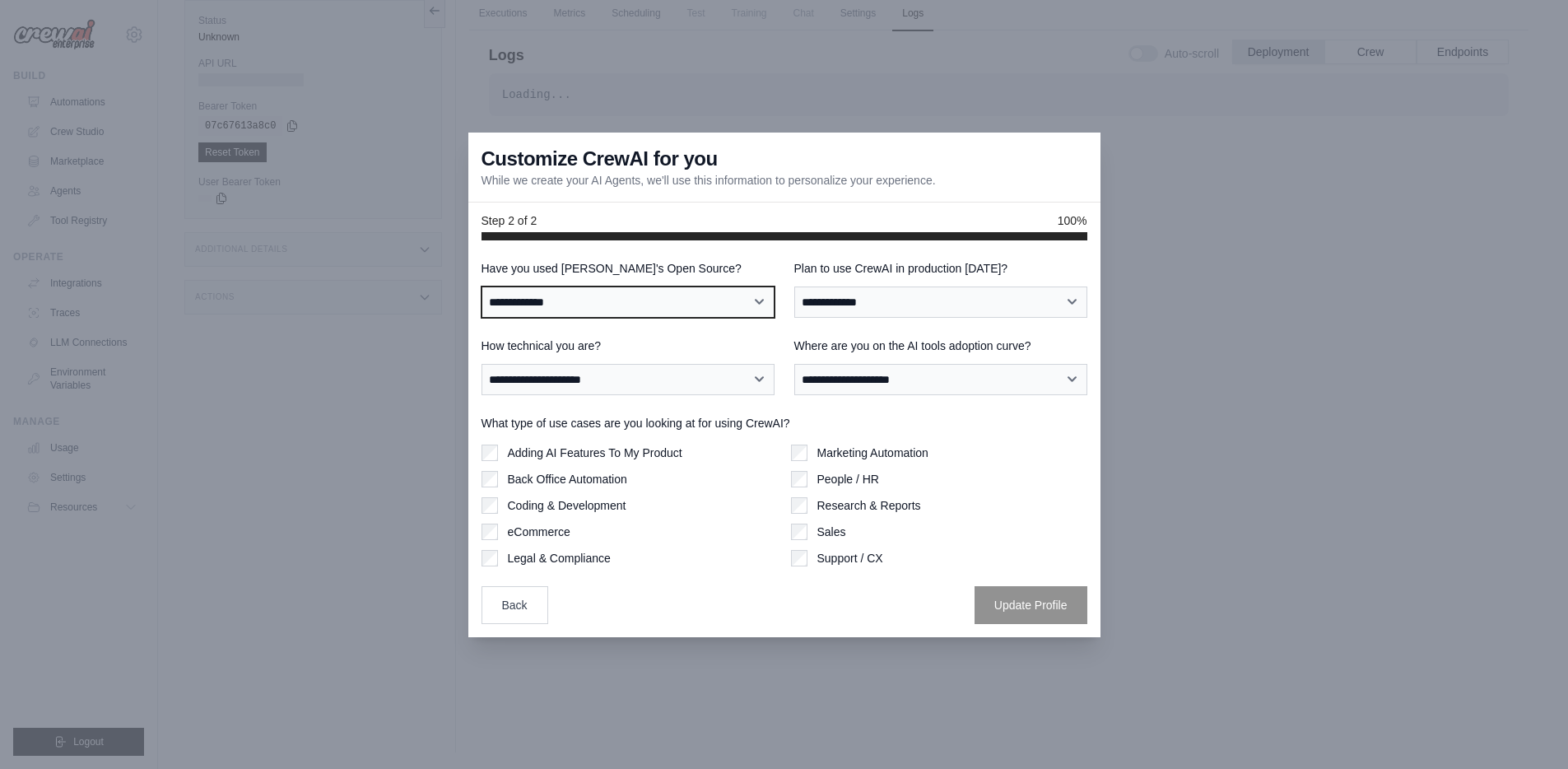
click at [594, 296] on select "**********" at bounding box center [628, 303] width 293 height 31
select select "**"
click at [482, 287] on select "**********" at bounding box center [628, 303] width 293 height 31
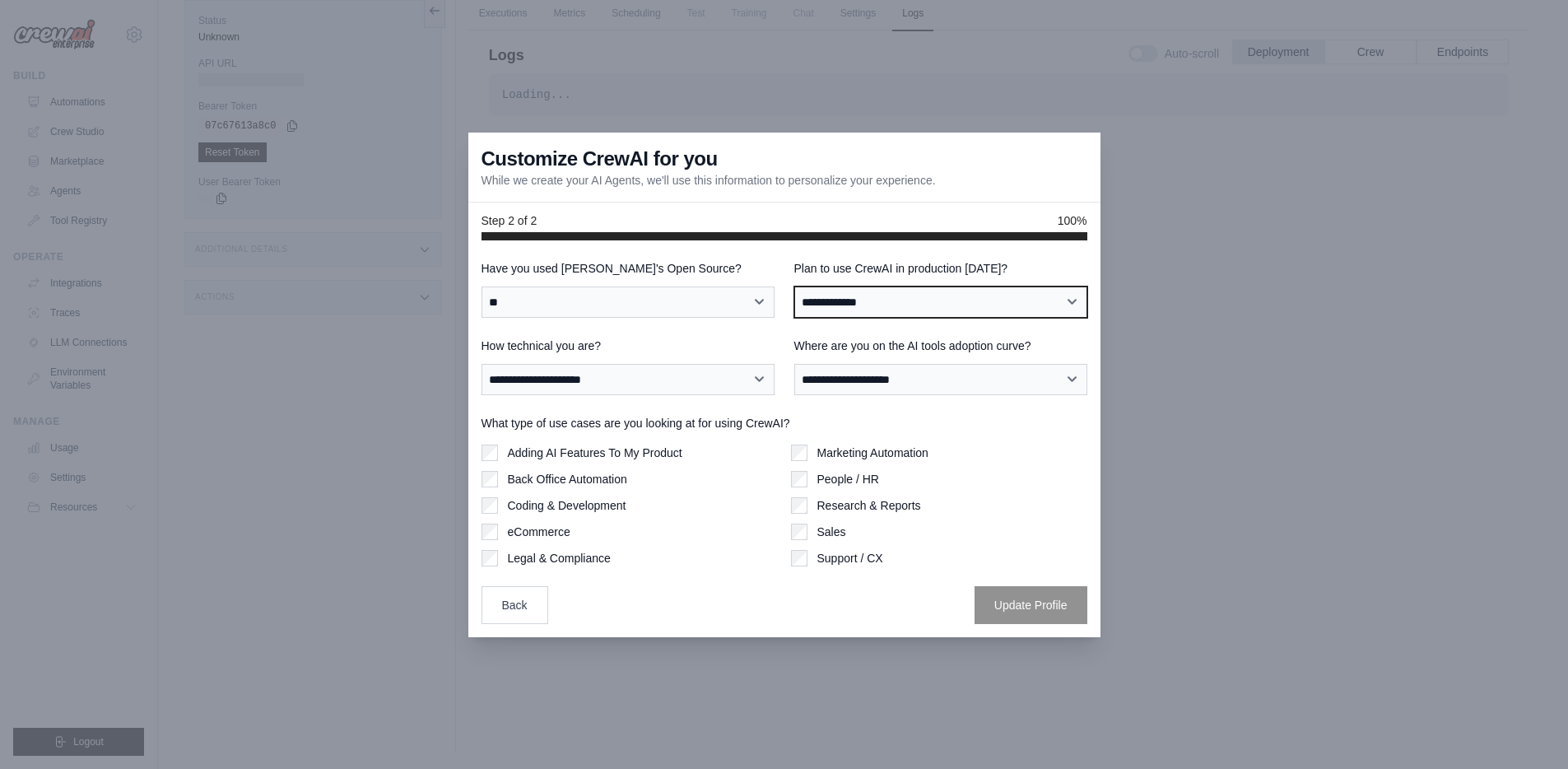
click at [884, 302] on select "**********" at bounding box center [940, 303] width 293 height 31
click at [794, 287] on select "**********" at bounding box center [940, 303] width 293 height 31
click at [869, 301] on select "**********" at bounding box center [940, 303] width 293 height 31
select select "*****"
click at [794, 287] on select "**********" at bounding box center [940, 303] width 293 height 31
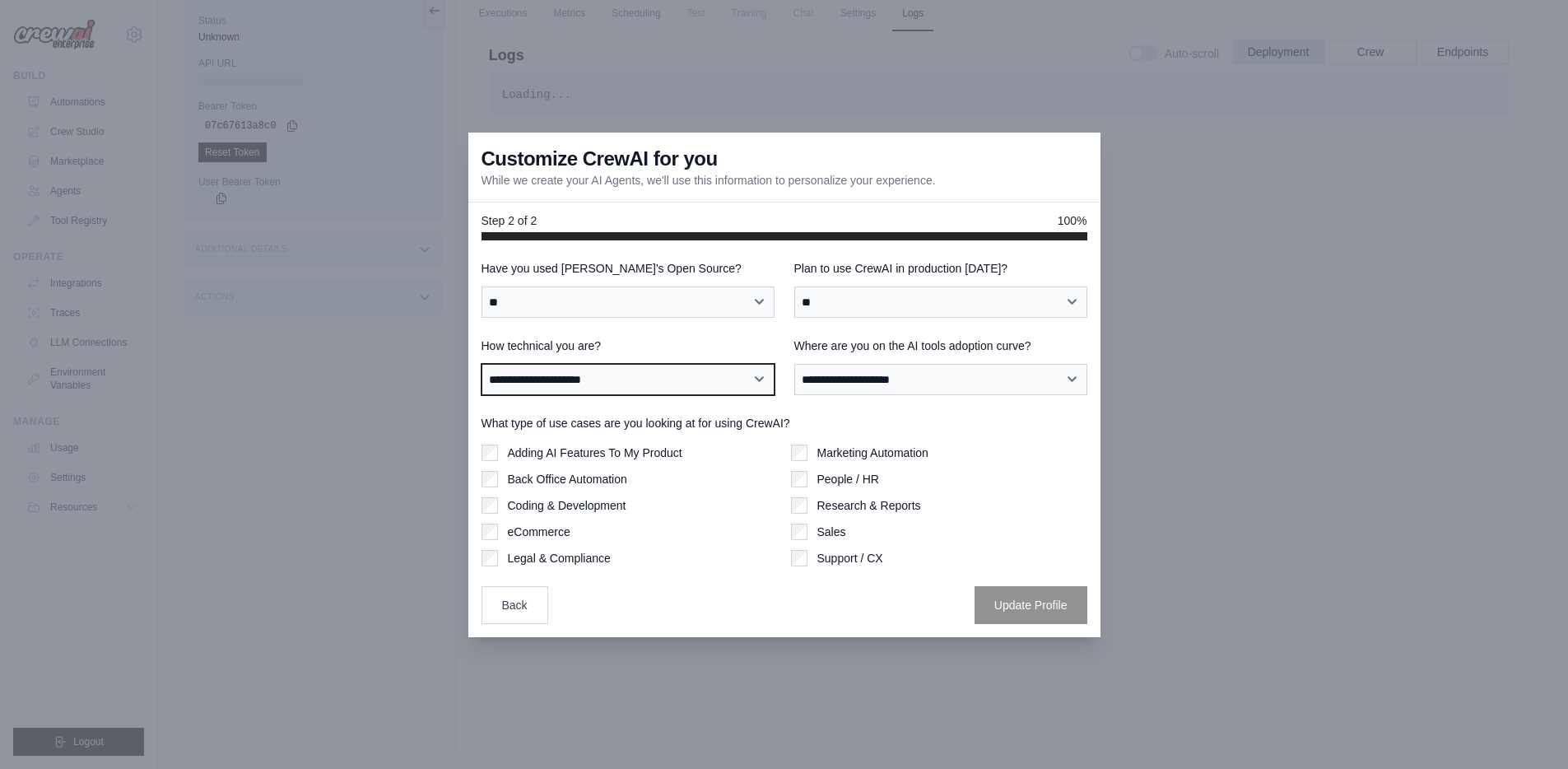
click at [606, 375] on select "**********" at bounding box center [628, 380] width 293 height 31
select select "**********"
click at [482, 364] on select "**********" at bounding box center [628, 380] width 293 height 31
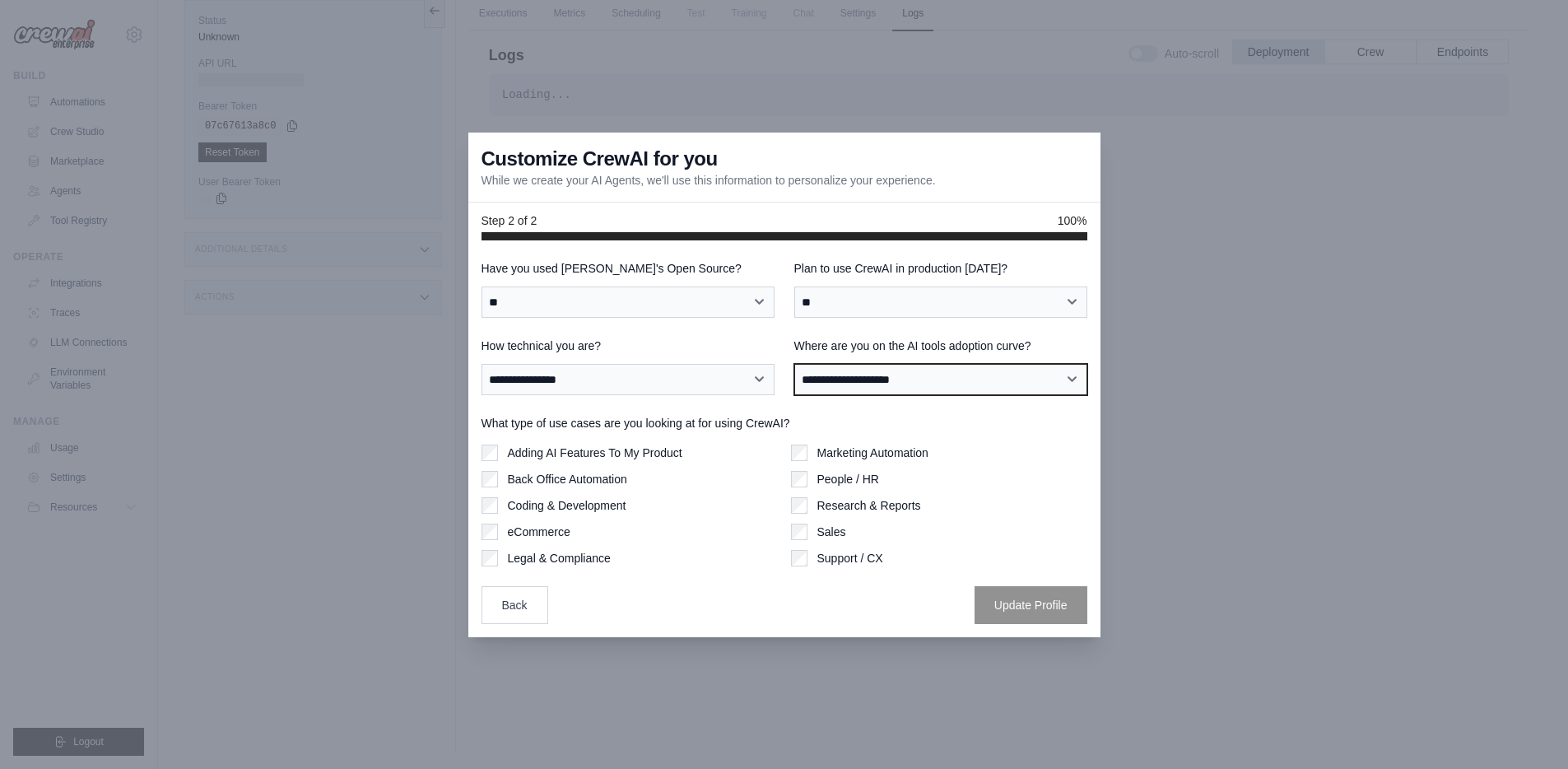
click at [870, 386] on select "**********" at bounding box center [940, 380] width 293 height 31
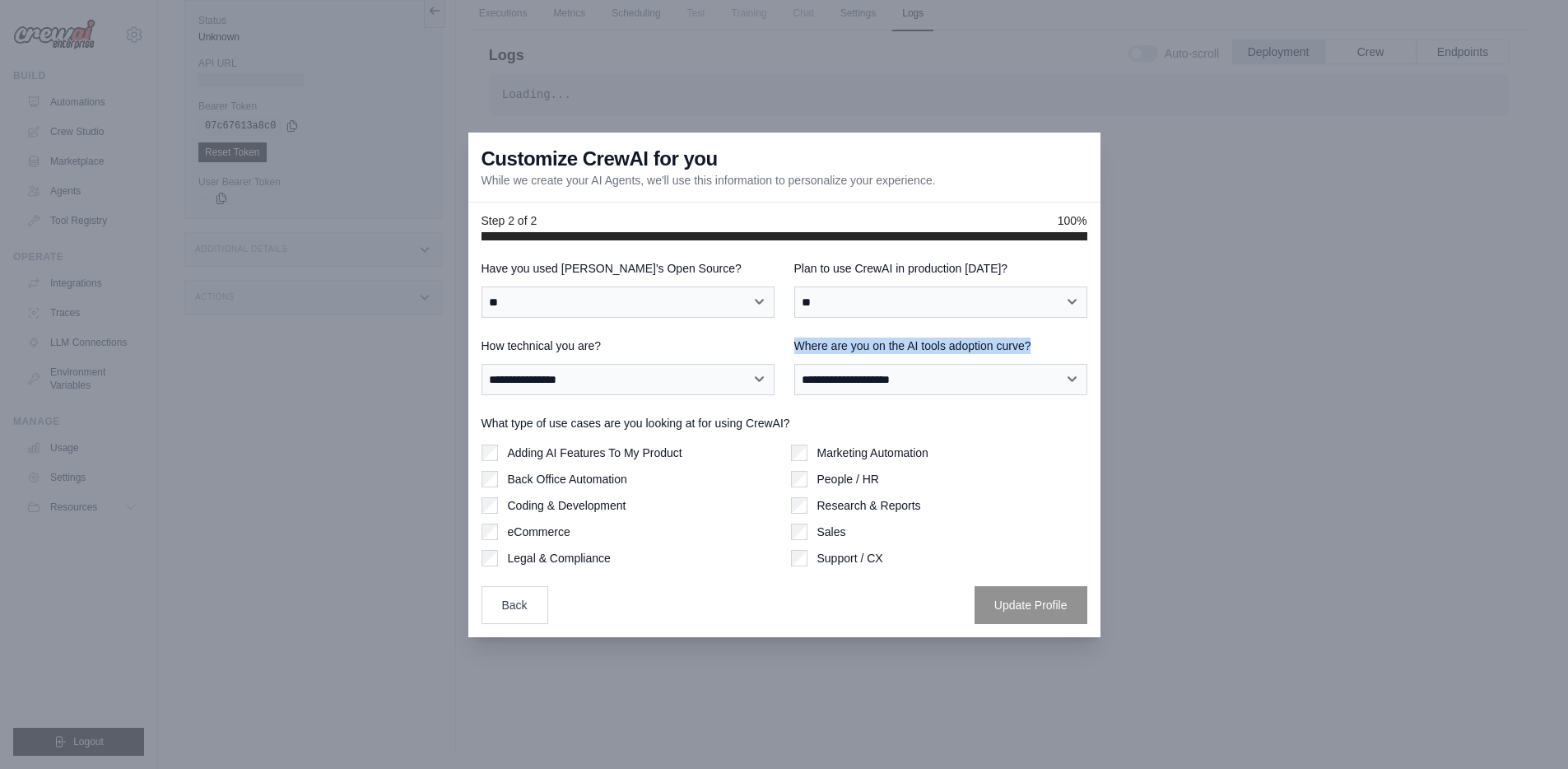
drag, startPoint x: 811, startPoint y: 342, endPoint x: 1082, endPoint y: 346, distance: 271.0
click at [1082, 346] on div "**********" at bounding box center [784, 367] width 606 height 58
copy label "Where are you on the AI tools adoption curve?"
click at [999, 376] on select "**********" at bounding box center [940, 380] width 293 height 31
select select "**********"
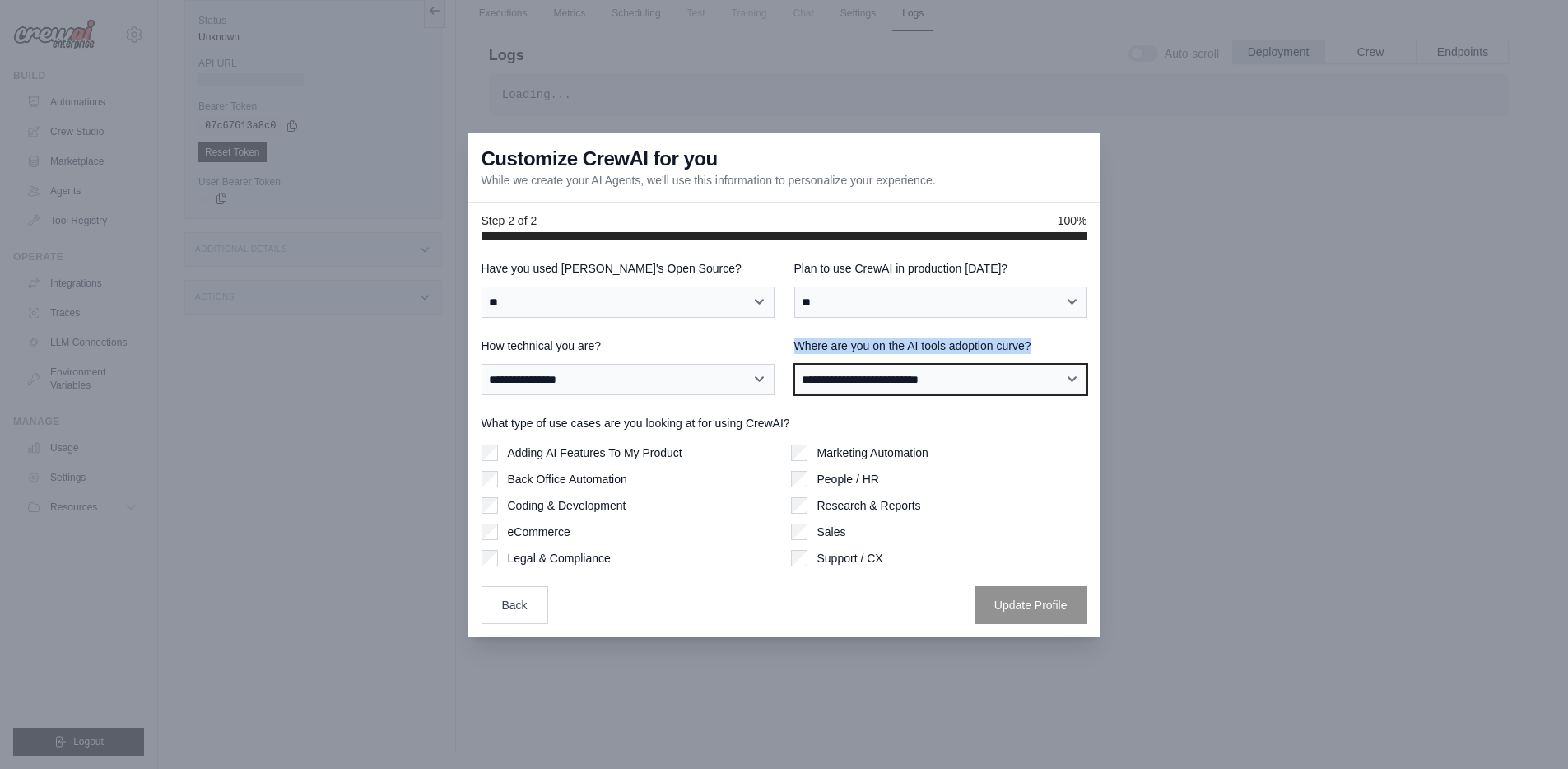
click at [794, 364] on select "**********" at bounding box center [940, 380] width 293 height 31
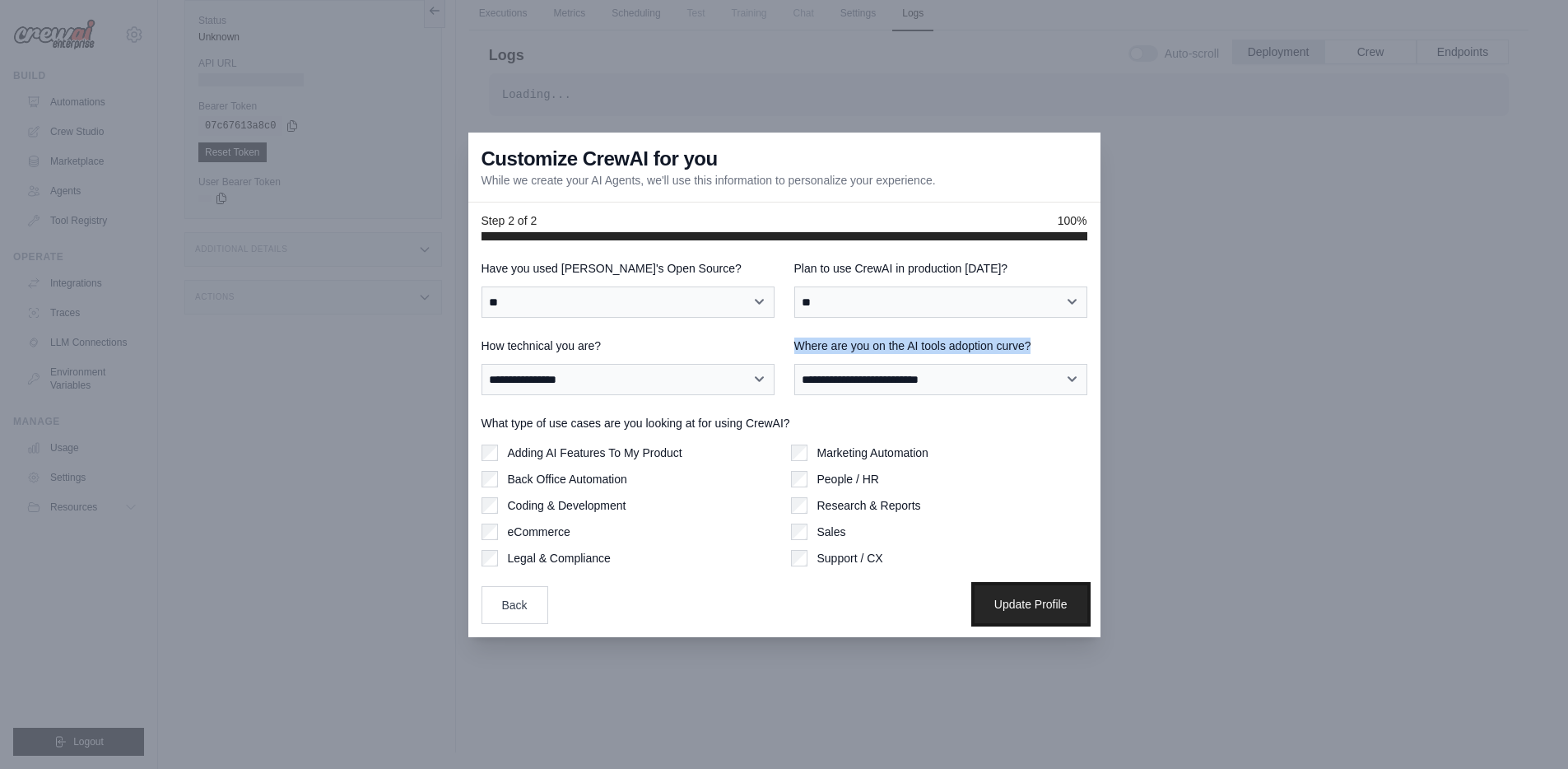
click at [1023, 594] on button "Update Profile" at bounding box center [1030, 604] width 113 height 38
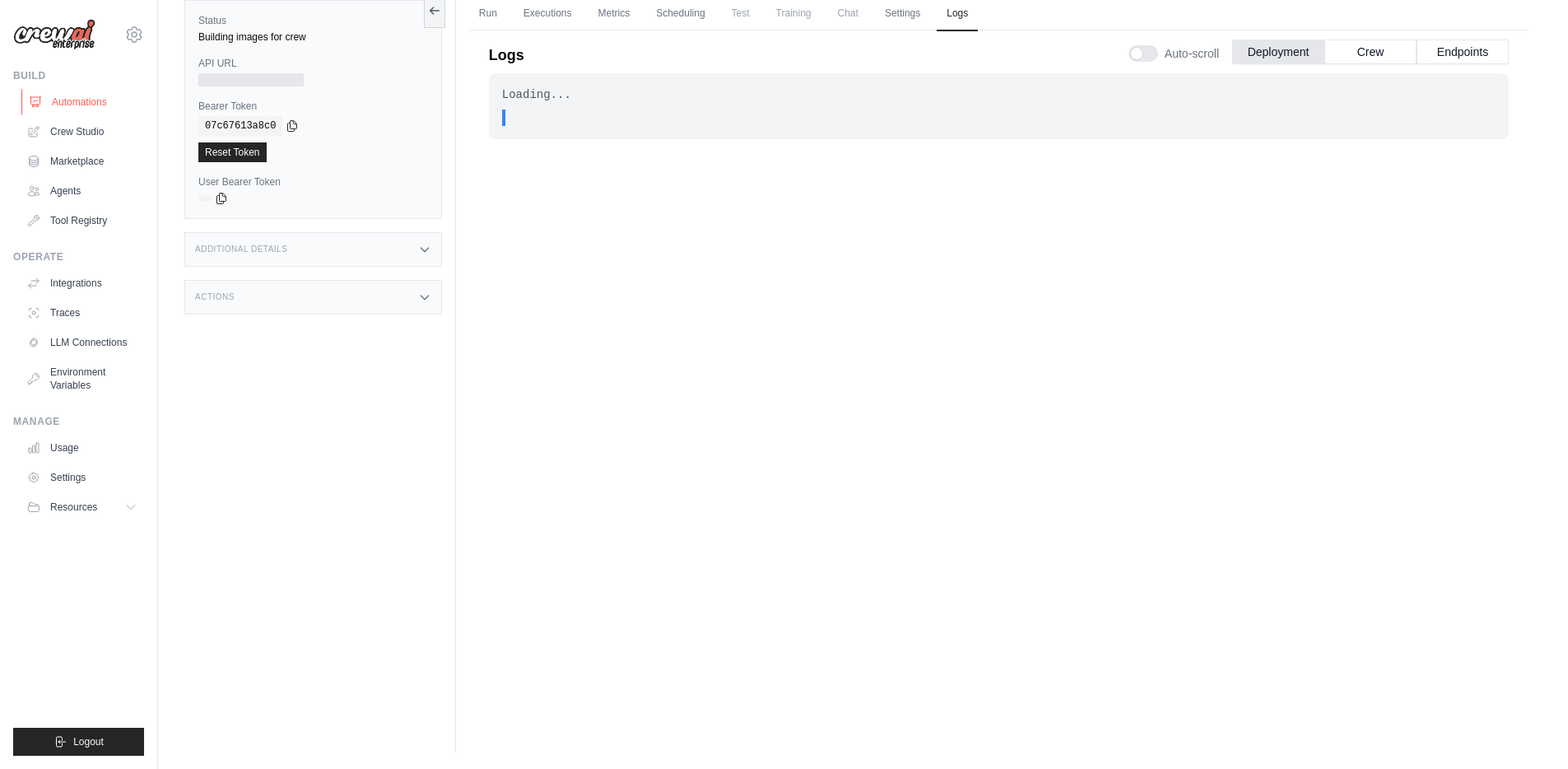
click at [90, 103] on link "Automations" at bounding box center [83, 102] width 124 height 26
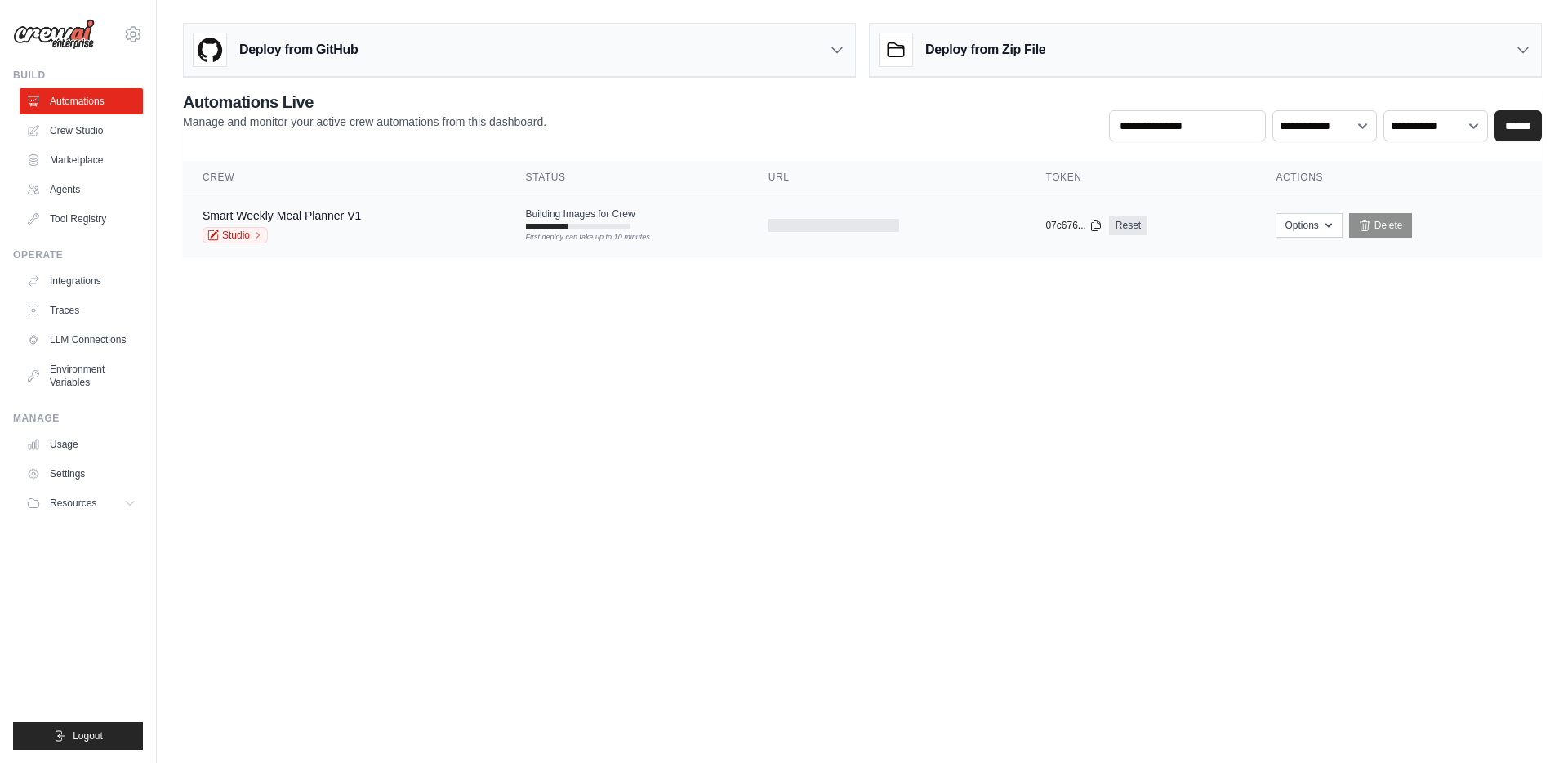
click at [596, 220] on div "Building Images for Crew First deploy can take up to 10 minutes" at bounding box center [581, 218] width 109 height 21
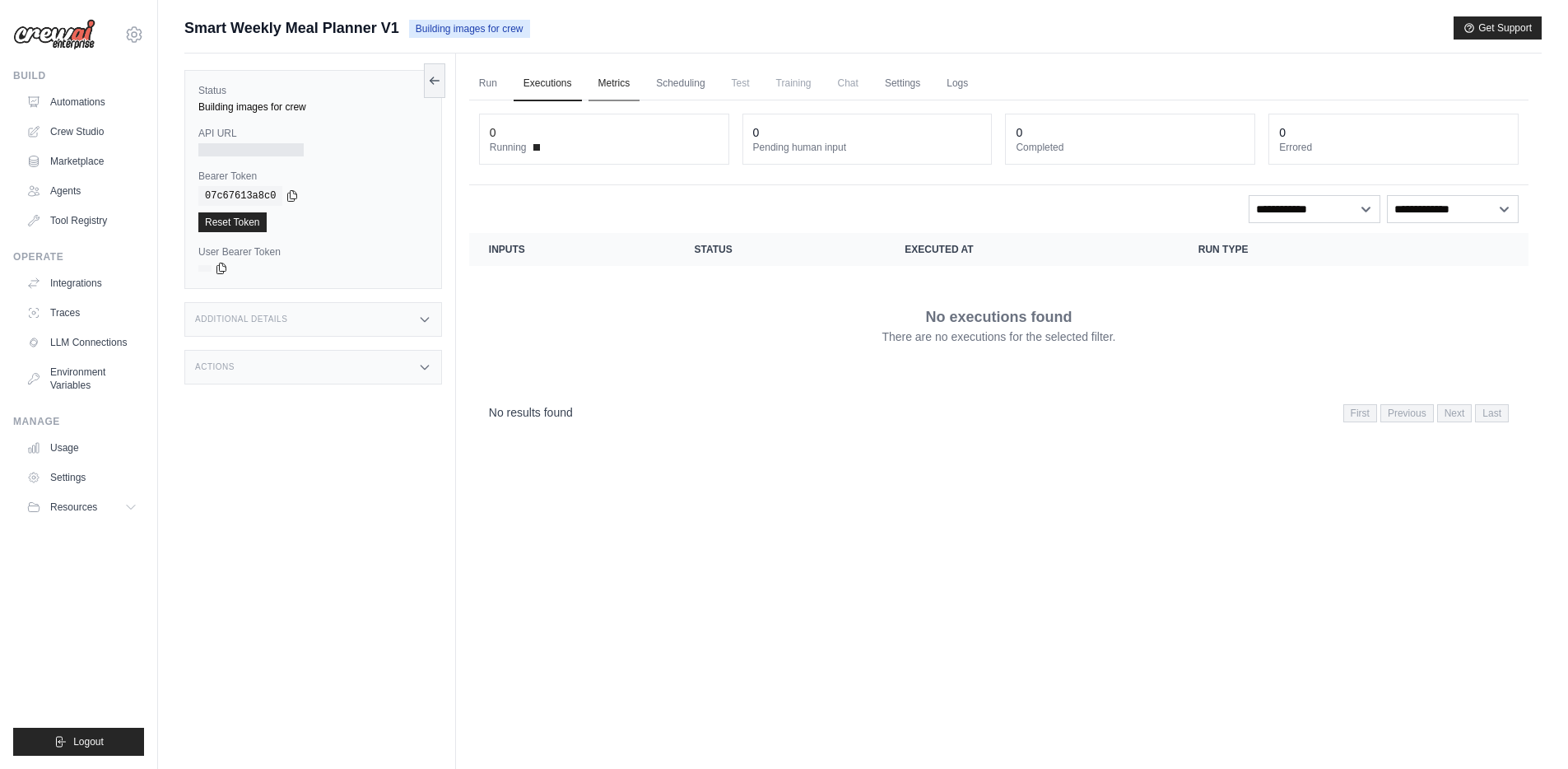
click at [617, 87] on link "Metrics" at bounding box center [614, 84] width 52 height 35
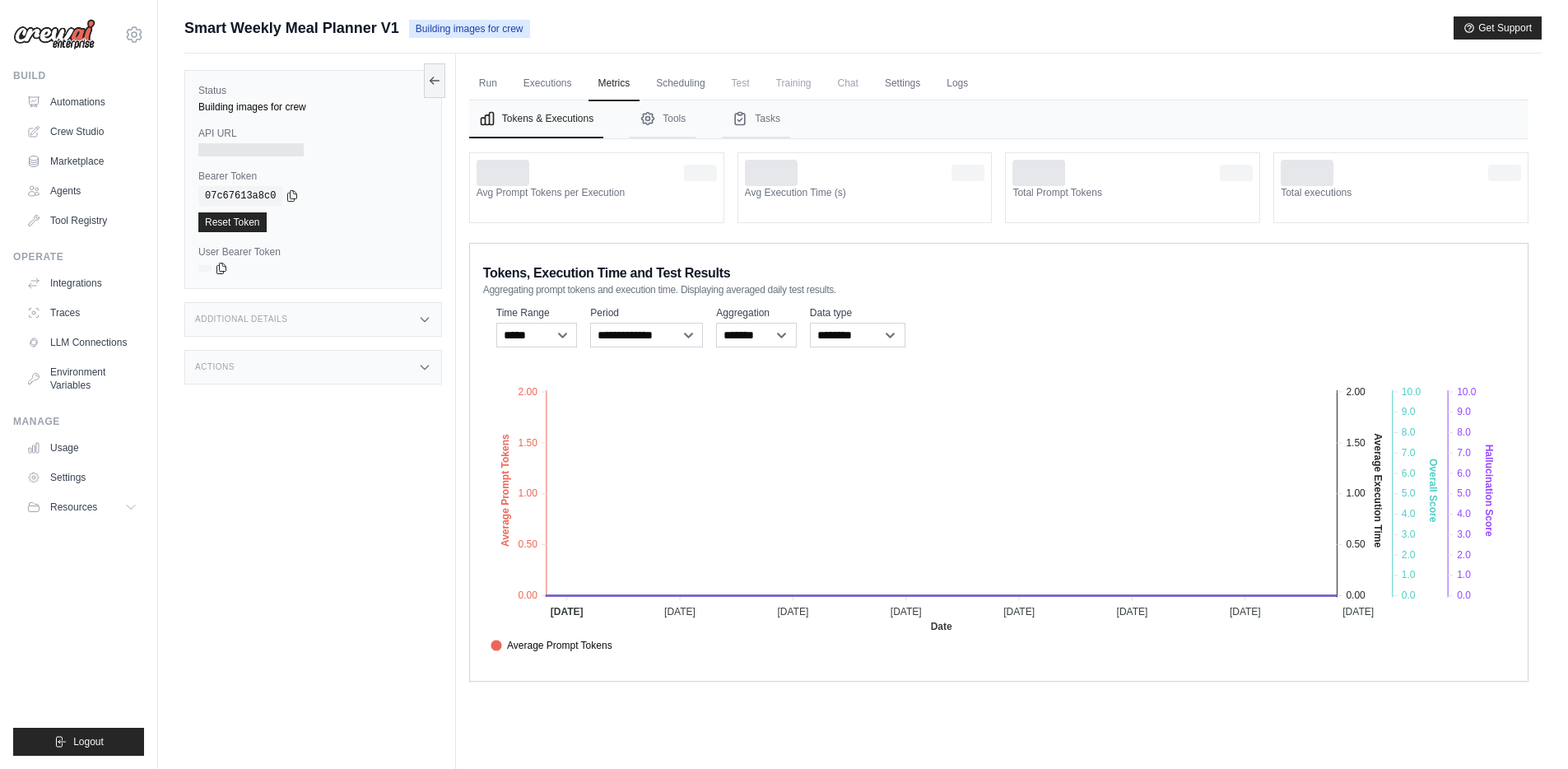
click at [733, 83] on span "Test" at bounding box center [740, 83] width 38 height 33
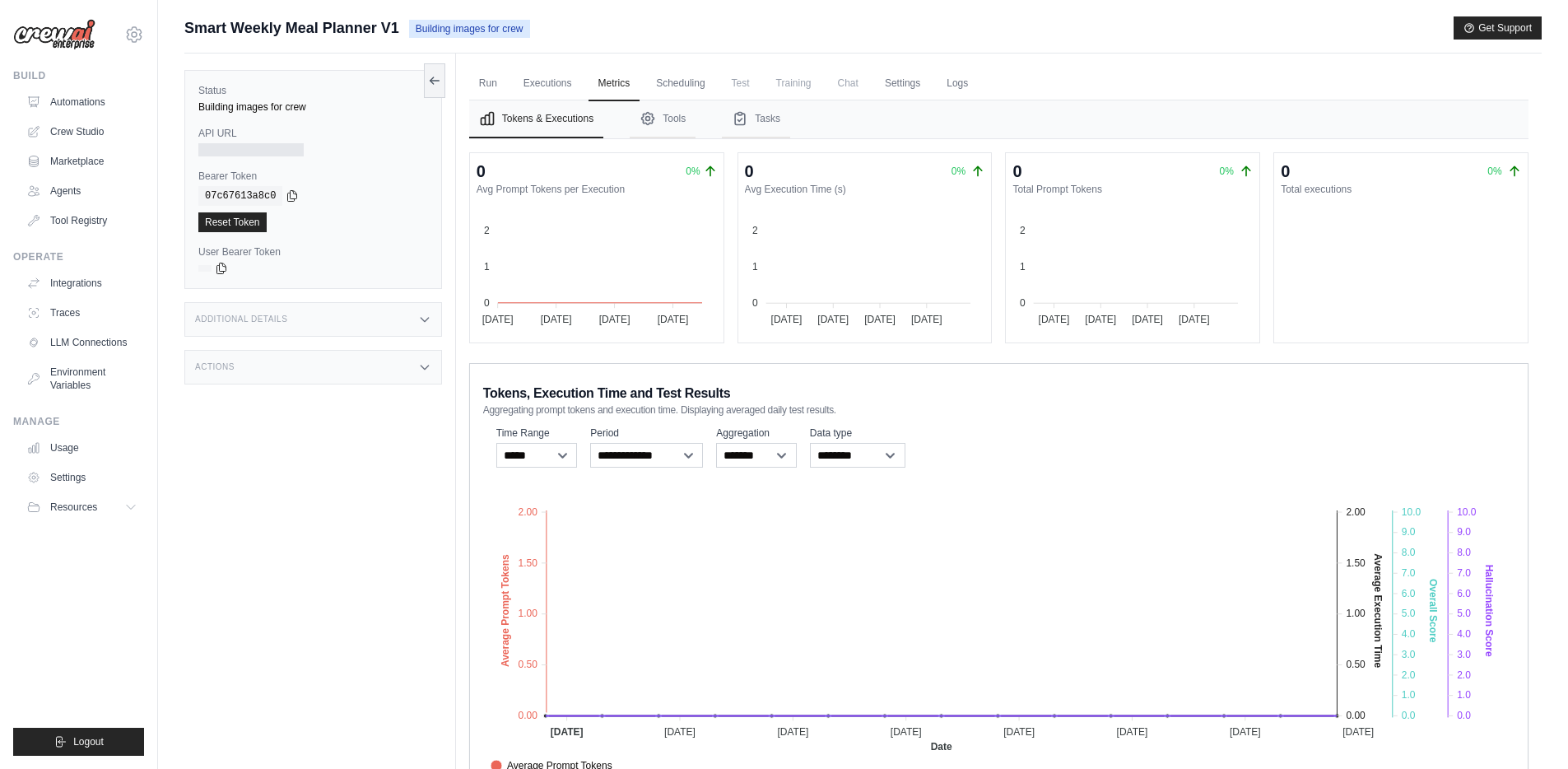
click at [838, 86] on span "Chat" at bounding box center [848, 83] width 40 height 33
click at [465, 88] on div "Run Executions Metrics Scheduling Test Training Chat Settings Logs 0 Running 0 …" at bounding box center [998, 437] width 1085 height 769
click at [484, 89] on link "Run" at bounding box center [487, 84] width 38 height 35
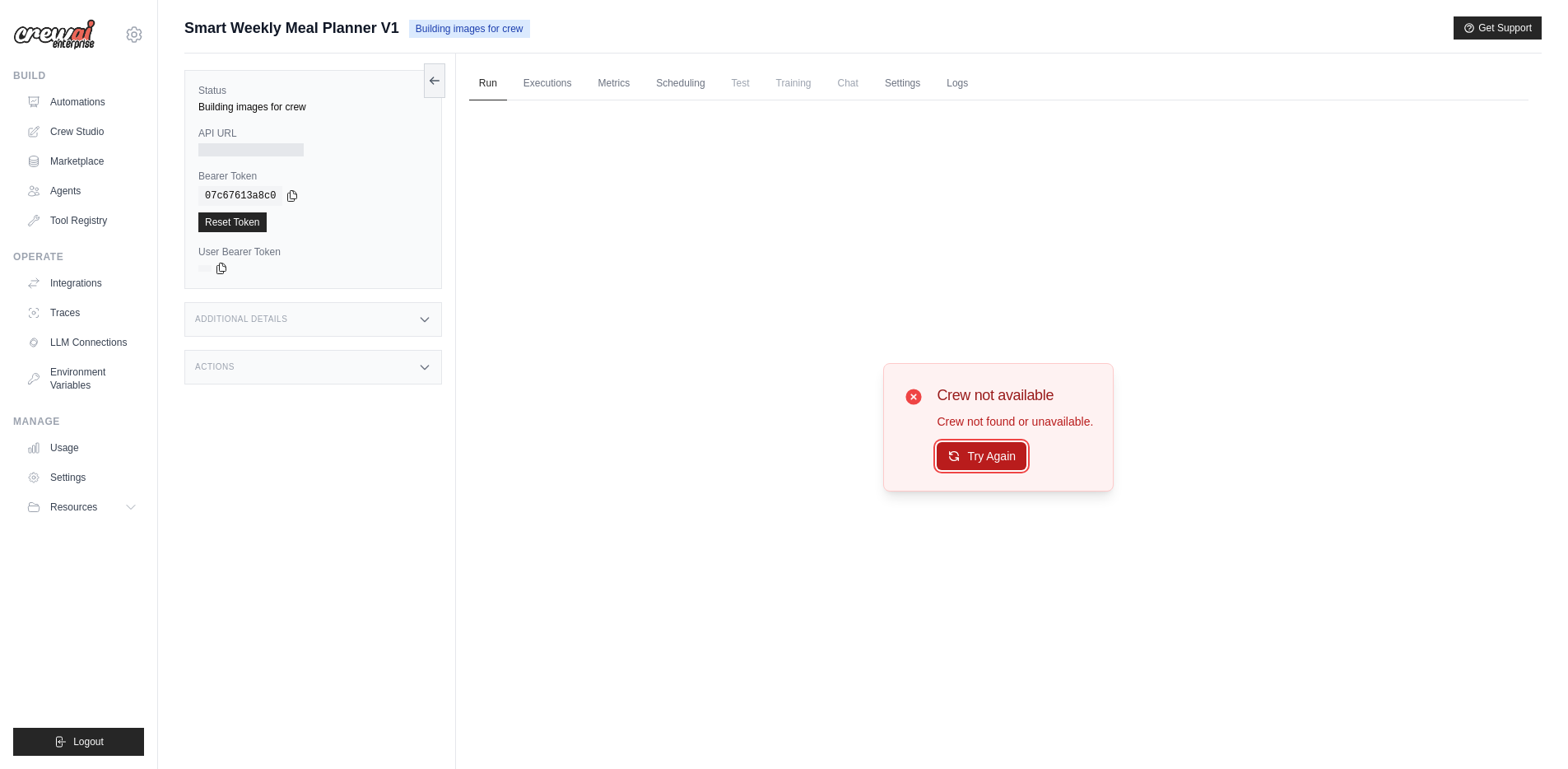
click at [999, 462] on button "Try Again" at bounding box center [981, 456] width 90 height 28
click at [547, 87] on link "Executions" at bounding box center [547, 84] width 68 height 35
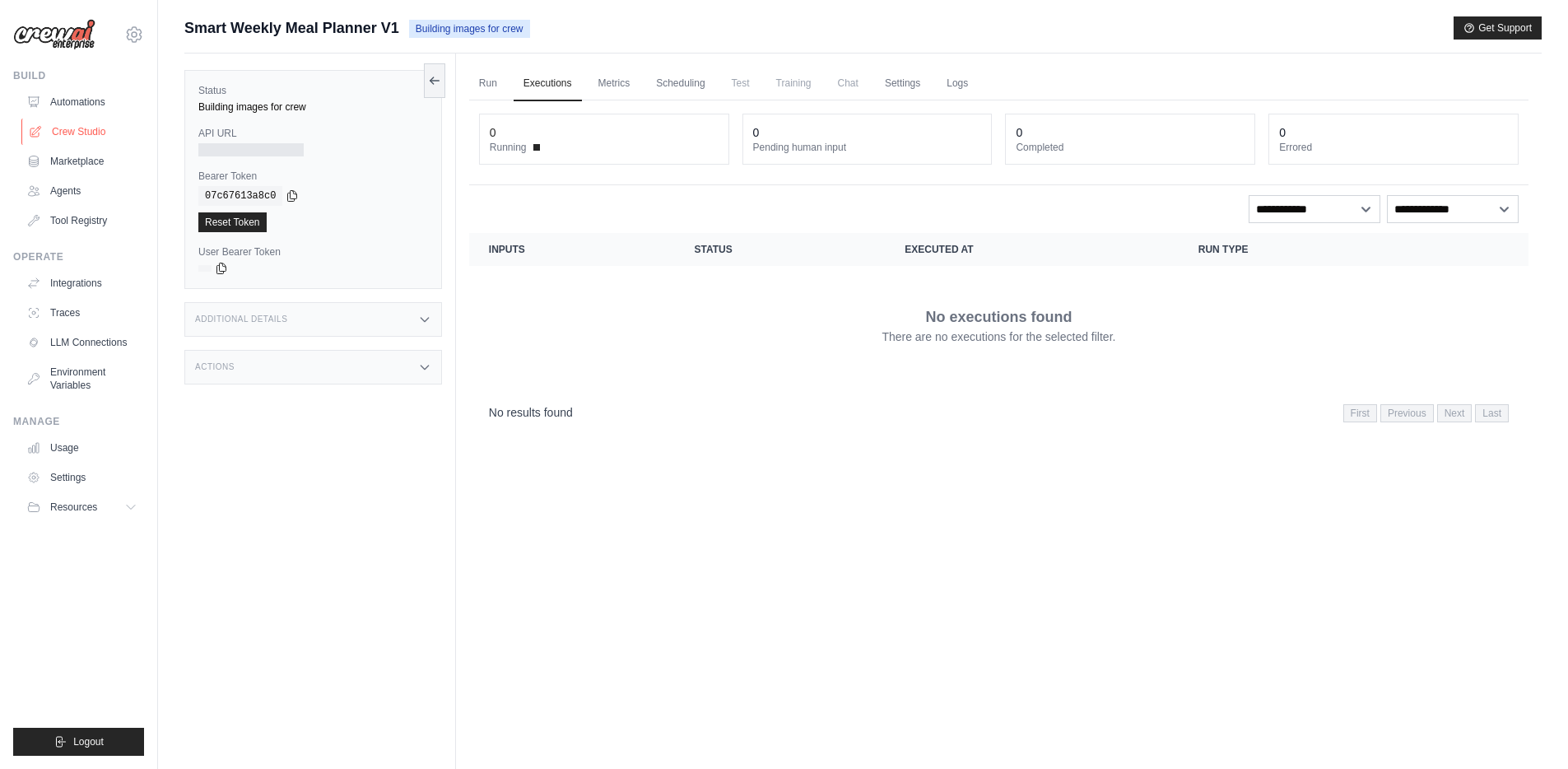
click at [87, 130] on link "Crew Studio" at bounding box center [83, 132] width 124 height 26
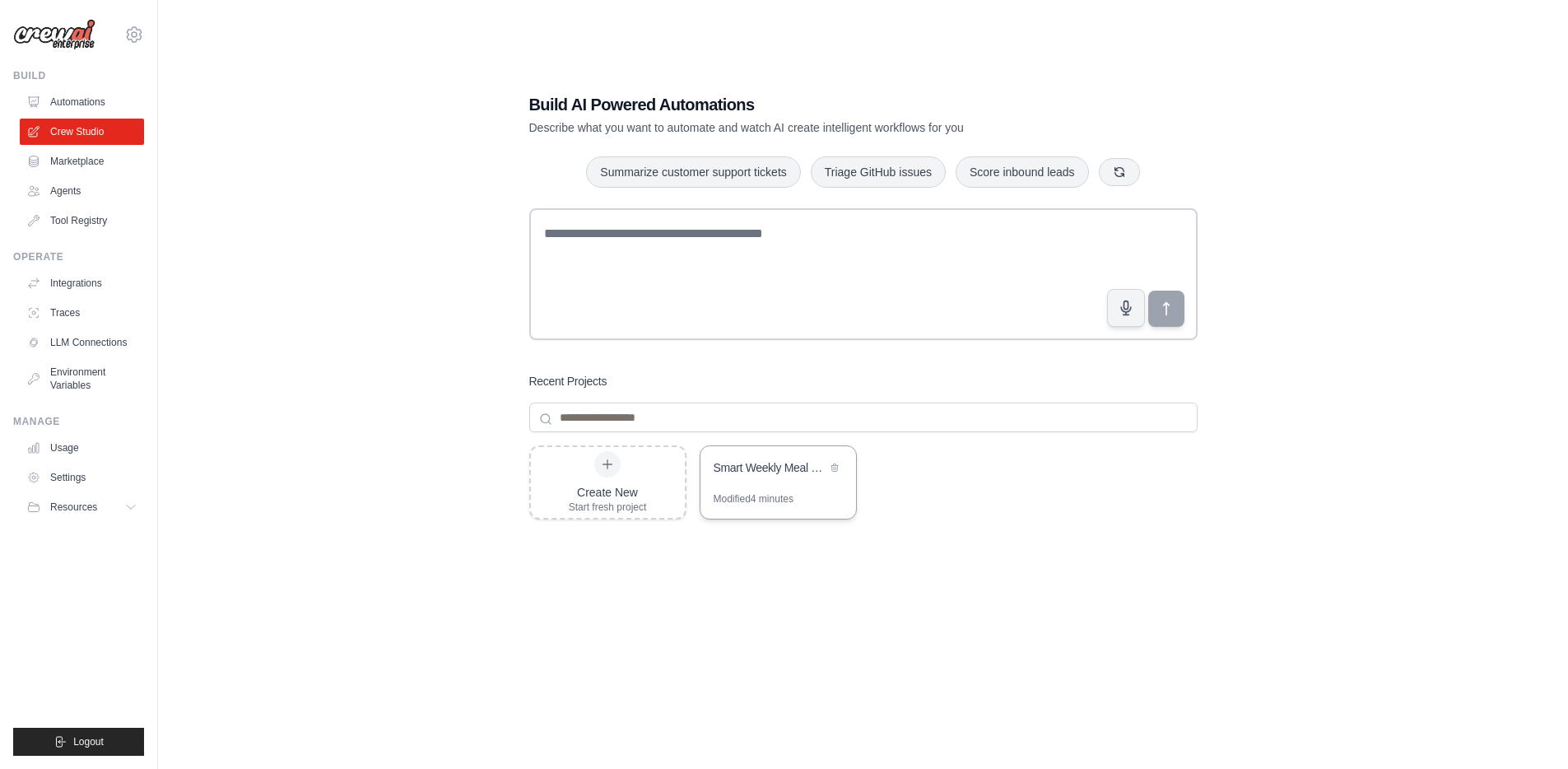
click at [768, 465] on div "Smart Weekly Meal Planner" at bounding box center [770, 467] width 113 height 17
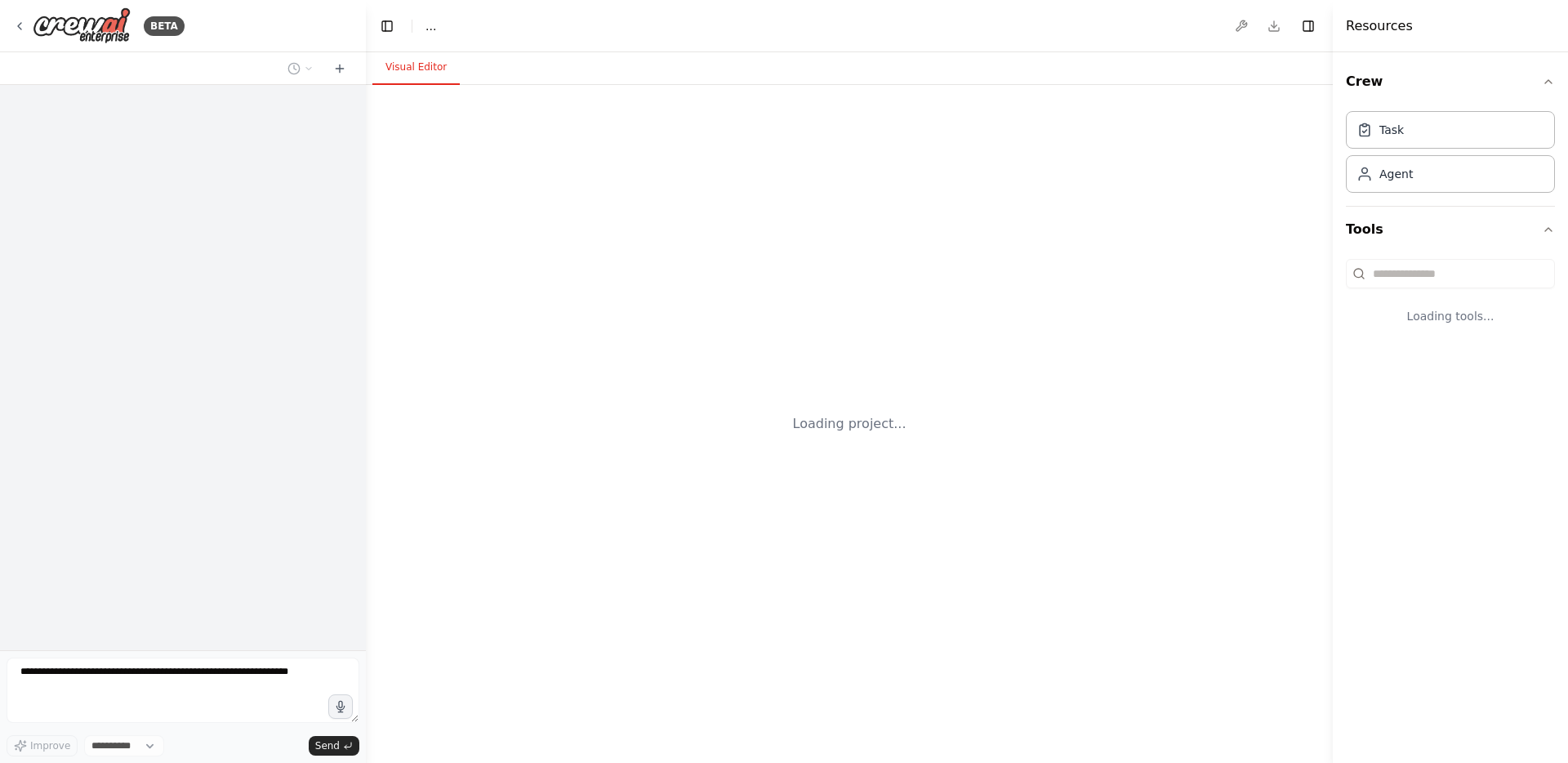
select select "****"
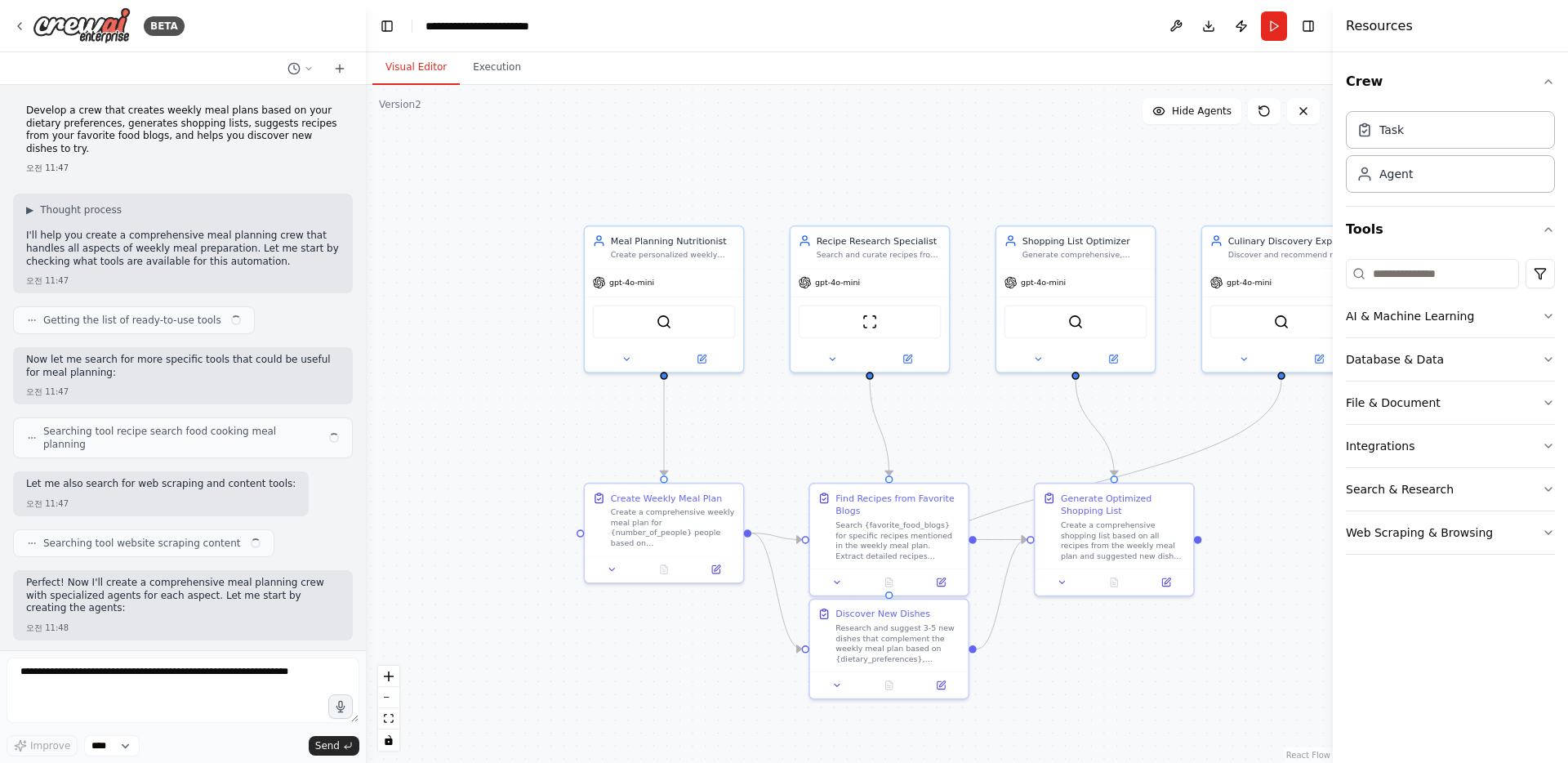
scroll to position [882, 0]
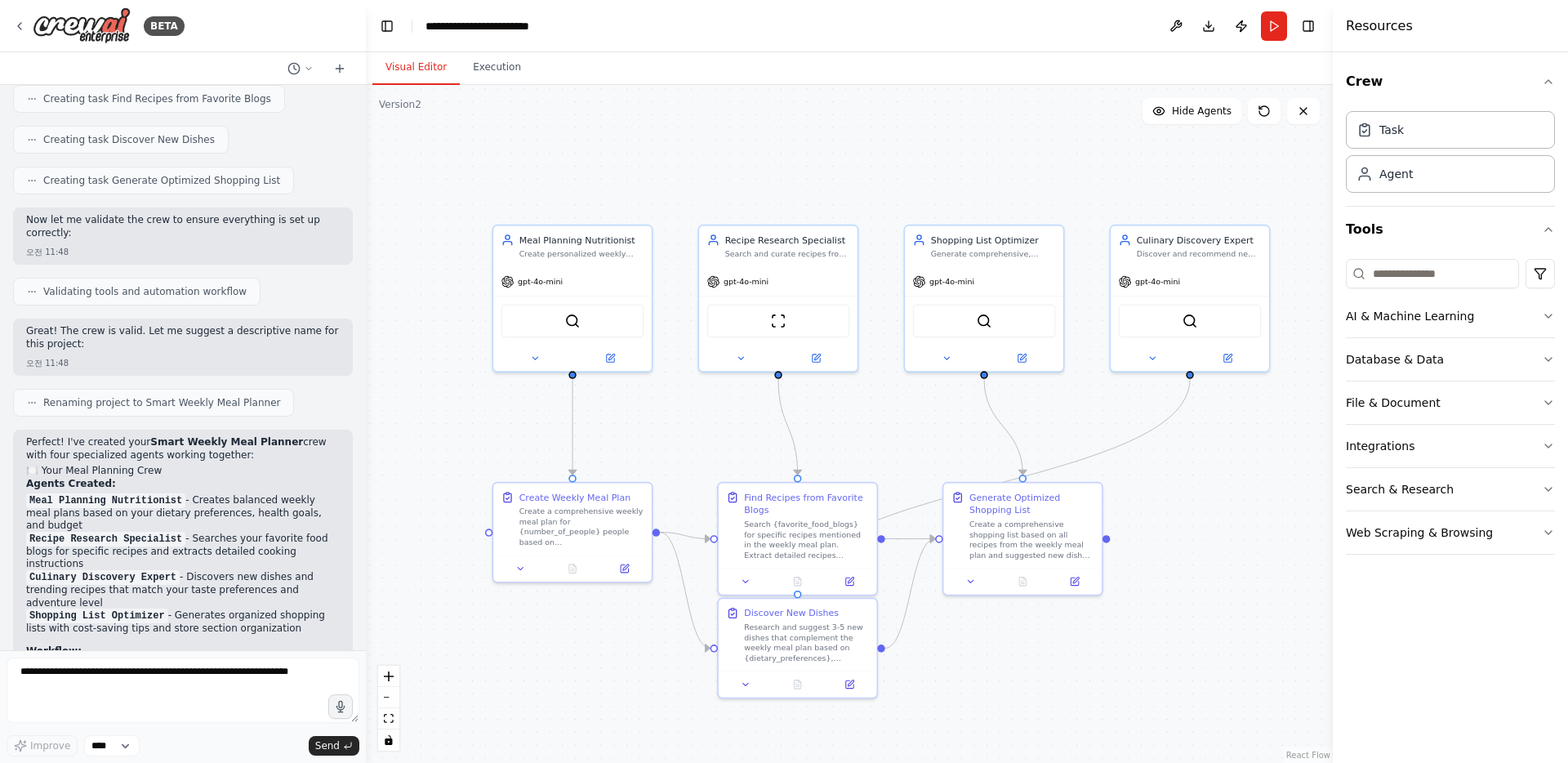
drag, startPoint x: 1284, startPoint y: 467, endPoint x: 1189, endPoint y: 463, distance: 95.1
click at [1189, 463] on div ".deletable-edge-delete-btn { width: 20px; height: 20px; border: 0px solid #ffff…" at bounding box center [850, 424] width 967 height 678
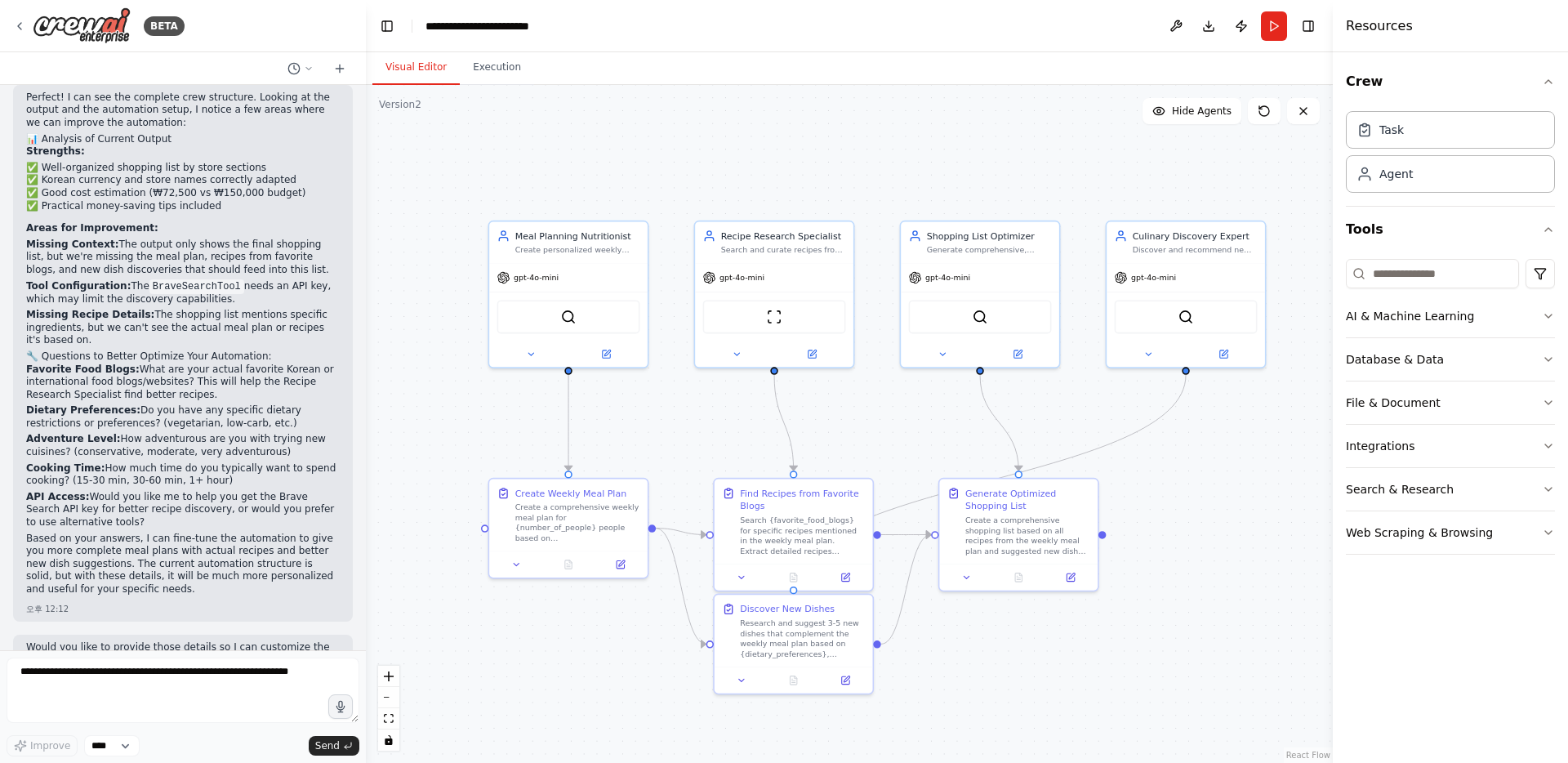
scroll to position [2288, 0]
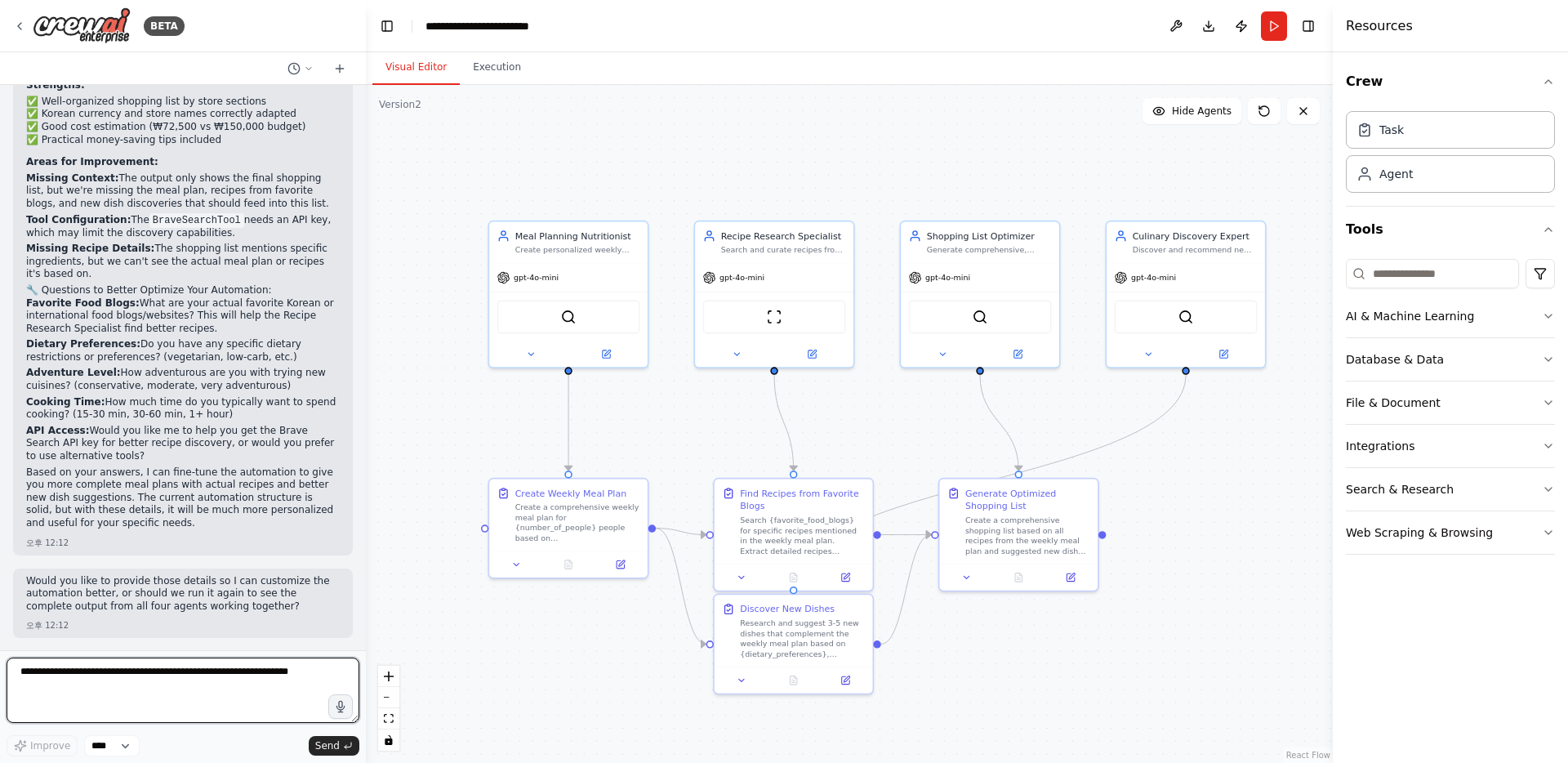
click at [136, 683] on textarea at bounding box center [183, 690] width 353 height 65
click at [114, 744] on select "****" at bounding box center [112, 746] width 56 height 21
click at [114, 691] on textarea at bounding box center [183, 690] width 353 height 65
type textarea "*"
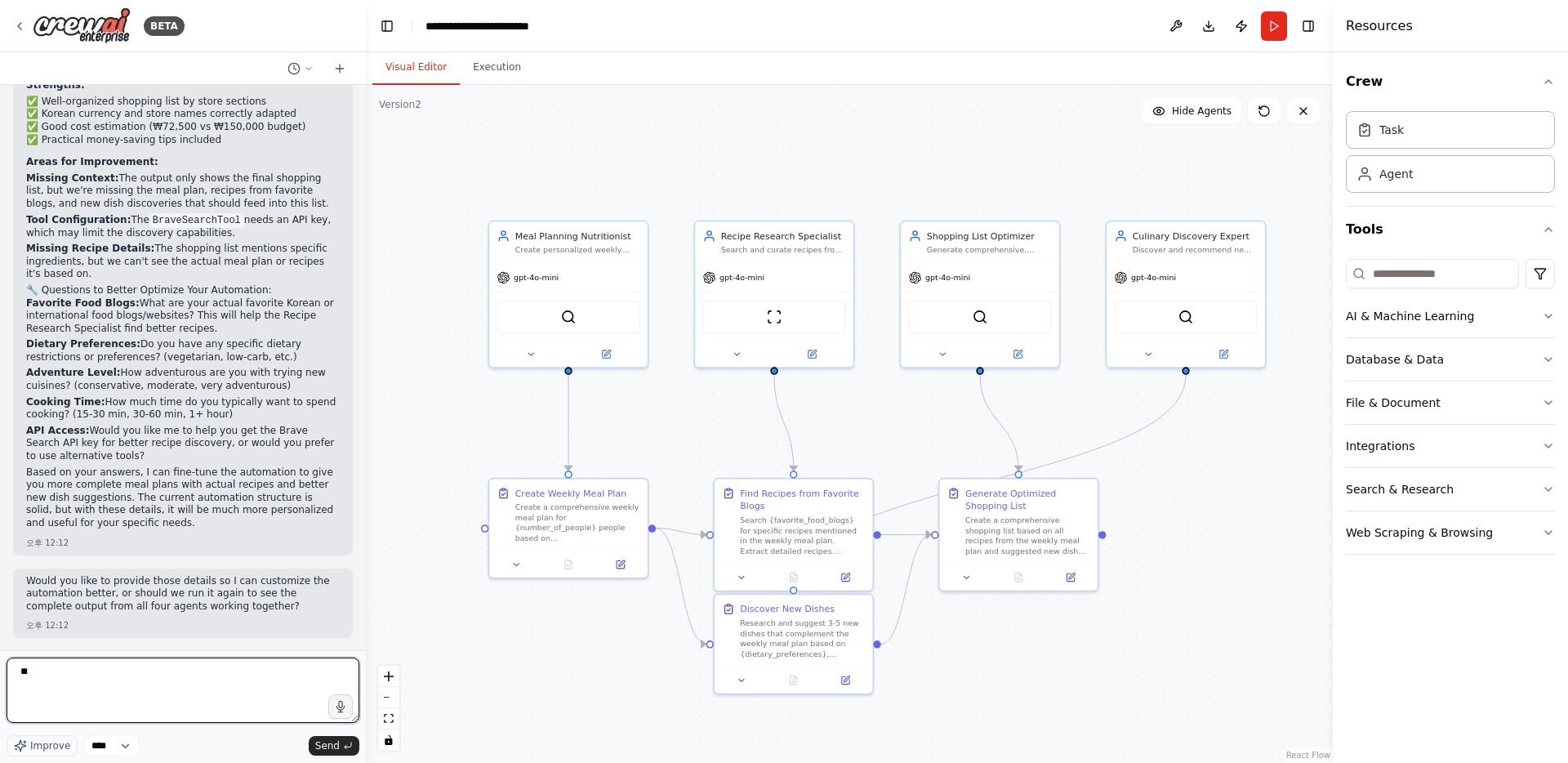
type textarea "*"
type textarea "**********"
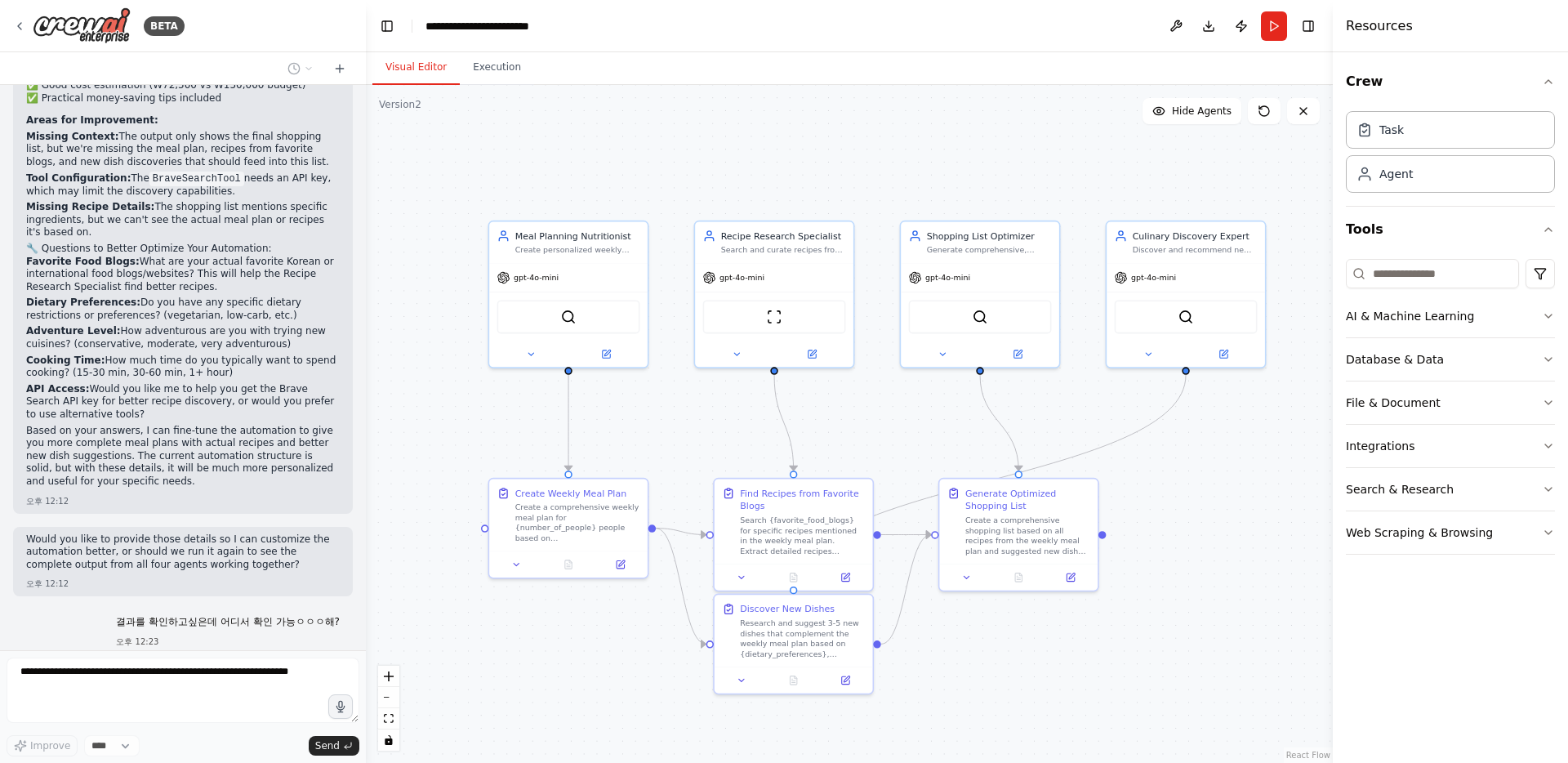
scroll to position [2389, 0]
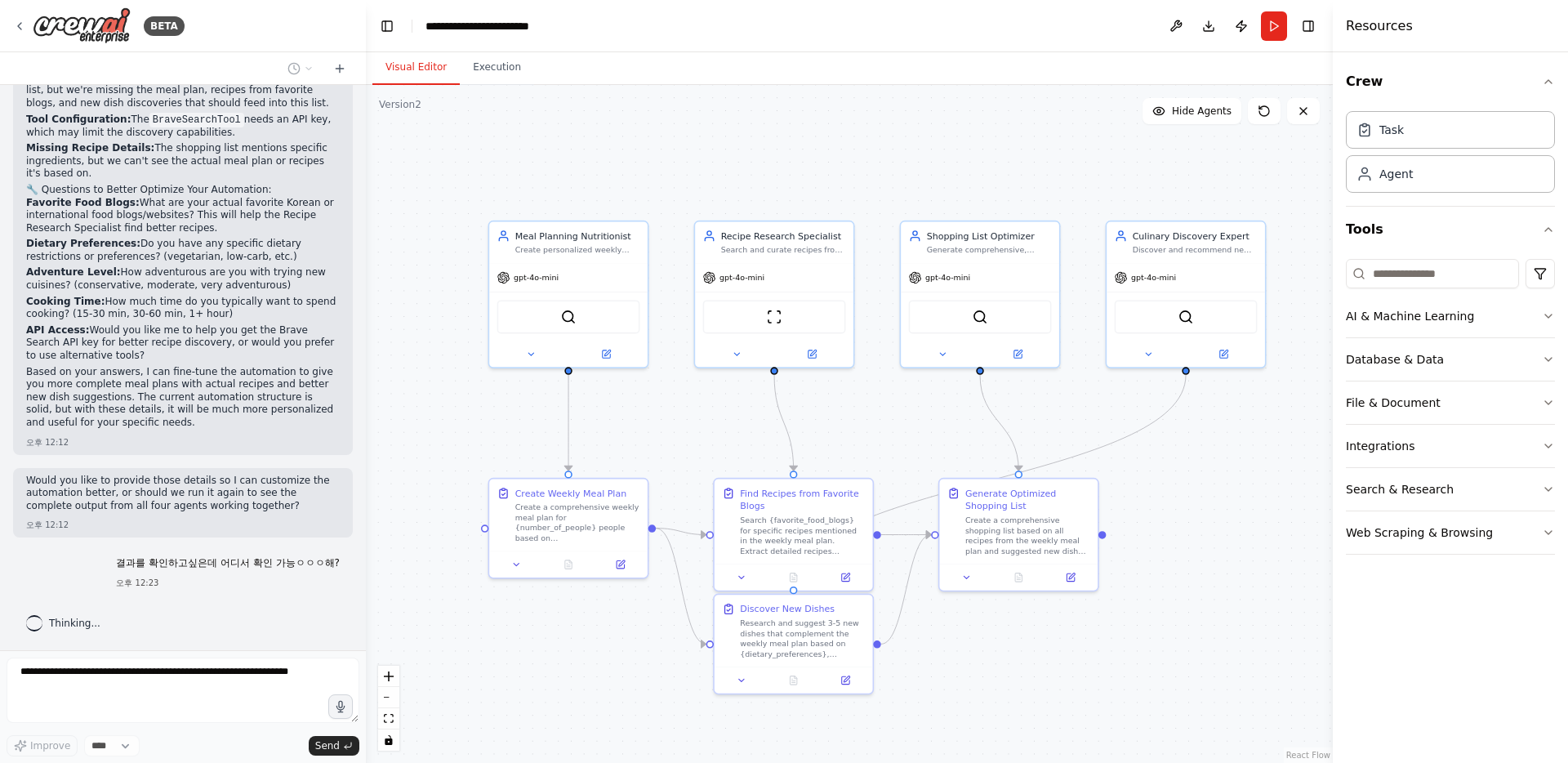
click at [207, 624] on div "Thinking..." at bounding box center [182, 623] width 339 height 30
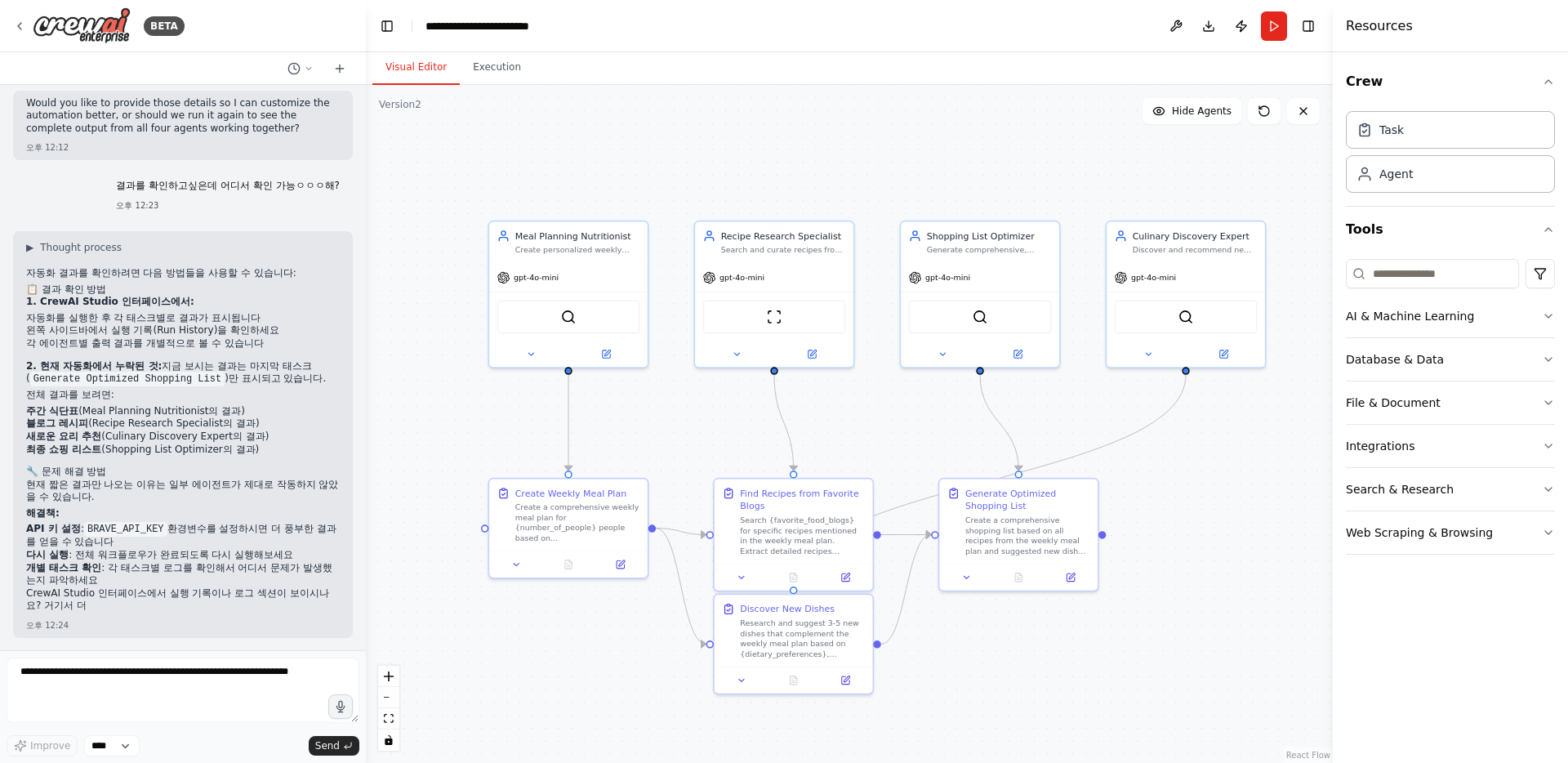
click at [238, 444] on li "최종 쇼핑 리스트 (Shopping List Optimizer의 결과)" at bounding box center [182, 450] width 313 height 13
click at [1088, 641] on div ".deletable-edge-delete-btn { width: 20px; height: 20px; border: 0px solid #ffff…" at bounding box center [850, 424] width 967 height 678
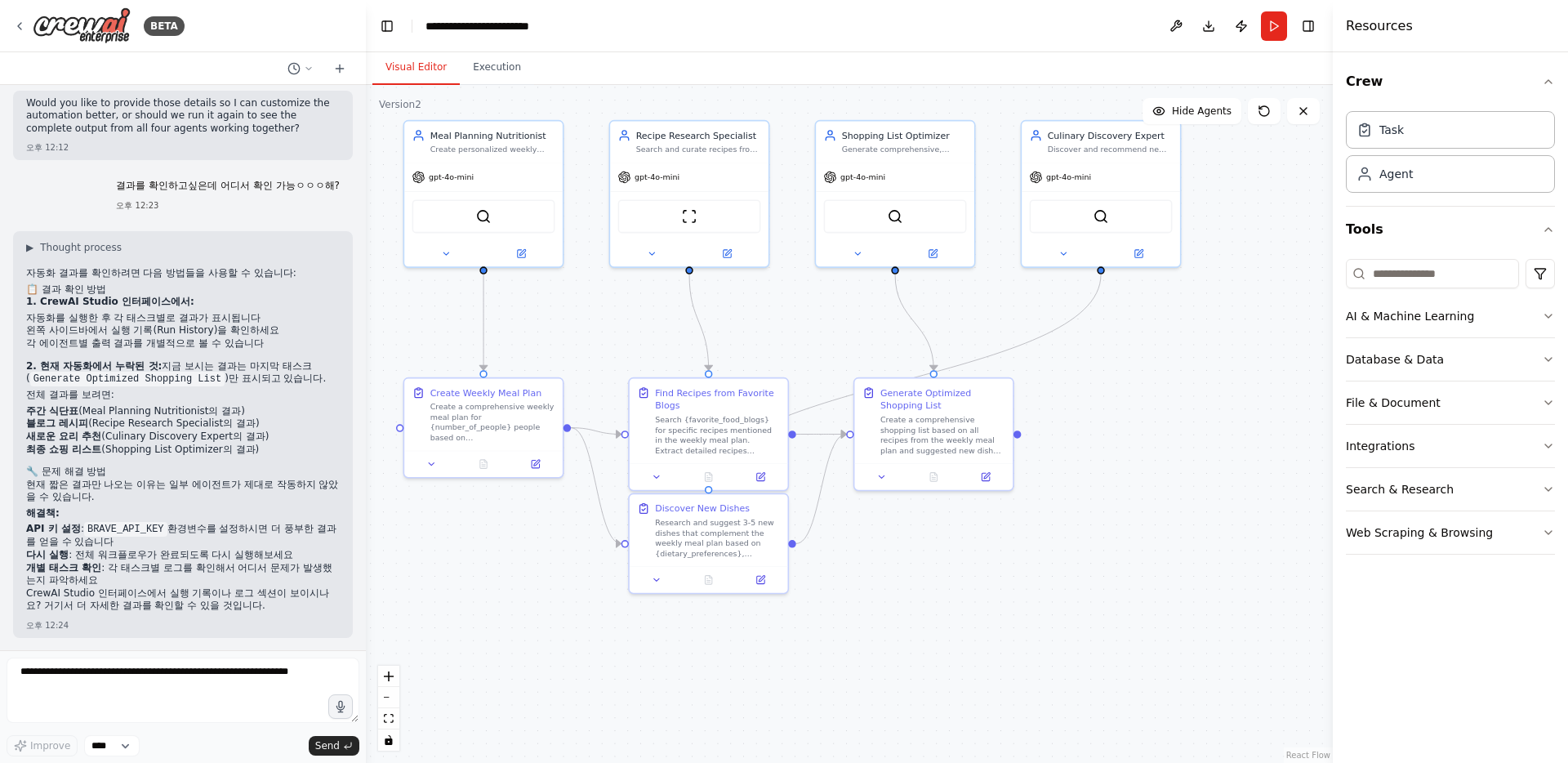
drag, startPoint x: 1138, startPoint y: 632, endPoint x: 1034, endPoint y: 510, distance: 160.3
click at [1034, 510] on div ".deletable-edge-delete-btn { width: 20px; height: 20px; border: 0px solid #ffff…" at bounding box center [850, 424] width 967 height 678
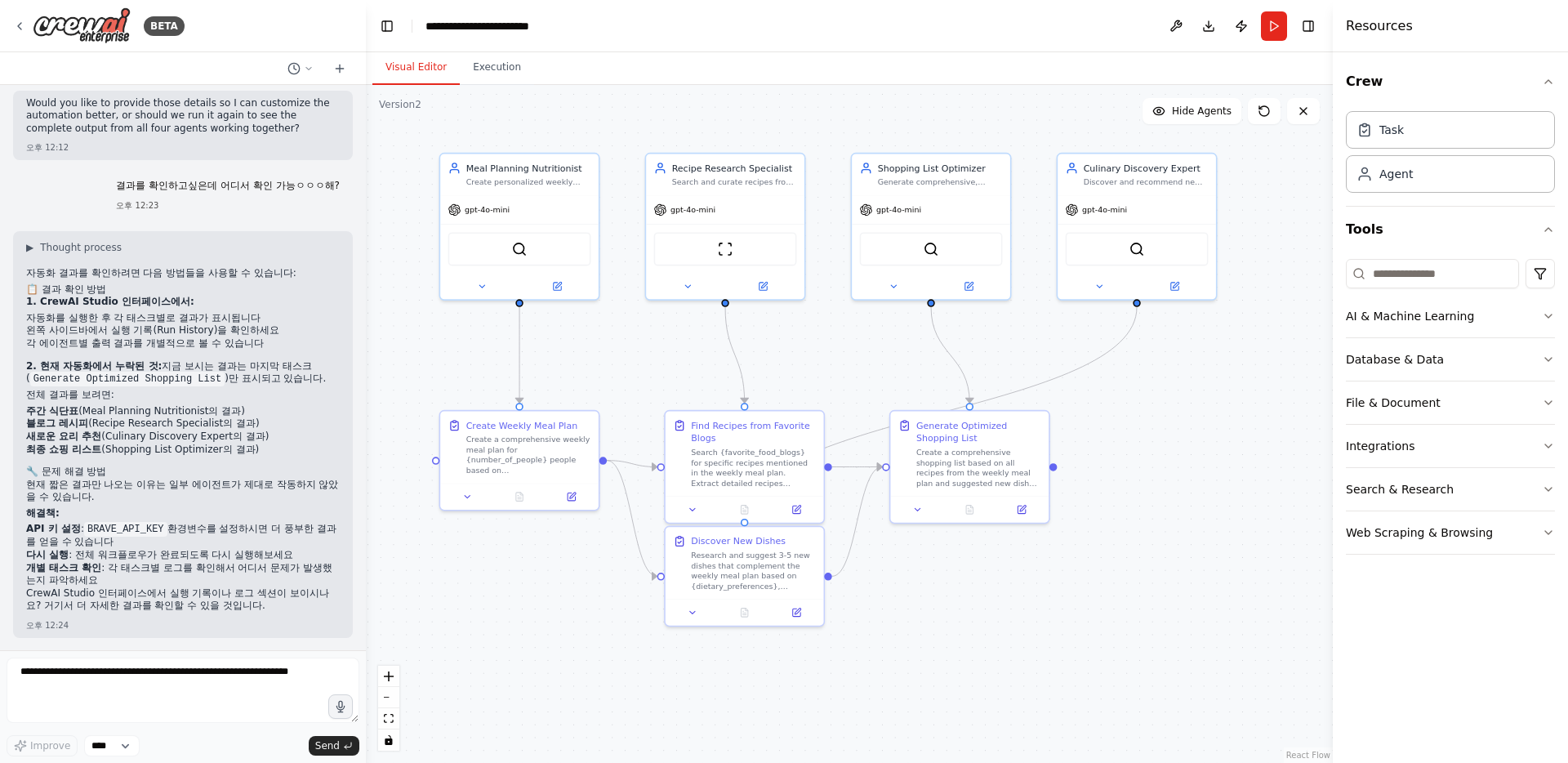
drag, startPoint x: 508, startPoint y: 546, endPoint x: 557, endPoint y: 590, distance: 65.9
click at [557, 590] on div ".deletable-edge-delete-btn { width: 20px; height: 20px; border: 0px solid #ffff…" at bounding box center [850, 424] width 967 height 678
click at [128, 677] on textarea at bounding box center [183, 690] width 353 height 65
type textarea "**********"
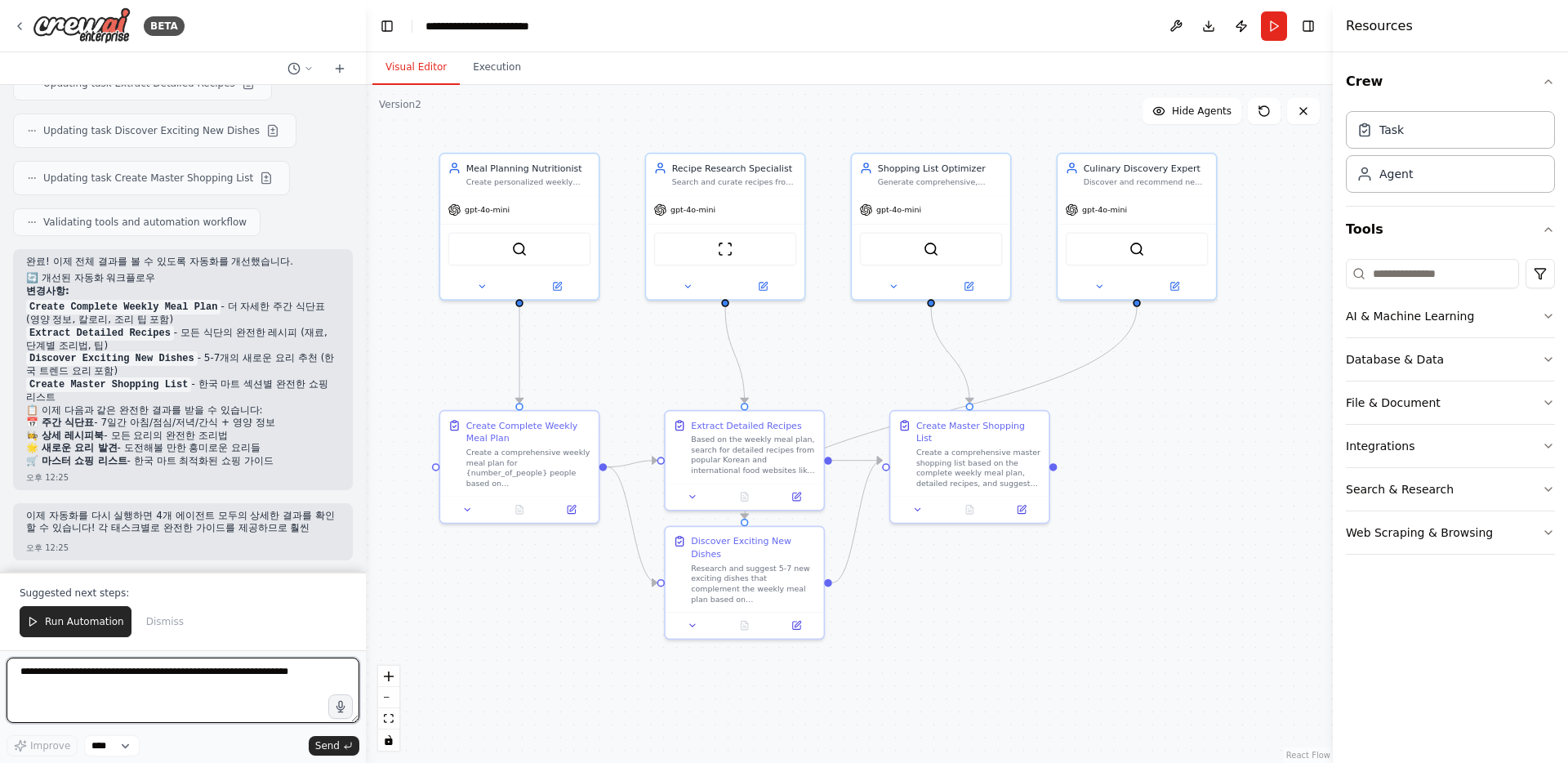
scroll to position [3581, 0]
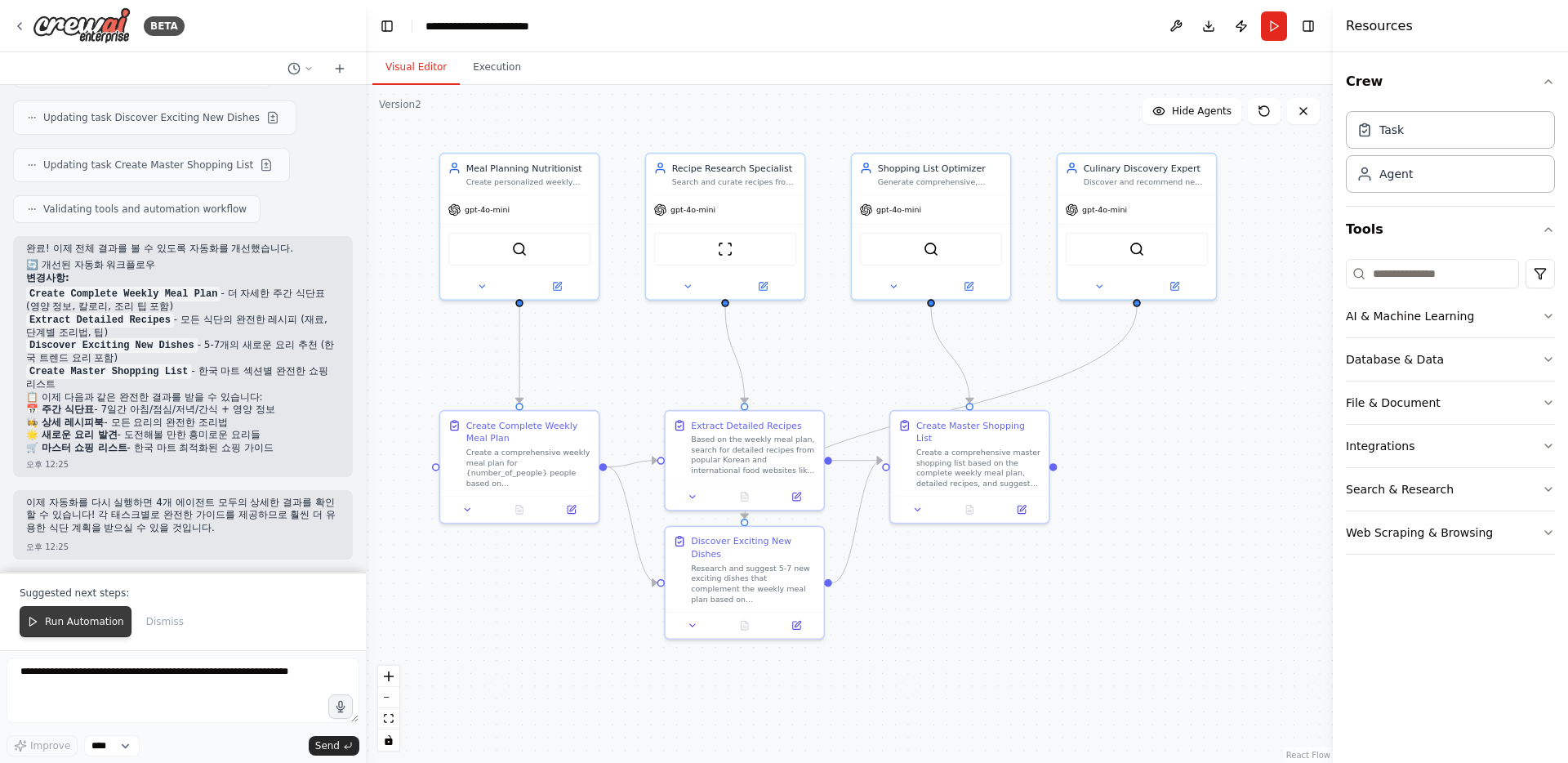
click at [78, 623] on span "Run Automation" at bounding box center [84, 622] width 79 height 13
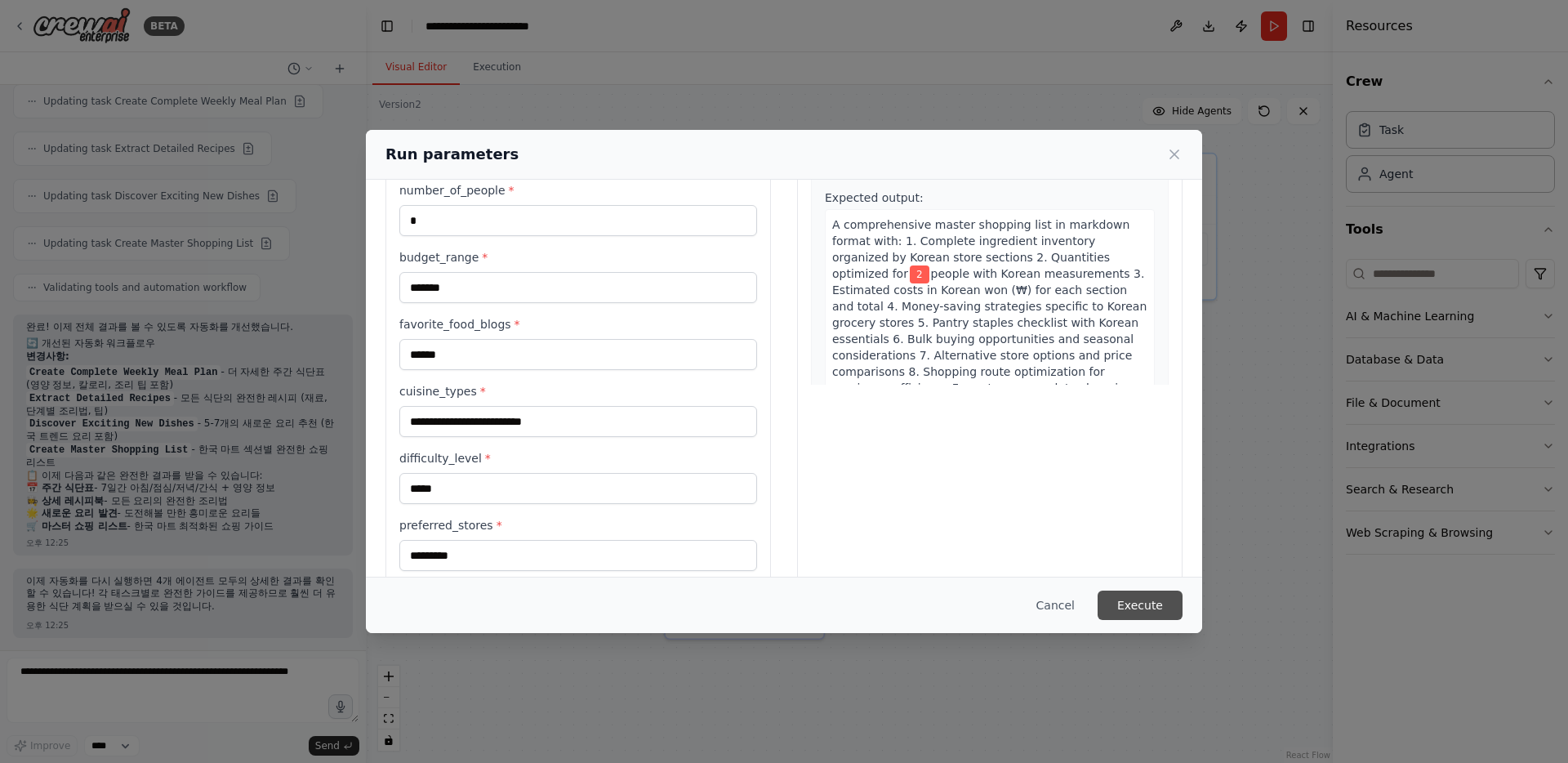
scroll to position [349, 0]
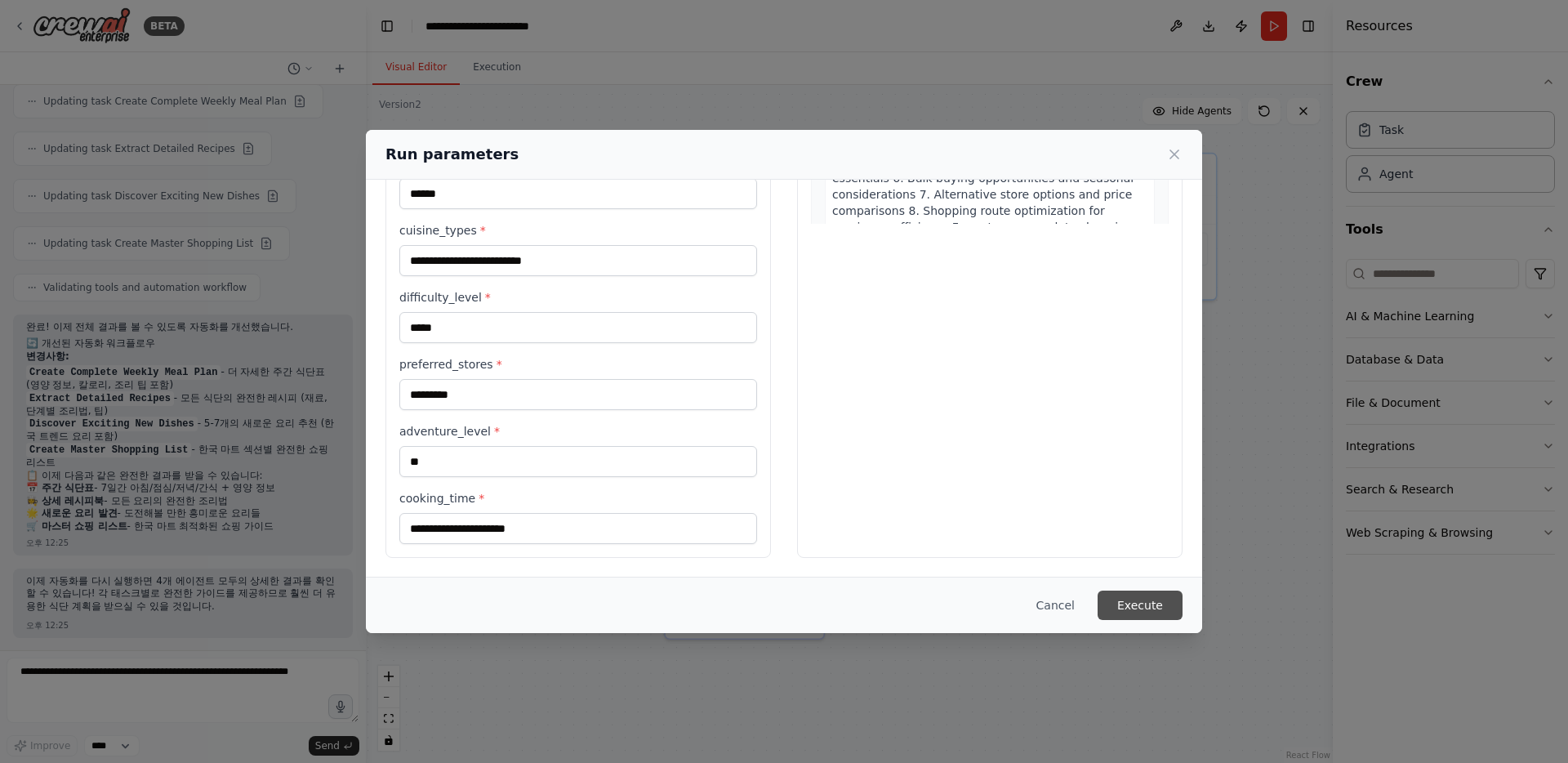
click at [1121, 594] on button "Execute" at bounding box center [1140, 605] width 85 height 30
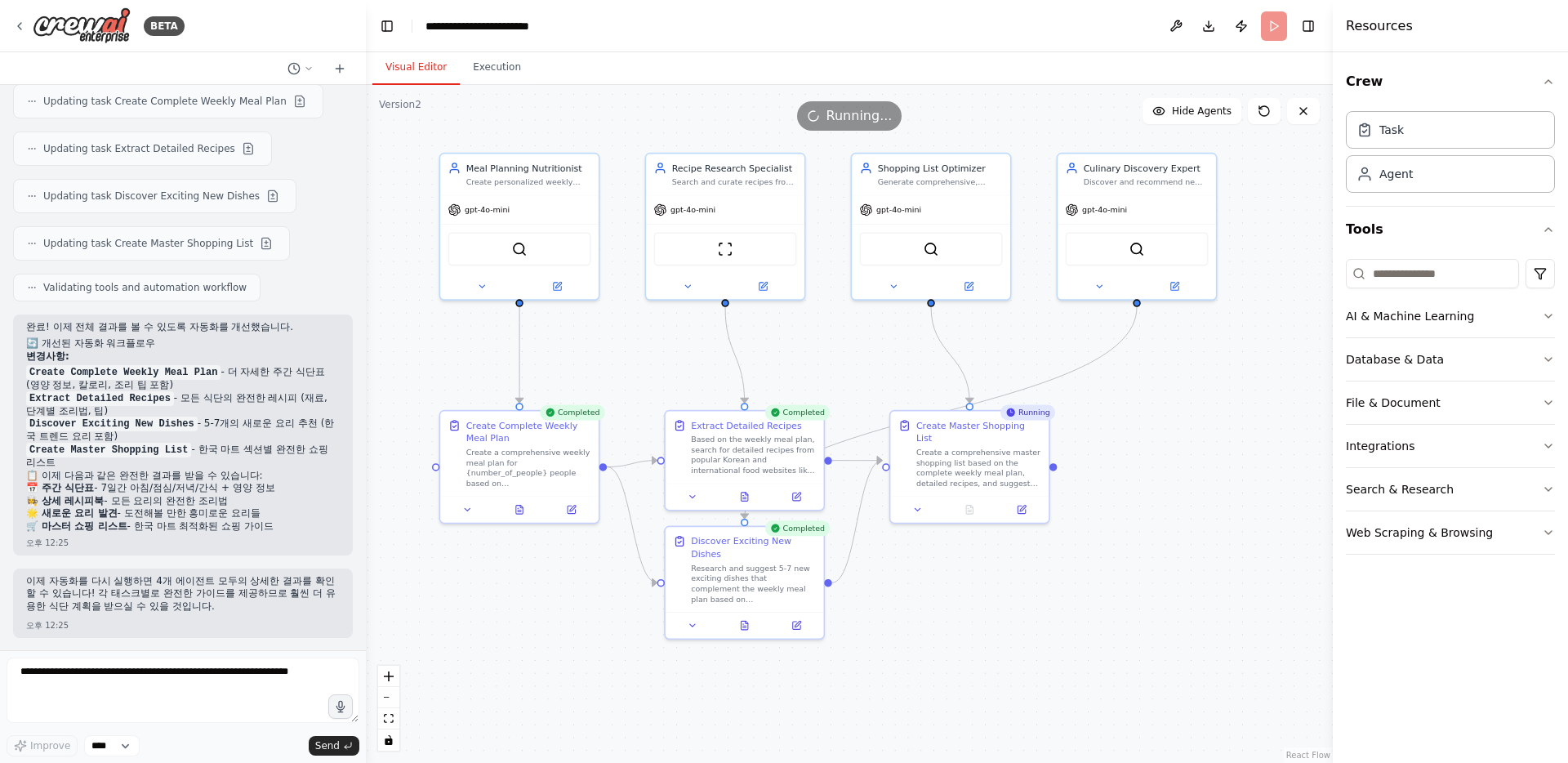
scroll to position [3581, 0]
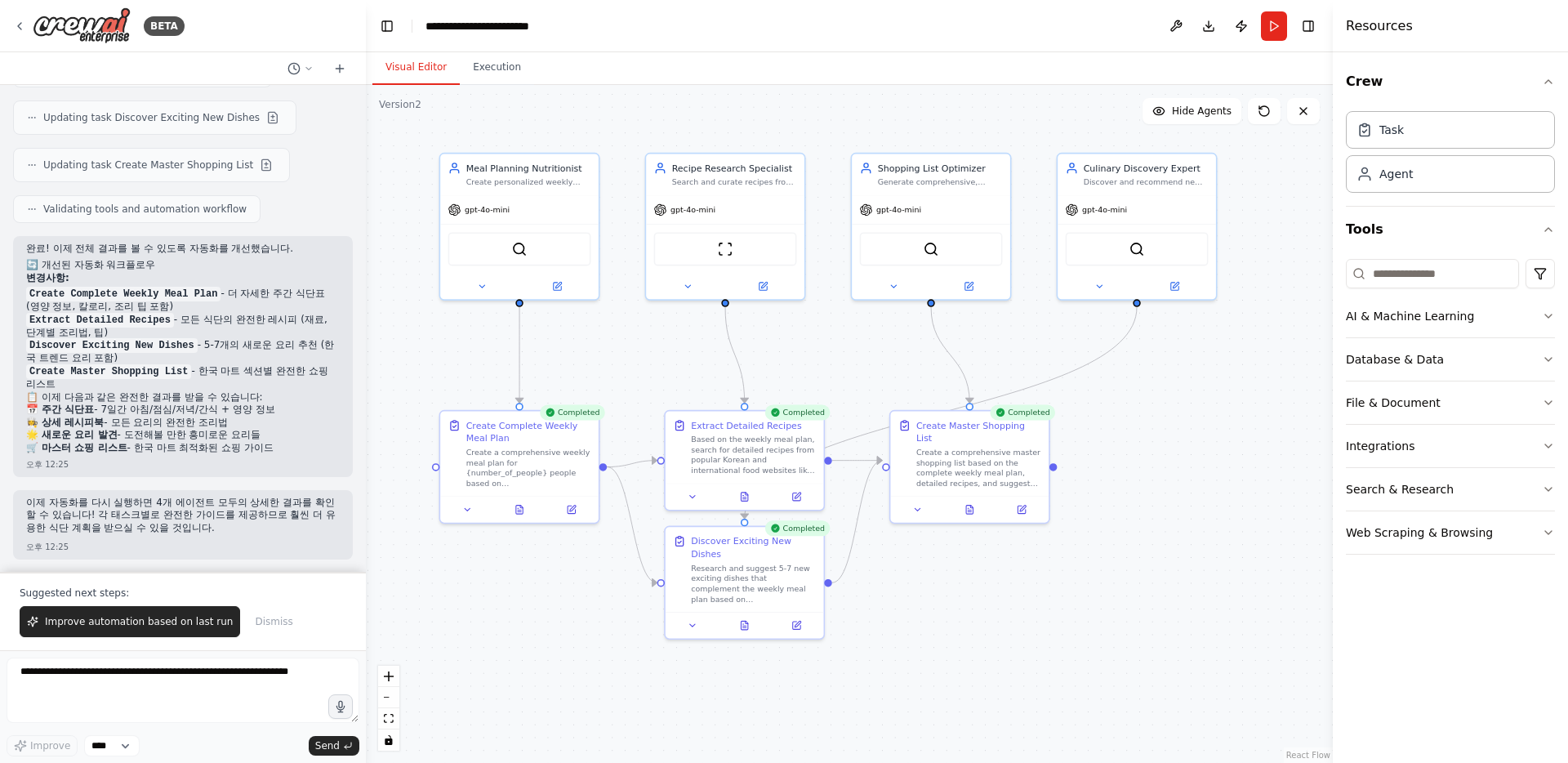
click at [595, 721] on div ".deletable-edge-delete-btn { width: 20px; height: 20px; border: 0px solid #ffff…" at bounding box center [850, 424] width 967 height 678
click at [690, 623] on icon at bounding box center [692, 622] width 10 height 10
click at [690, 623] on icon at bounding box center [692, 622] width 5 height 3
click at [943, 549] on div ".deletable-edge-delete-btn { width: 20px; height: 20px; border: 0px solid #ffff…" at bounding box center [850, 424] width 967 height 678
click at [968, 509] on icon at bounding box center [969, 509] width 3 height 0
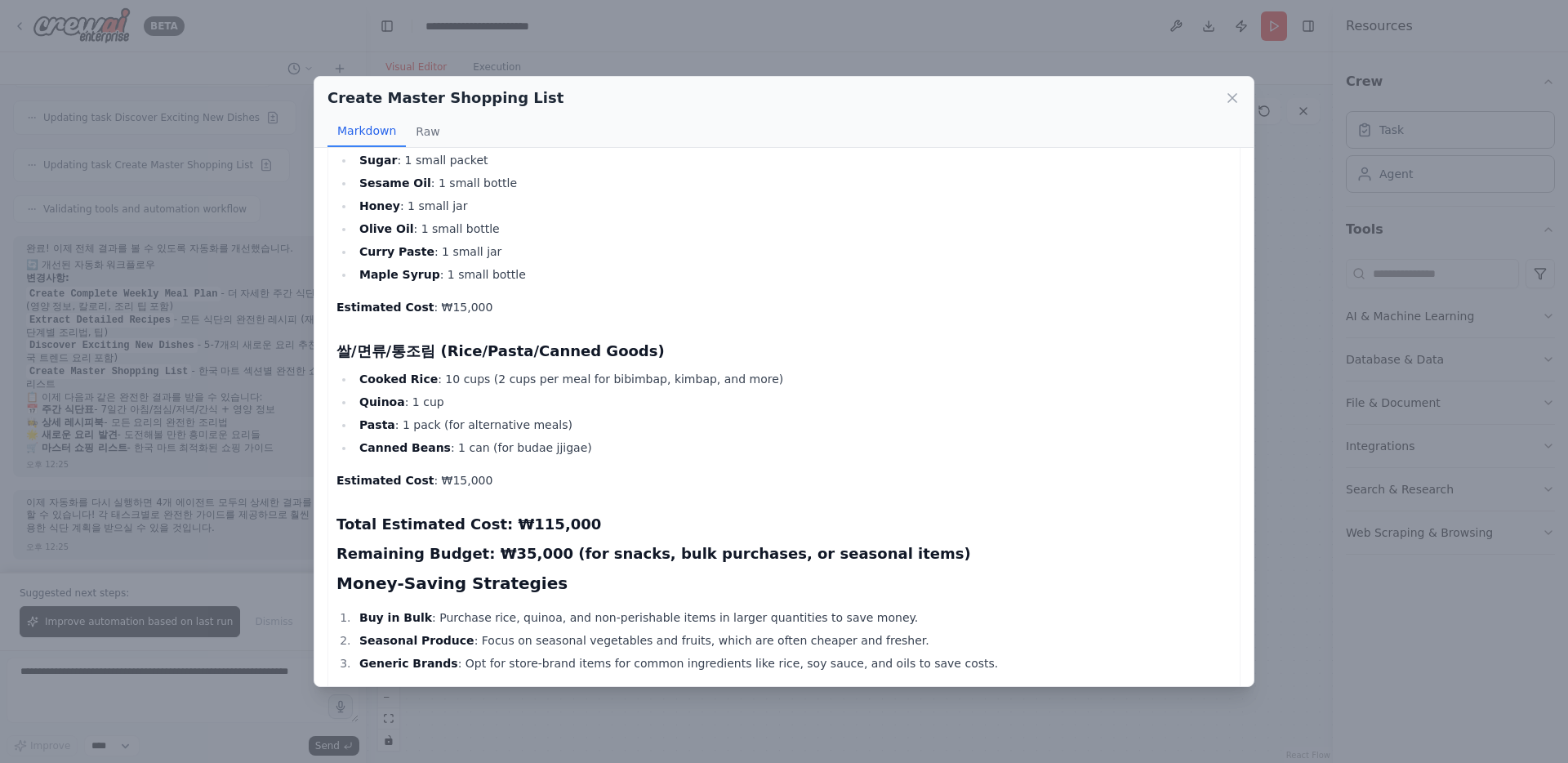
scroll to position [773, 0]
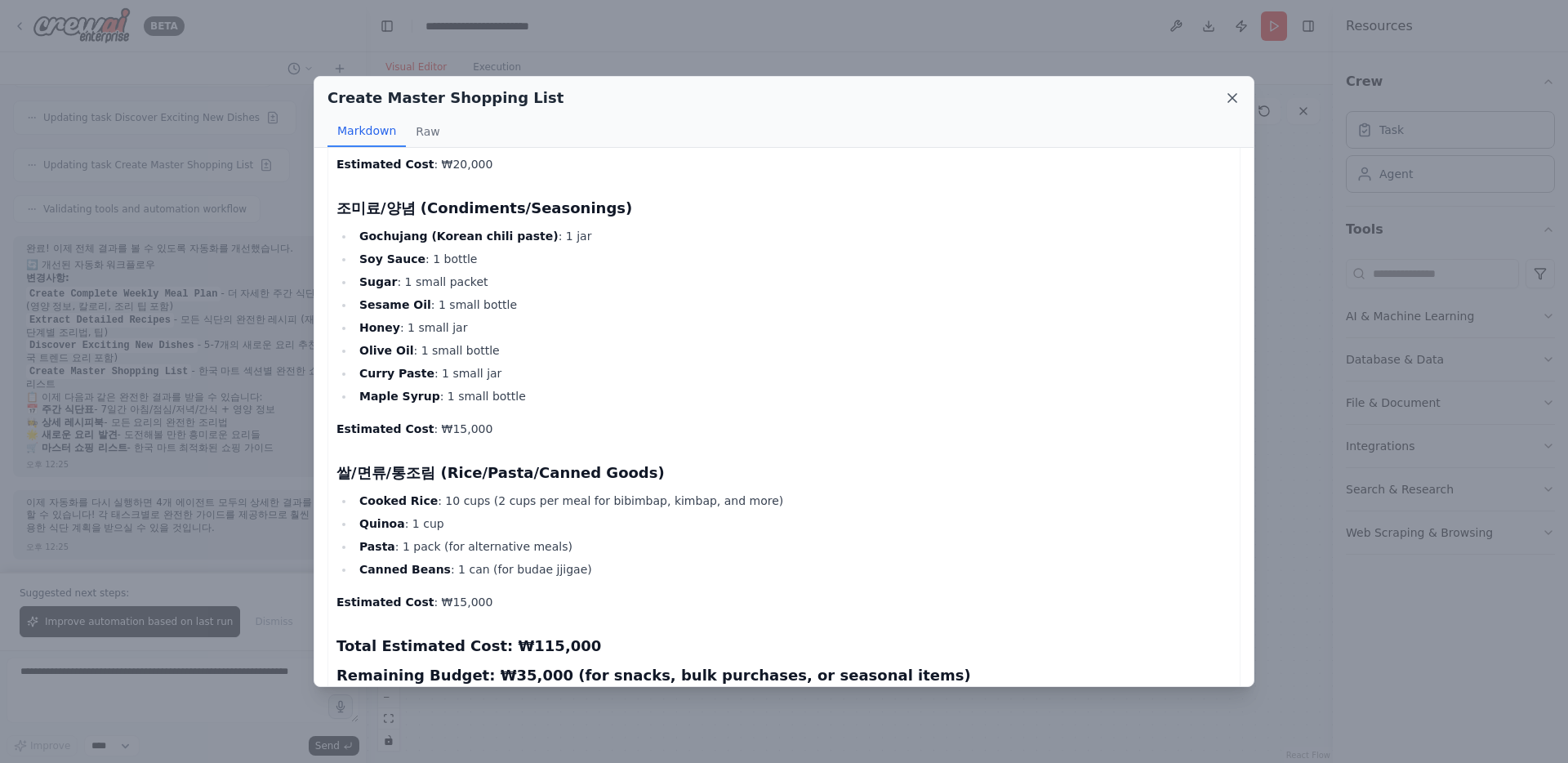
click at [1236, 96] on icon at bounding box center [1232, 98] width 16 height 16
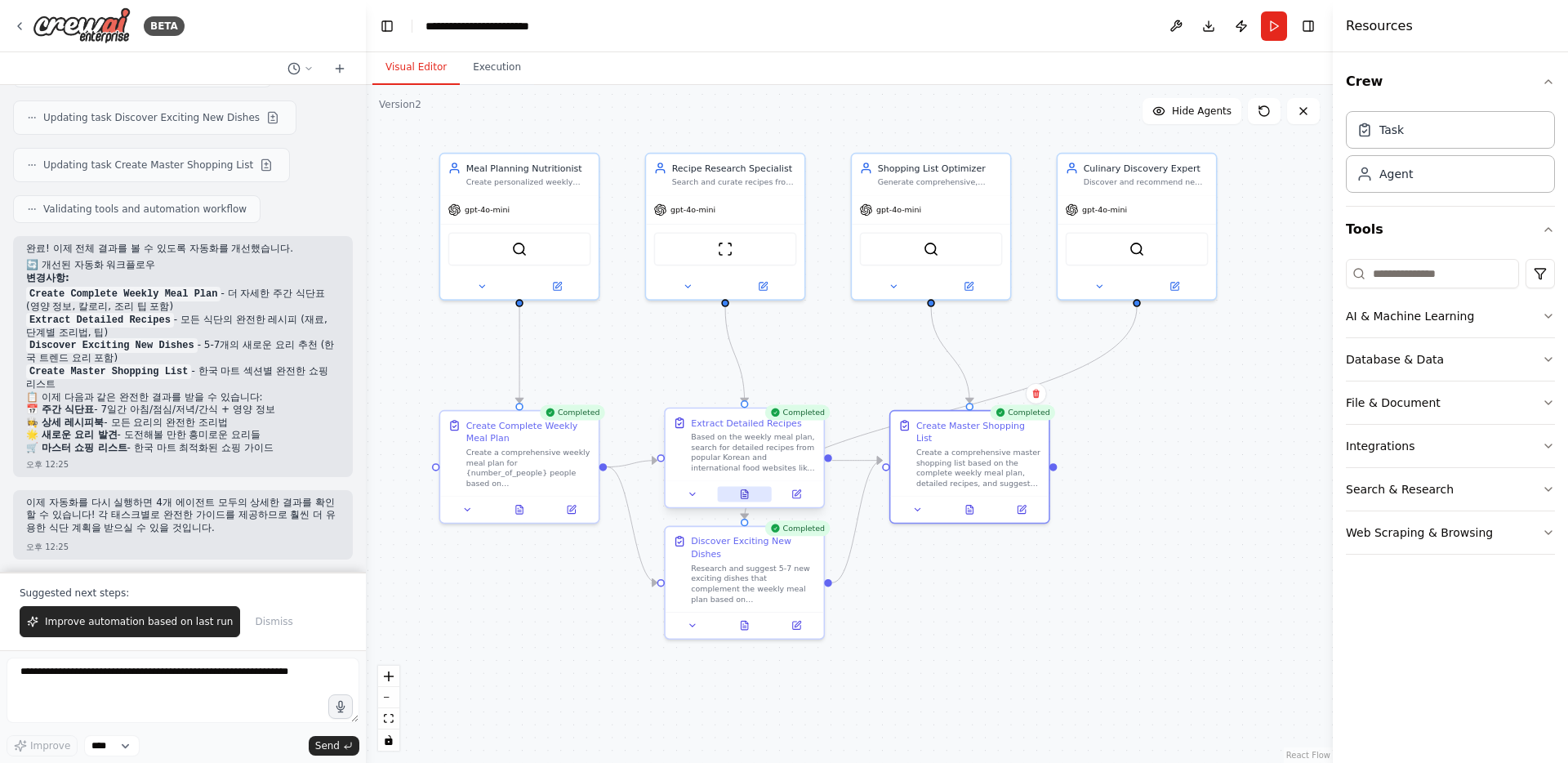
click at [751, 498] on button at bounding box center [744, 495] width 55 height 16
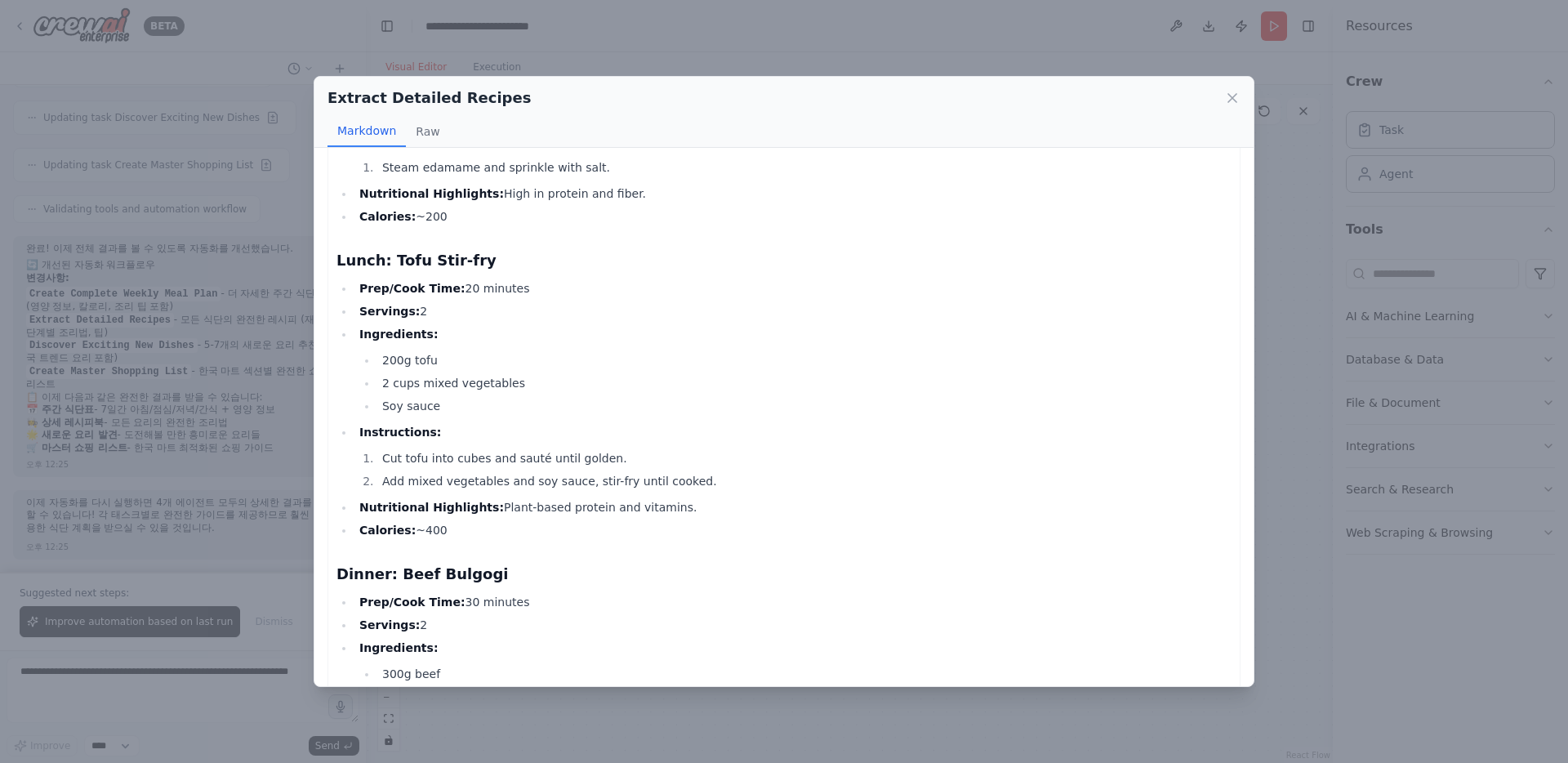
scroll to position [2959, 0]
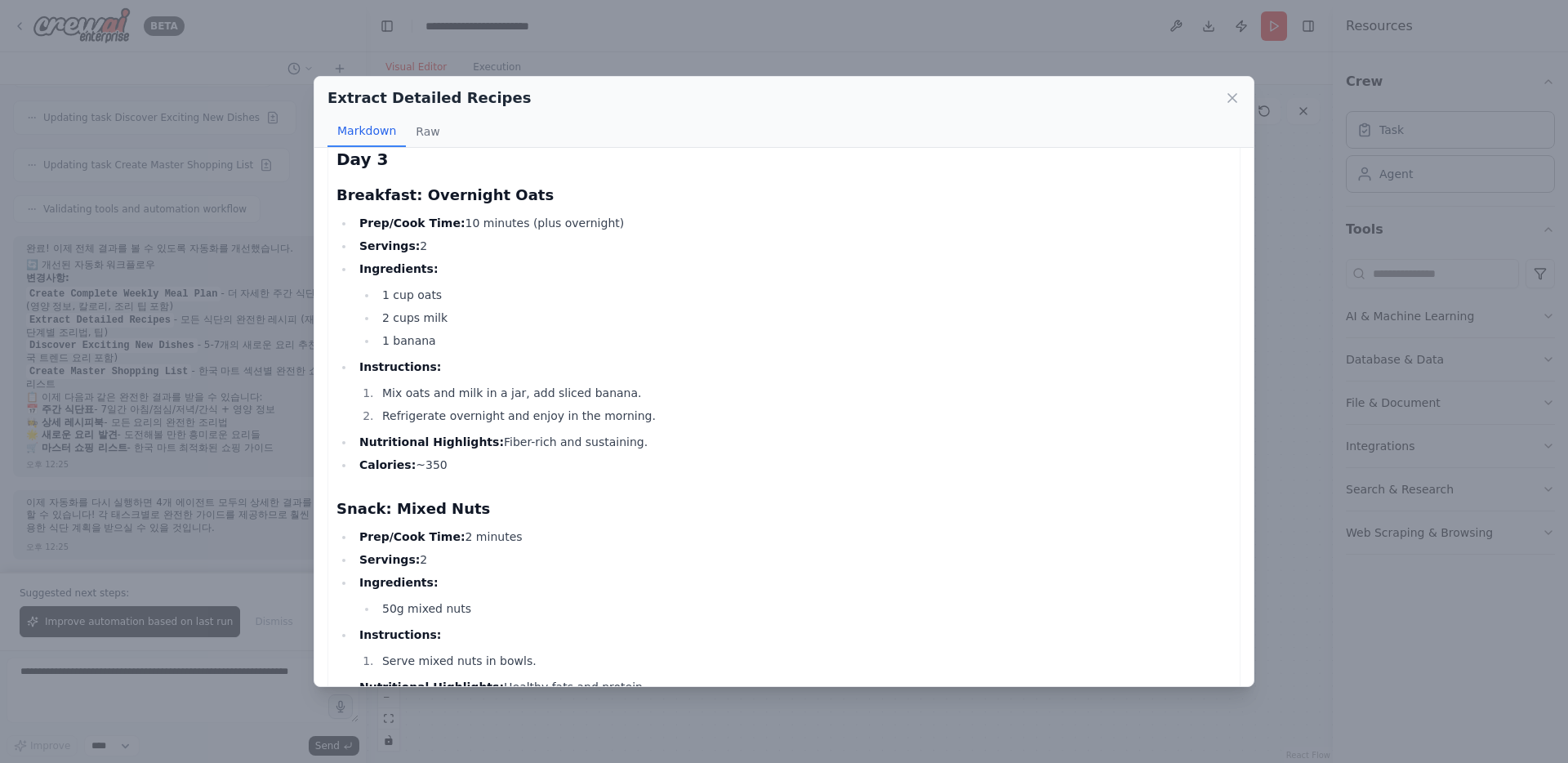
click at [1231, 96] on icon at bounding box center [1231, 97] width 8 height 8
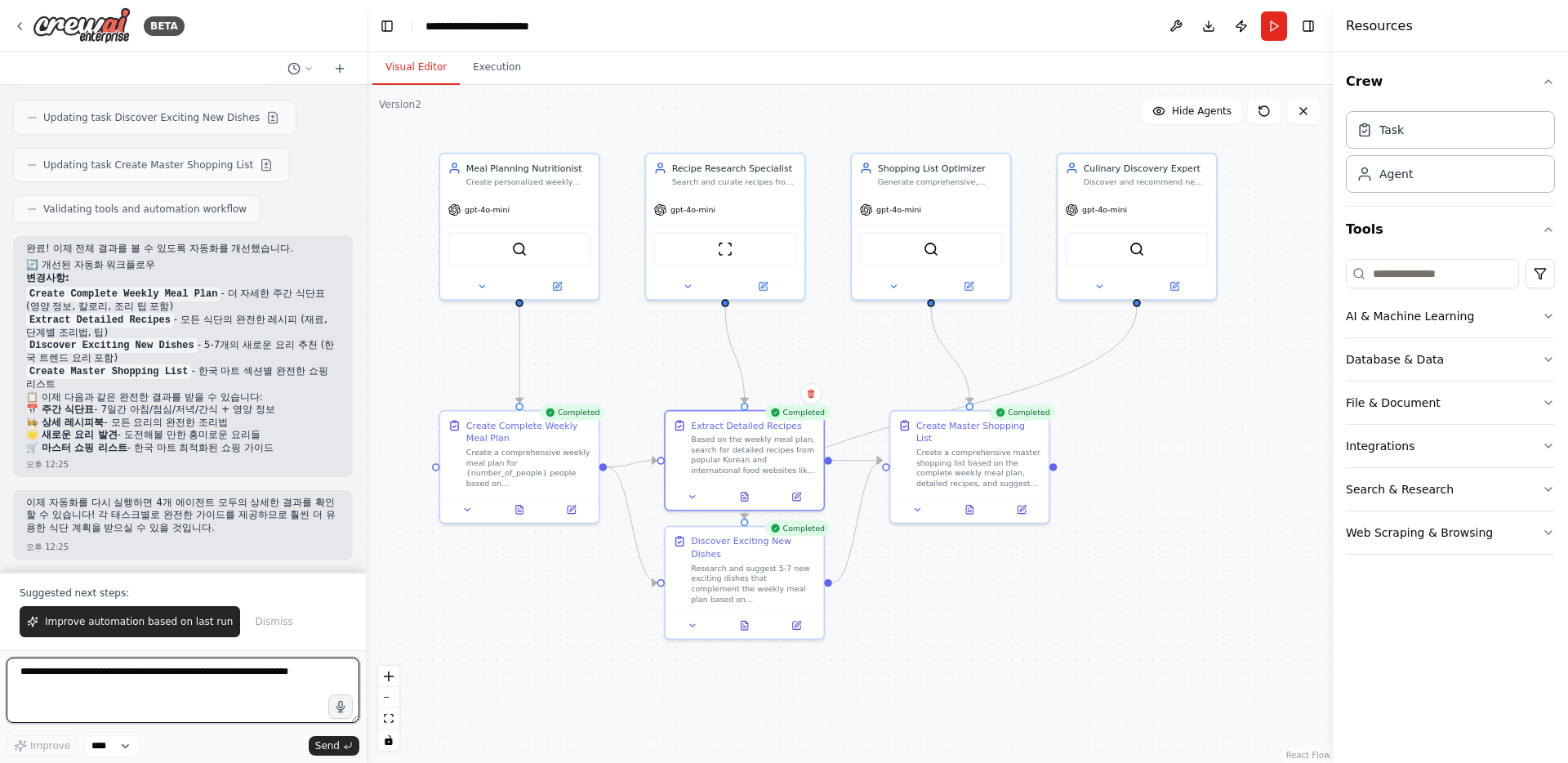
click at [104, 684] on textarea at bounding box center [183, 690] width 353 height 65
type textarea "**********"
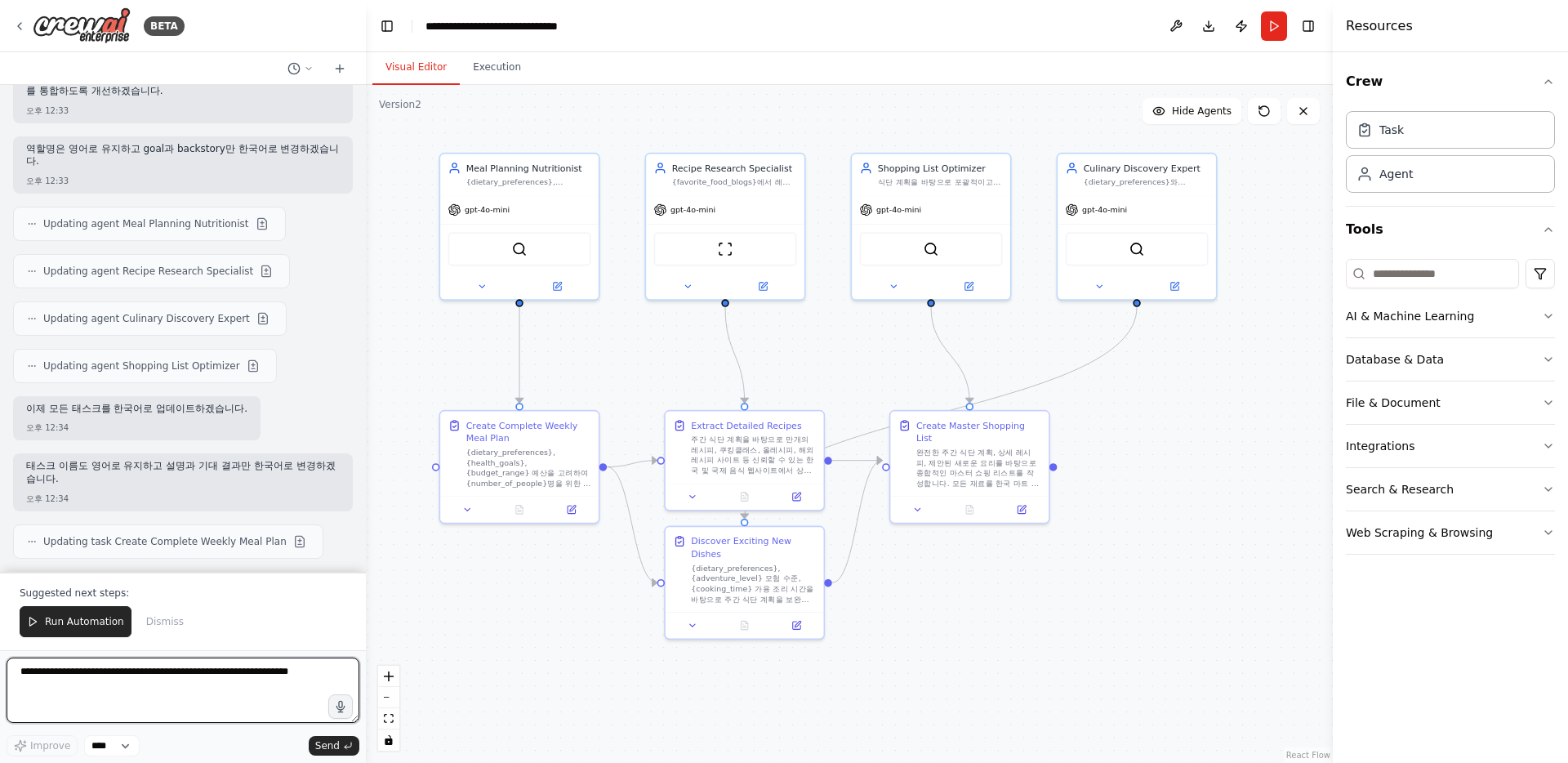
scroll to position [5015, 0]
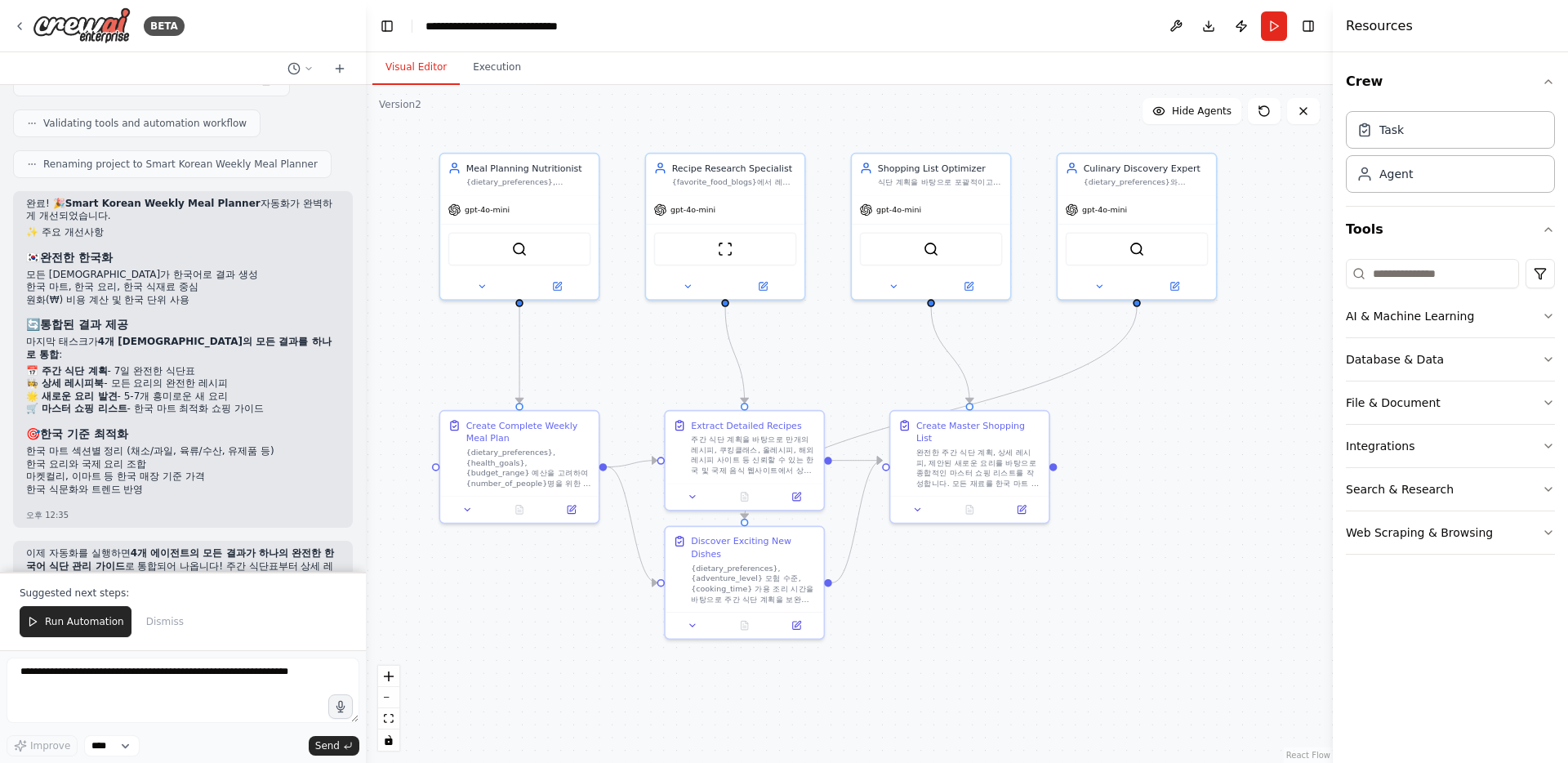
click at [1095, 586] on div ".deletable-edge-delete-btn { width: 20px; height: 20px; border: 0px solid #ffff…" at bounding box center [850, 424] width 967 height 678
click at [945, 463] on div "완전한 주간 식단 계획, 상세 레시피, 제안된 새로운 요리를 바탕으로 종합적인 마스터 쇼핑 리스트를 작성합니다. 모든 재료를 한국 마트 섹션별…" at bounding box center [979, 464] width 125 height 41
click at [1155, 451] on div ".deletable-edge-delete-btn { width: 20px; height: 20px; border: 0px solid #ffff…" at bounding box center [850, 424] width 967 height 678
click at [30, 619] on icon at bounding box center [32, 622] width 11 height 11
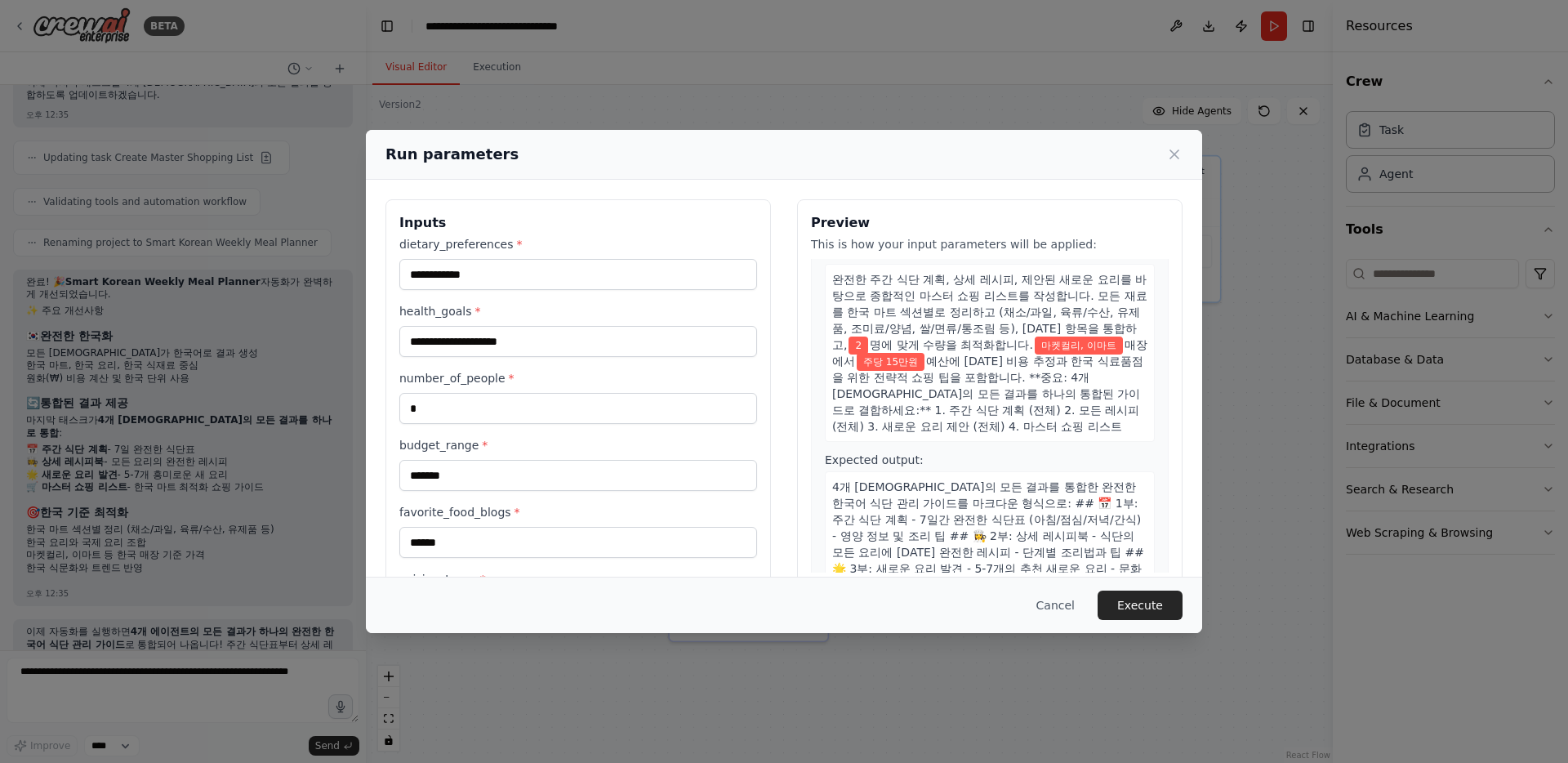
scroll to position [1200, 0]
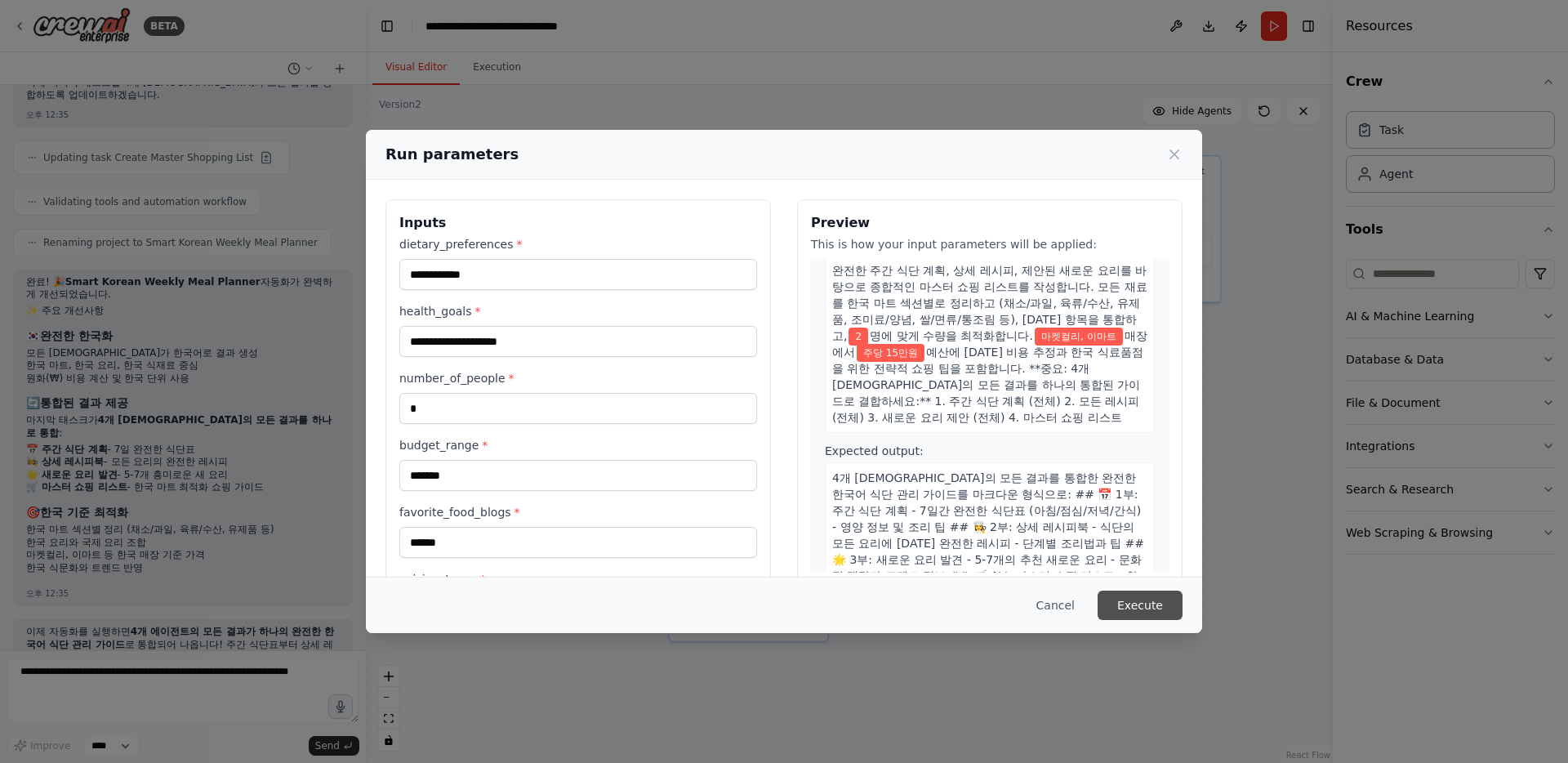
click at [1144, 601] on button "Execute" at bounding box center [1140, 605] width 85 height 30
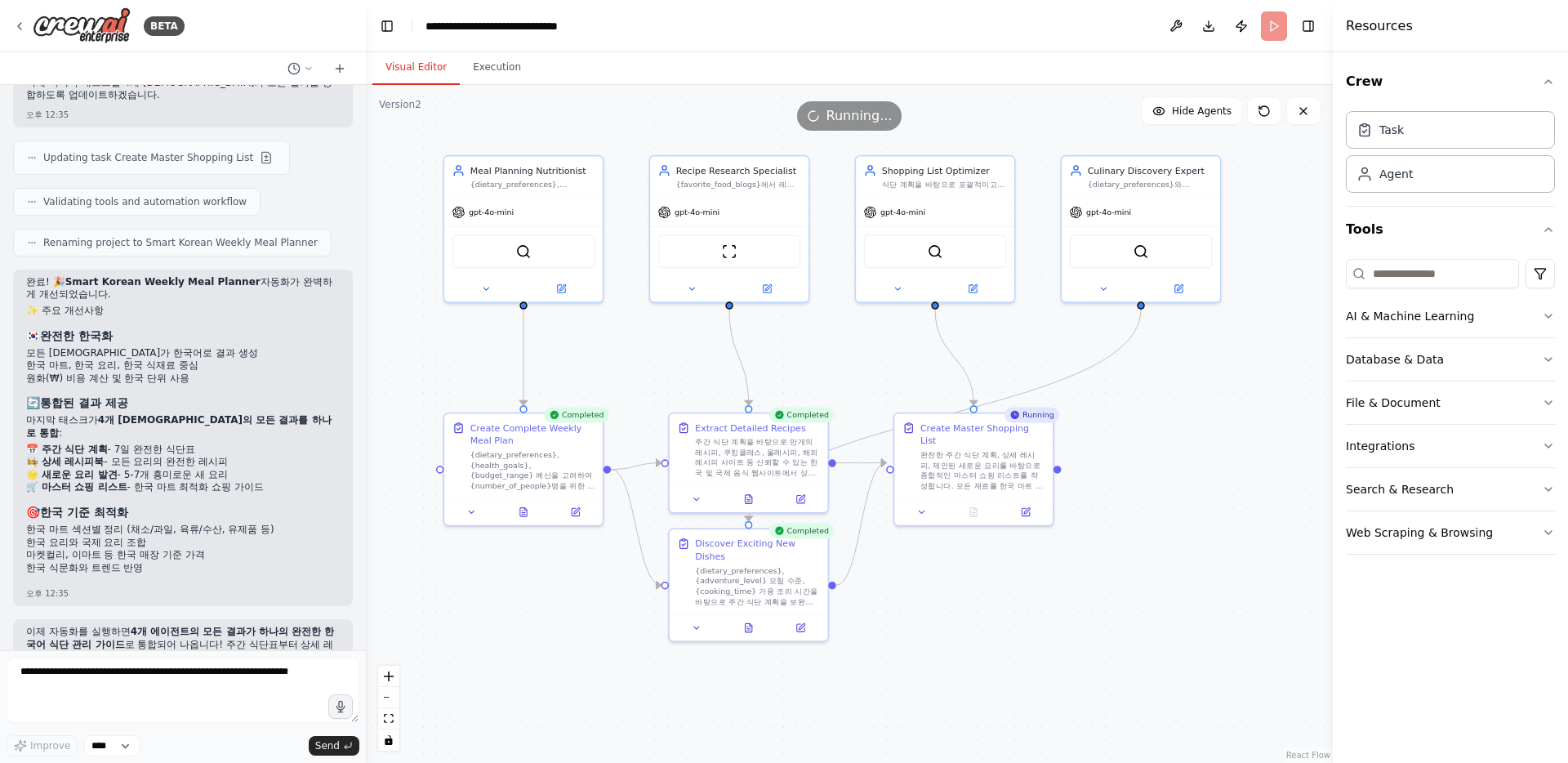
scroll to position [5015, 0]
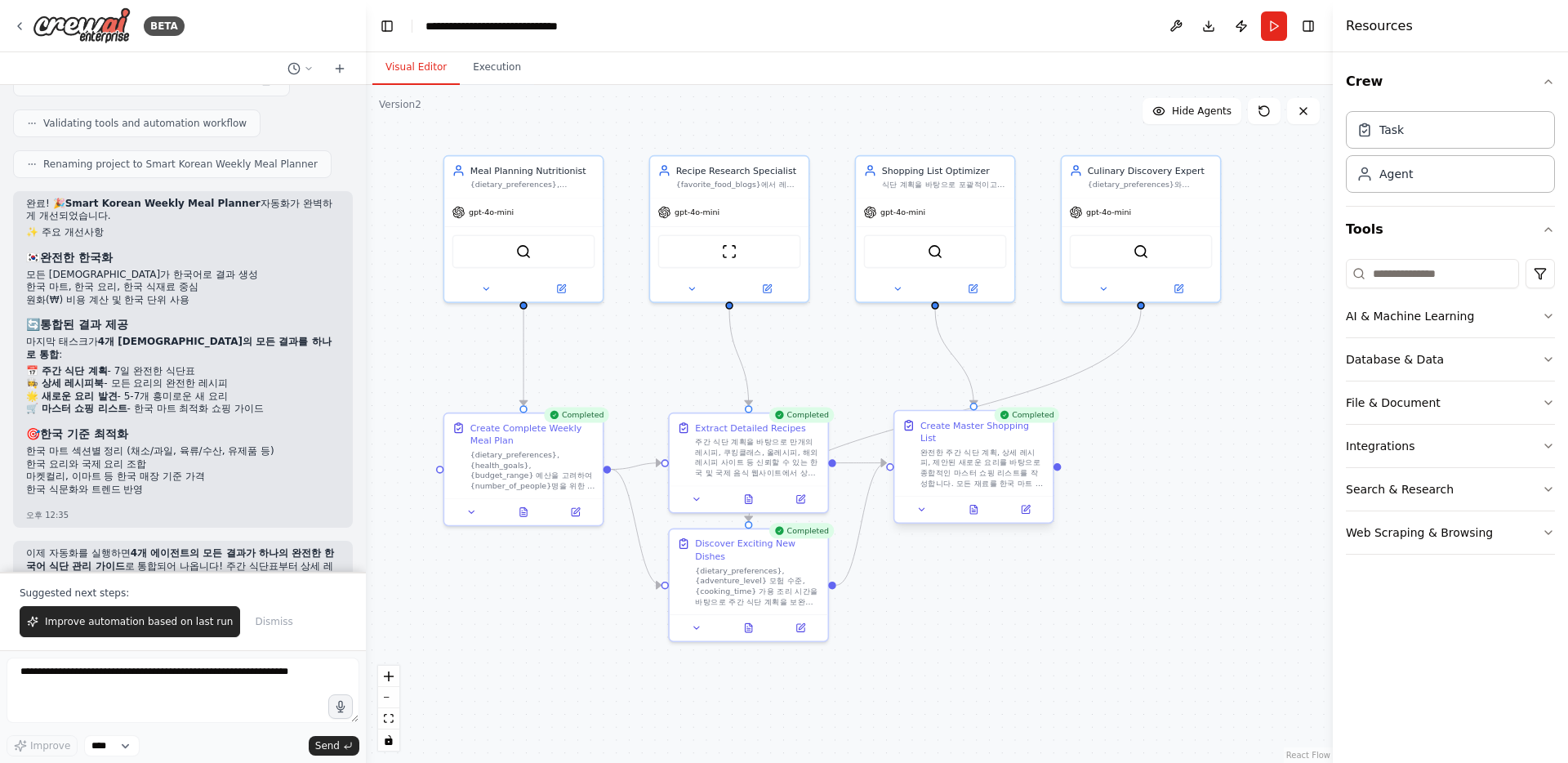
click at [976, 466] on div "완전한 주간 식단 계획, 상세 레시피, 제안된 새로운 요리를 바탕으로 종합적인 마스터 쇼핑 리스트를 작성합니다. 모든 재료를 한국 마트 섹션별…" at bounding box center [983, 467] width 125 height 41
click at [974, 505] on icon at bounding box center [974, 510] width 7 height 9
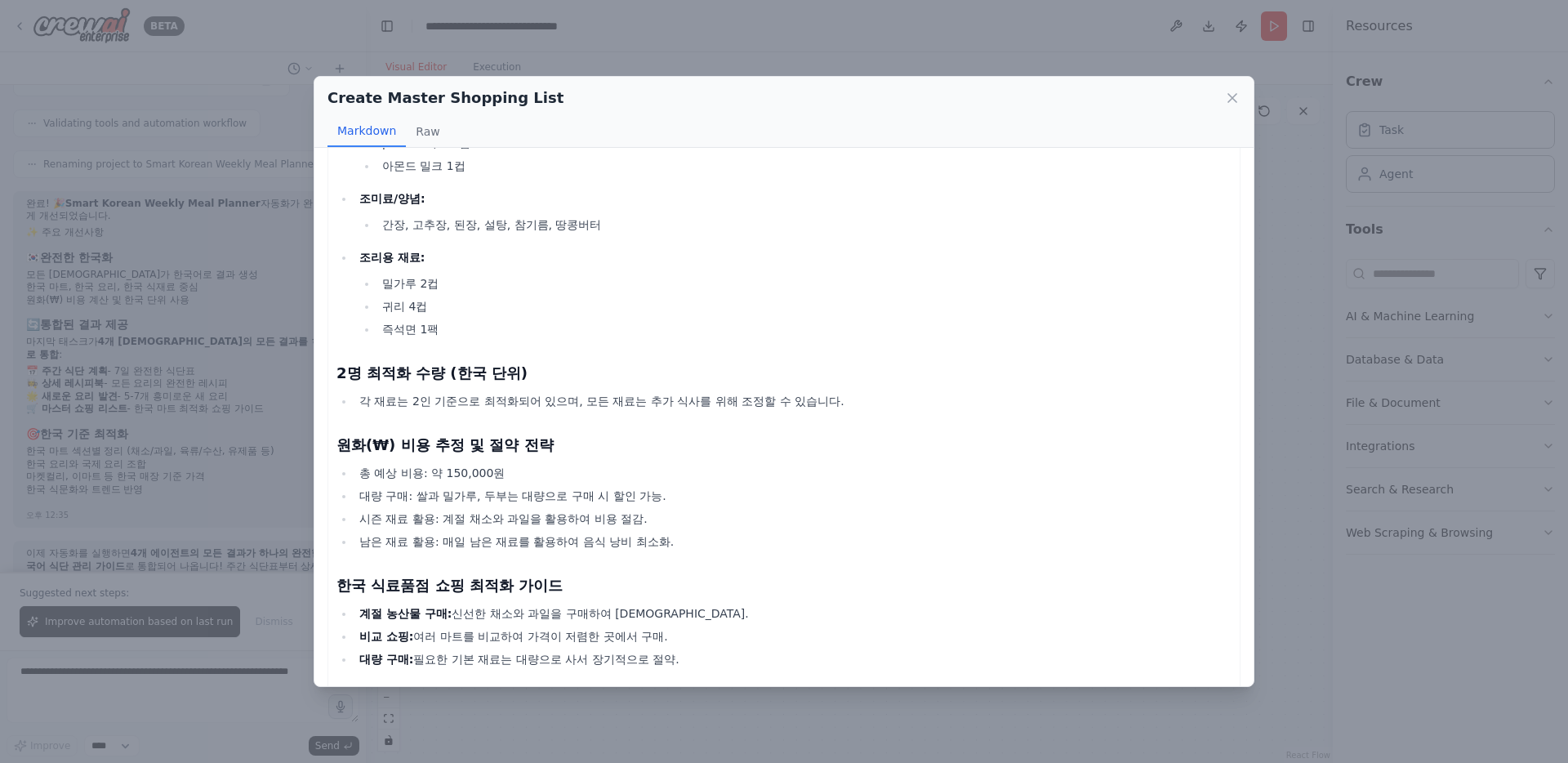
scroll to position [3288, 0]
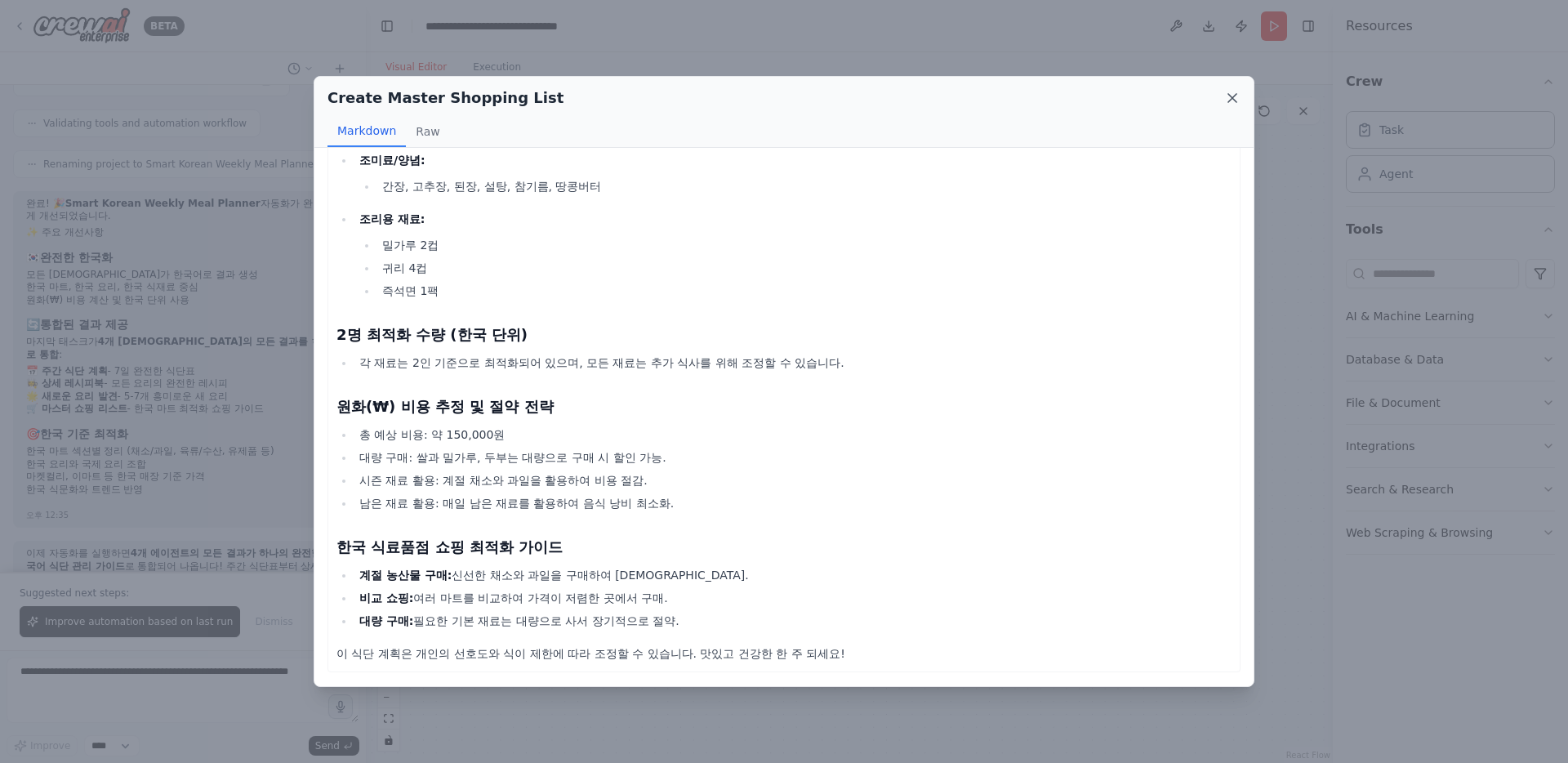
click at [1232, 97] on icon at bounding box center [1231, 97] width 8 height 8
